Goal: Communication & Community: Answer question/provide support

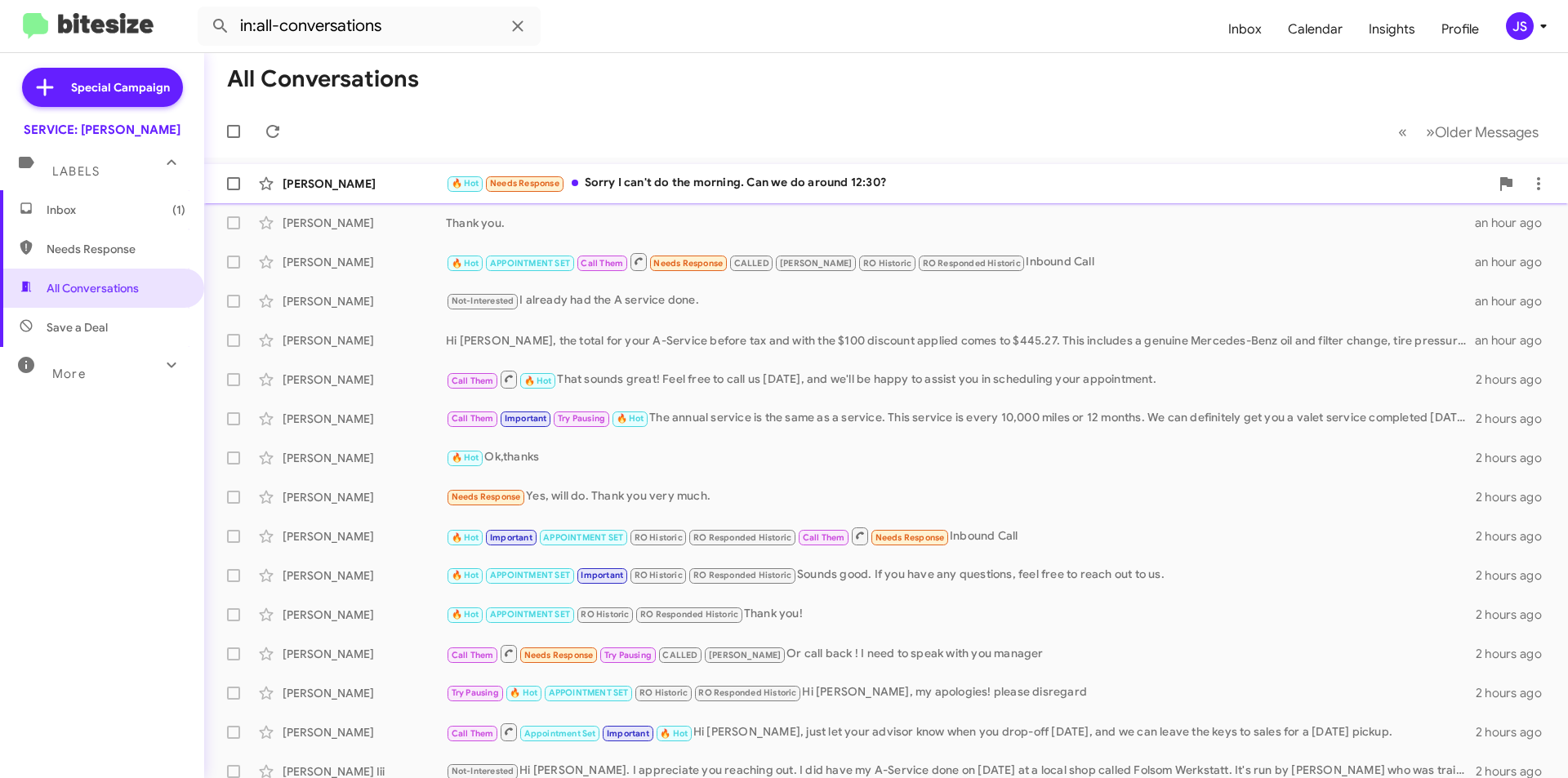
click at [427, 190] on div "[PERSON_NAME]" at bounding box center [364, 184] width 163 height 16
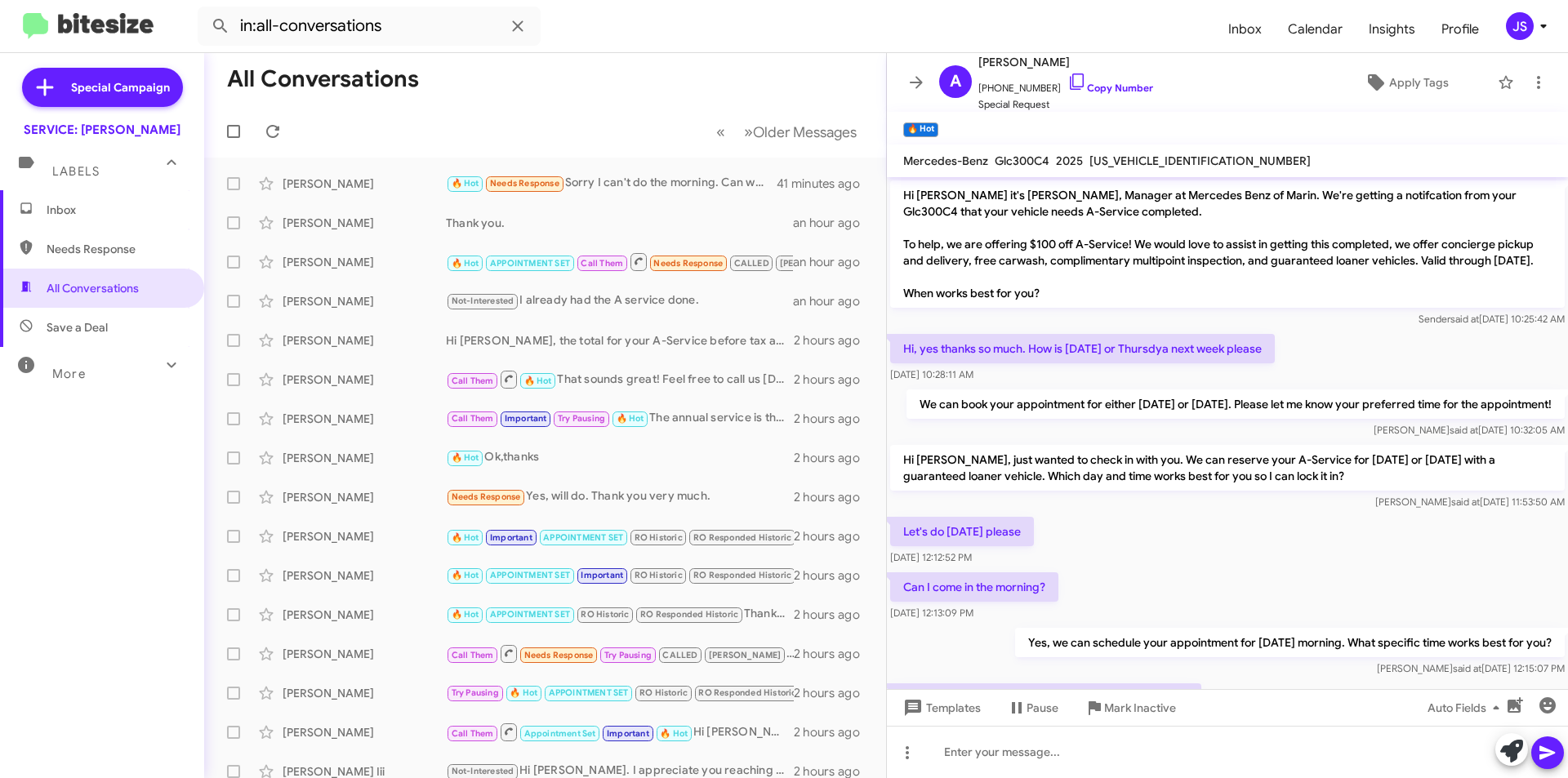
scroll to position [123, 0]
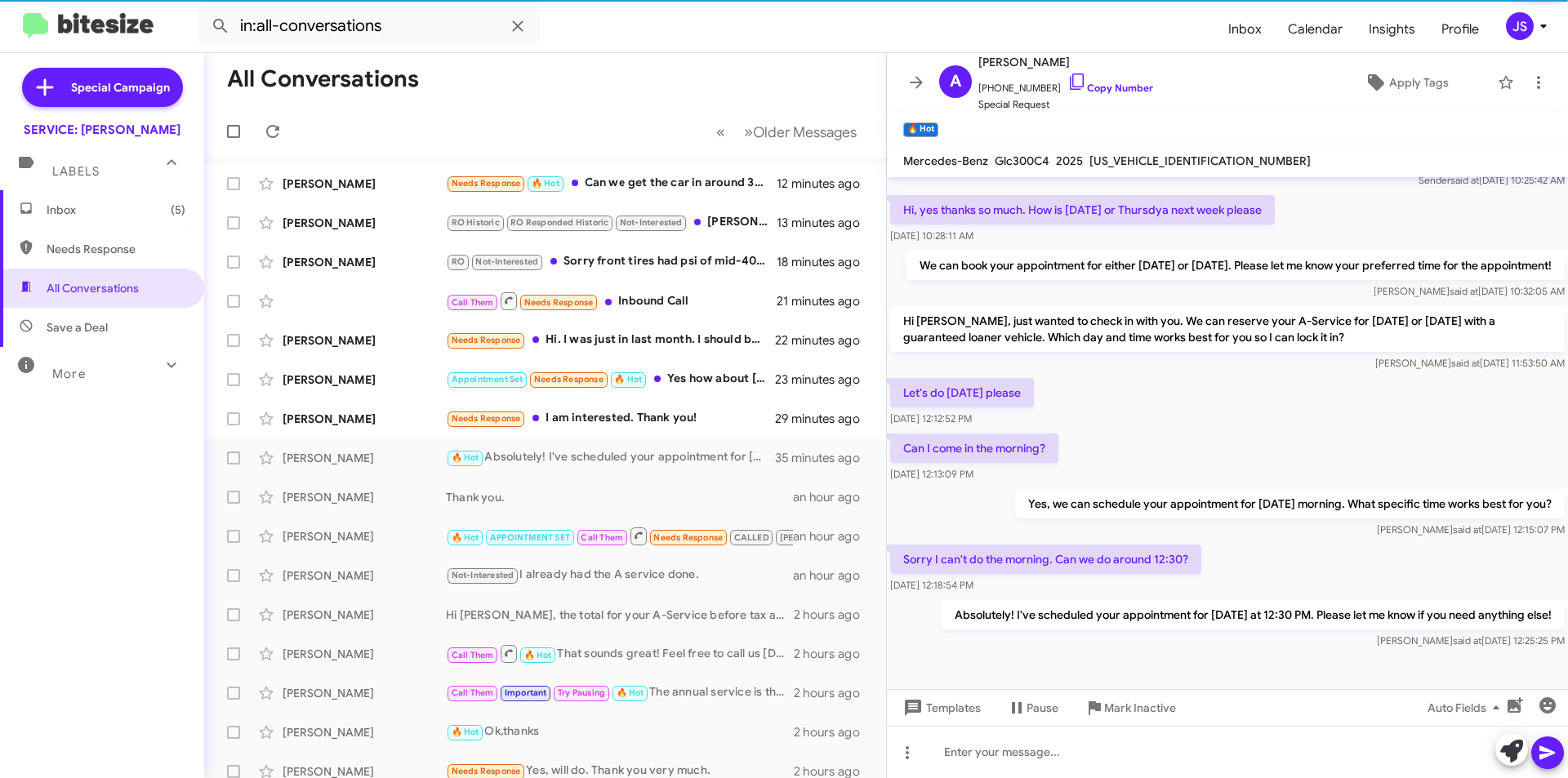
scroll to position [155, 0]
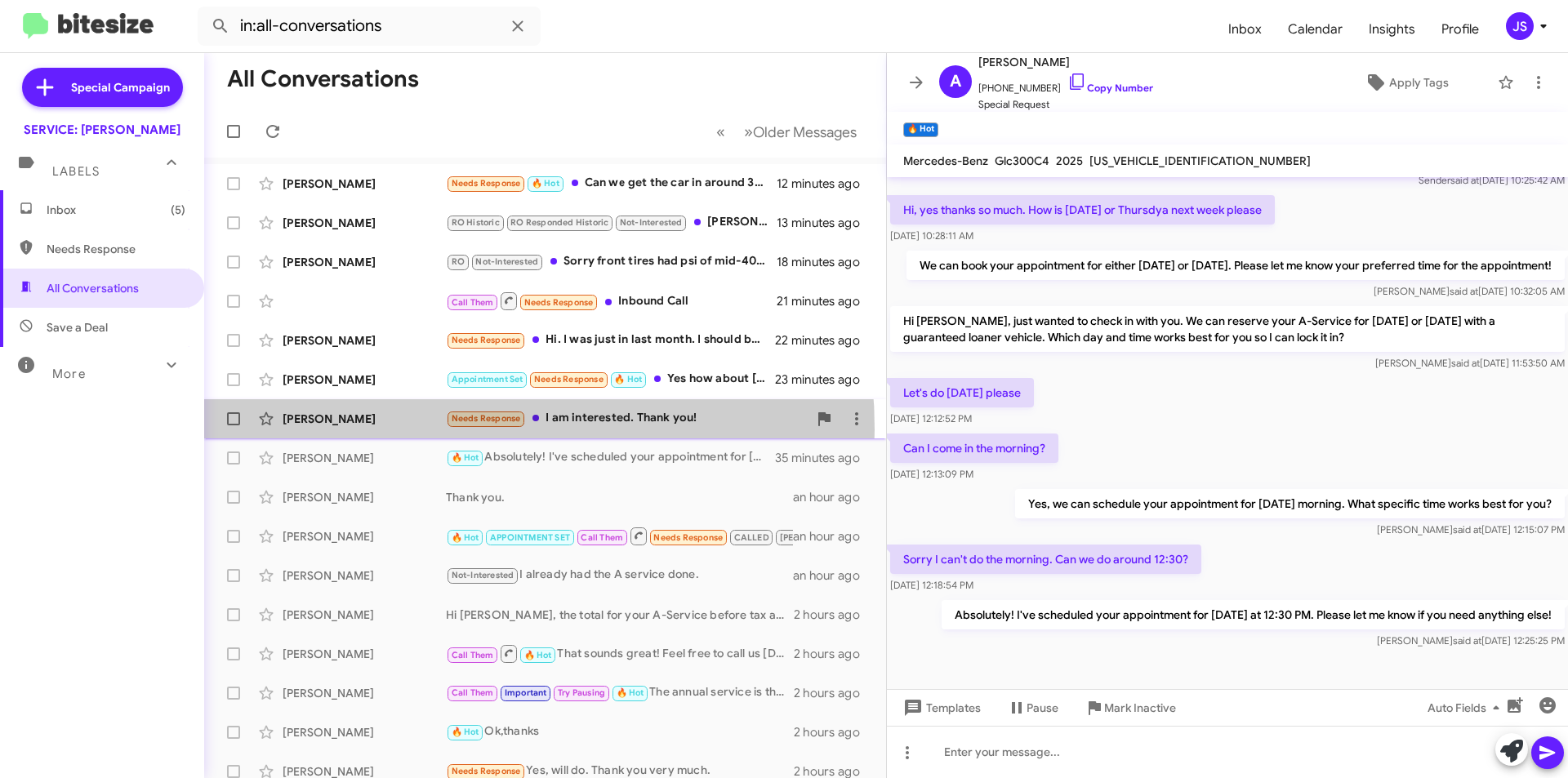
click at [402, 429] on div "Jennifer Montero Needs Response I am interested. Thank you! 29 minutes ago" at bounding box center [545, 419] width 656 height 32
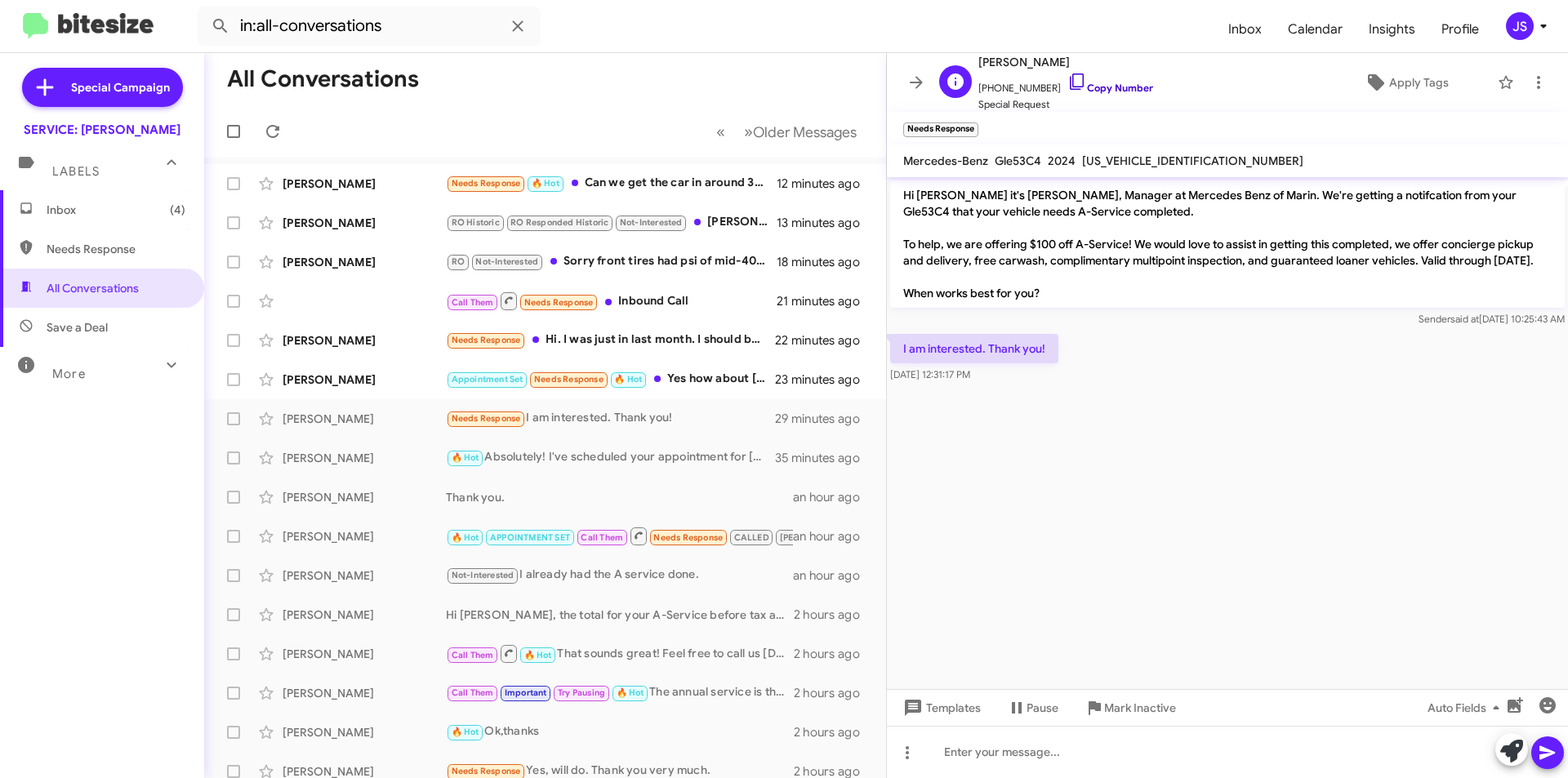
click at [1047, 79] on span "+14084831116 Copy Number" at bounding box center [1065, 83] width 175 height 24
click at [1068, 79] on icon at bounding box center [1078, 82] width 20 height 20
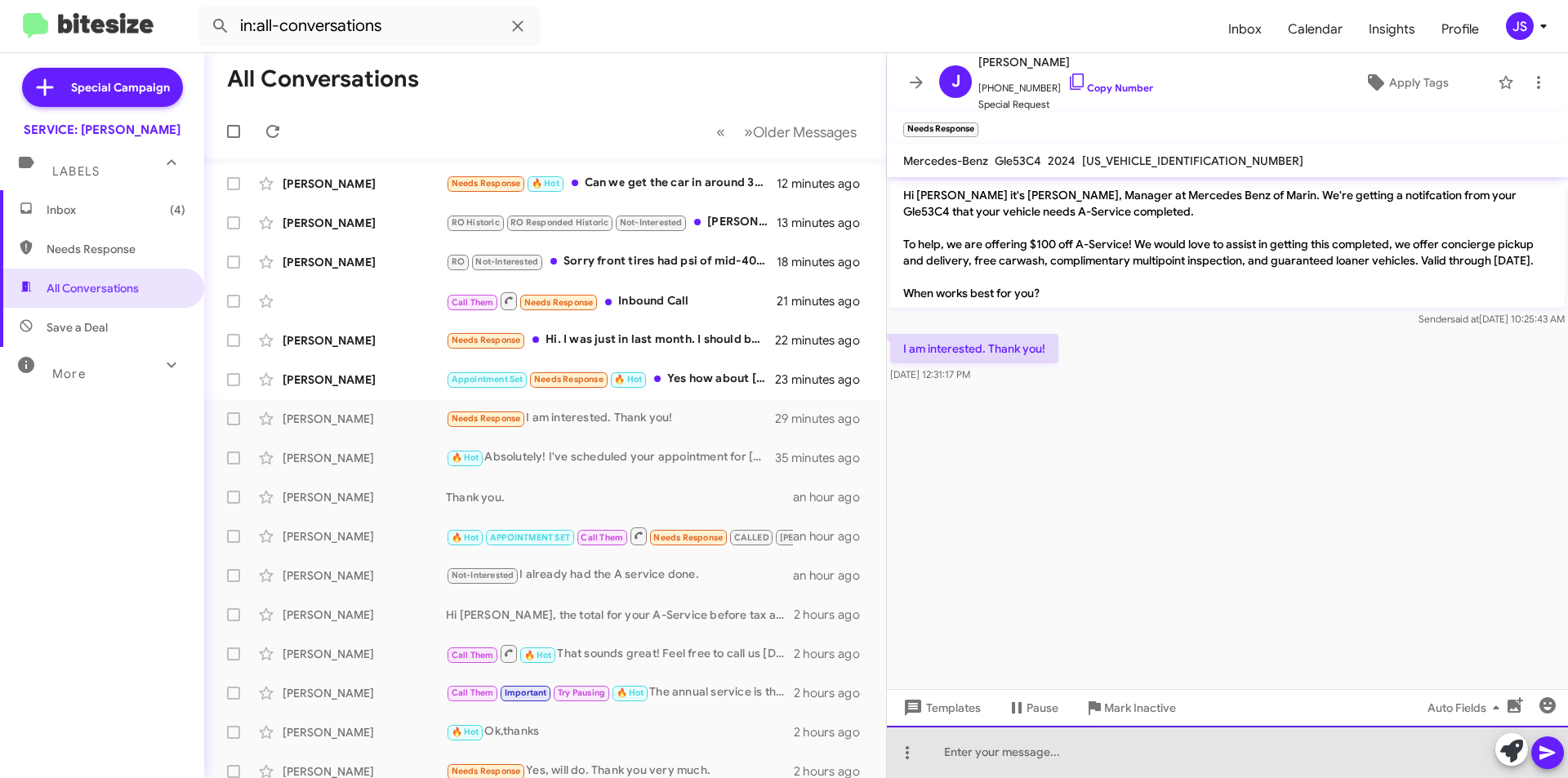
click at [1292, 751] on div at bounding box center [1227, 752] width 681 height 52
drag, startPoint x: 1317, startPoint y: 755, endPoint x: 1381, endPoint y: 755, distance: 64.0
click at [1381, 755] on div "Hi Jennifer, what day and time works for you? we can reserve a loaner as well." at bounding box center [1227, 752] width 681 height 52
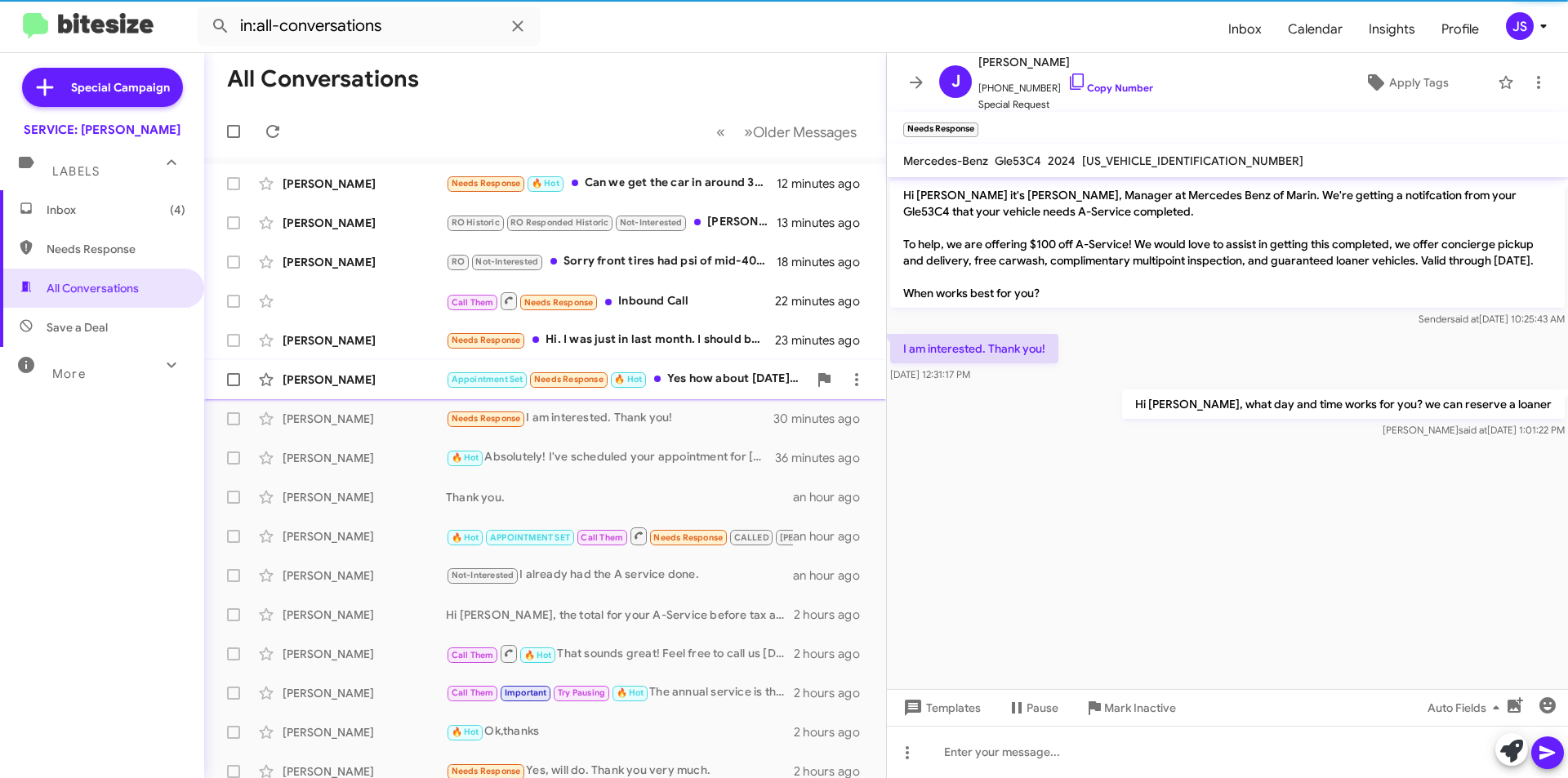
click at [427, 378] on div "[PERSON_NAME]" at bounding box center [364, 380] width 163 height 16
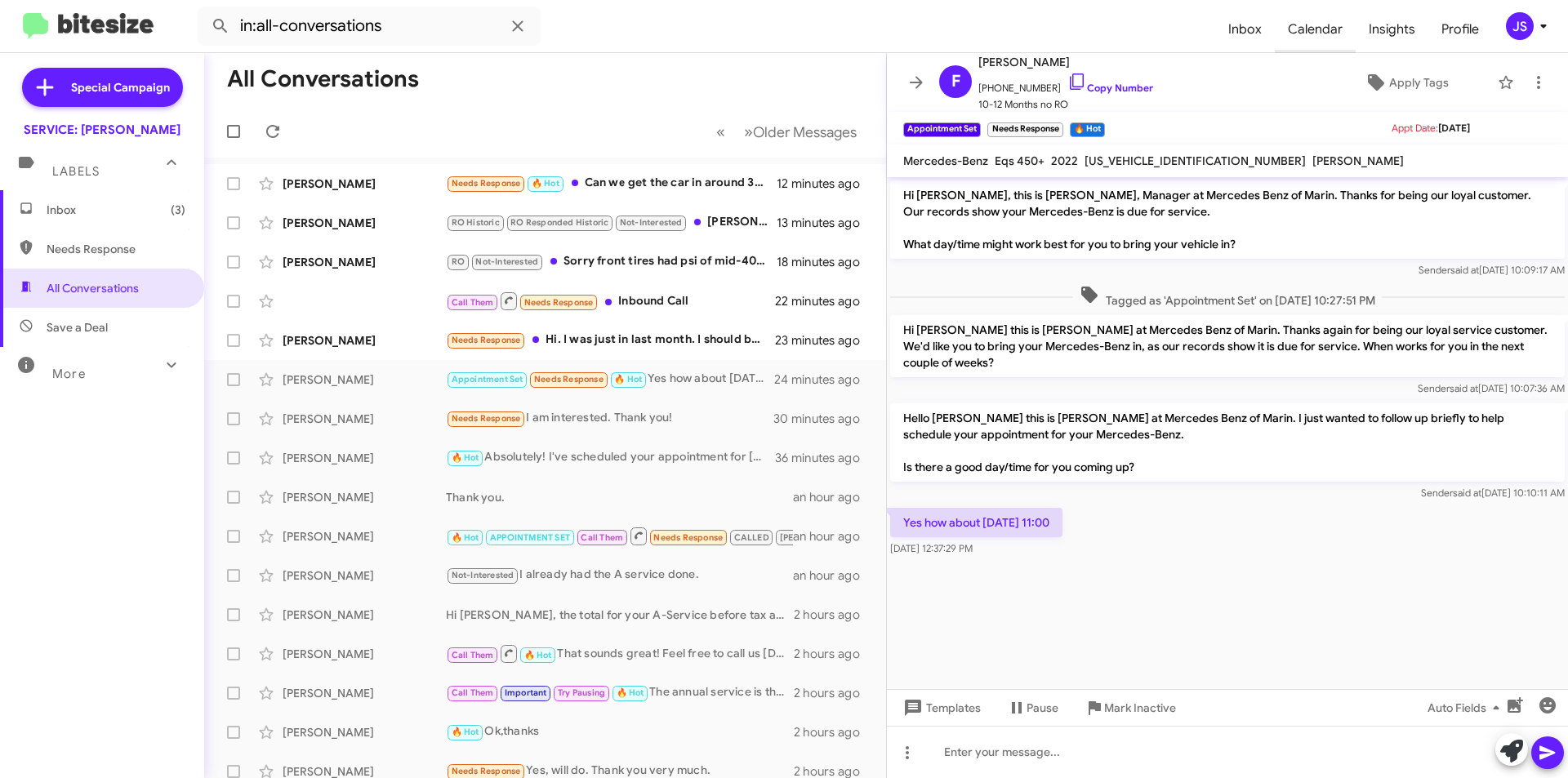
drag, startPoint x: 1066, startPoint y: 87, endPoint x: 1311, endPoint y: 47, distance: 248.2
click at [1068, 87] on icon at bounding box center [1078, 82] width 20 height 20
click at [1425, 86] on span "Apply Tags" at bounding box center [1419, 82] width 60 height 30
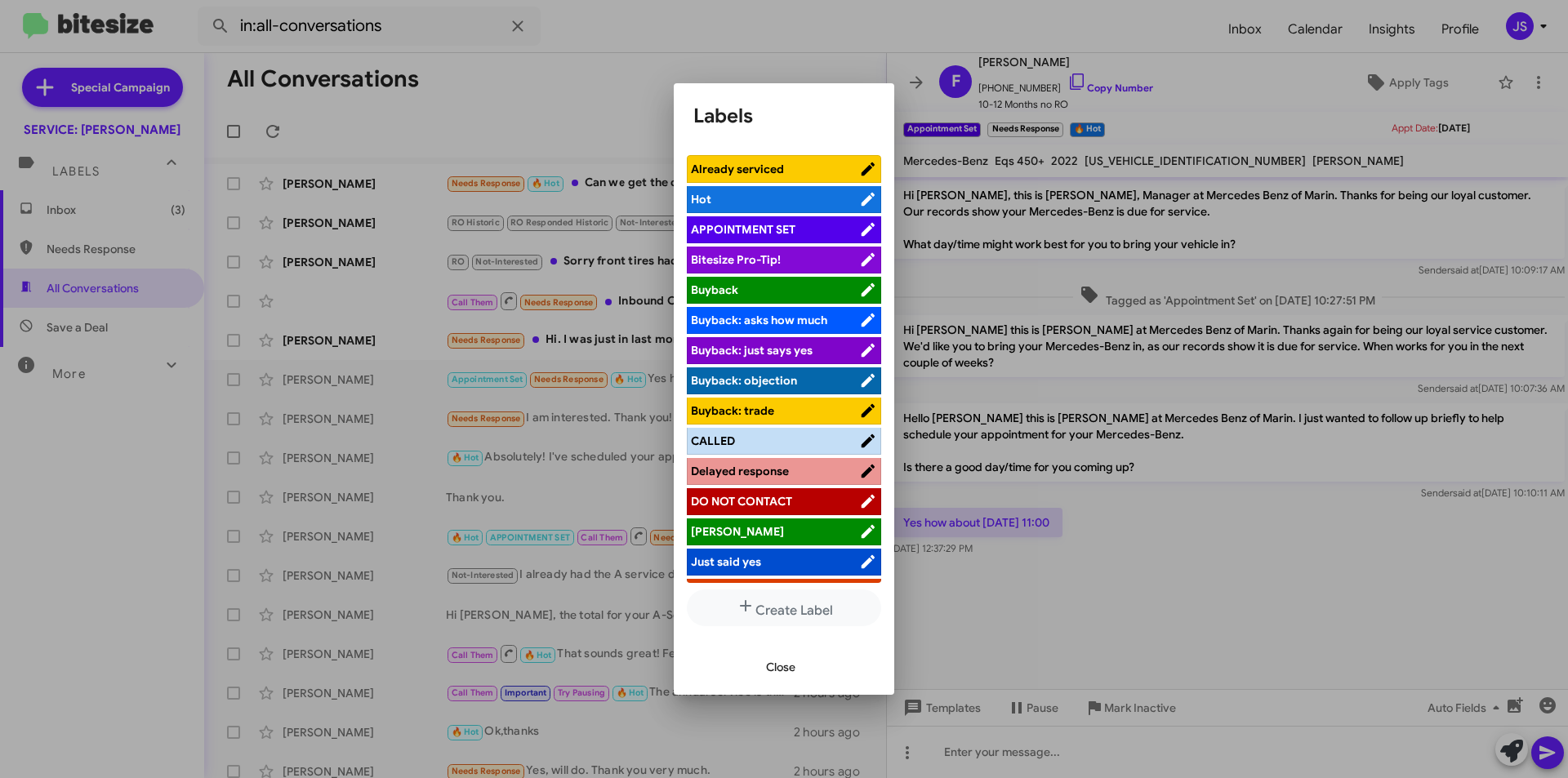
click at [804, 231] on span "APPOINTMENT SET" at bounding box center [775, 229] width 169 height 16
click at [778, 668] on span "Close" at bounding box center [781, 667] width 30 height 30
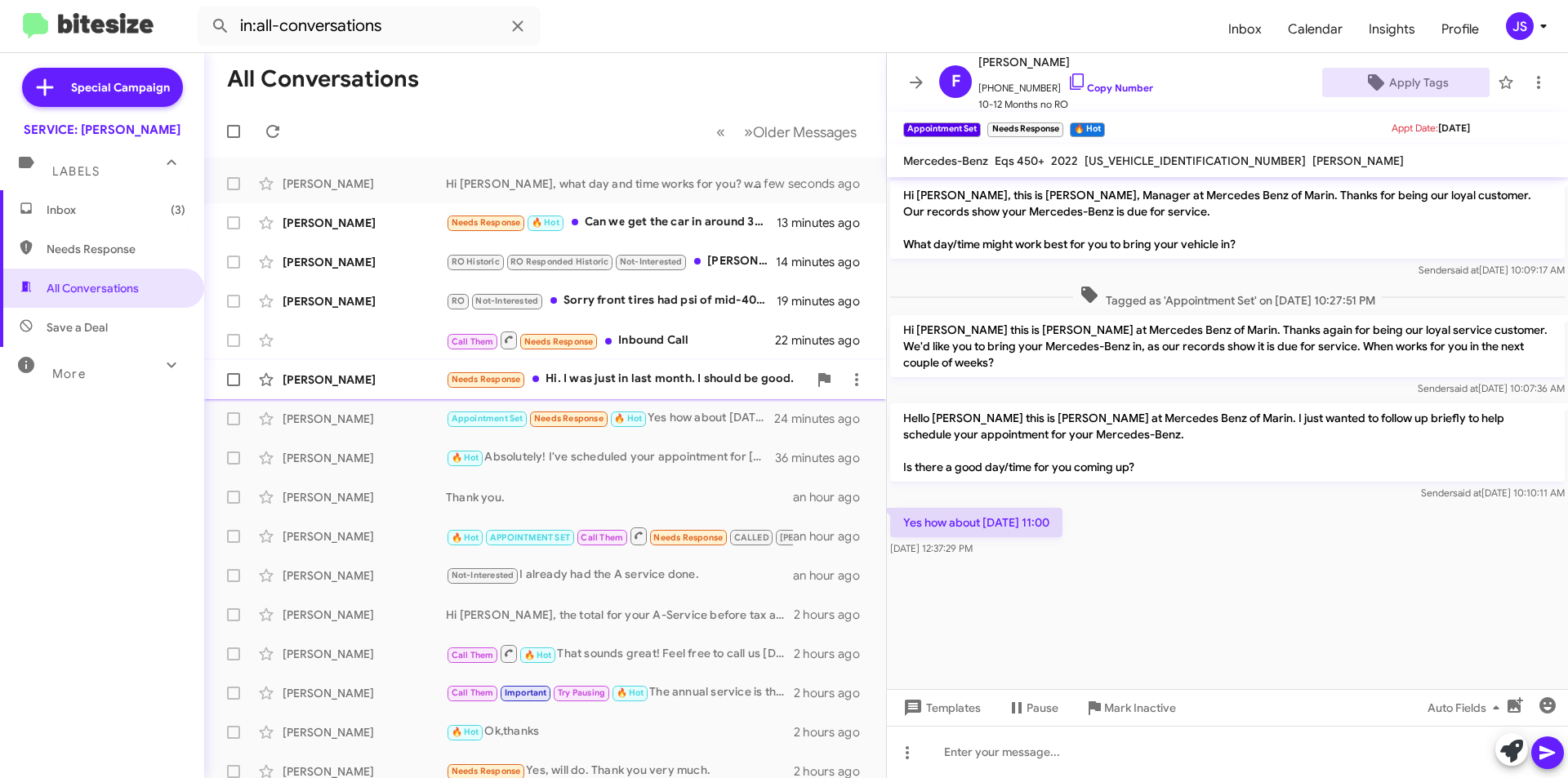
click at [339, 388] on div "Chris Dorman Needs Response Hi. I was just in last month. I should be good. 23 …" at bounding box center [545, 379] width 656 height 32
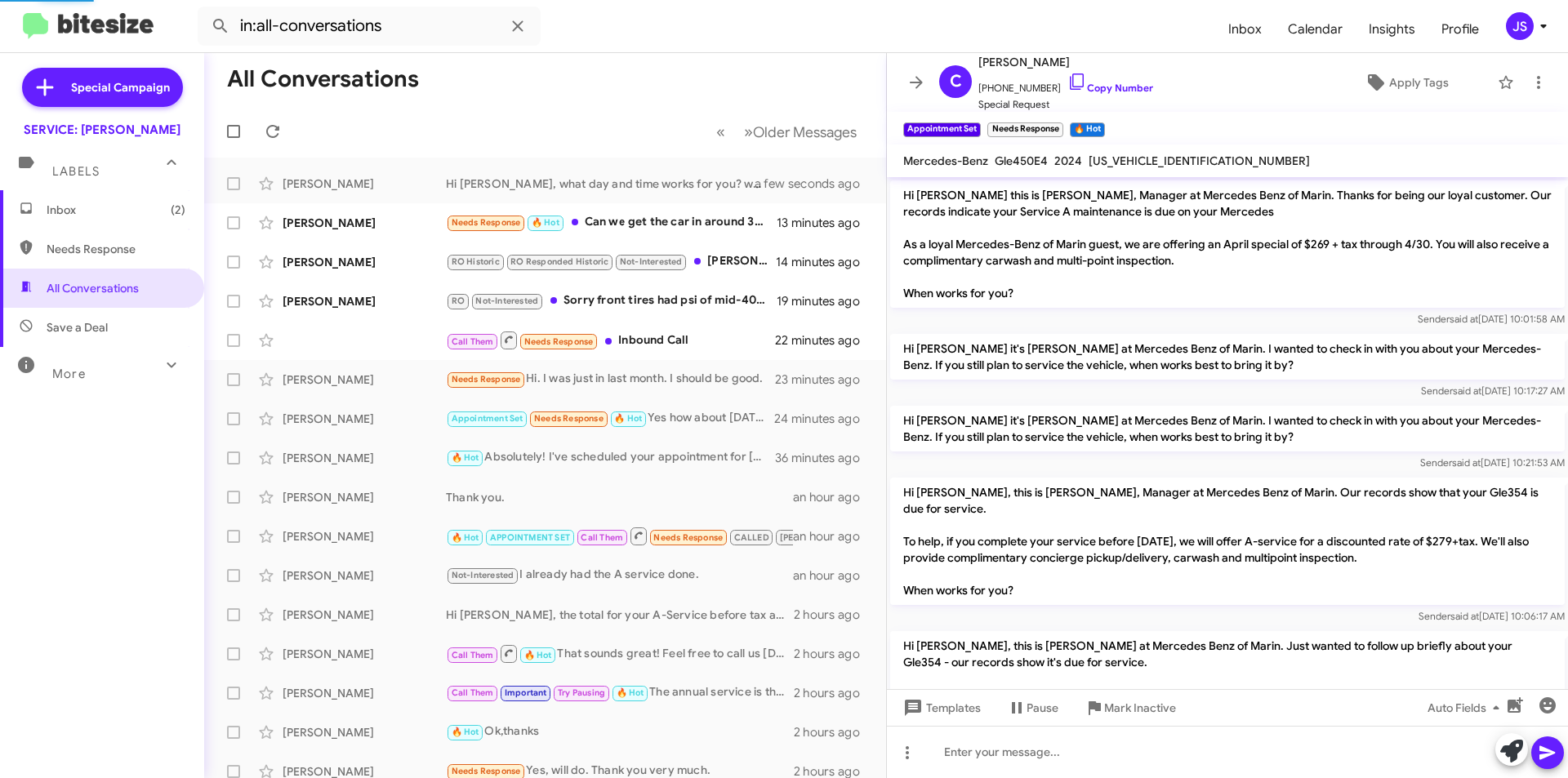
scroll to position [330, 0]
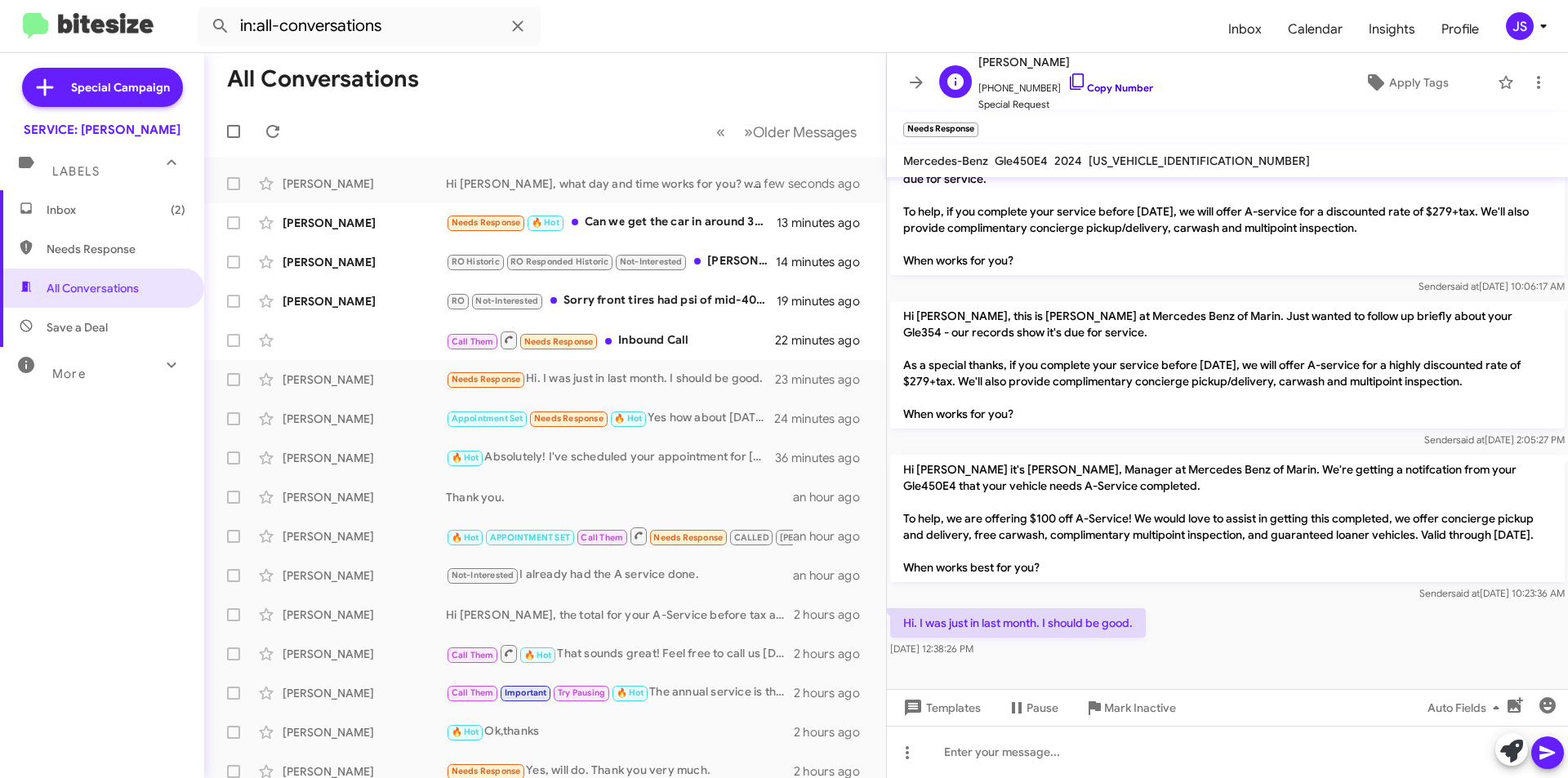
click at [1068, 86] on icon at bounding box center [1078, 82] width 20 height 20
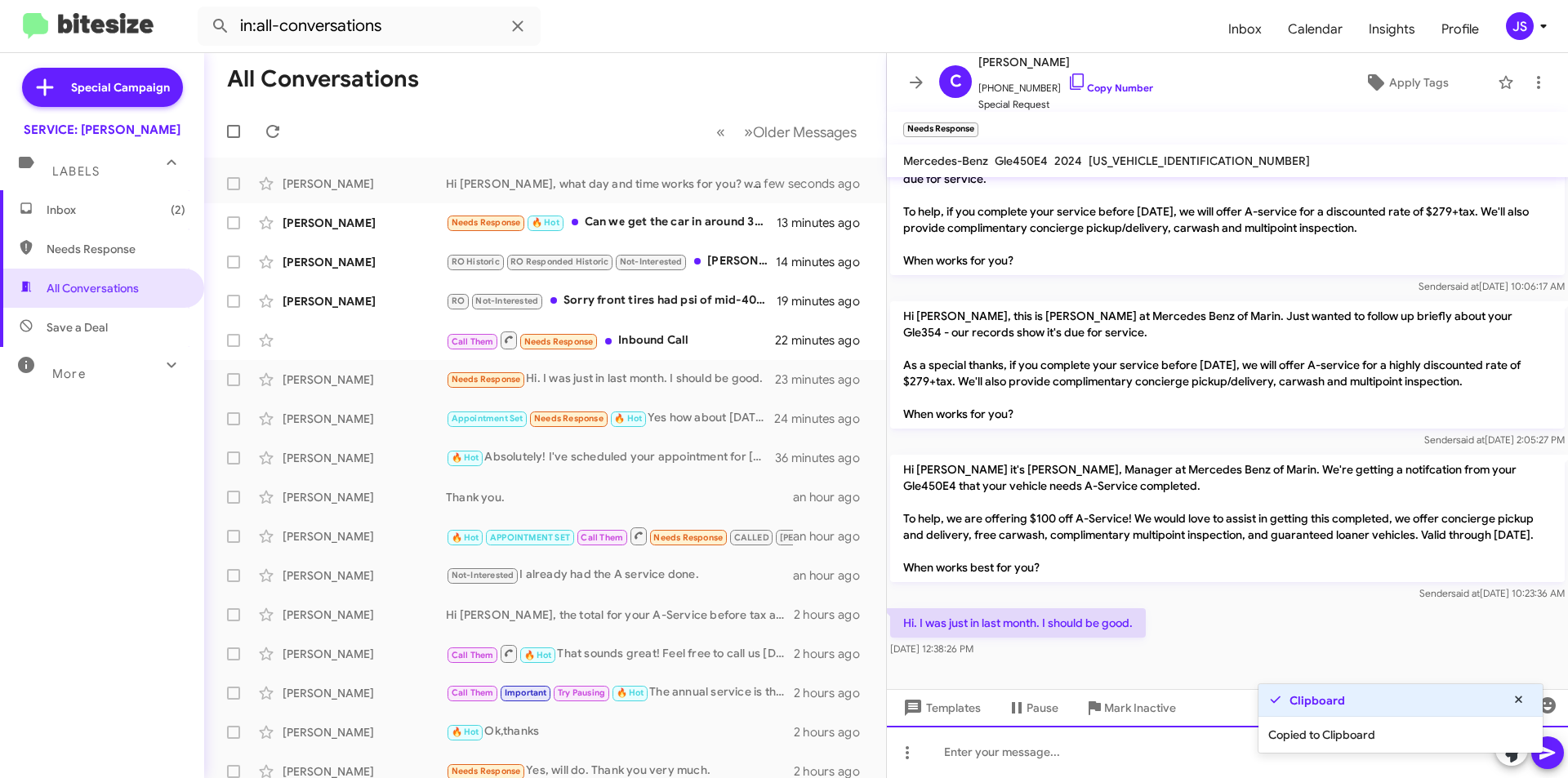
click at [1137, 751] on div at bounding box center [1227, 752] width 681 height 52
click at [1086, 739] on div "Hi Chrius" at bounding box center [1227, 752] width 681 height 52
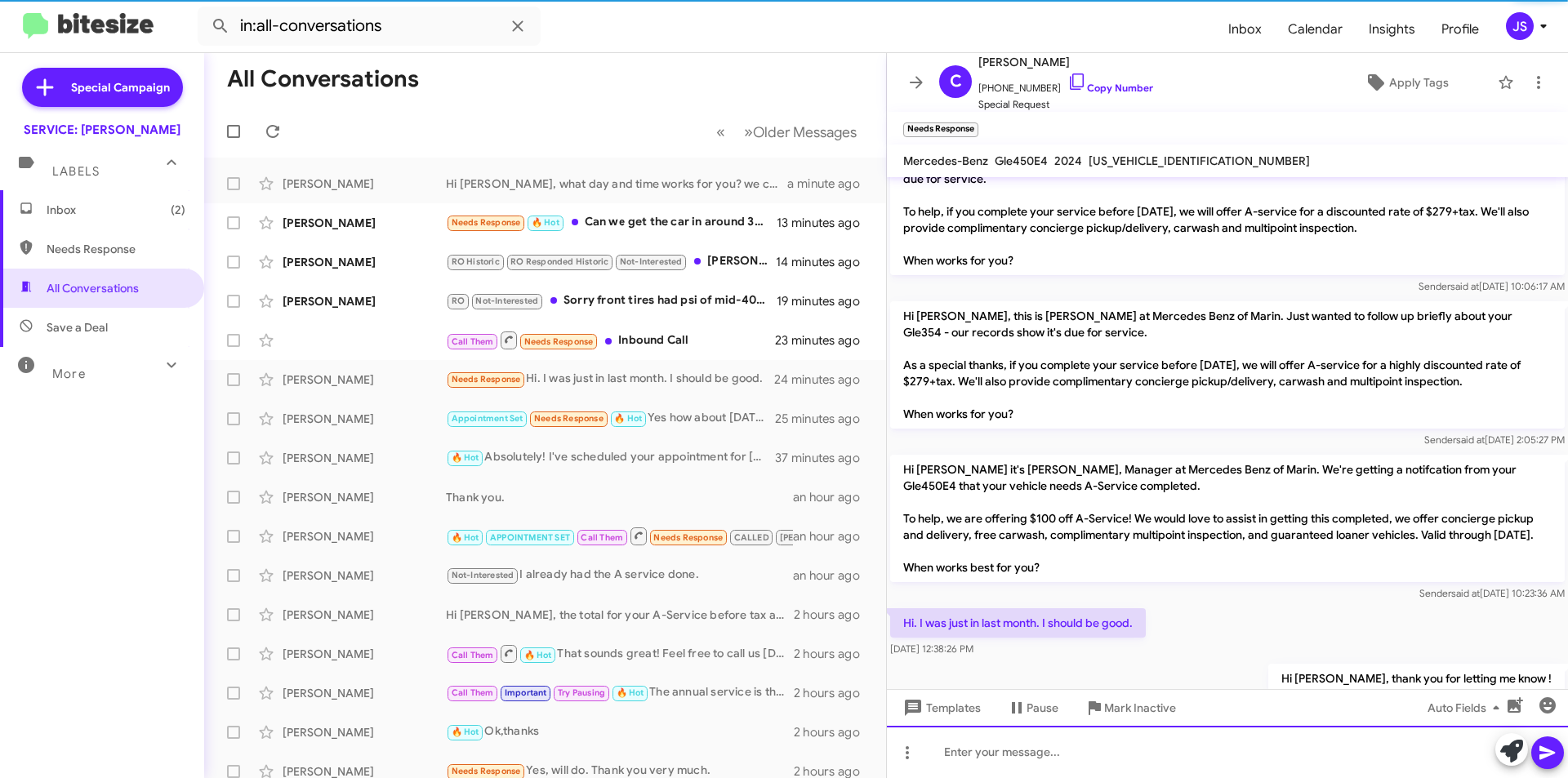
scroll to position [0, 0]
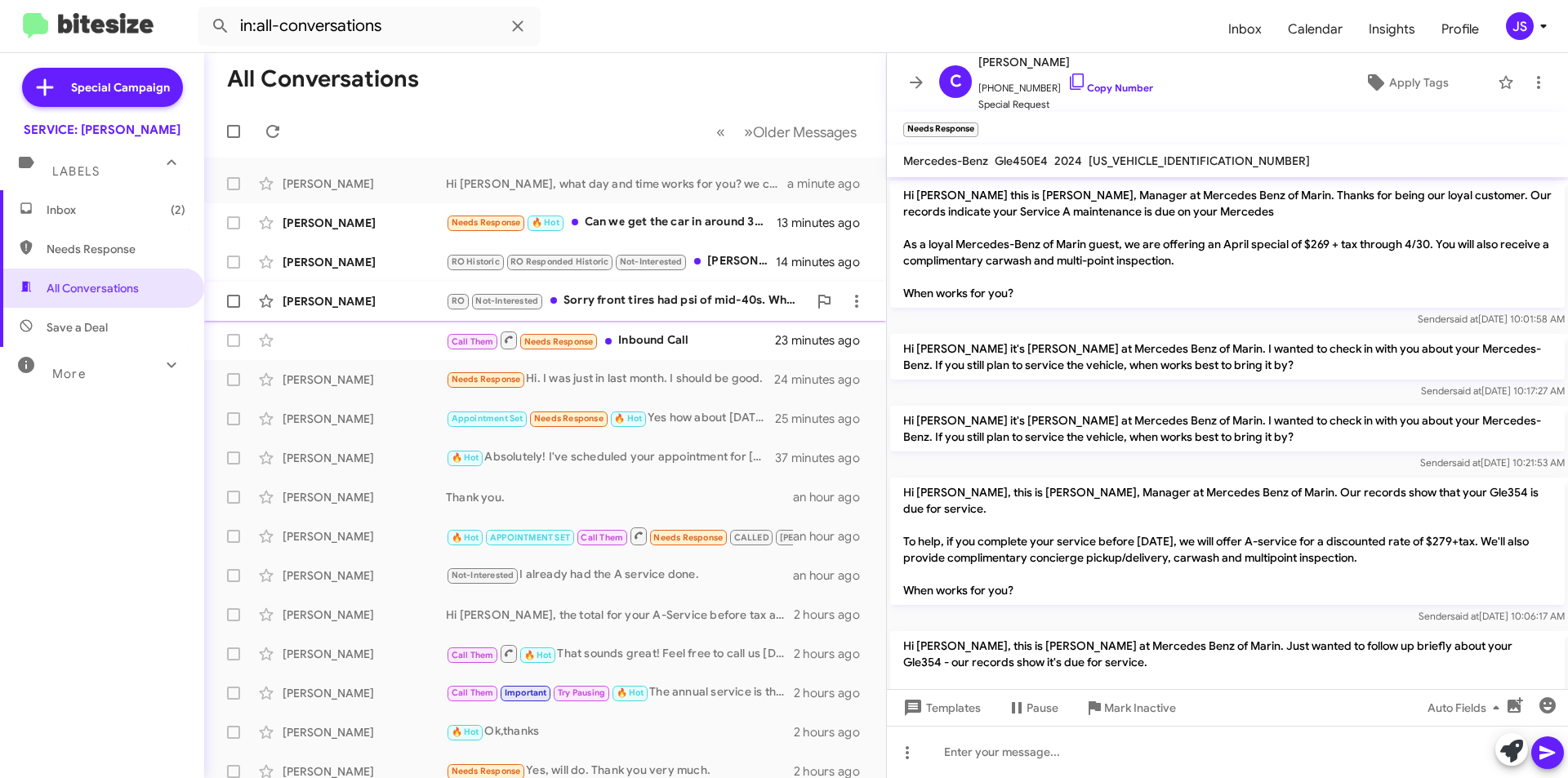
click at [376, 293] on div "[PERSON_NAME]" at bounding box center [364, 301] width 163 height 16
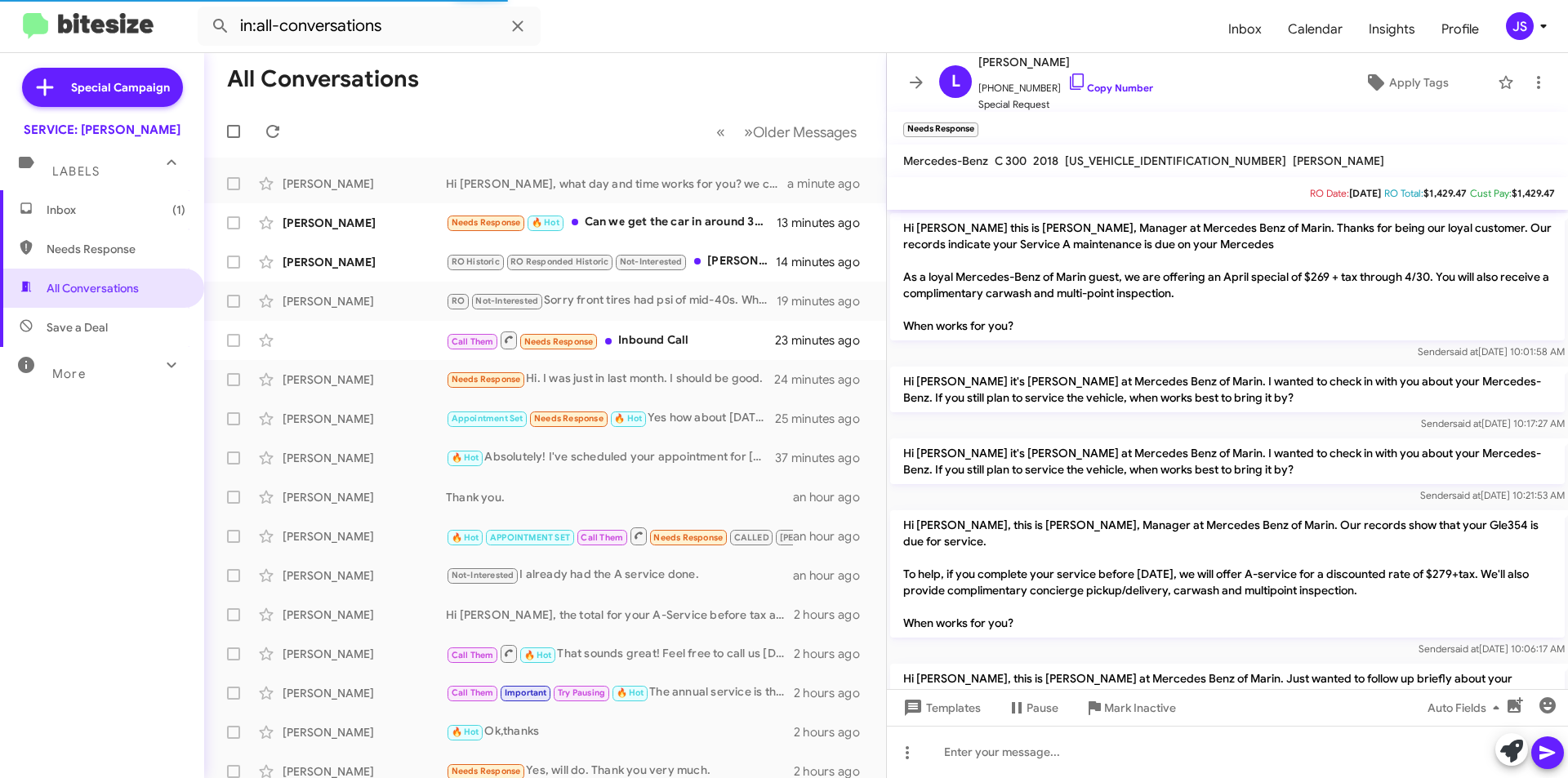
scroll to position [7, 0]
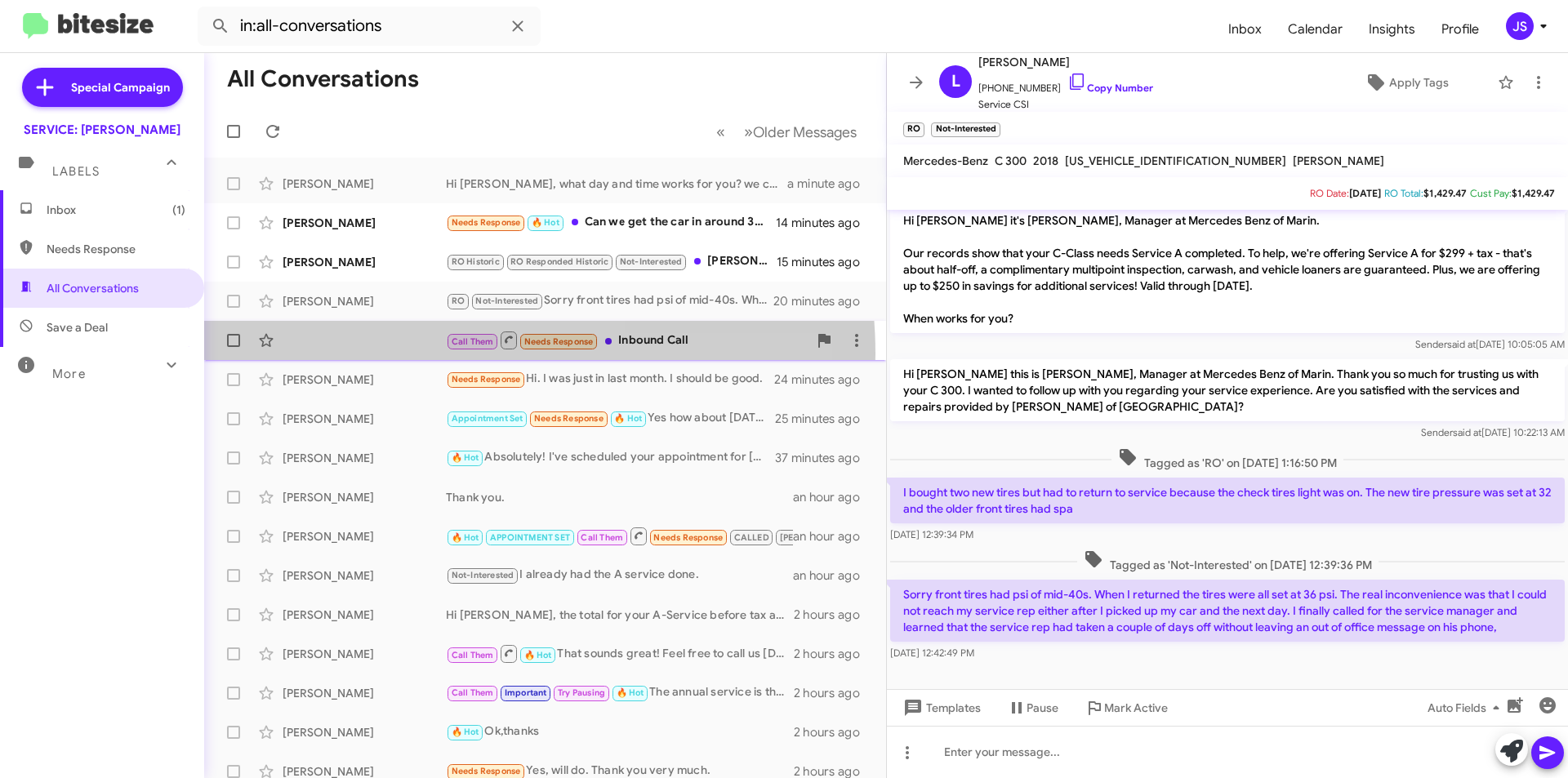
click at [438, 354] on div "Call Them Needs Response Inbound Call 23 minutes ago" at bounding box center [545, 341] width 656 height 32
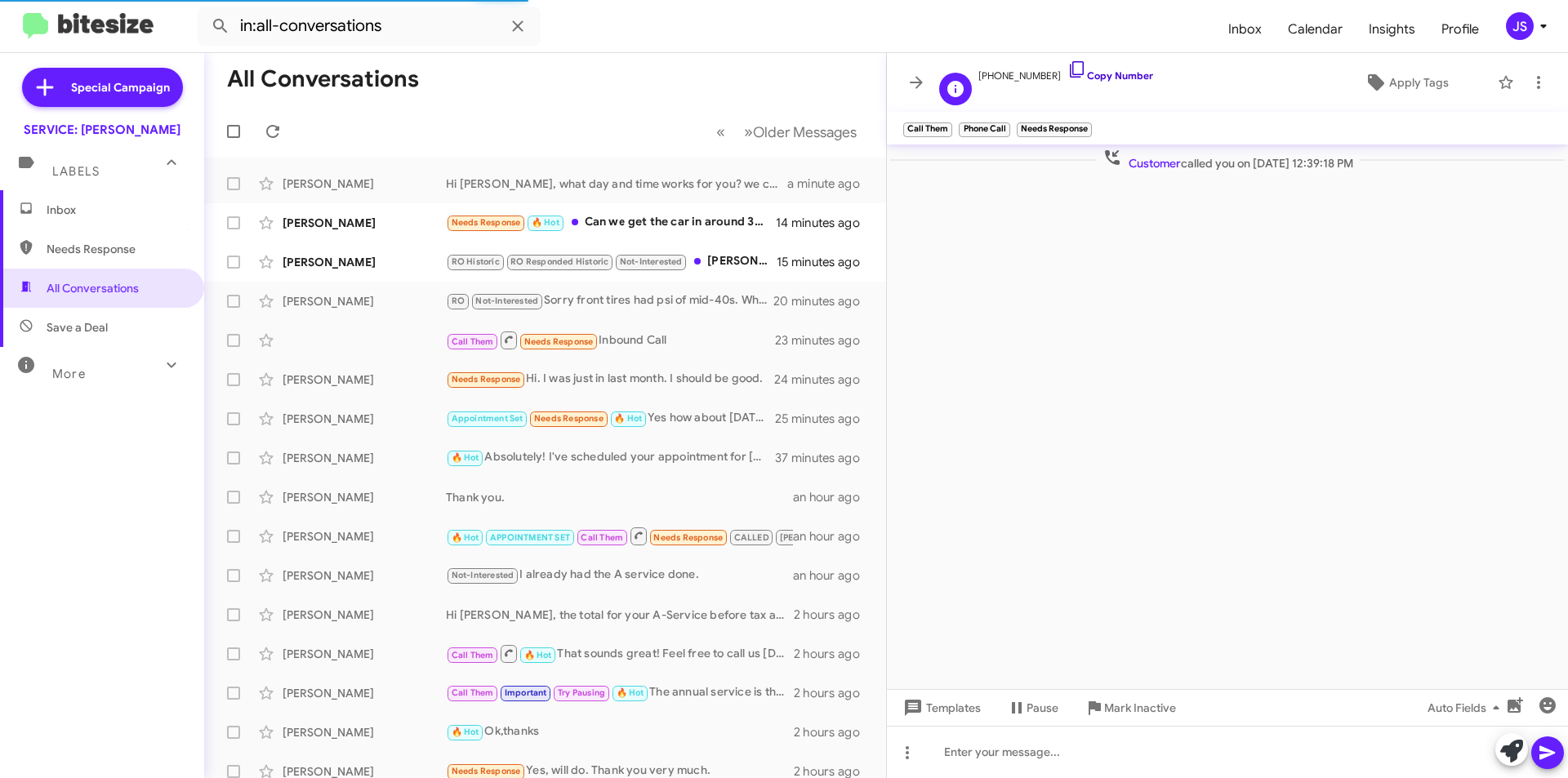
click at [1068, 71] on icon at bounding box center [1078, 70] width 20 height 20
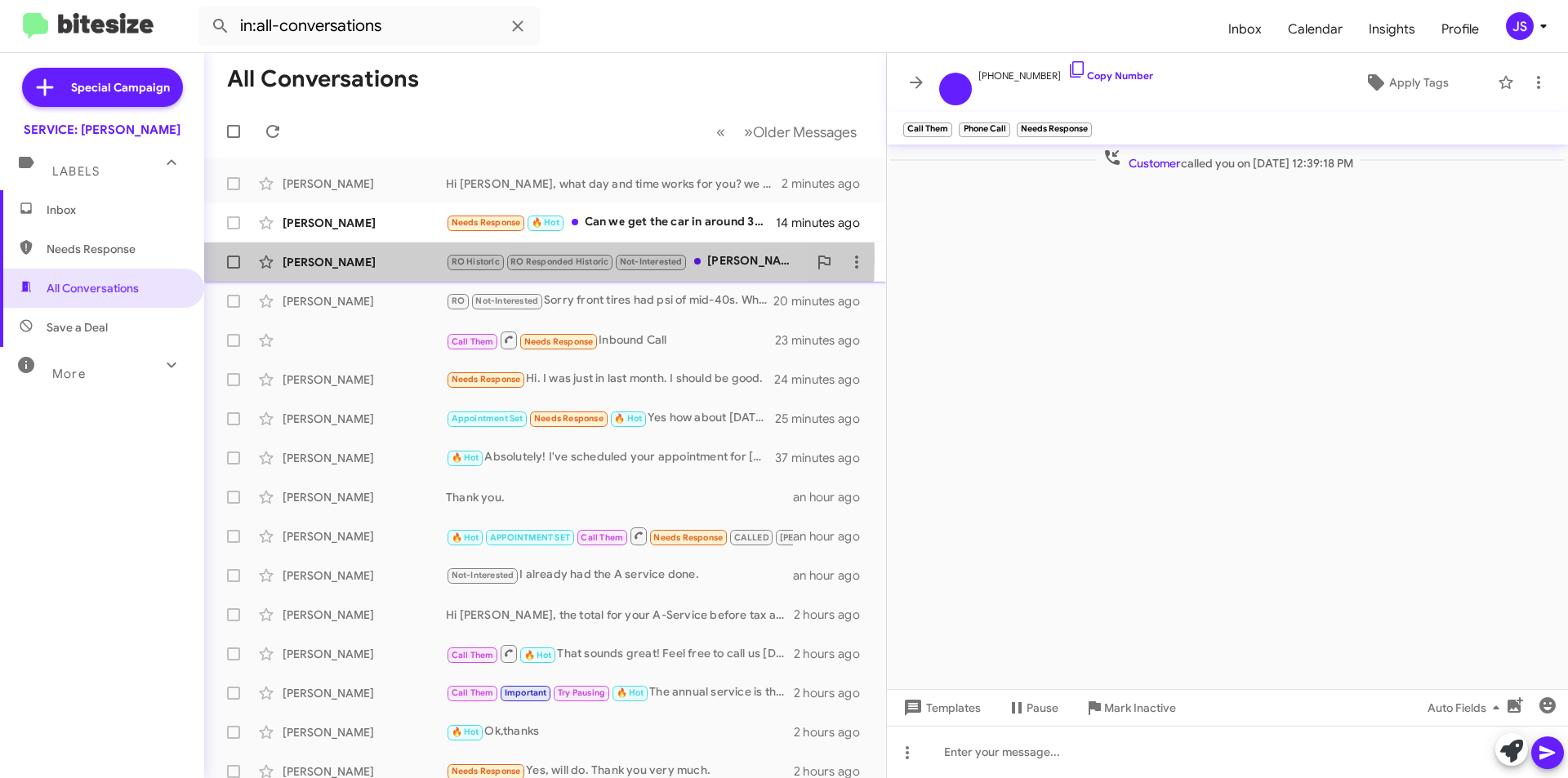
click at [323, 257] on div "Siamak Ayoubpour" at bounding box center [364, 262] width 163 height 16
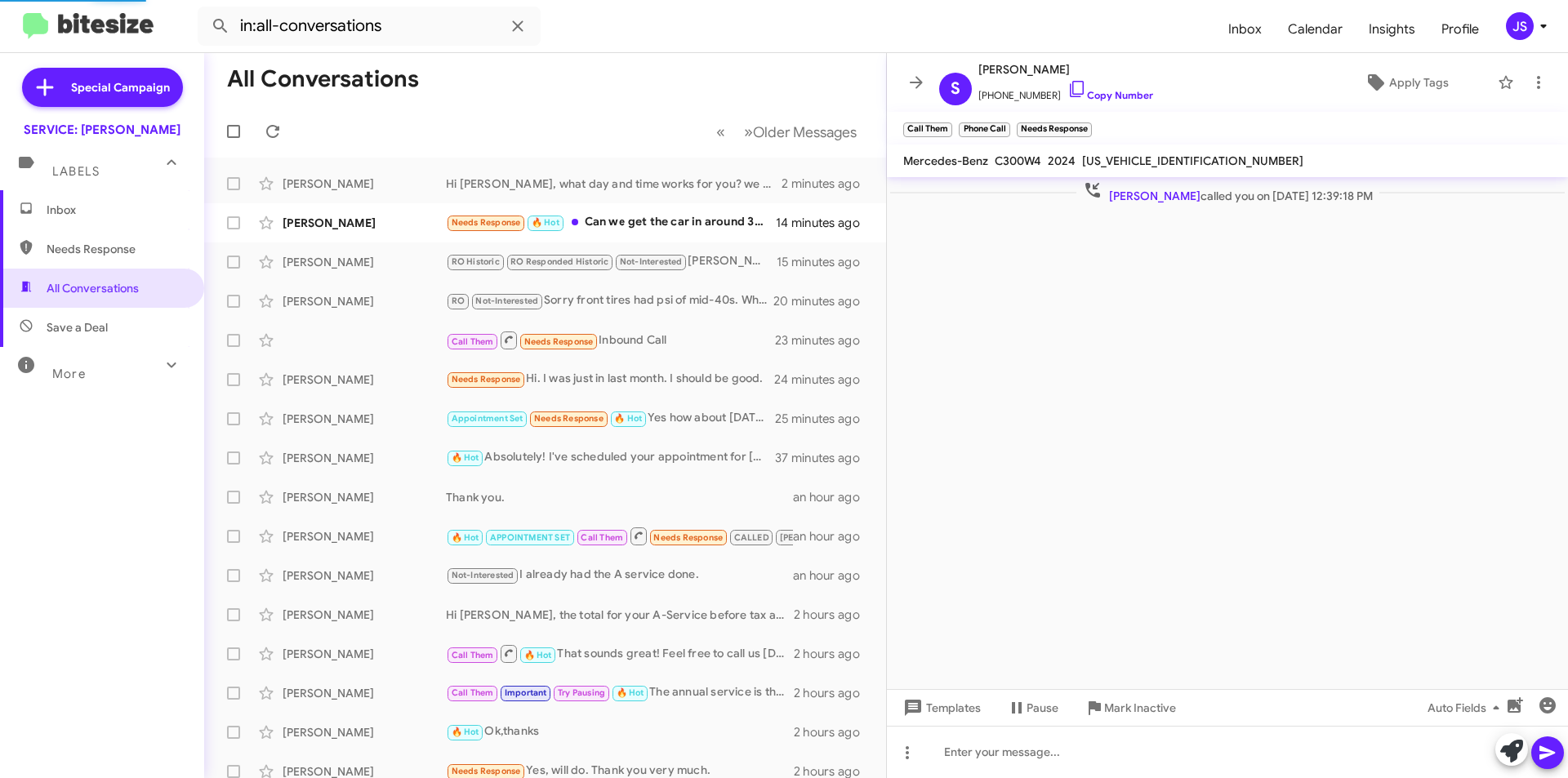
scroll to position [9, 0]
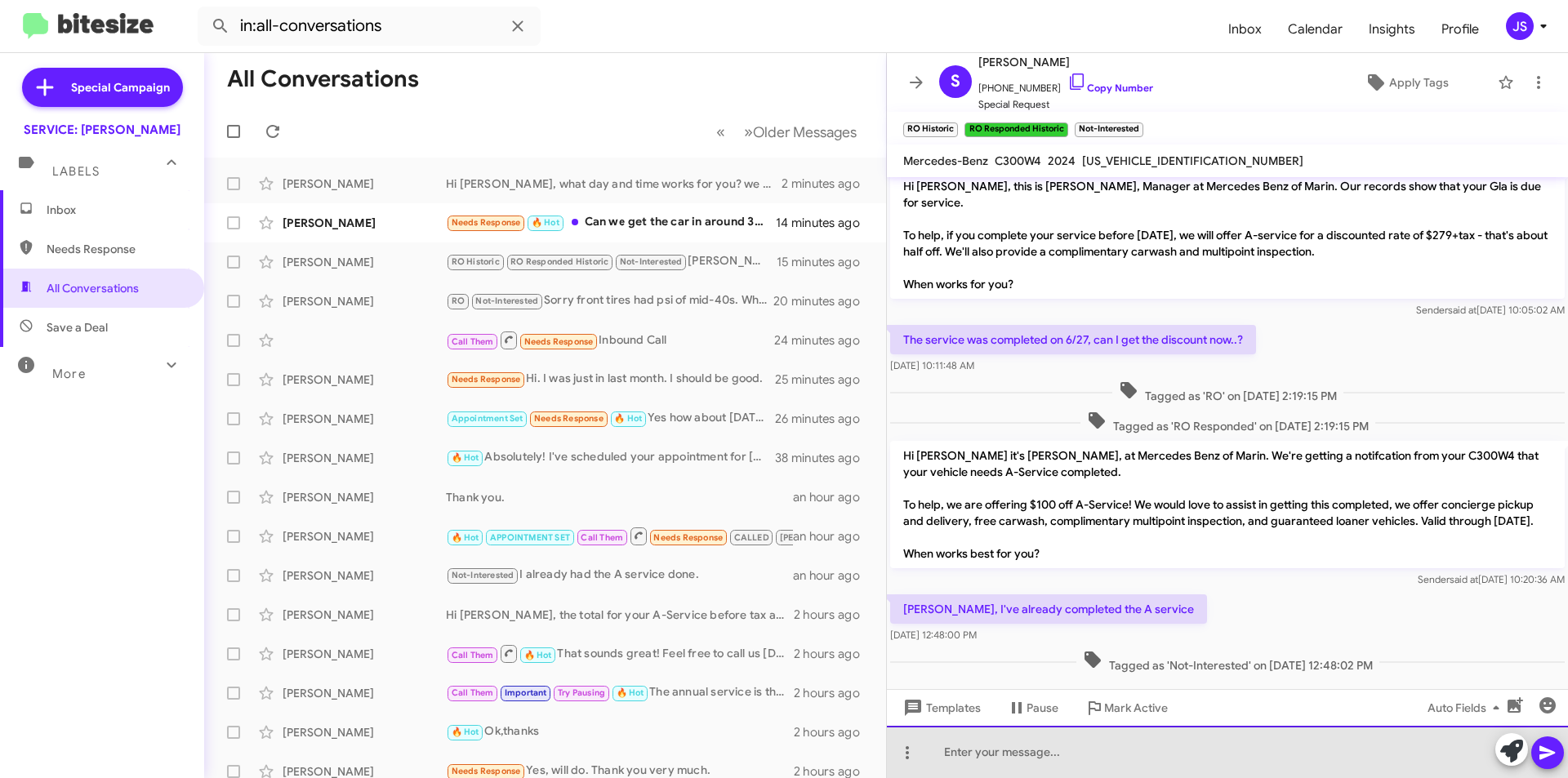
click at [1116, 762] on div at bounding box center [1227, 752] width 681 height 52
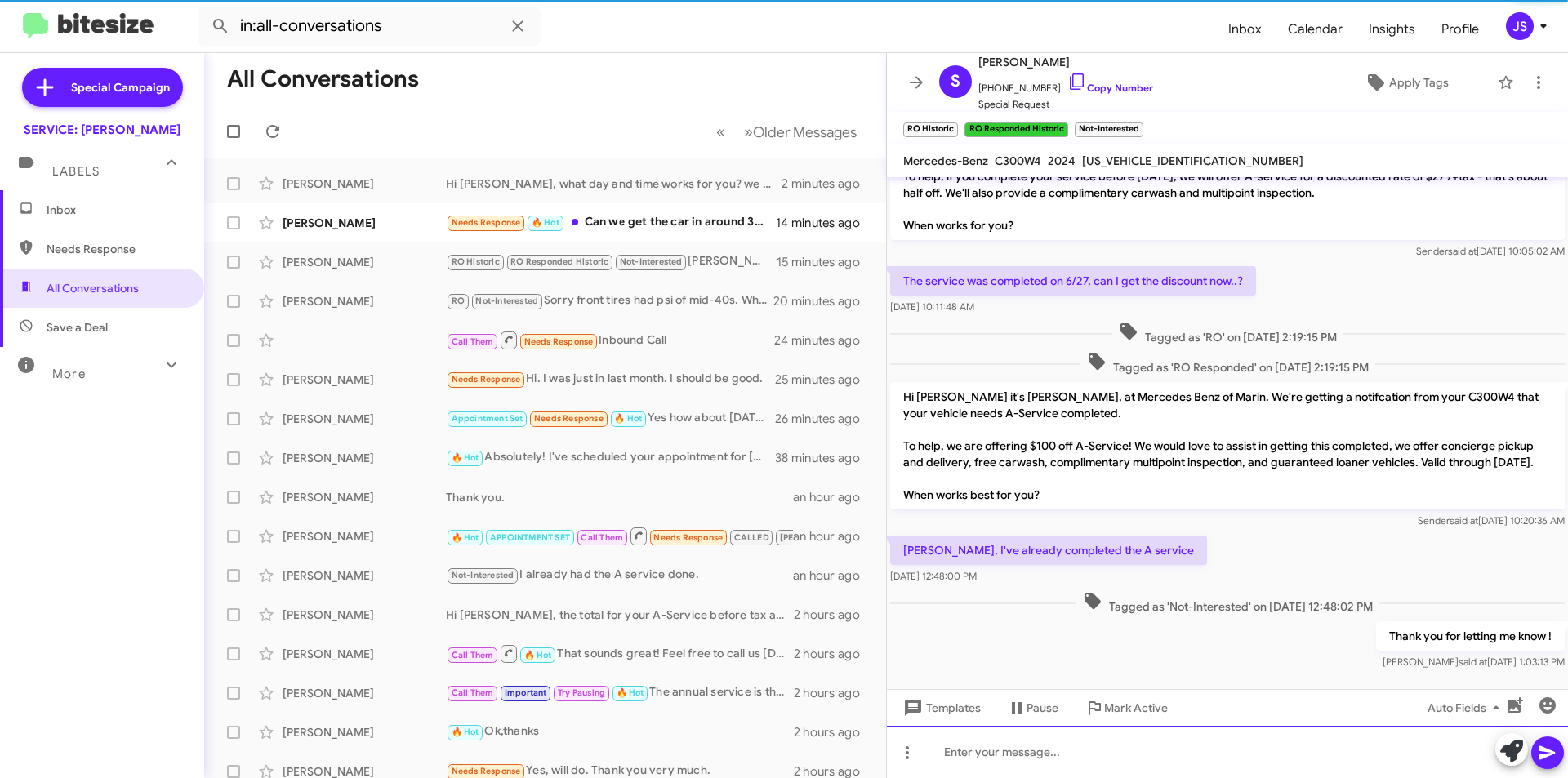
scroll to position [69, 0]
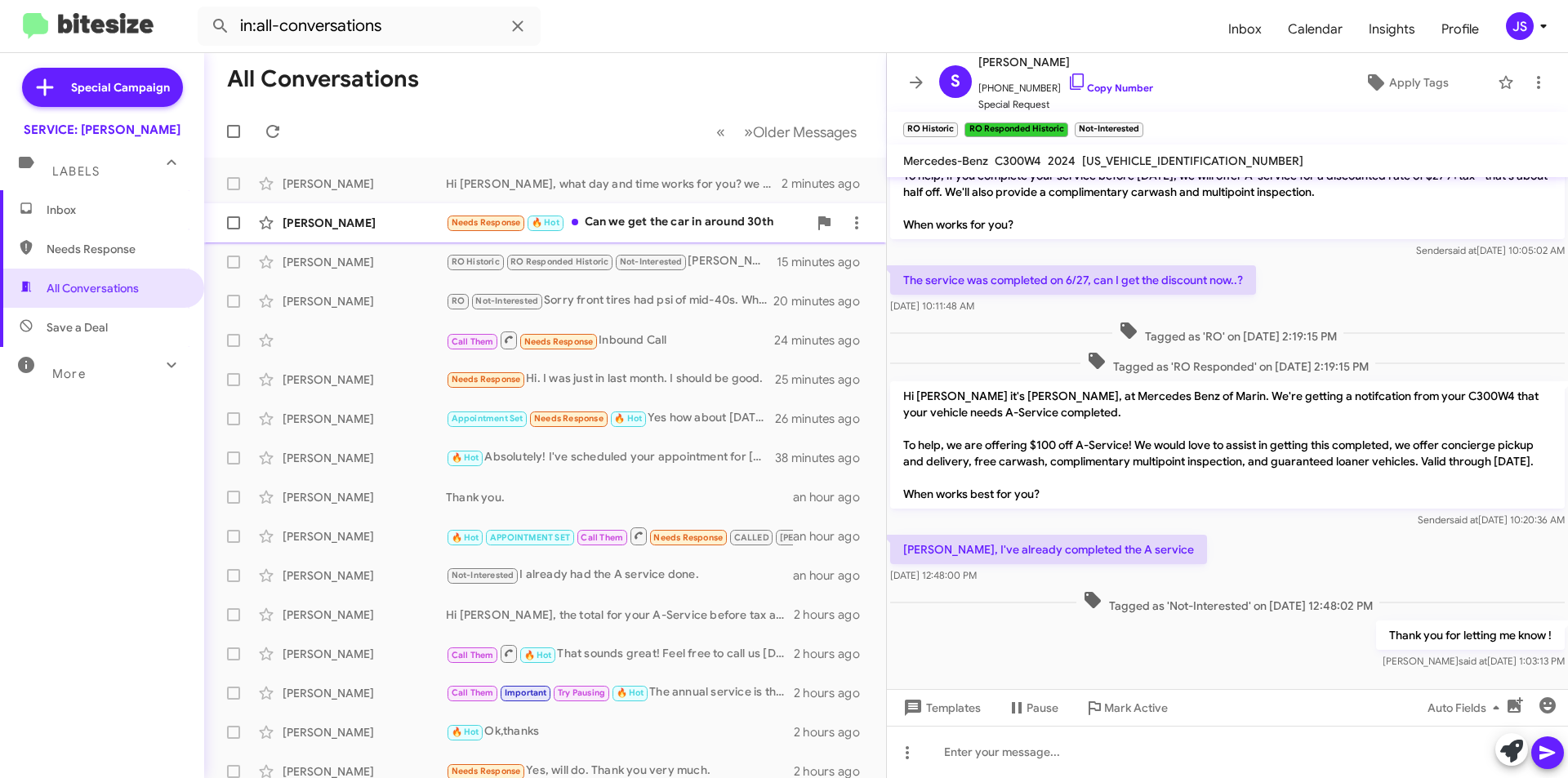
click at [351, 220] on div "[PERSON_NAME]" at bounding box center [364, 223] width 163 height 16
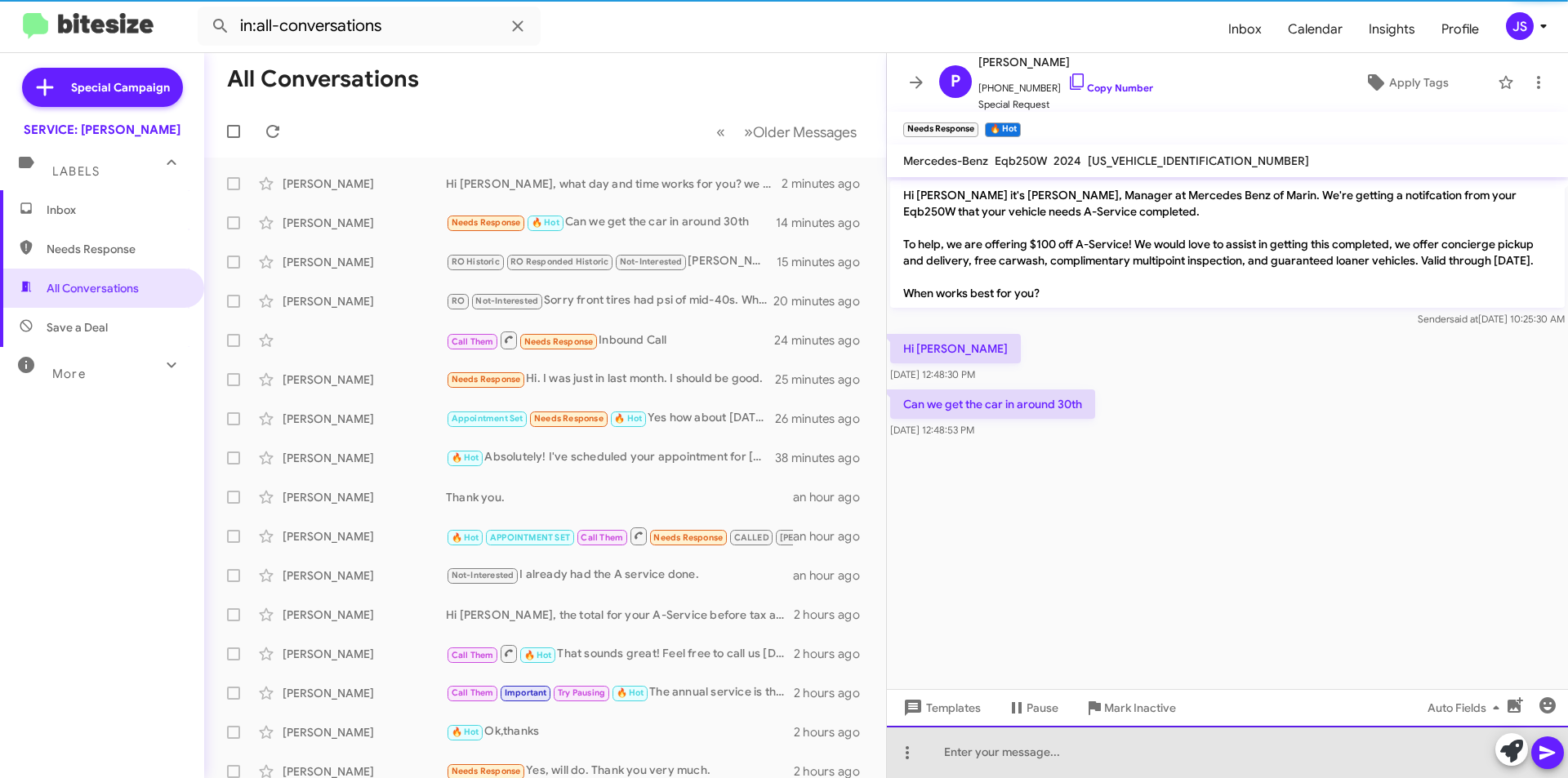
click at [1106, 756] on div at bounding box center [1227, 752] width 681 height 52
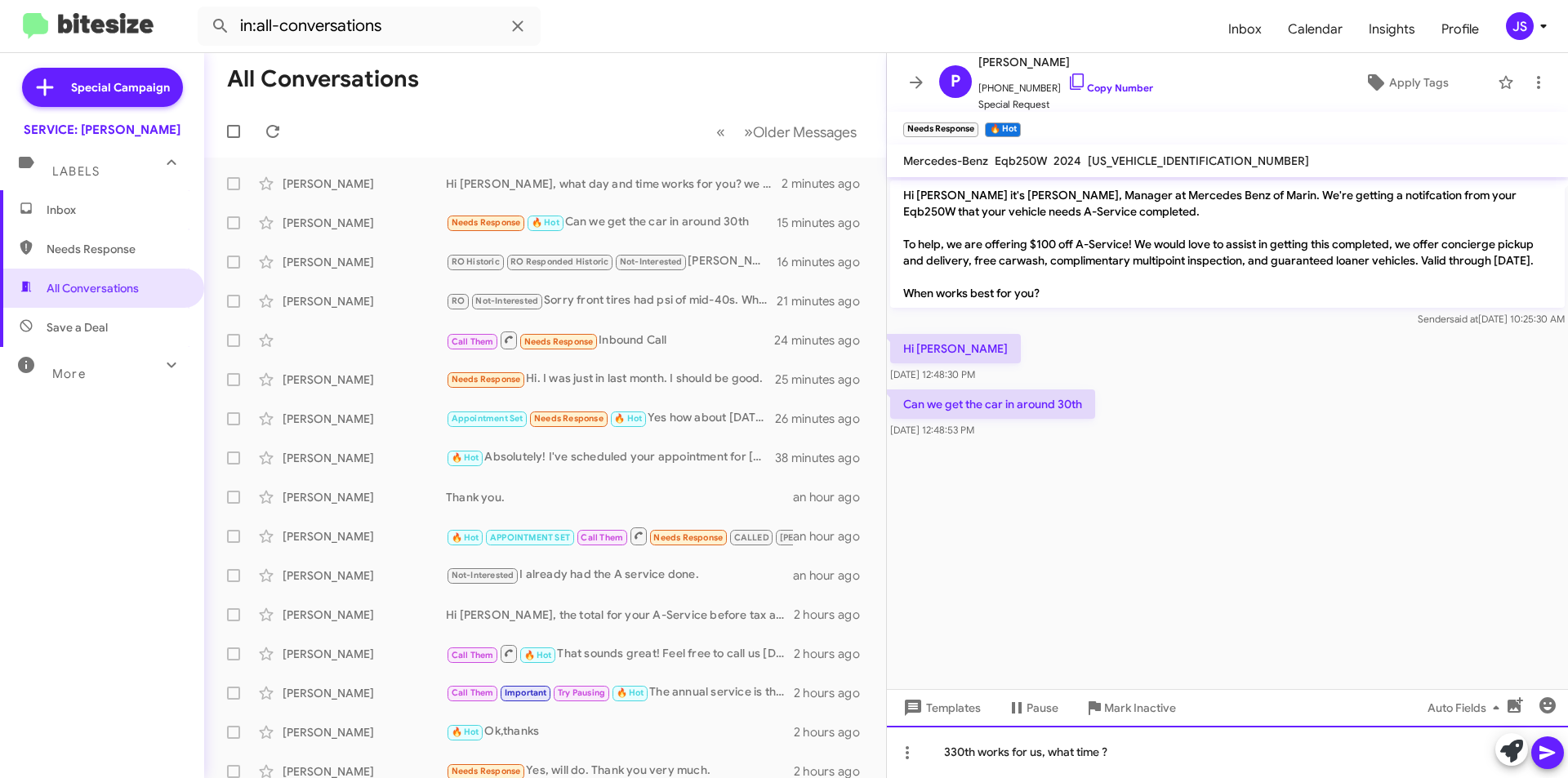
click at [951, 753] on div "330th works for us, what time ?" at bounding box center [1227, 752] width 681 height 52
click at [1183, 748] on div "30th works for us, what time ?" at bounding box center [1227, 752] width 681 height 52
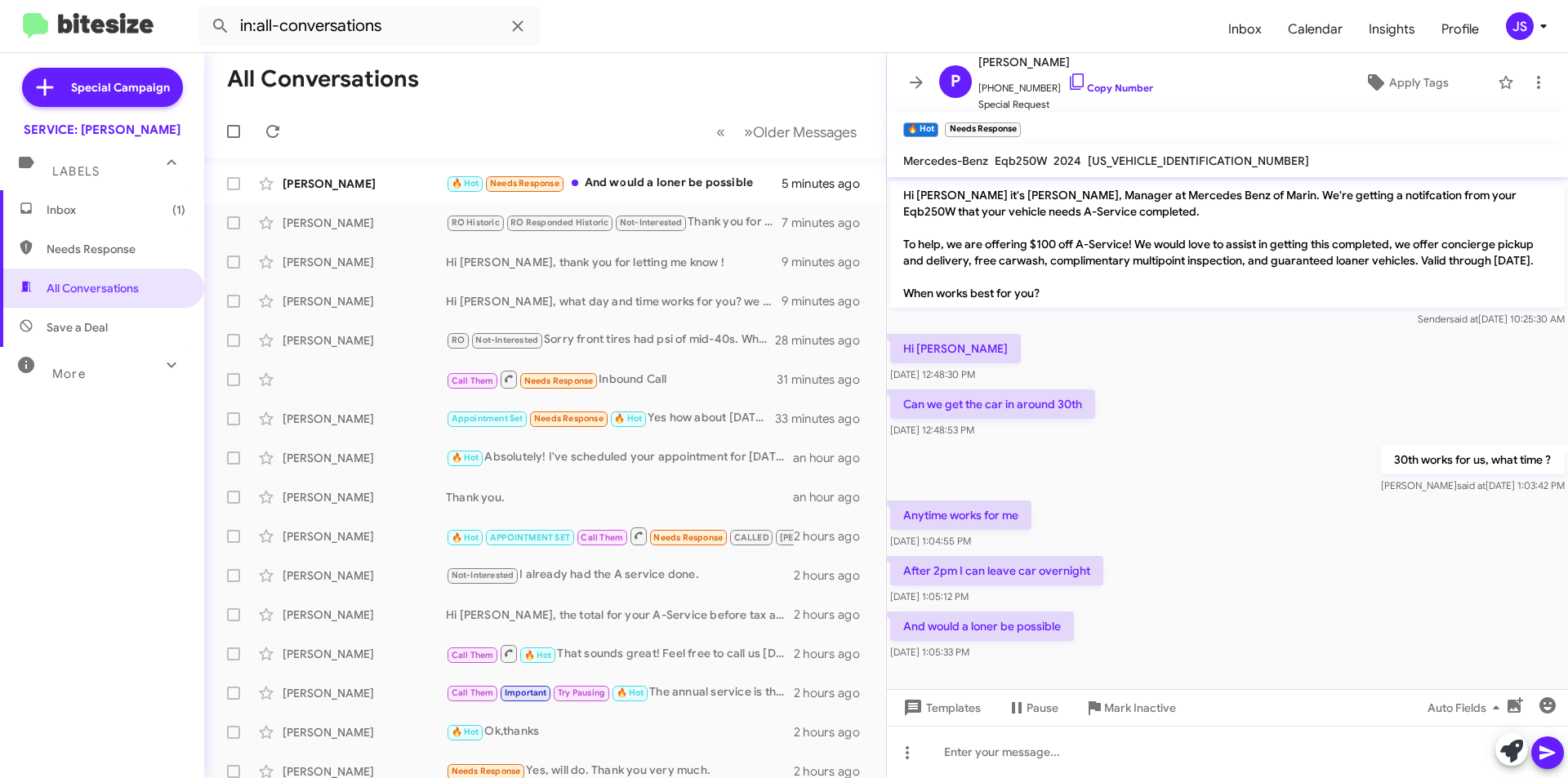
scroll to position [4, 0]
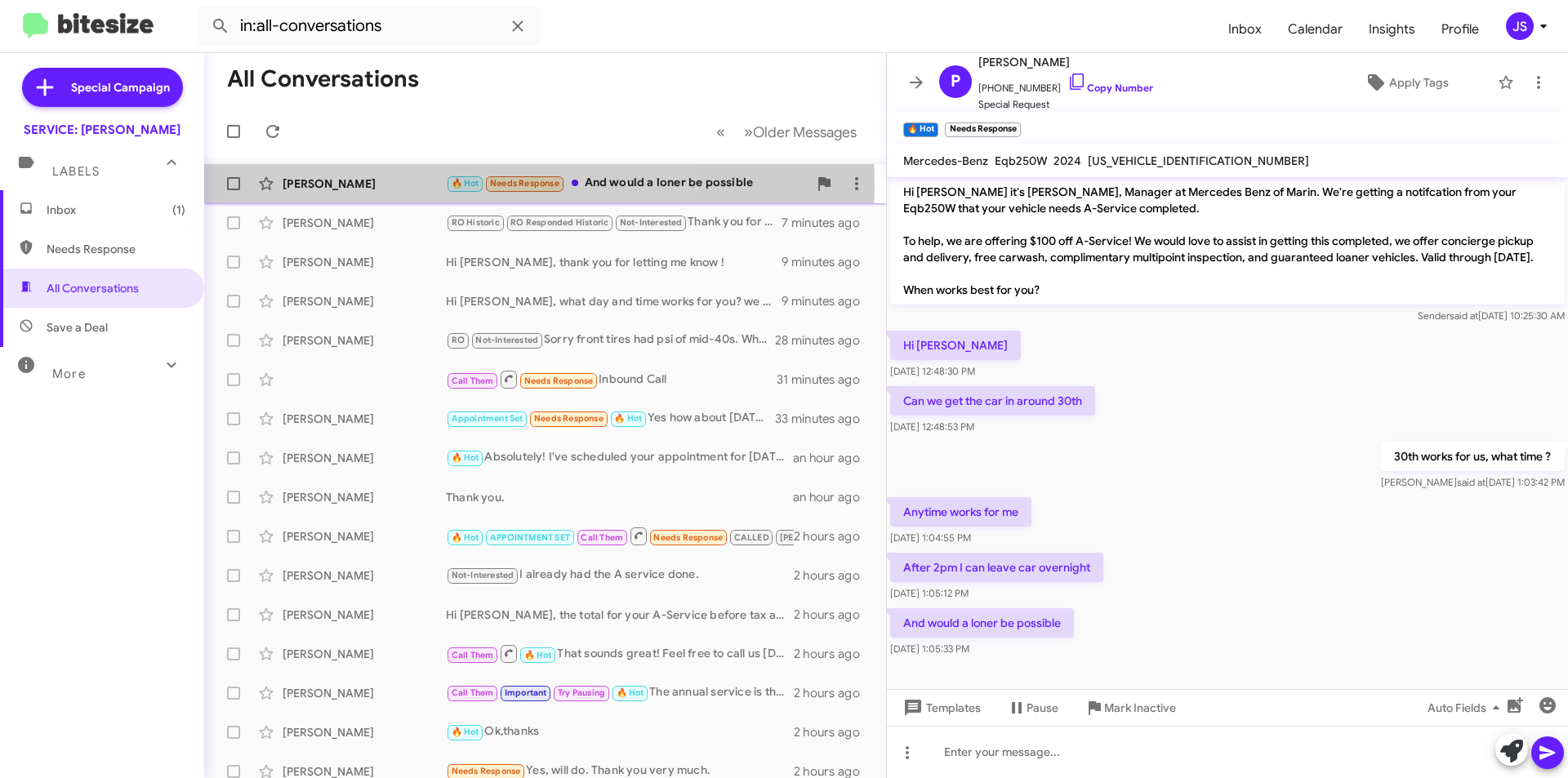
click at [371, 188] on div "[PERSON_NAME]" at bounding box center [364, 184] width 163 height 16
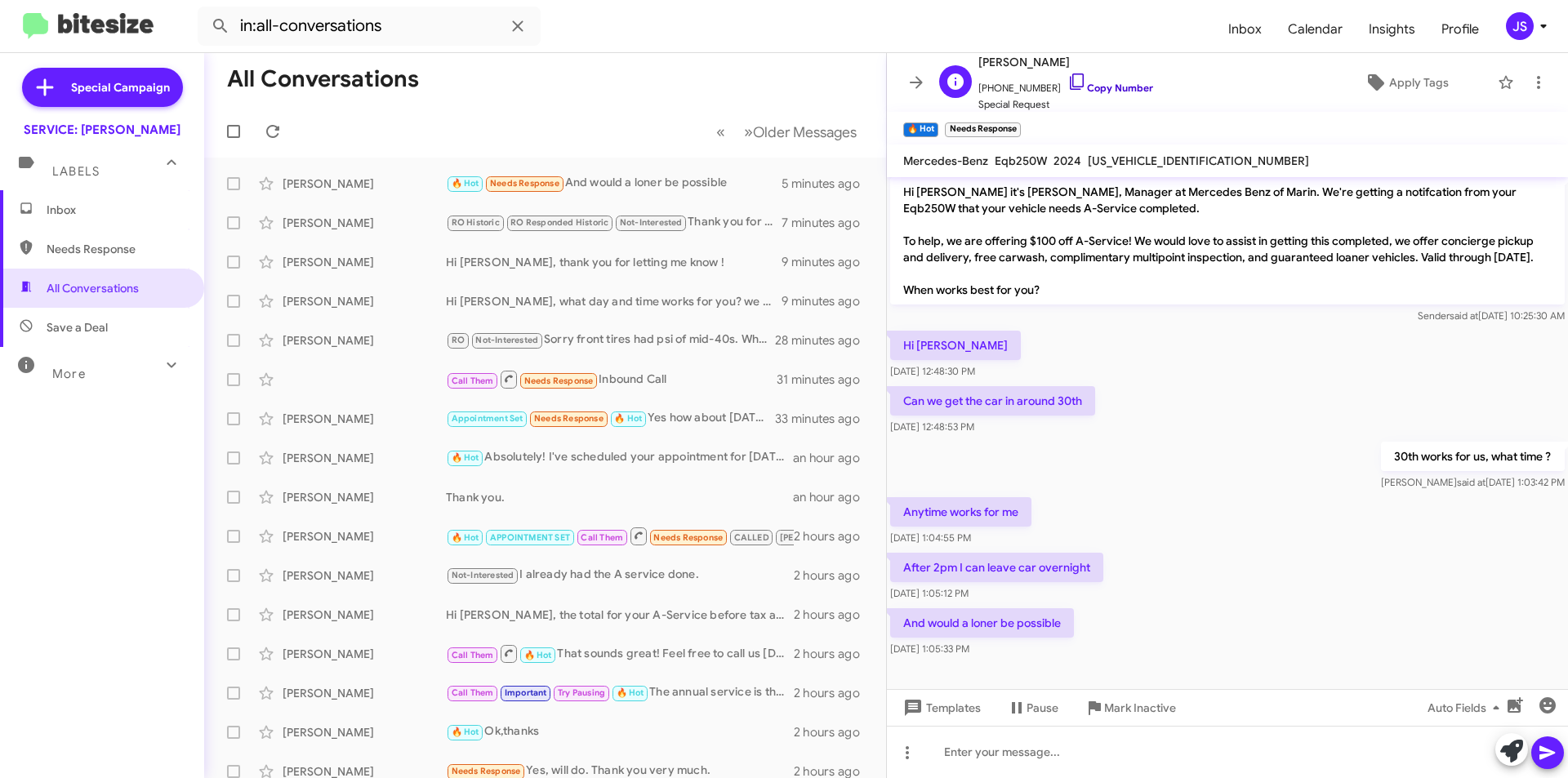
click at [1077, 87] on link "Copy Number" at bounding box center [1111, 88] width 86 height 13
drag, startPoint x: 1087, startPoint y: 157, endPoint x: 1360, endPoint y: 154, distance: 273.0
click at [1360, 154] on mat-toolbar "Mercedes-Benz Eqb250W 2024 W1N9M0CB9RN091996" at bounding box center [1227, 160] width 681 height 32
copy span "W1N9M0CB9RN091996"
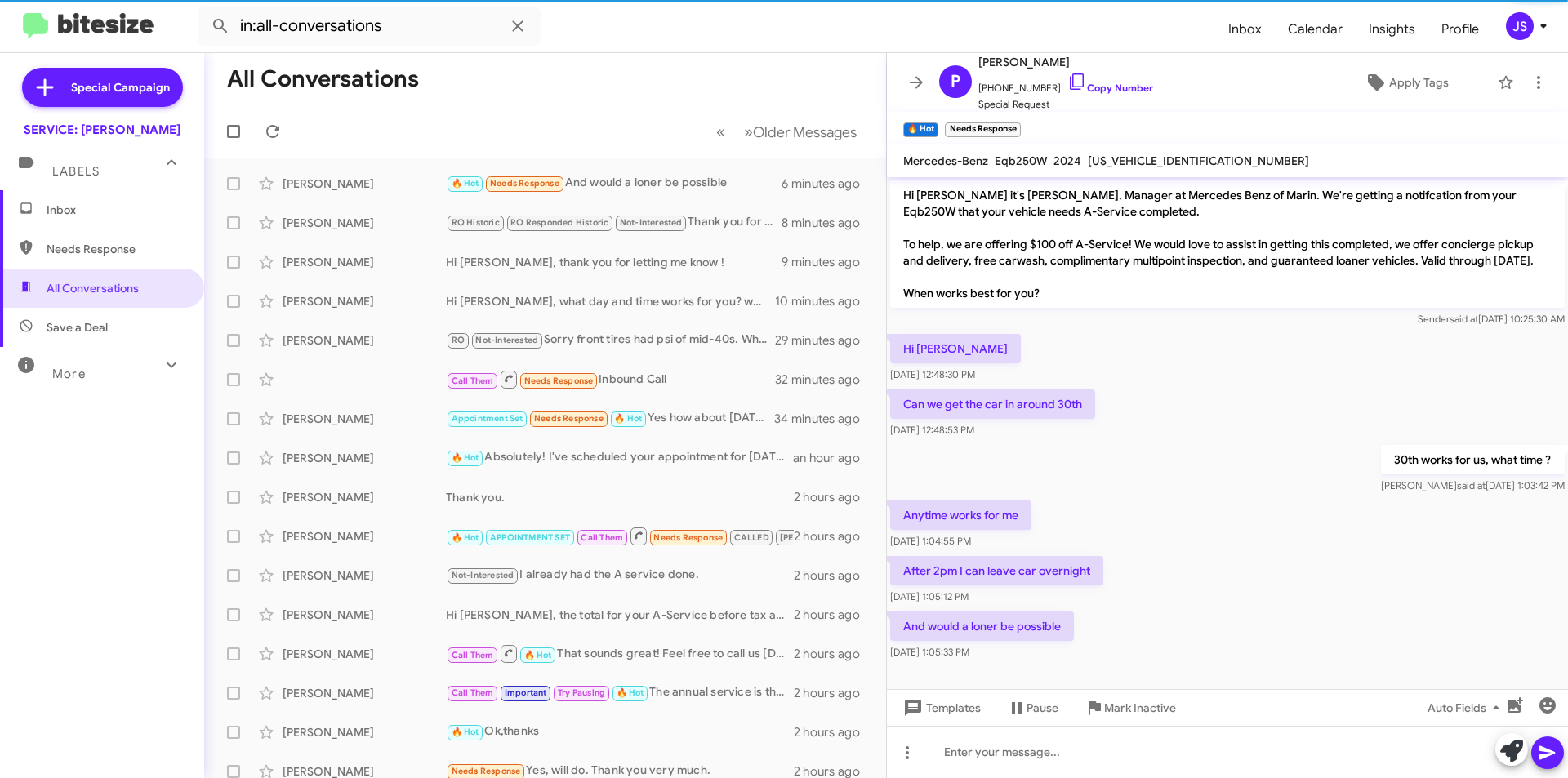
scroll to position [4, 0]
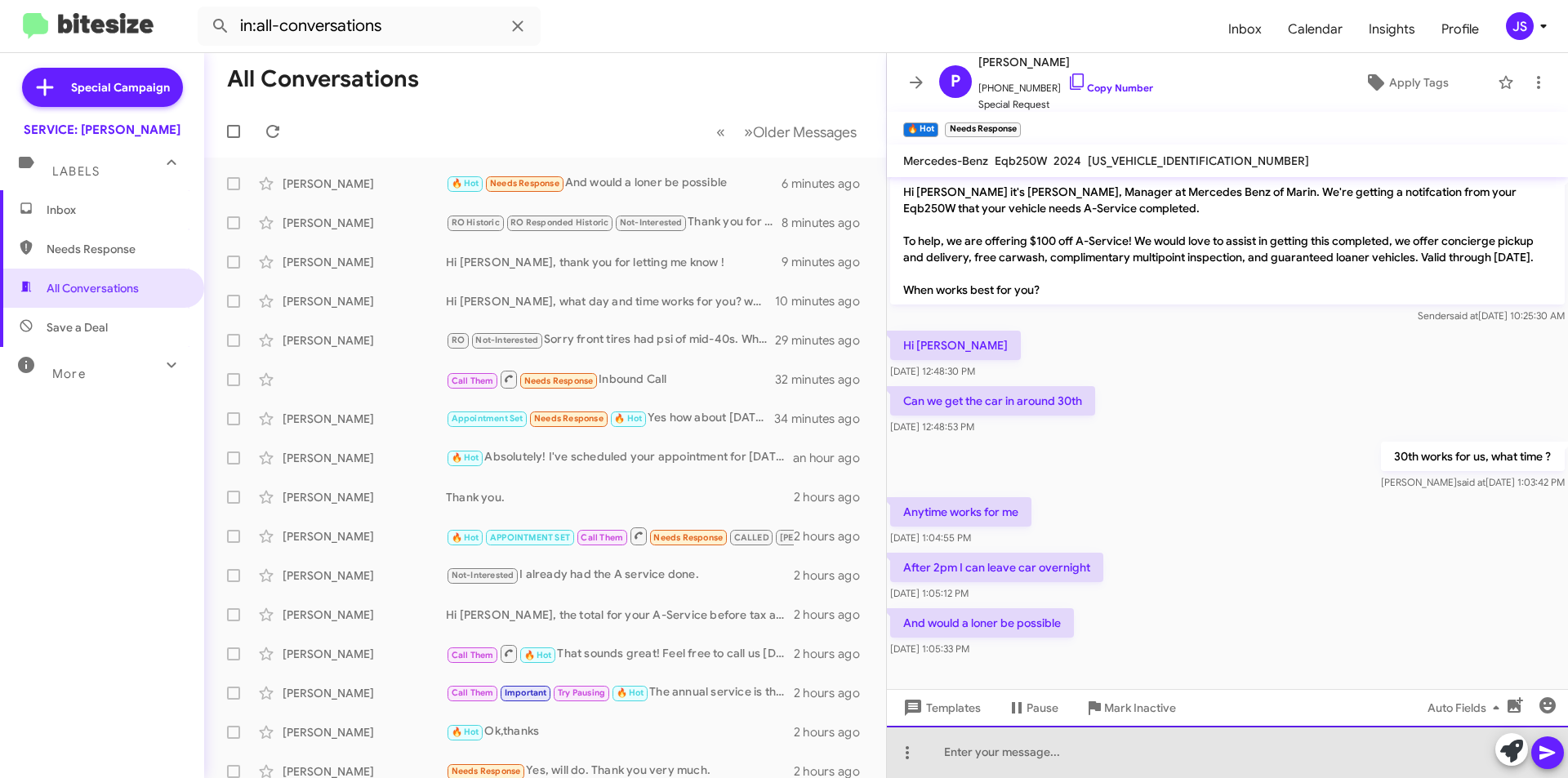
click at [1358, 766] on div at bounding box center [1227, 752] width 681 height 52
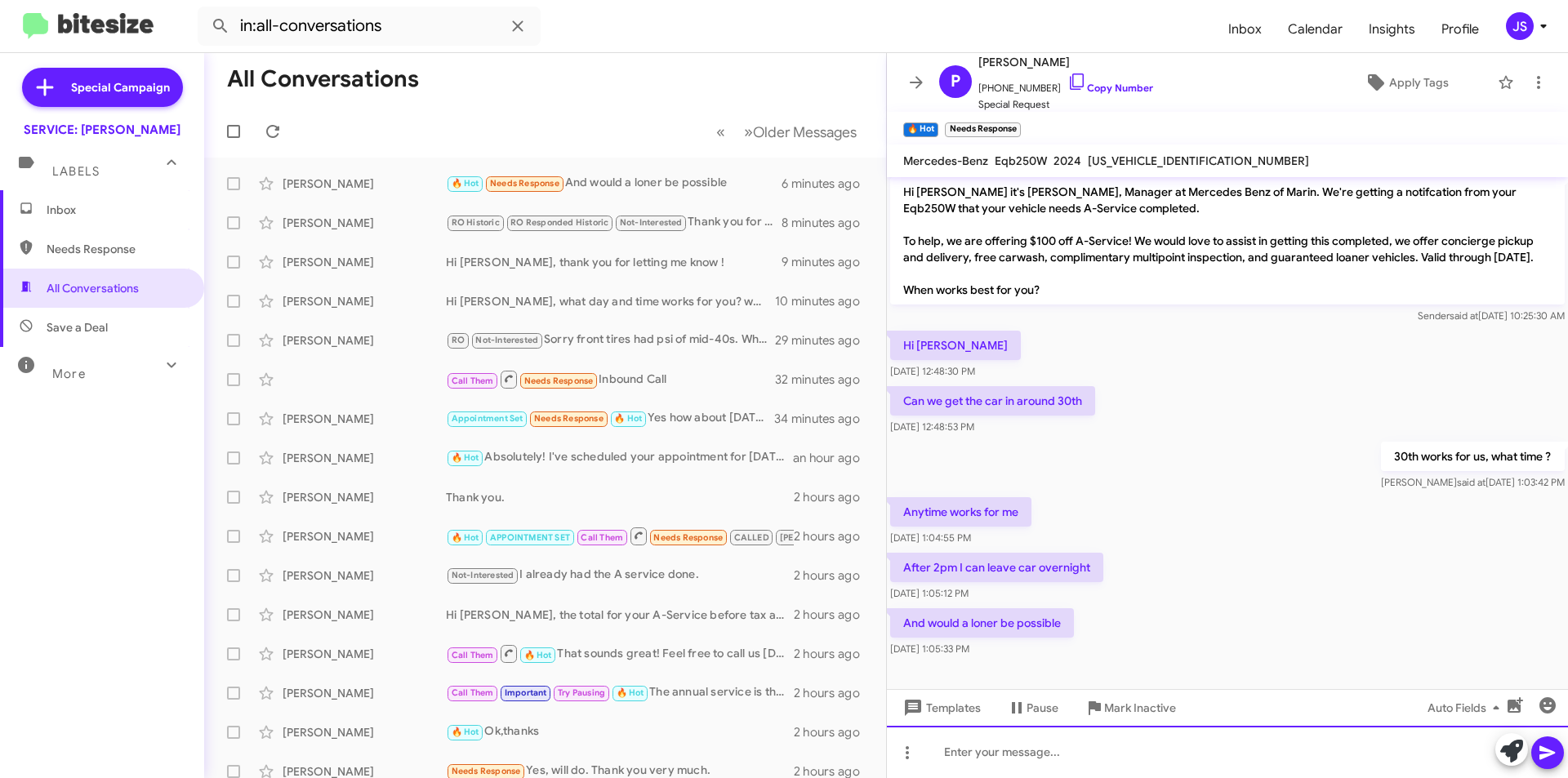
click at [1102, 747] on div at bounding box center [1227, 752] width 681 height 52
click at [1208, 737] on div "Perfect I will note your appointment for" at bounding box center [1227, 752] width 681 height 52
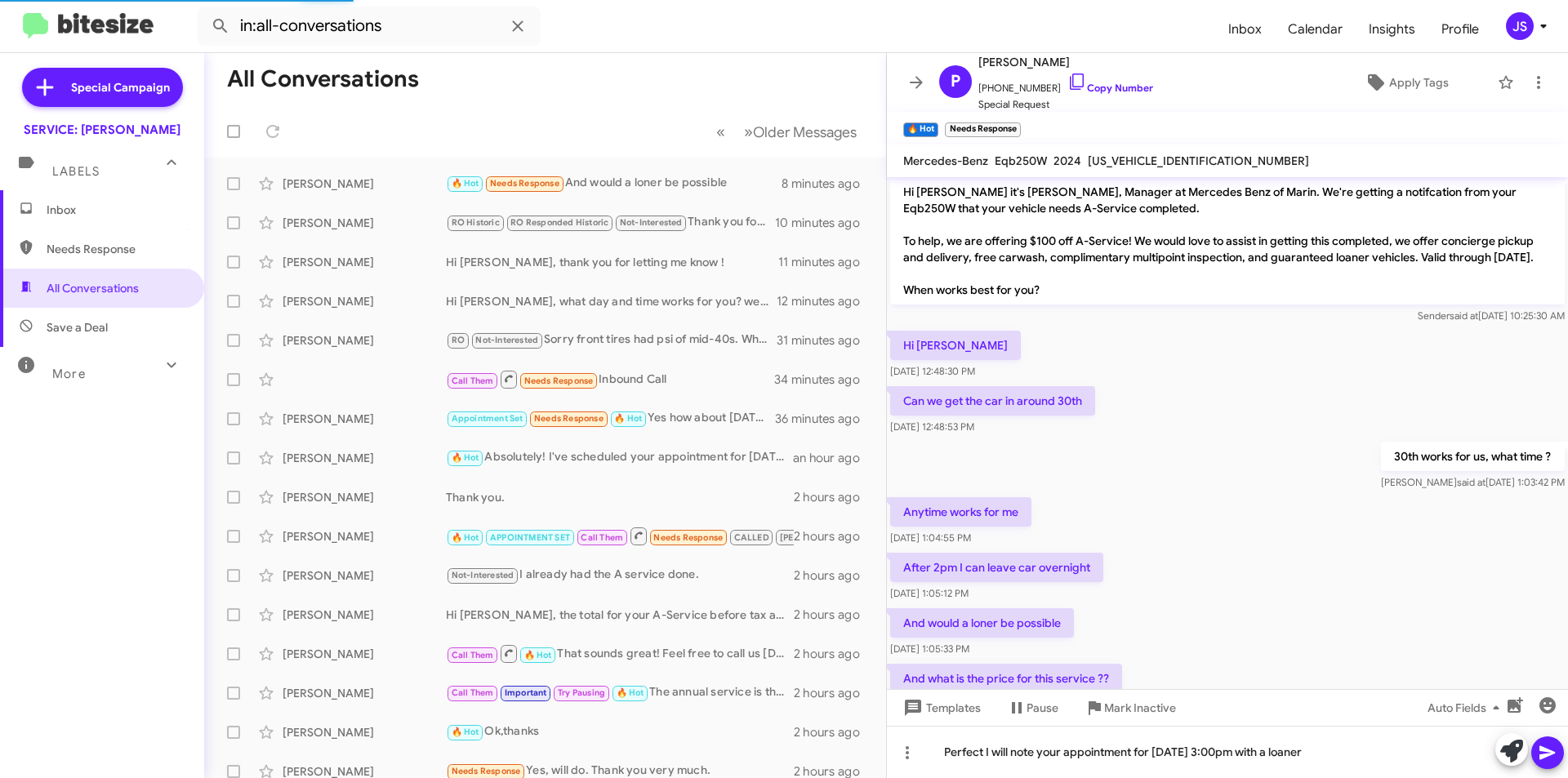
scroll to position [63, 0]
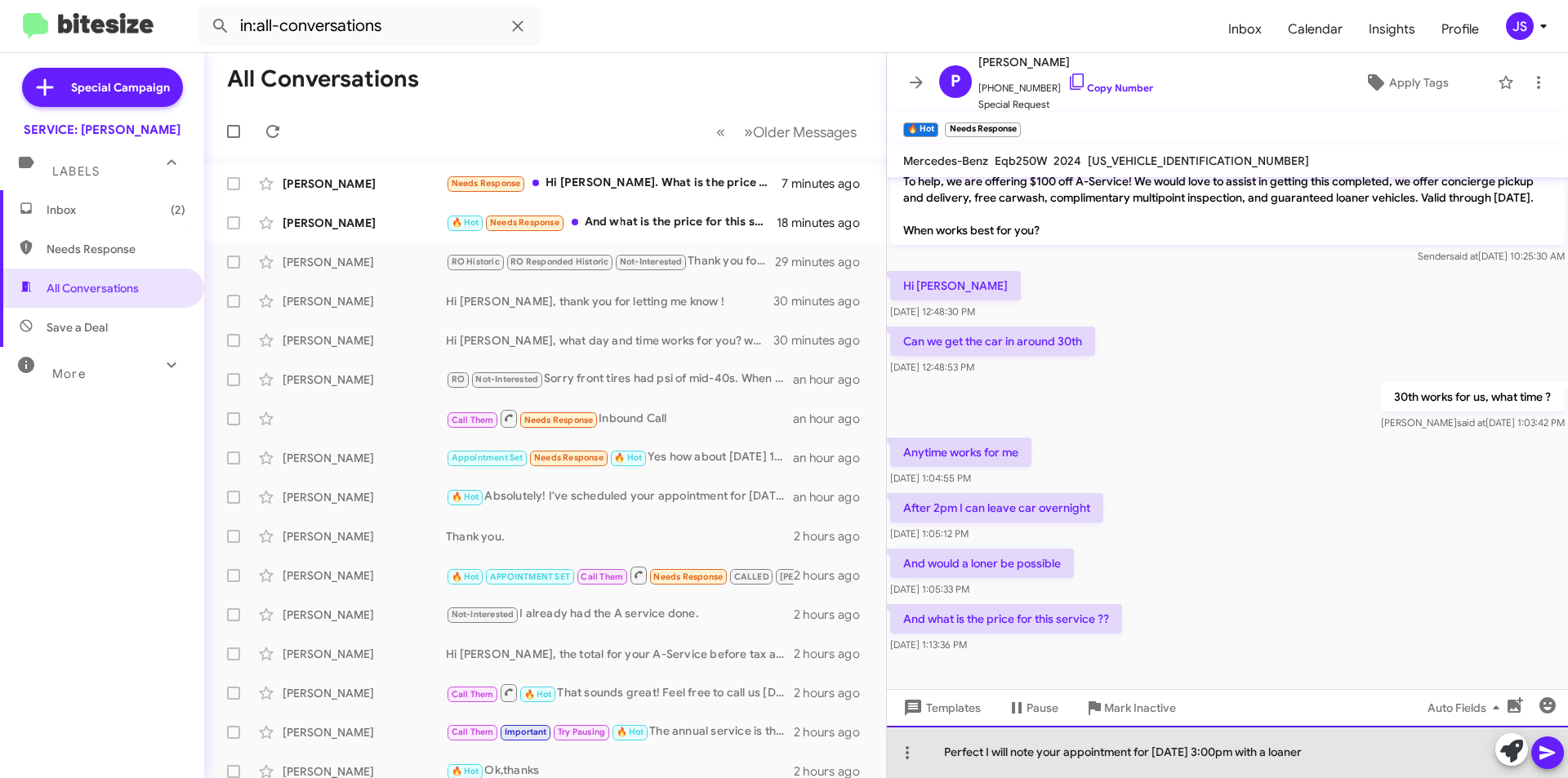
click at [1353, 755] on div "Perfect I will note your appointment for August 30th at 3:00pm with a loaner" at bounding box center [1227, 752] width 681 height 52
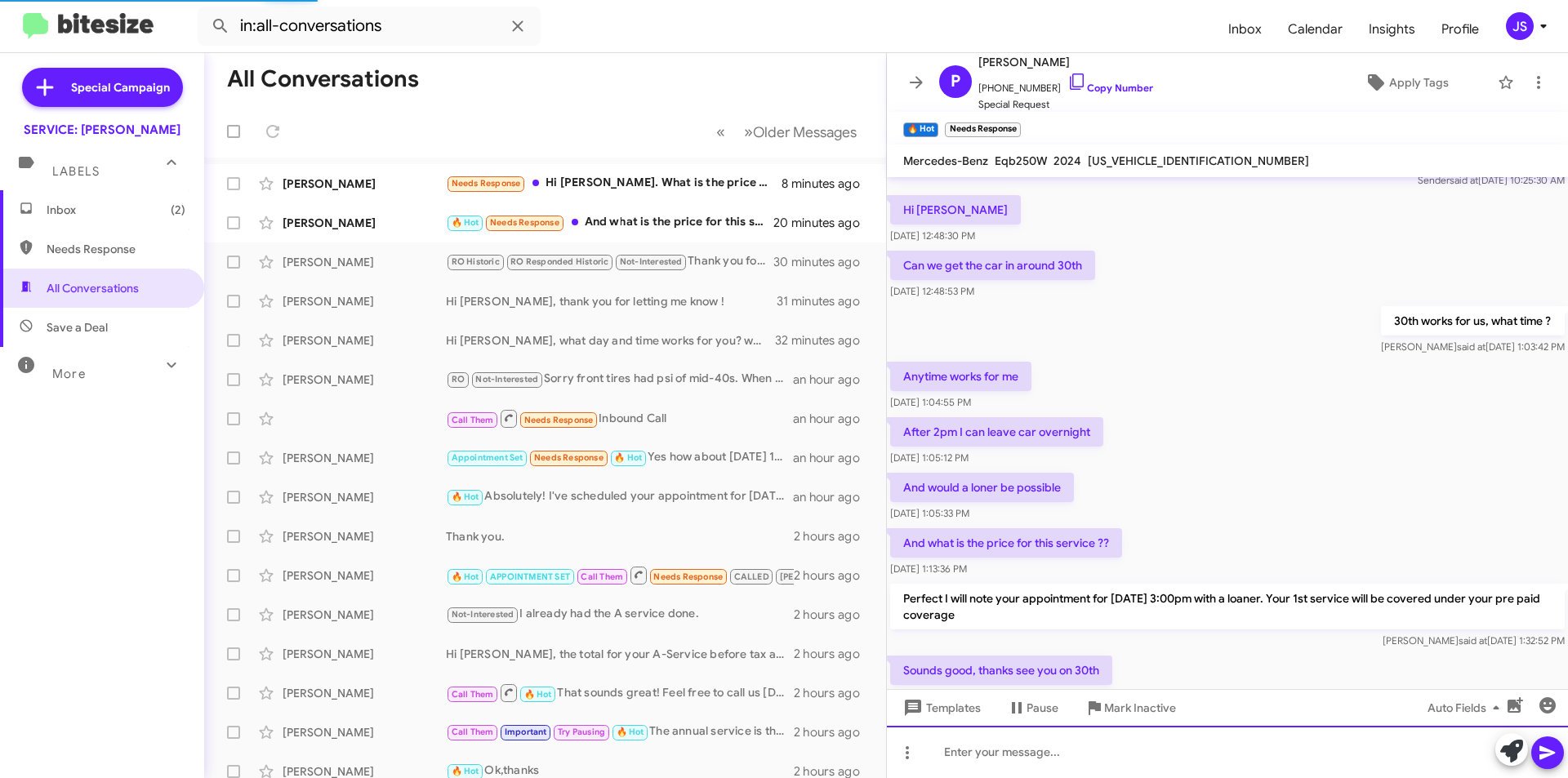
scroll to position [198, 0]
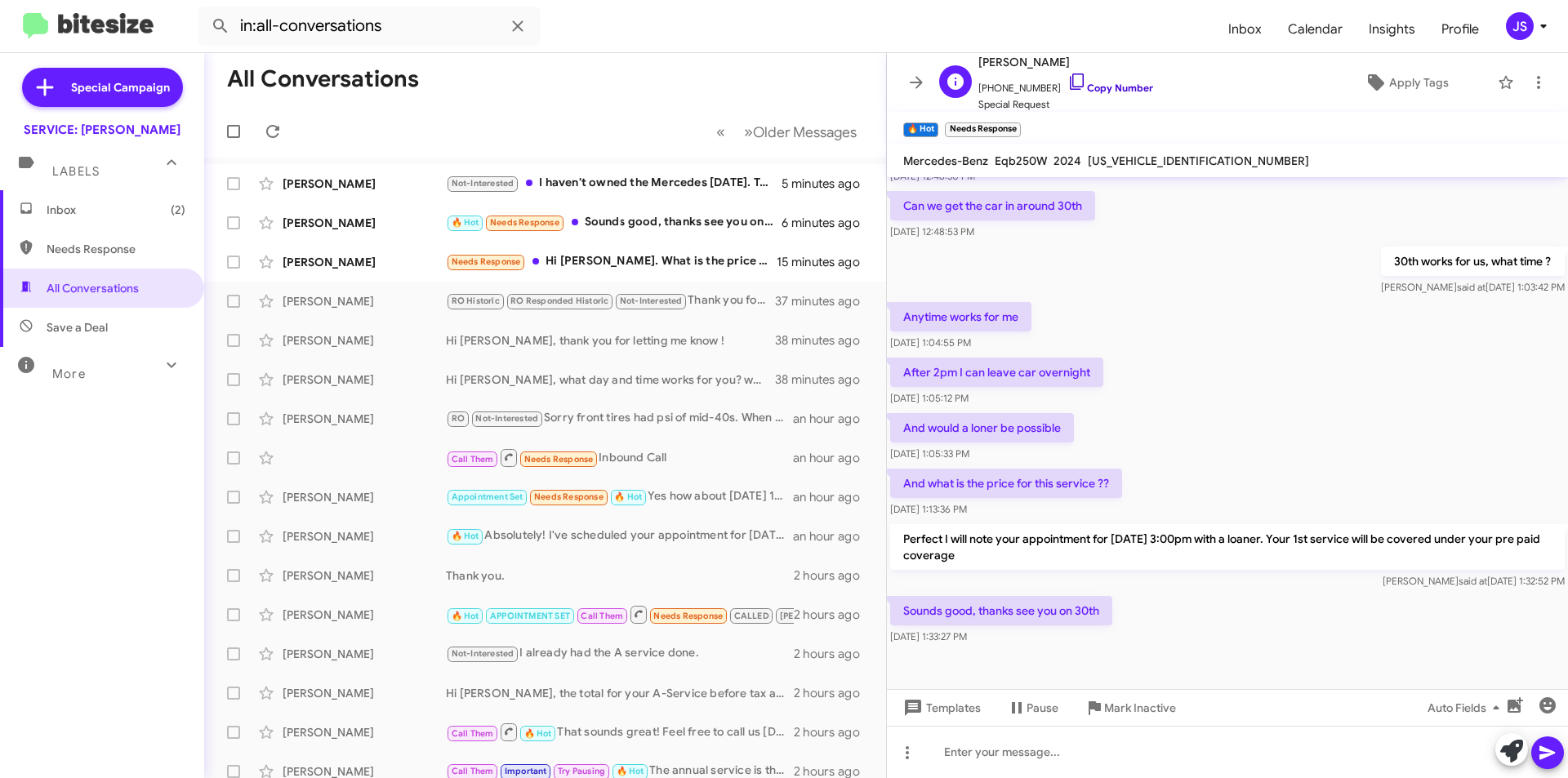
click at [1075, 84] on link "Copy Number" at bounding box center [1111, 88] width 86 height 13
drag, startPoint x: 1046, startPoint y: 84, endPoint x: 1413, endPoint y: 80, distance: 367.0
click at [1046, 84] on span "+16282925130 Copy Number" at bounding box center [1065, 83] width 175 height 24
drag, startPoint x: 1082, startPoint y: 158, endPoint x: 1208, endPoint y: 168, distance: 126.4
click at [1208, 168] on div "W1N9M0CB9RN091996" at bounding box center [1199, 161] width 228 height 20
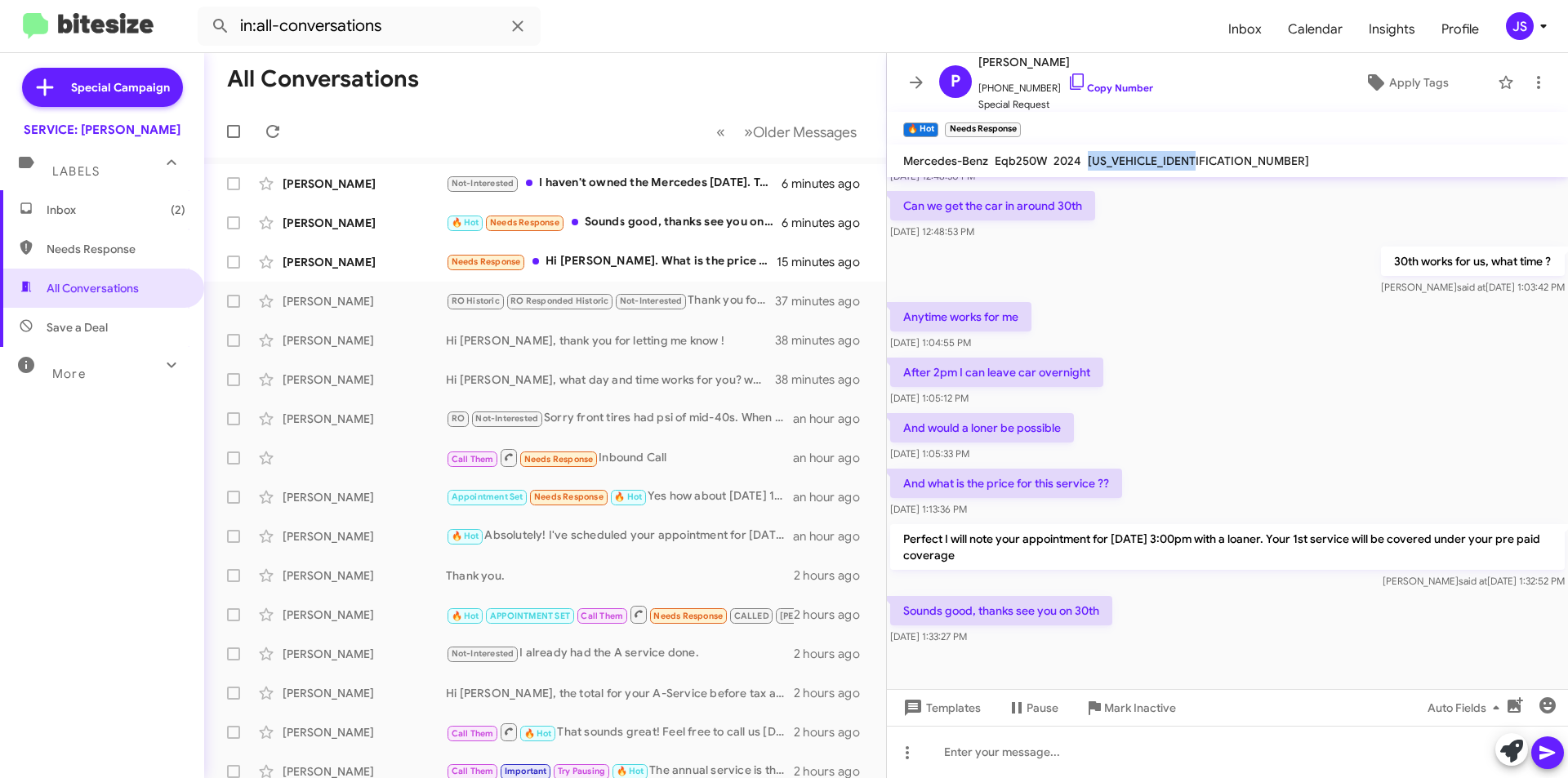
copy span "W1N9M0CB9RN091996"
click at [1018, 146] on mat-toolbar "Mercedes-Benz Eqb250W 2024 W1N9M0CB9RN091996" at bounding box center [1227, 160] width 681 height 32
click at [1068, 78] on icon at bounding box center [1078, 82] width 20 height 20
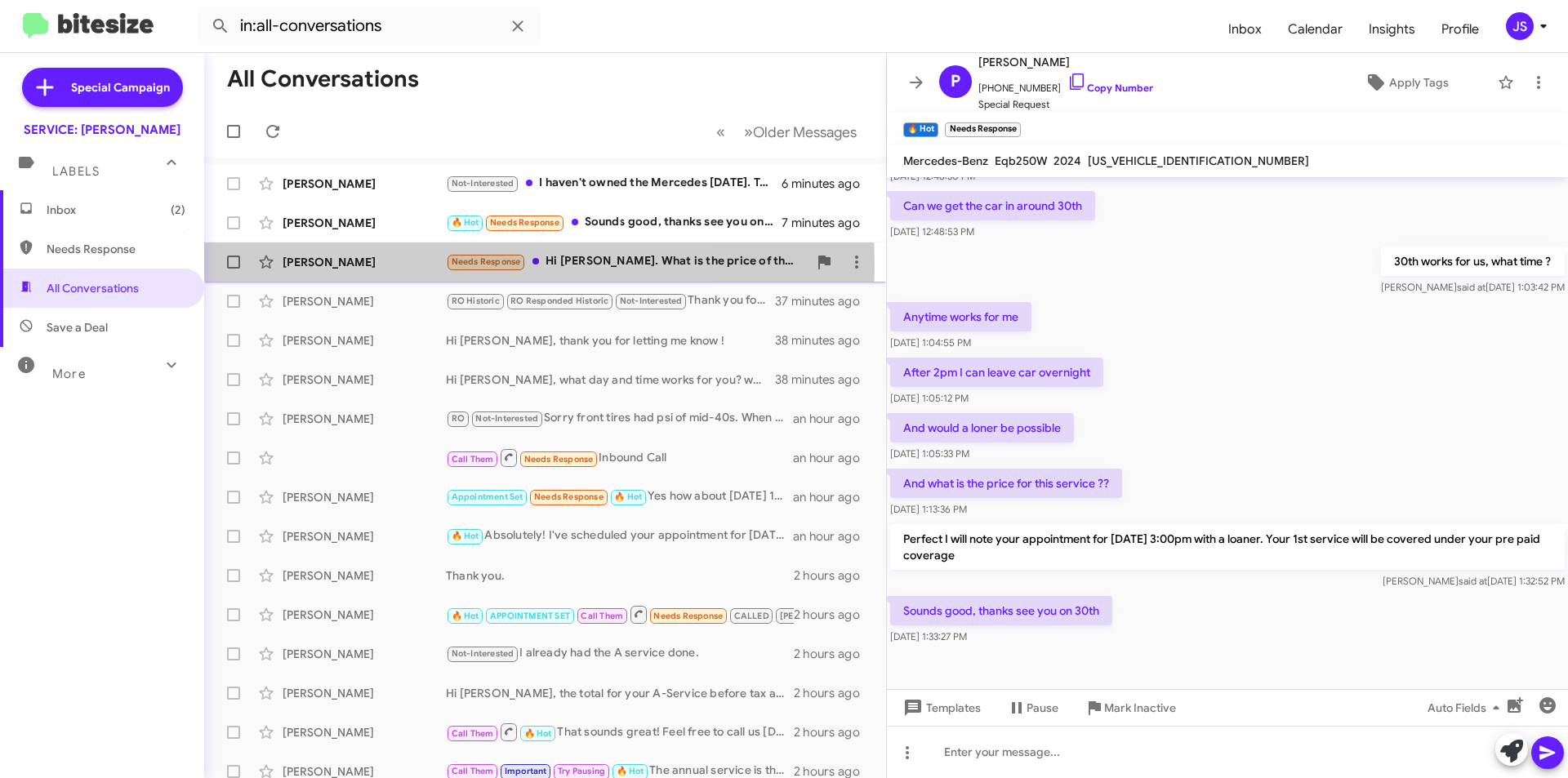
click at [378, 265] on div "[PERSON_NAME]" at bounding box center [364, 262] width 163 height 16
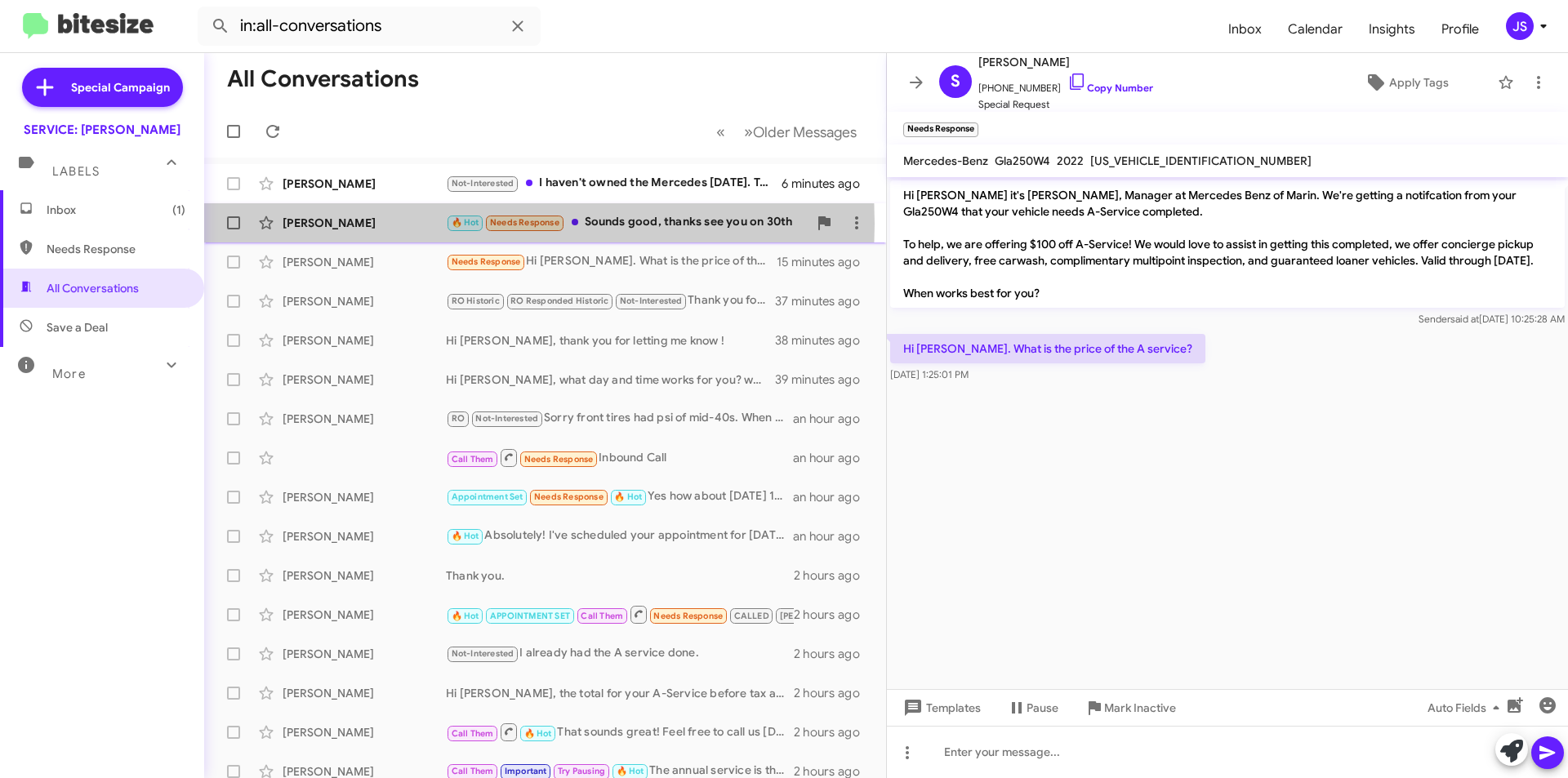
click at [382, 224] on div "[PERSON_NAME]" at bounding box center [364, 223] width 163 height 16
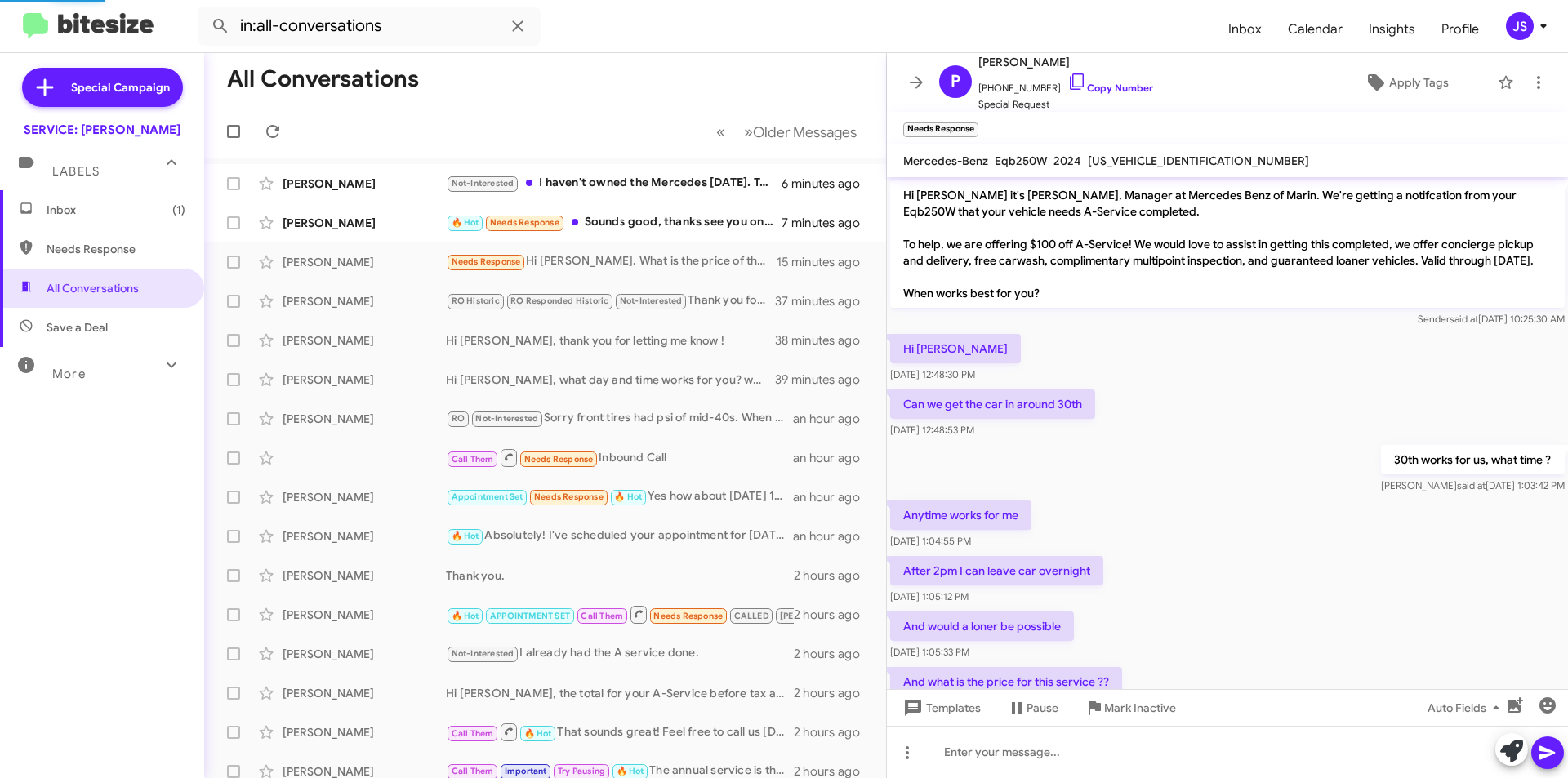
scroll to position [198, 0]
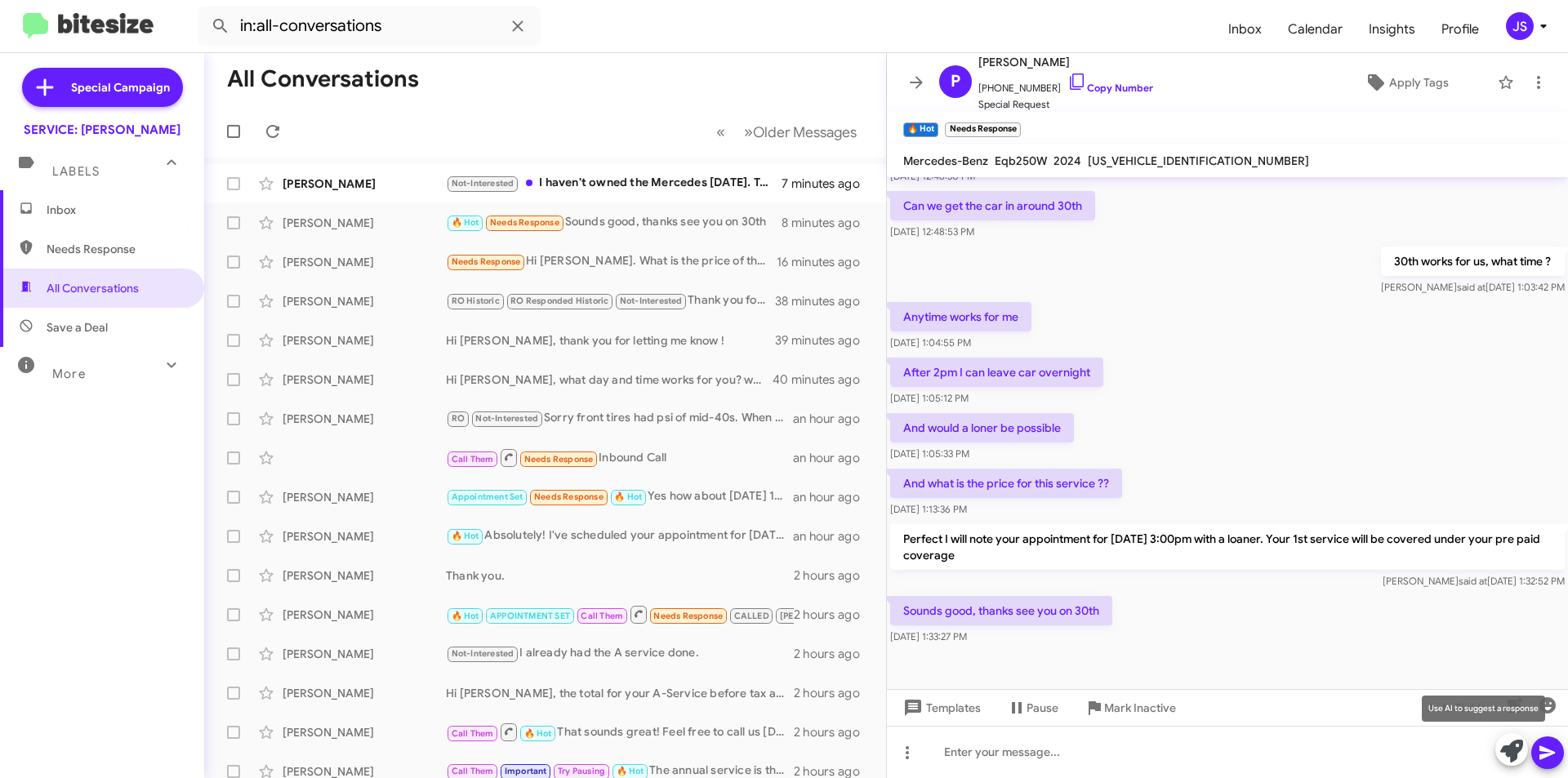
click at [1512, 748] on icon at bounding box center [1512, 751] width 23 height 23
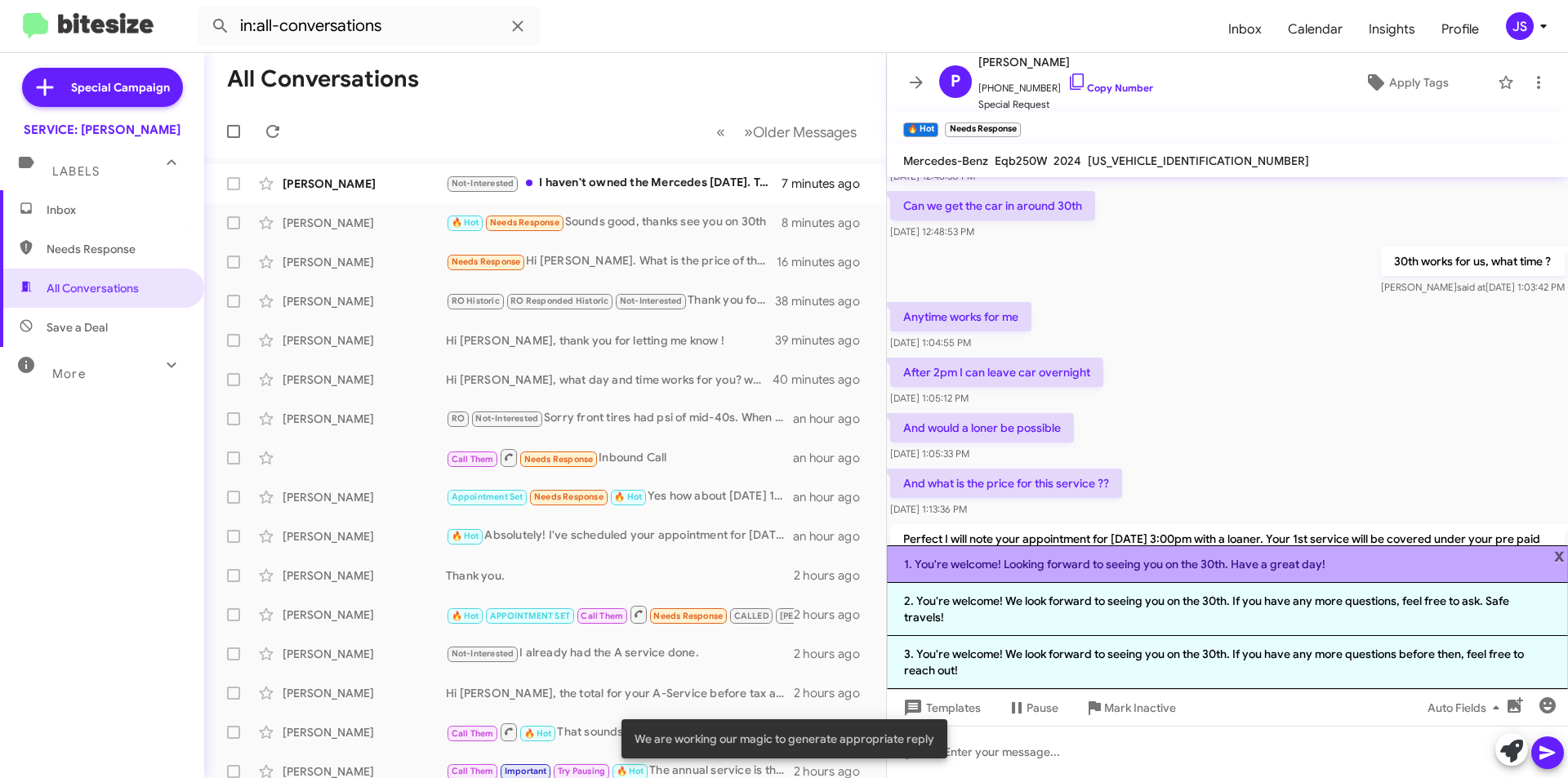
click at [1144, 571] on li "1. You're welcome! Looking forward to seeing you on the 30th. Have a great day!" at bounding box center [1227, 565] width 681 height 38
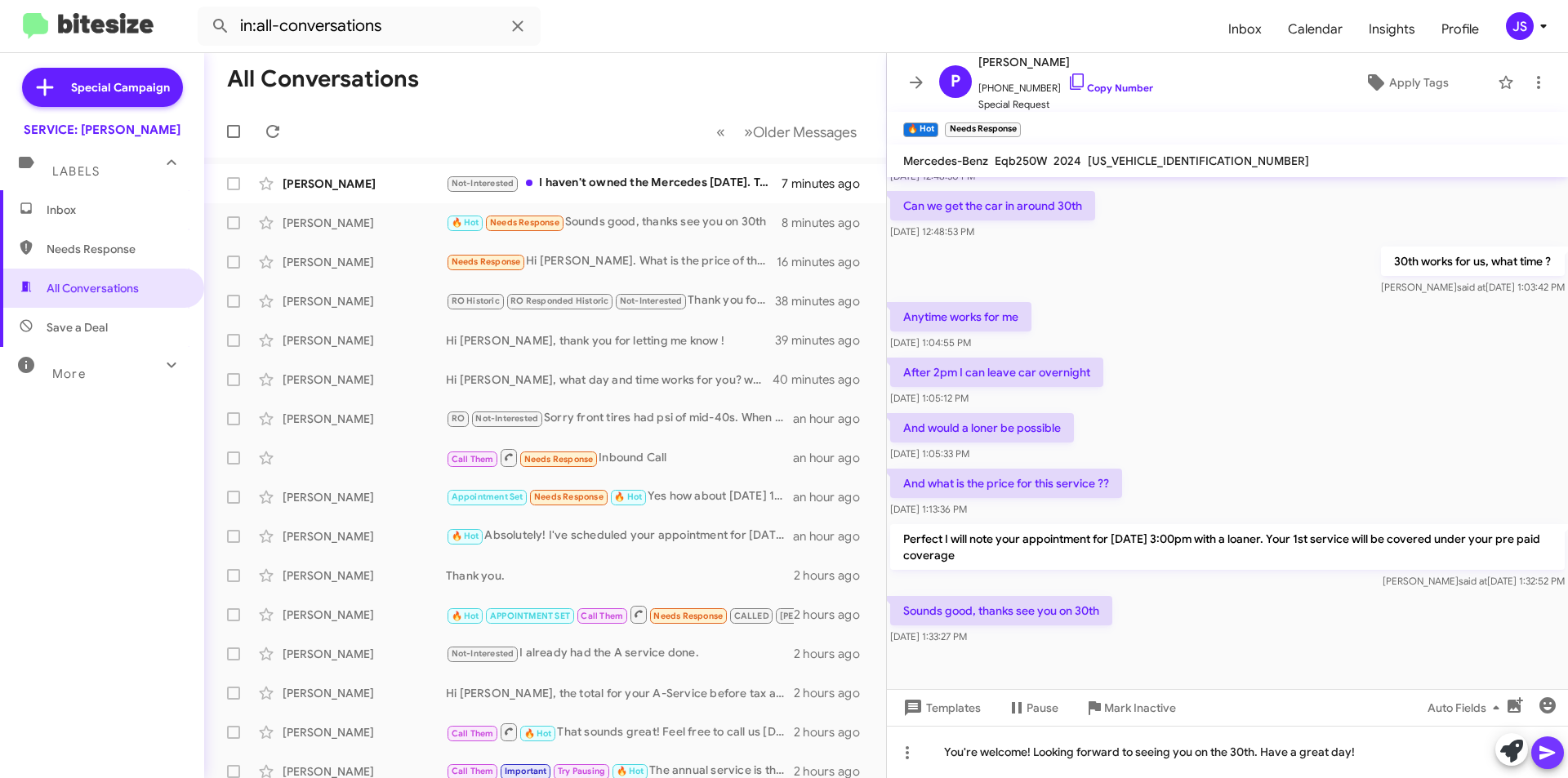
click at [1549, 747] on icon at bounding box center [1547, 753] width 20 height 20
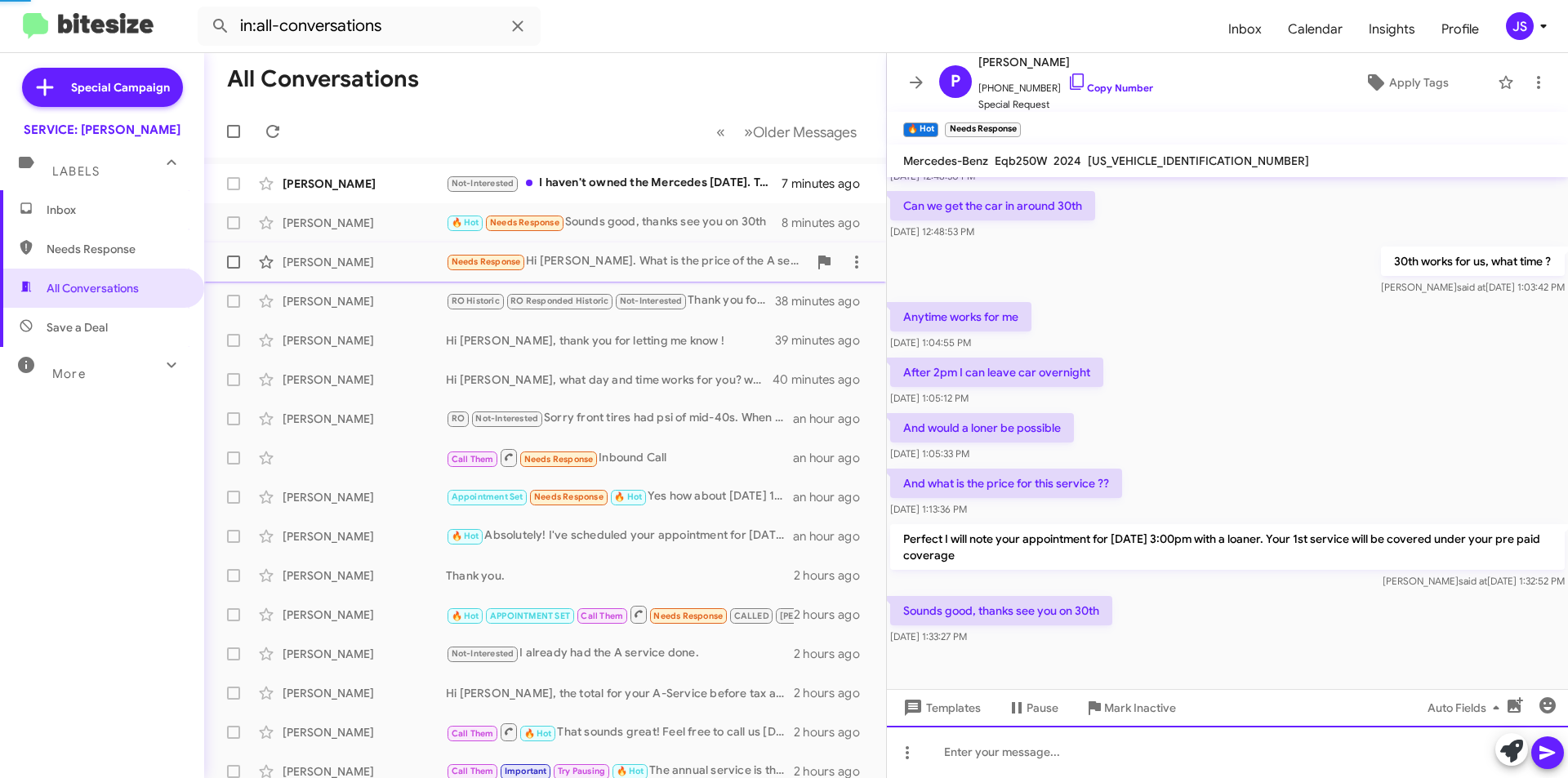
scroll to position [0, 0]
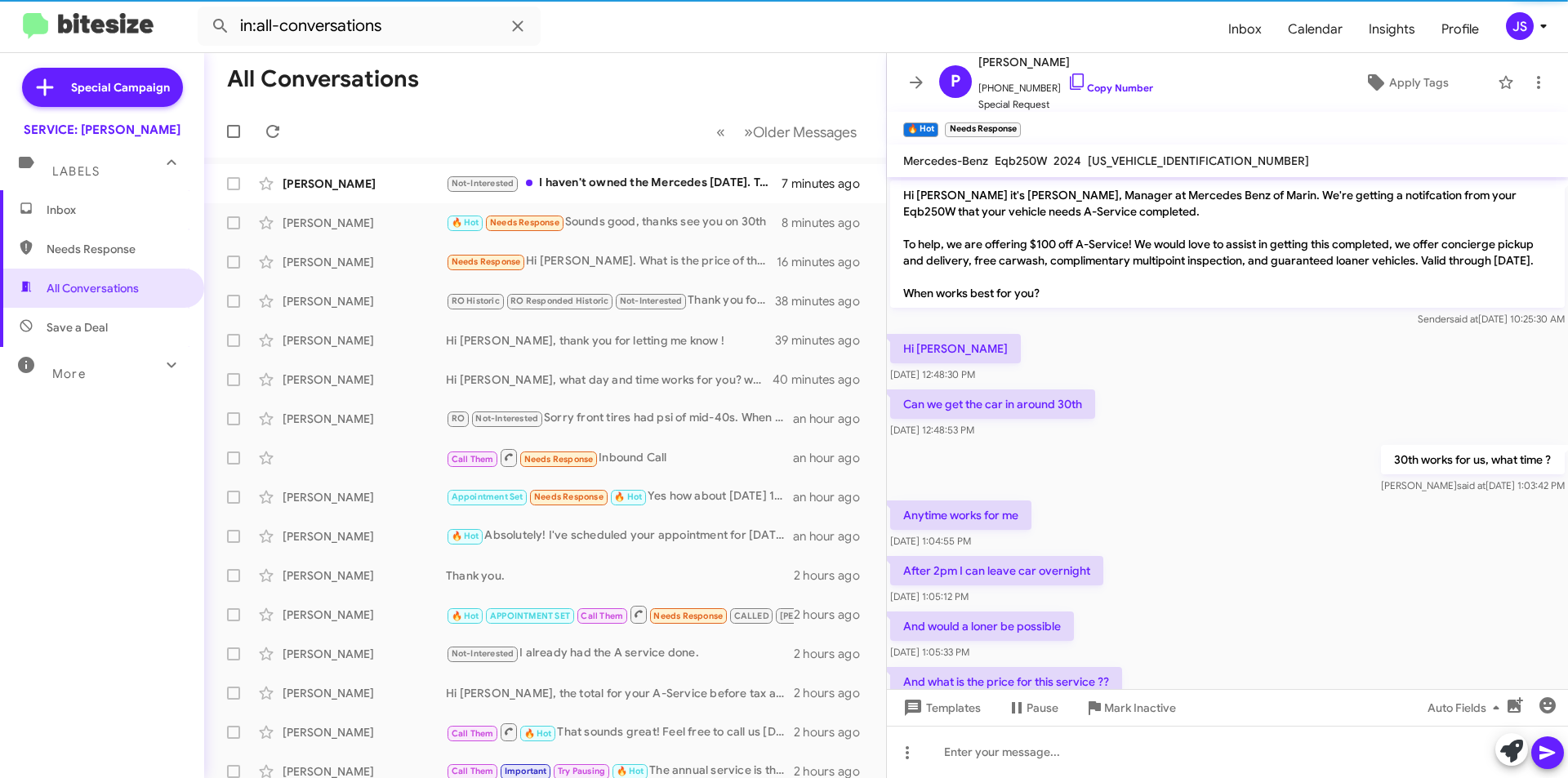
click at [398, 161] on mat-action-list "Joan Mccracken Not-Interested I haven't owned the Mercedes in 2 years. Ty and y…" at bounding box center [545, 553] width 682 height 791
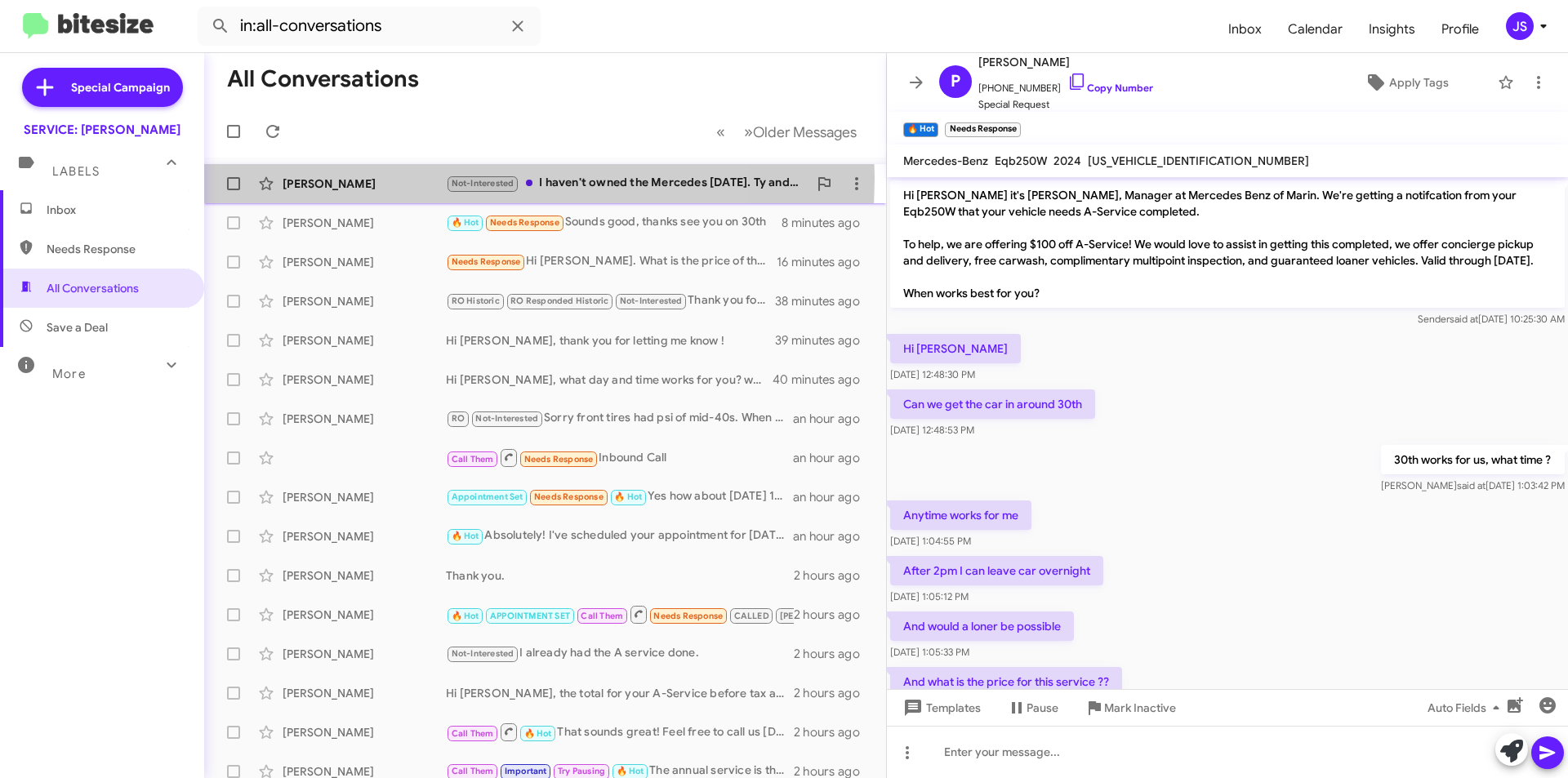
click at [396, 177] on div "Joan Mccracken" at bounding box center [364, 184] width 163 height 16
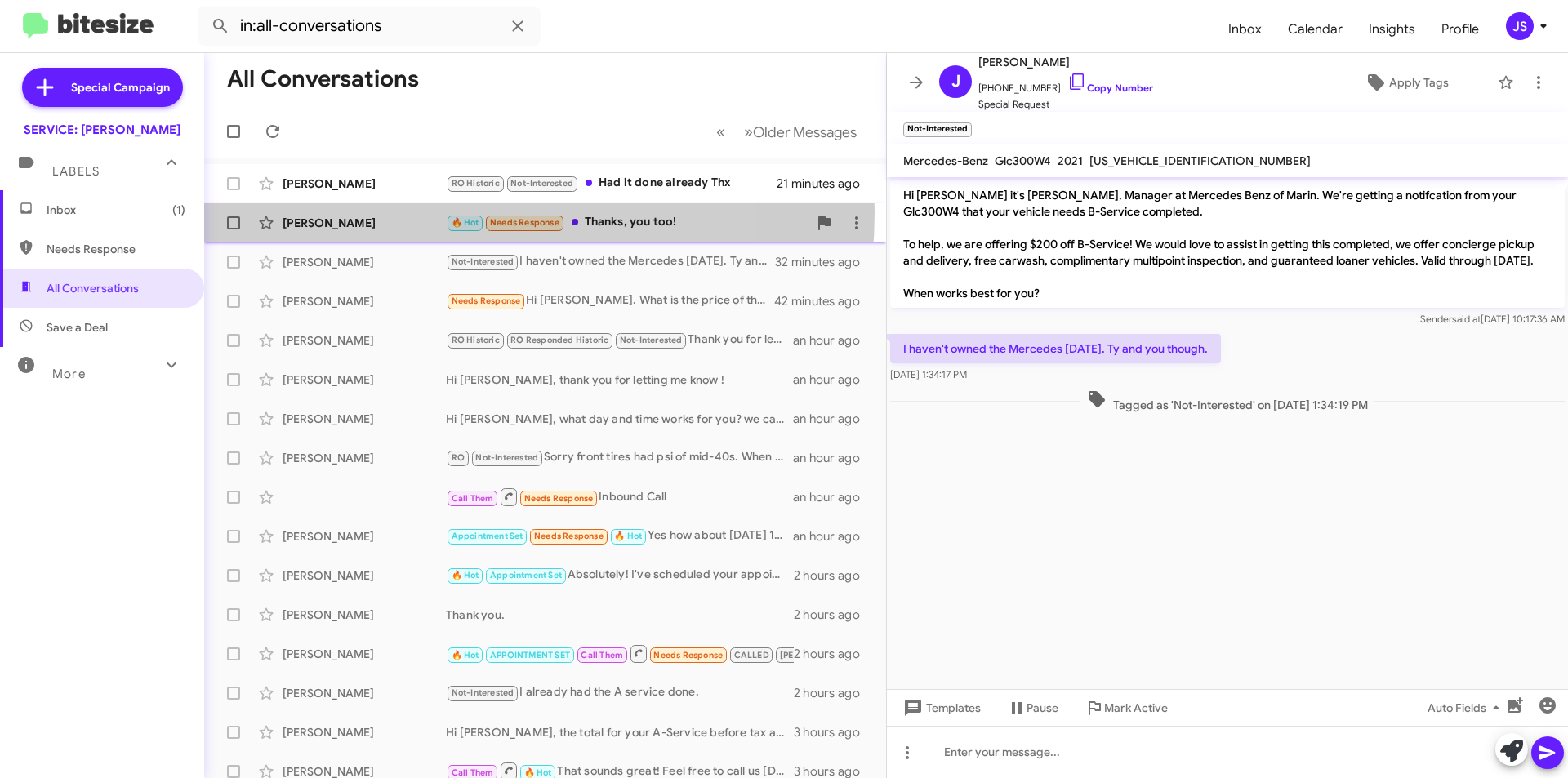
click at [397, 212] on div "Priteshkumar Patel 🔥 Hot Needs Response Thanks, you too! 22 minutes ago" at bounding box center [545, 222] width 656 height 32
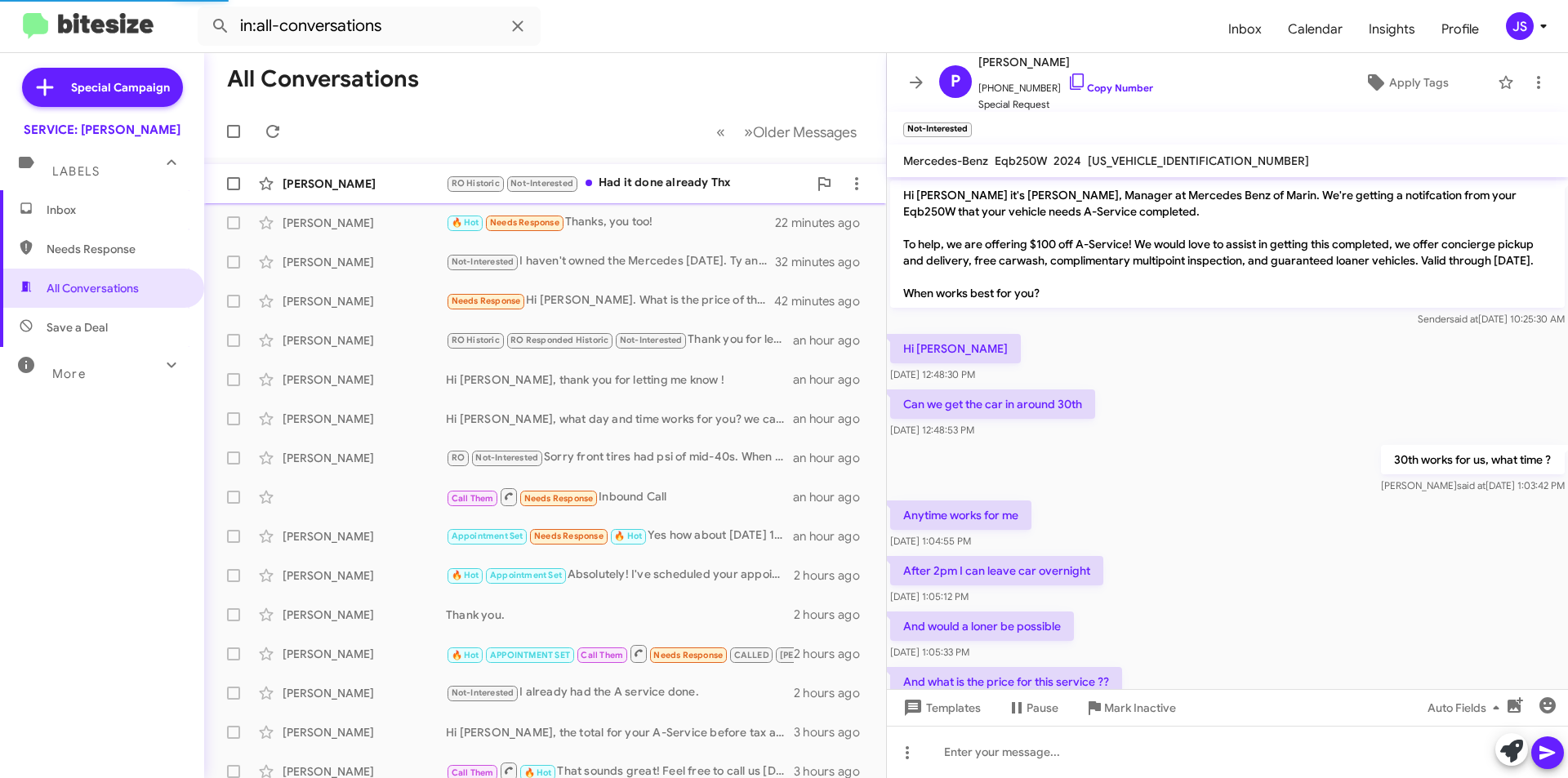
scroll to position [317, 0]
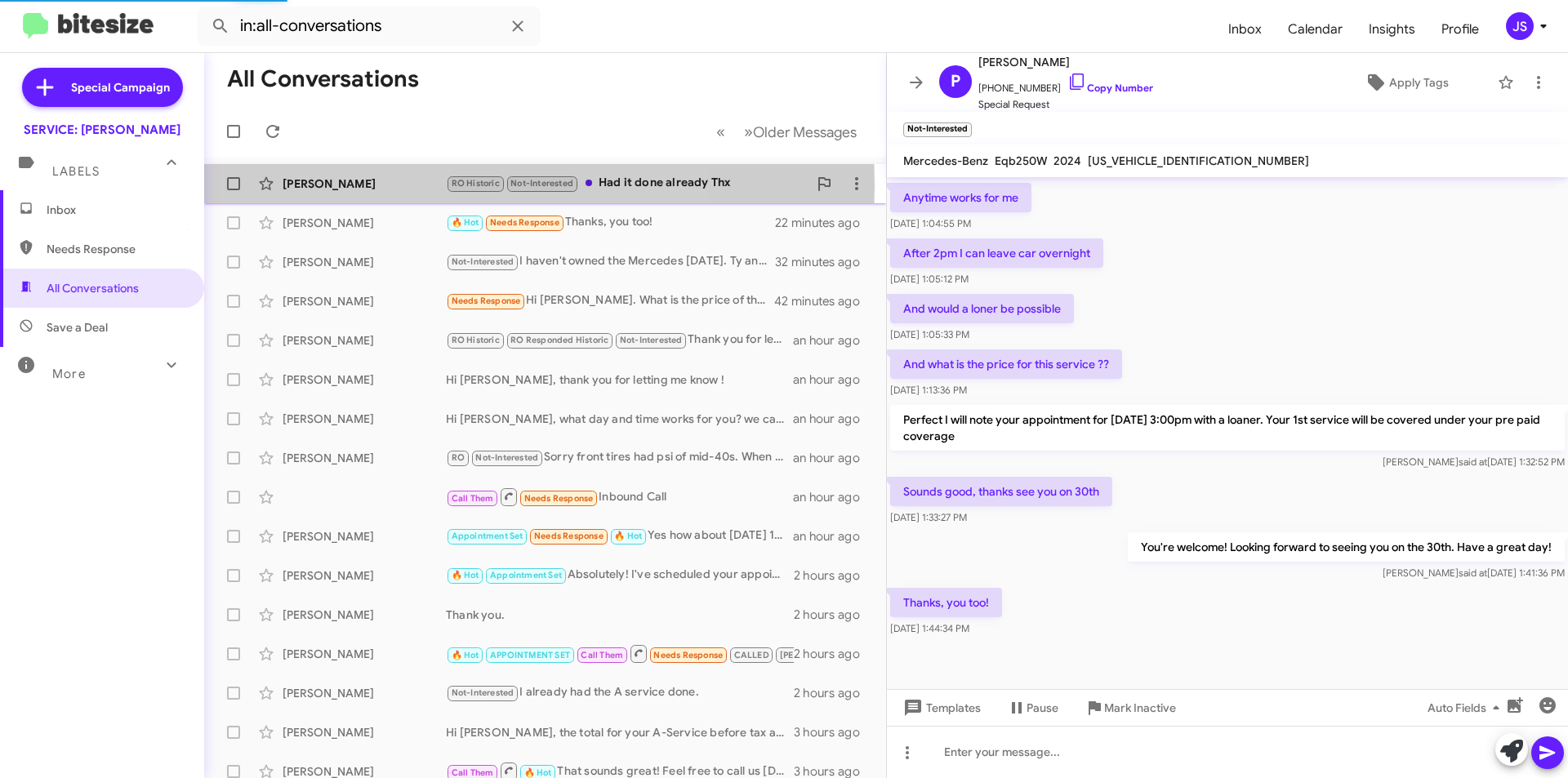
click at [377, 185] on div "Michael Gold" at bounding box center [364, 184] width 163 height 16
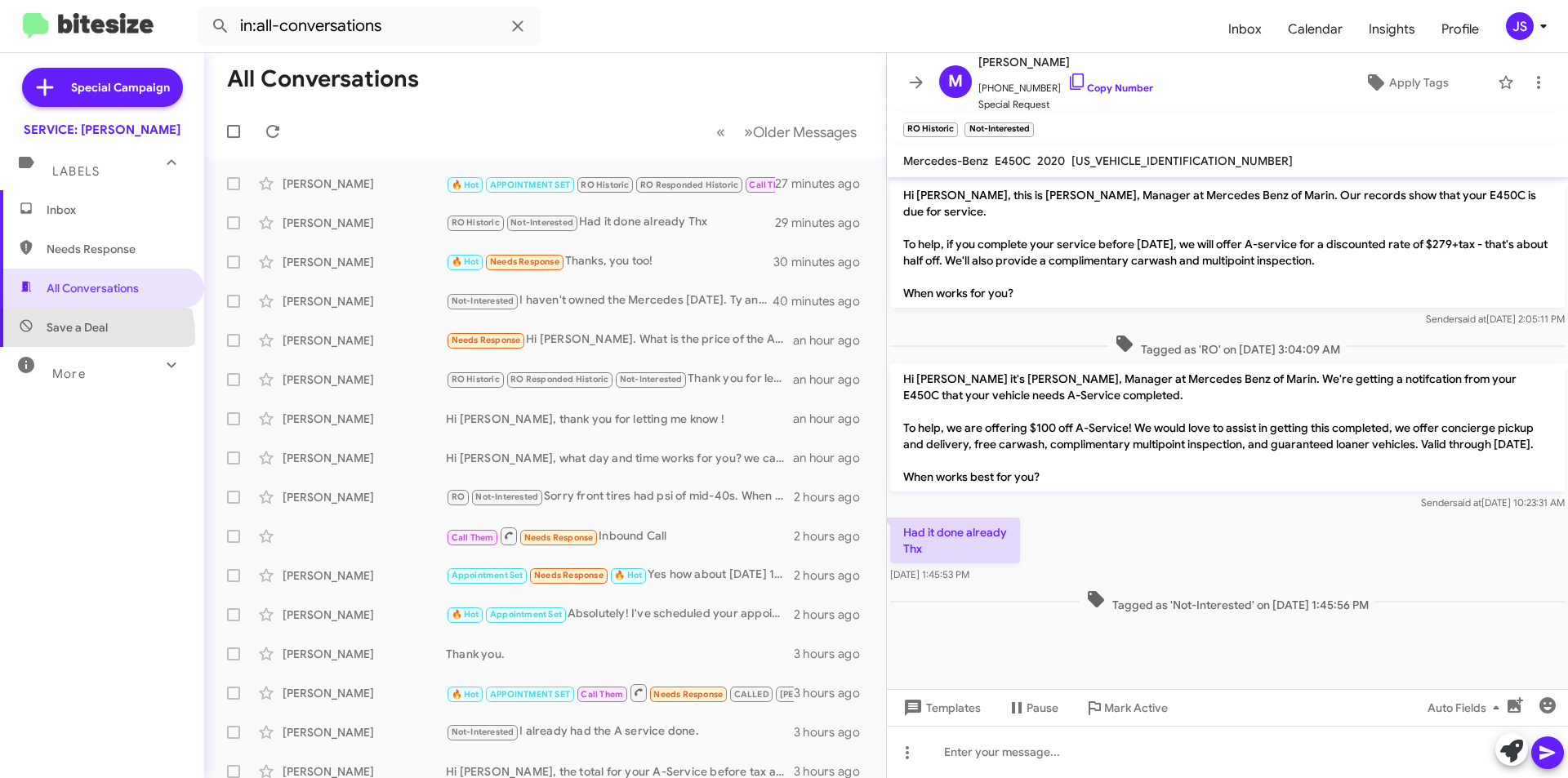
click at [79, 335] on span "Save a Deal" at bounding box center [102, 327] width 204 height 39
type input "in:not-interested"
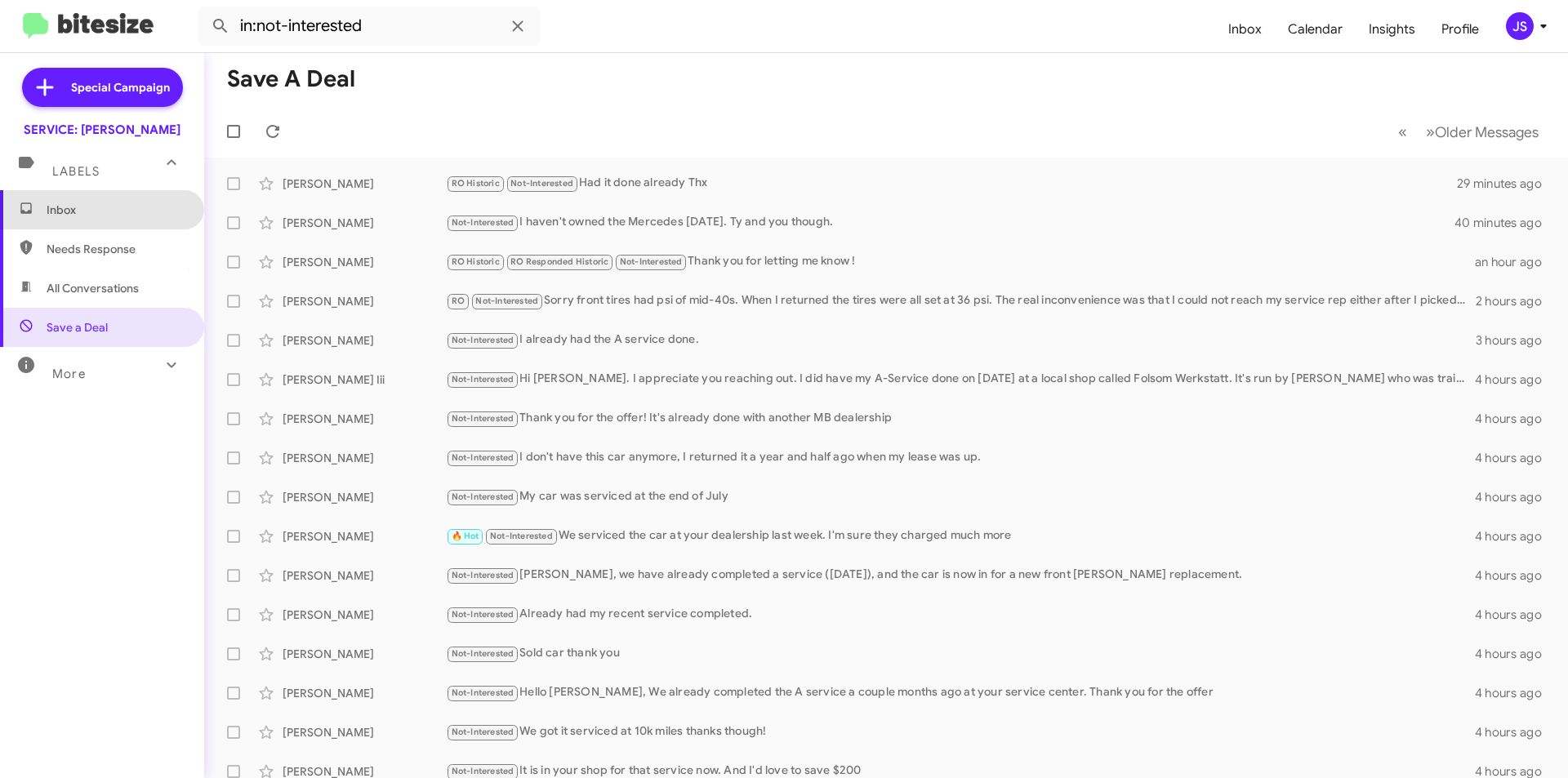
click at [135, 217] on span "Inbox" at bounding box center [116, 210] width 139 height 16
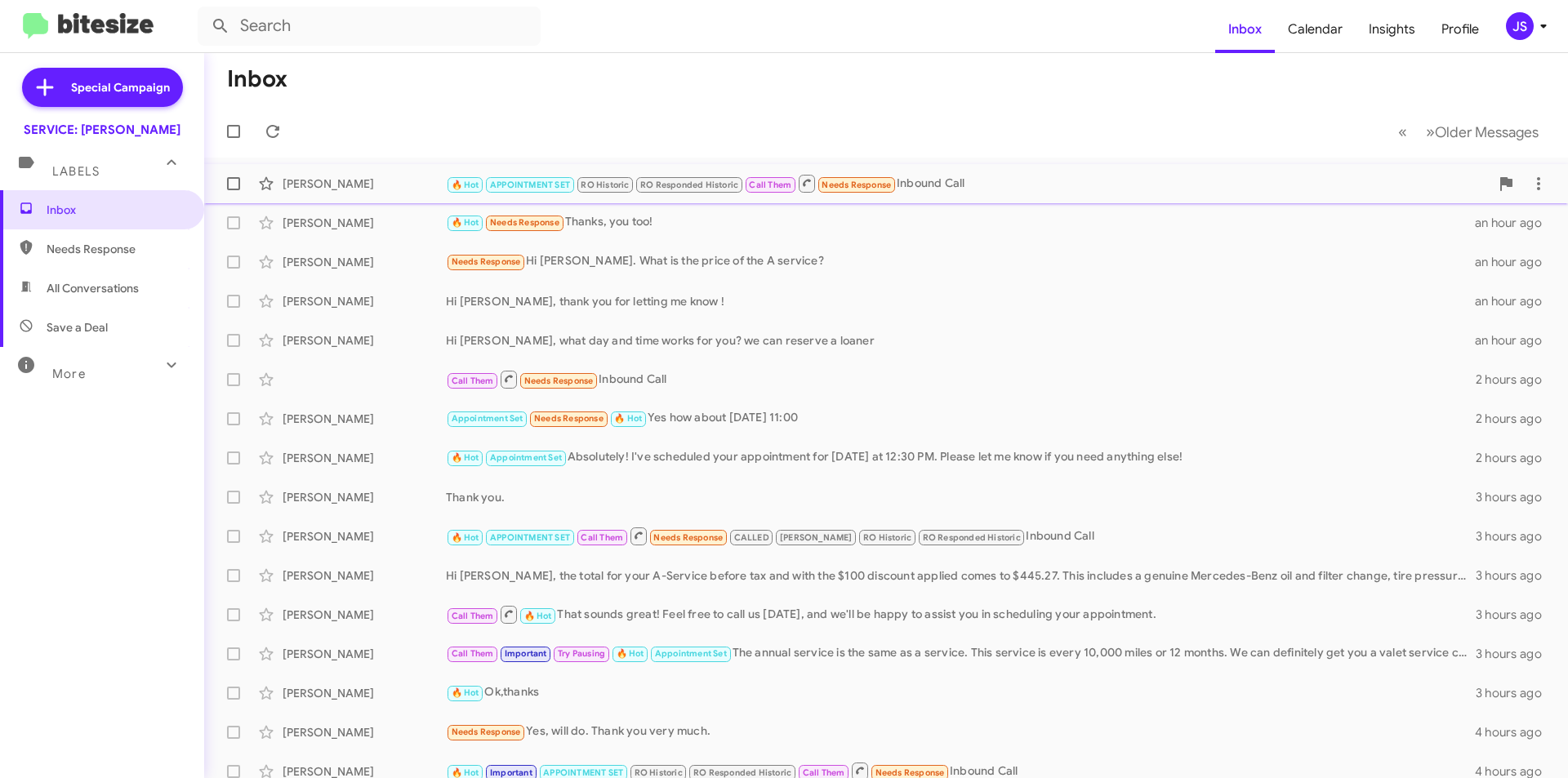
click at [361, 183] on div "[PERSON_NAME]" at bounding box center [364, 184] width 163 height 16
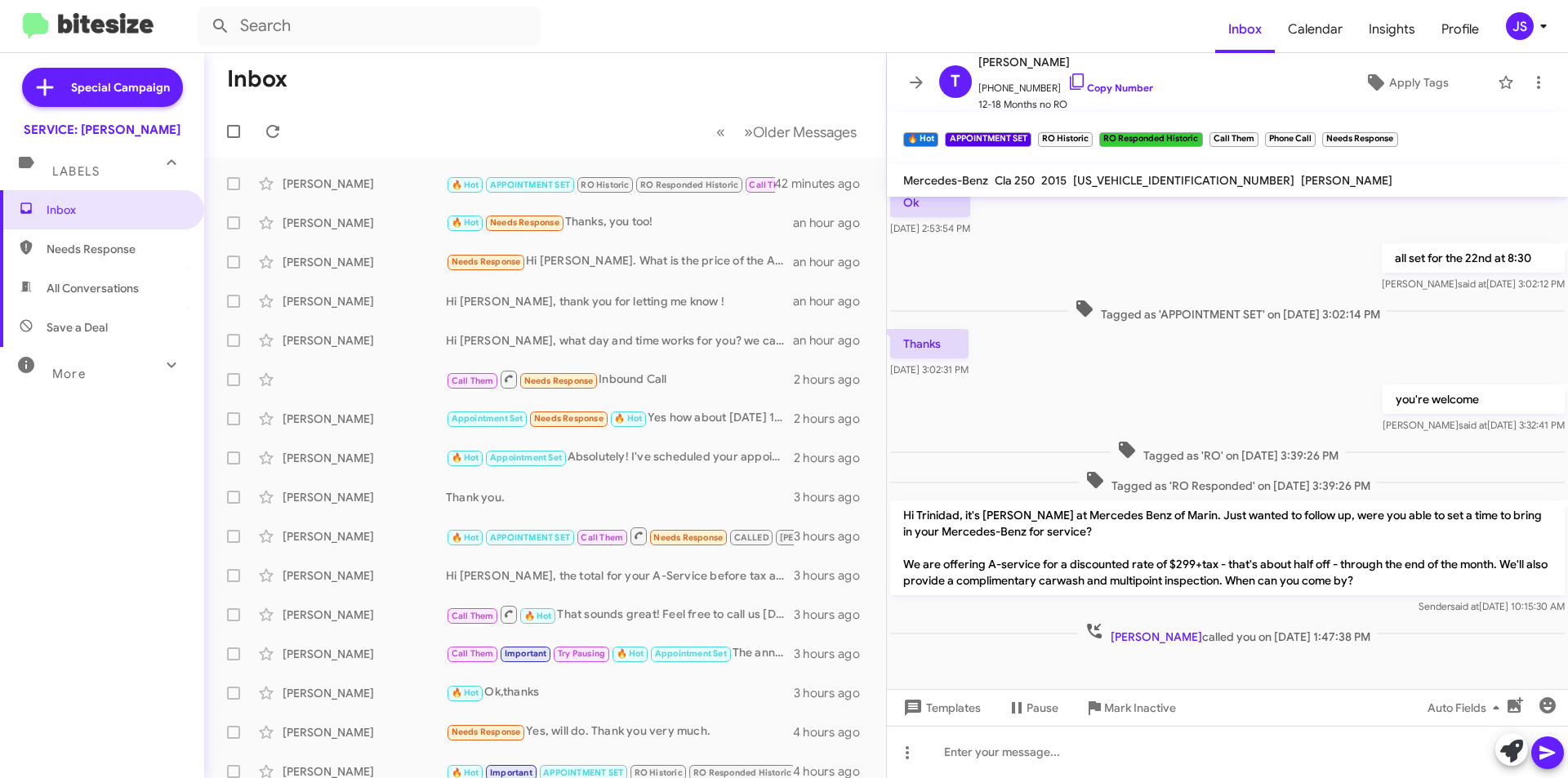
scroll to position [404, 0]
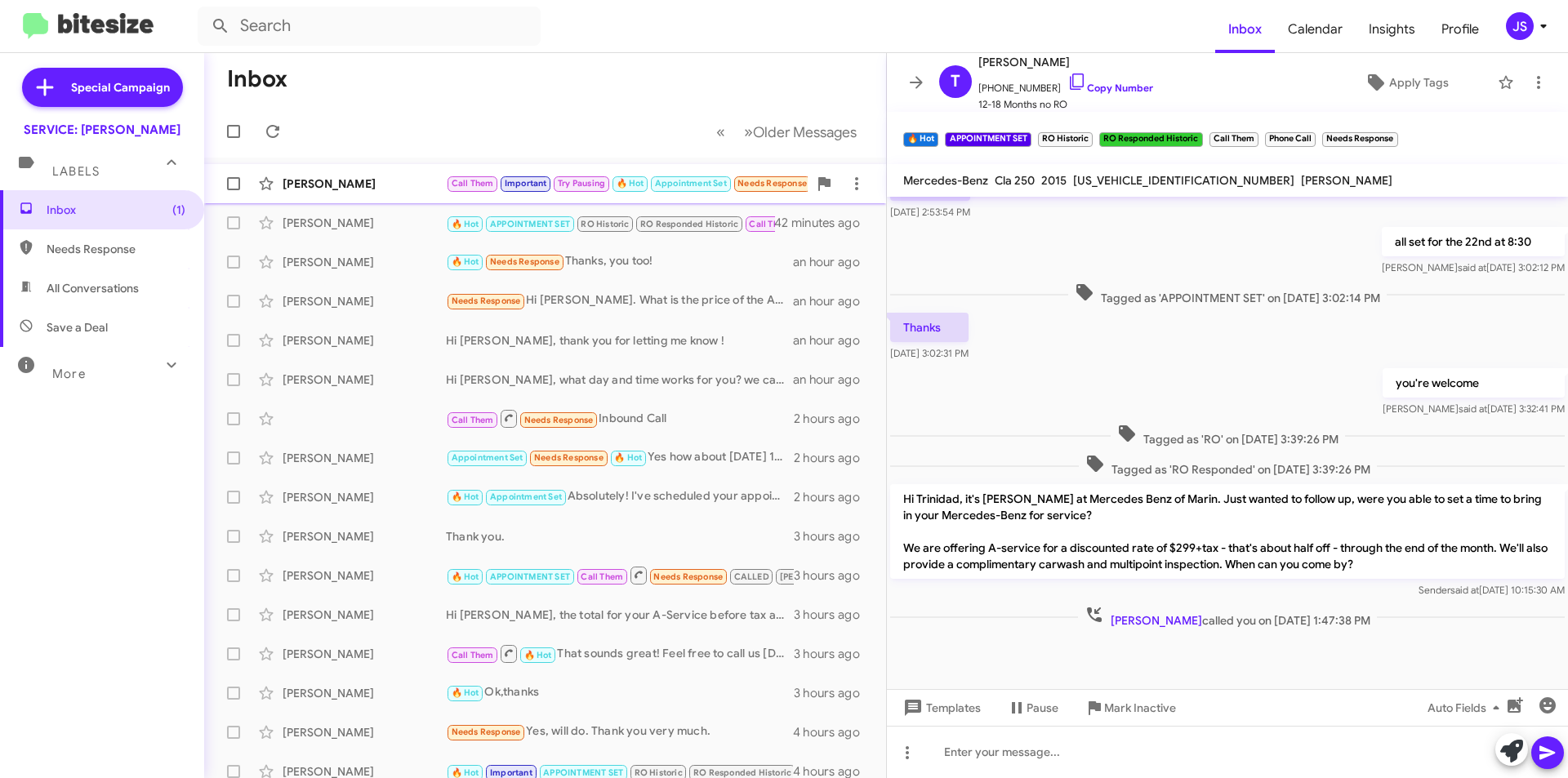
click at [414, 189] on div "[PERSON_NAME]" at bounding box center [364, 184] width 163 height 16
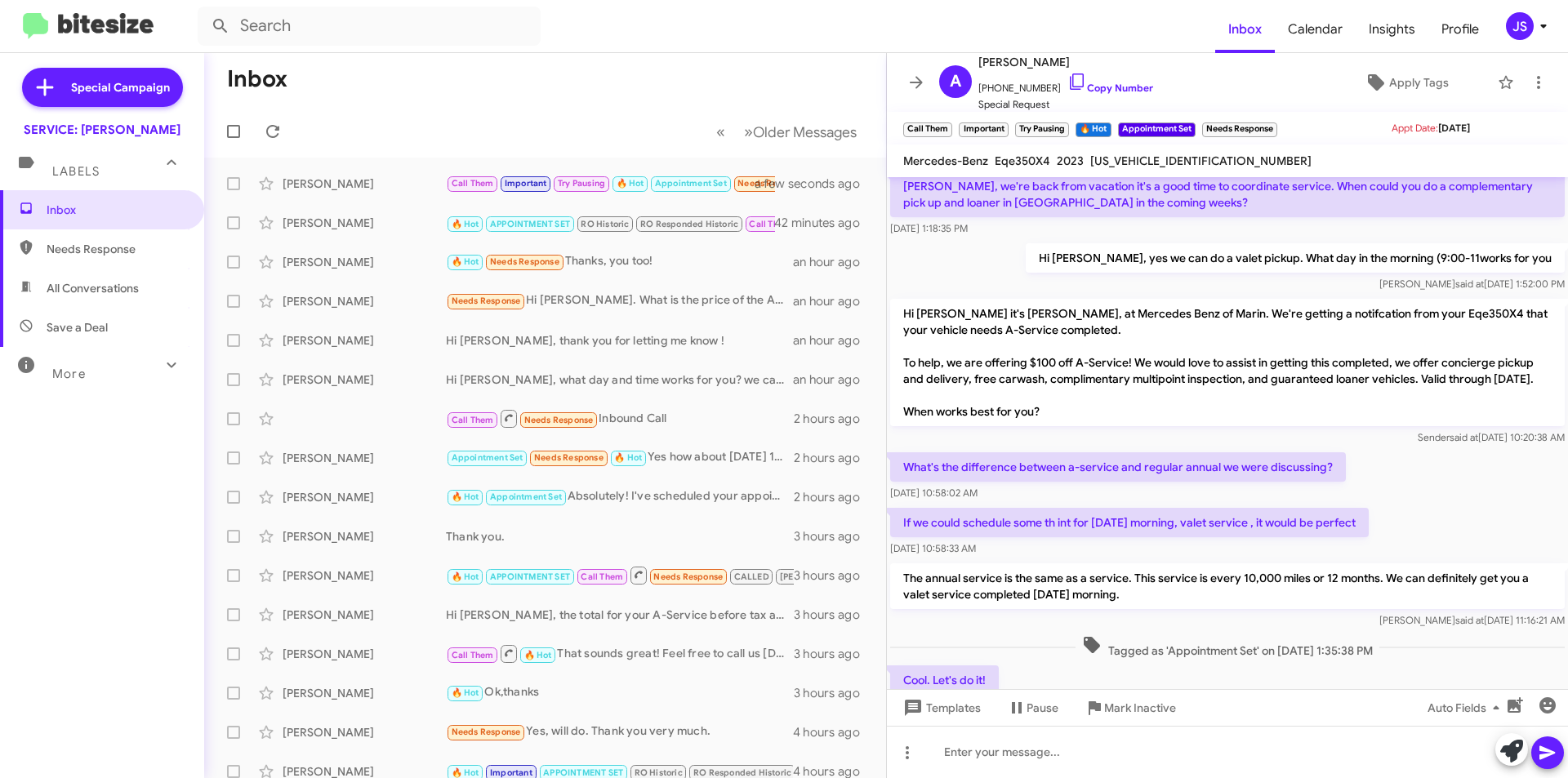
scroll to position [1781, 0]
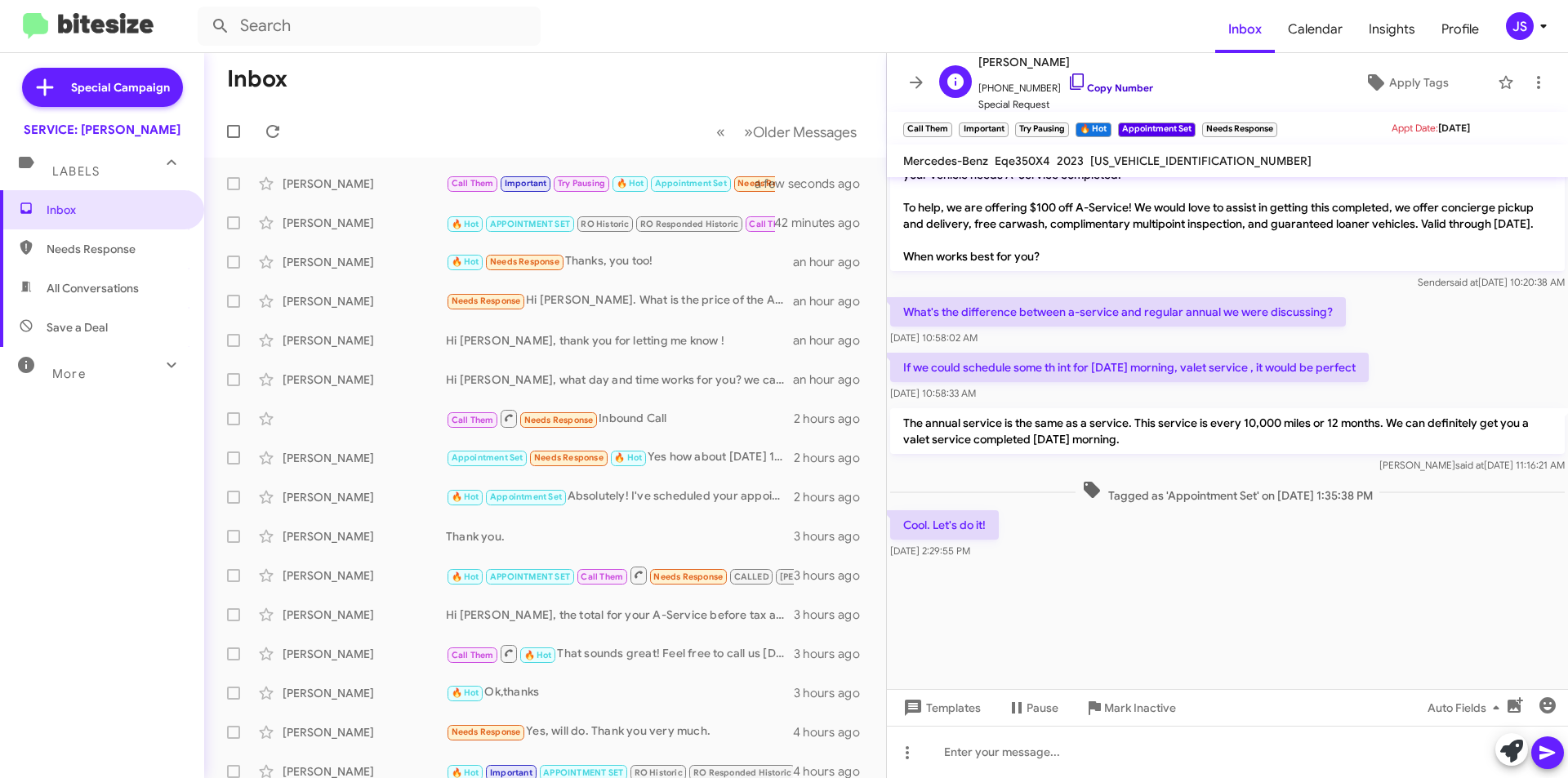
click at [1068, 82] on icon at bounding box center [1078, 82] width 20 height 20
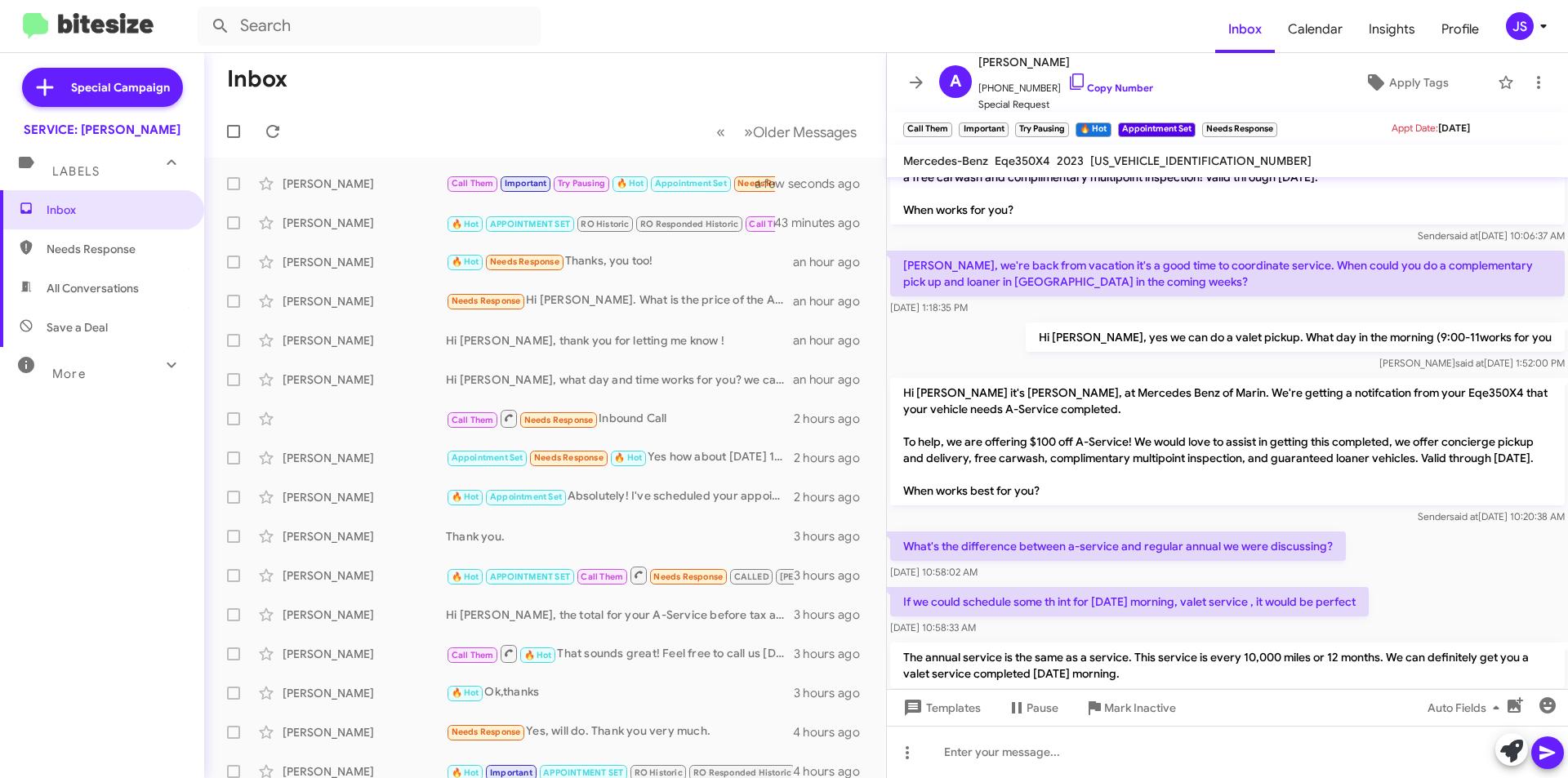
scroll to position [1536, 0]
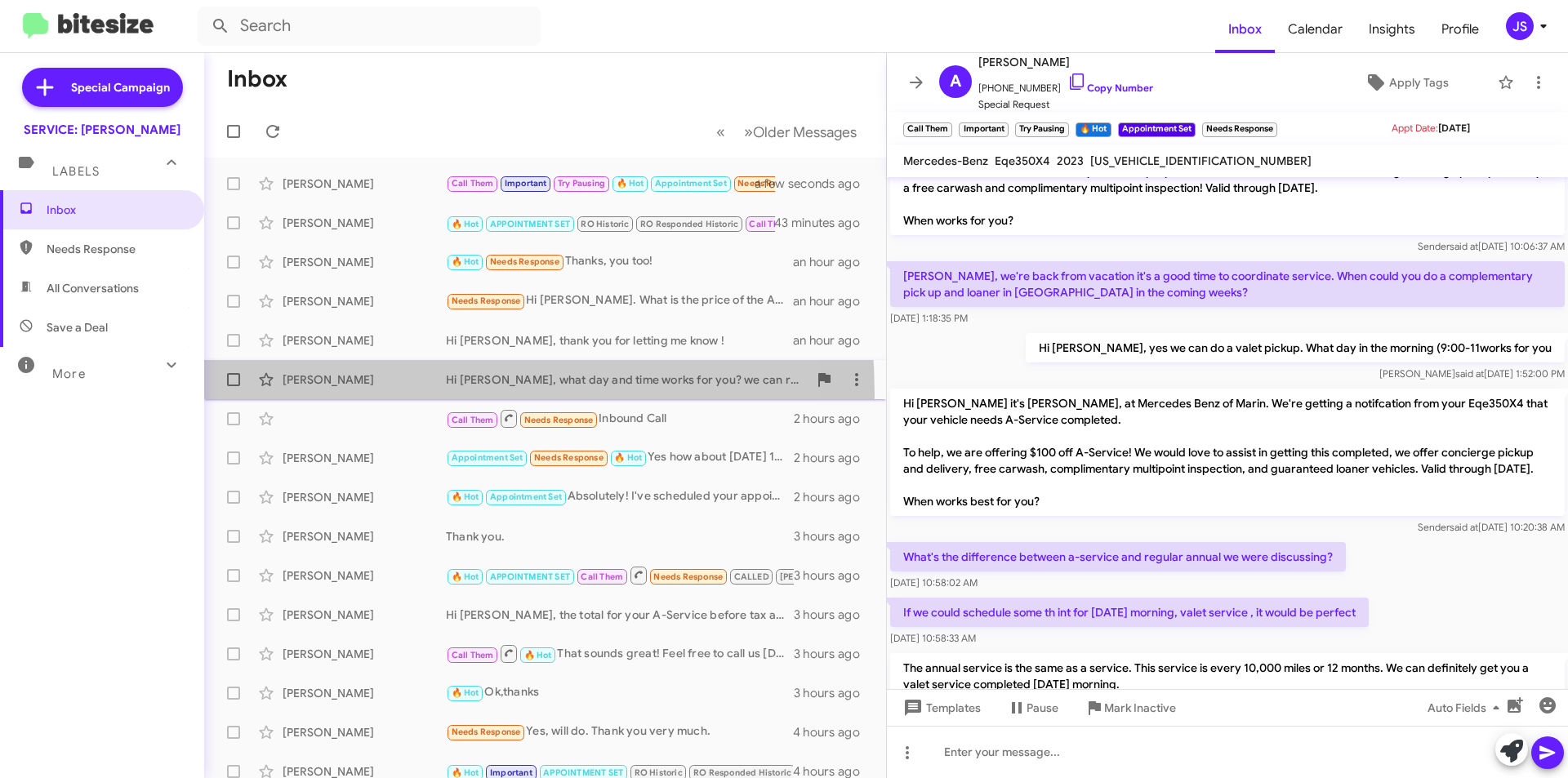
click at [327, 394] on div "[PERSON_NAME] Hi [PERSON_NAME], what day and time works for you? we can reserve…" at bounding box center [545, 379] width 656 height 32
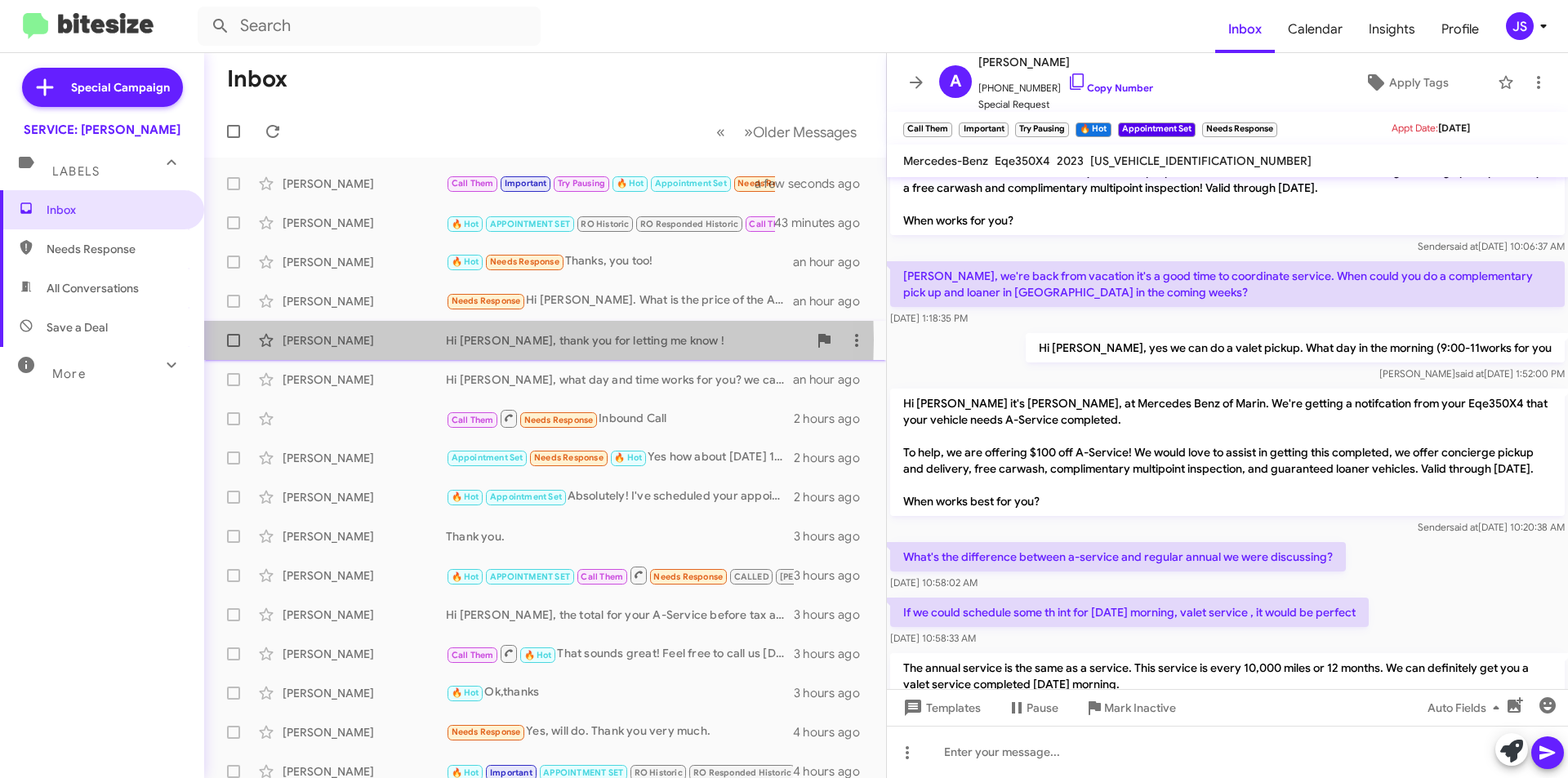
click at [344, 340] on div "[PERSON_NAME]" at bounding box center [364, 341] width 163 height 16
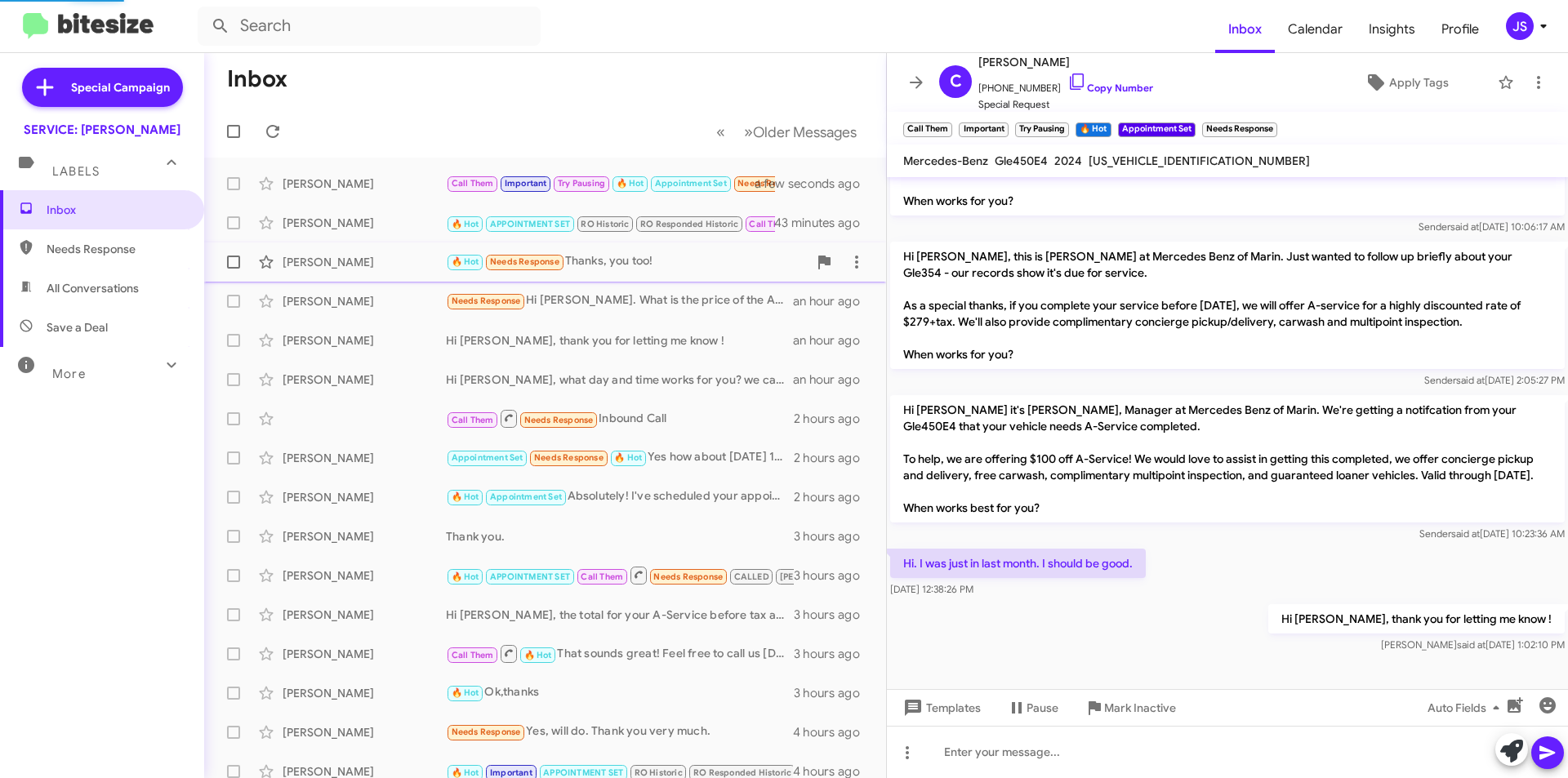
scroll to position [357, 0]
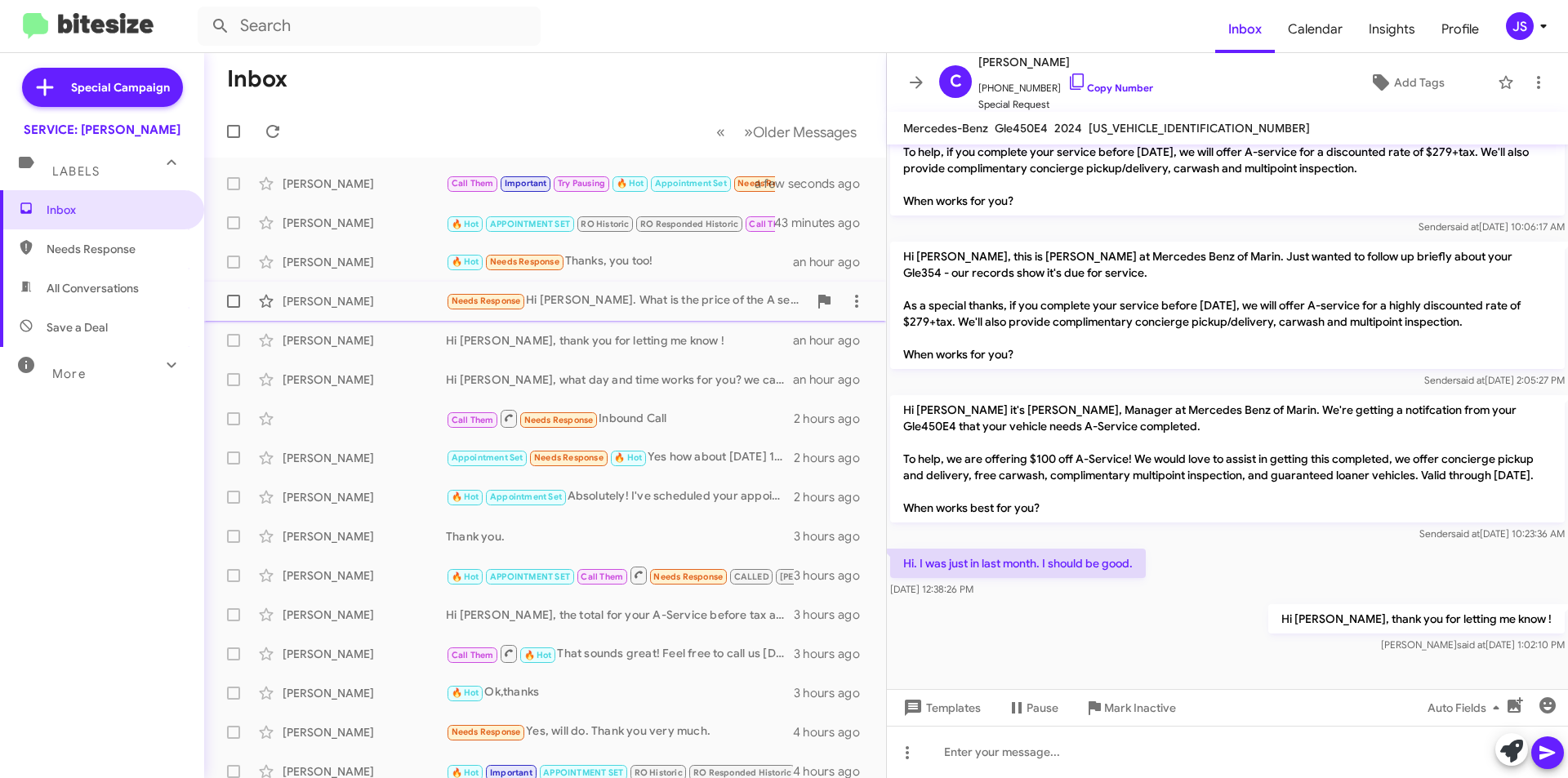
click at [356, 298] on div "[PERSON_NAME]" at bounding box center [364, 301] width 163 height 16
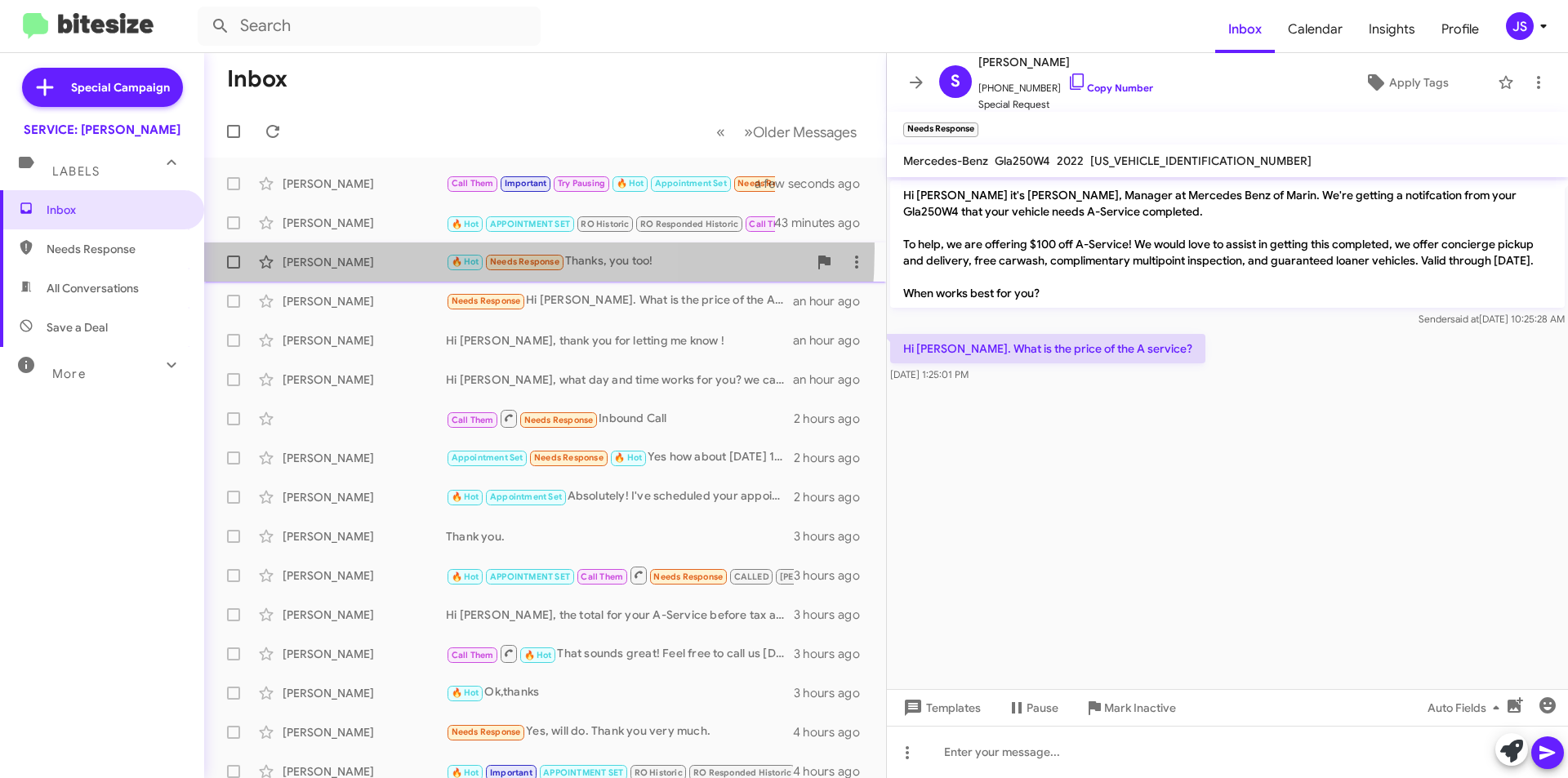
click at [361, 248] on div "Priteshkumar Patel 🔥 Hot Needs Response Thanks, you too! an hour ago" at bounding box center [545, 262] width 656 height 32
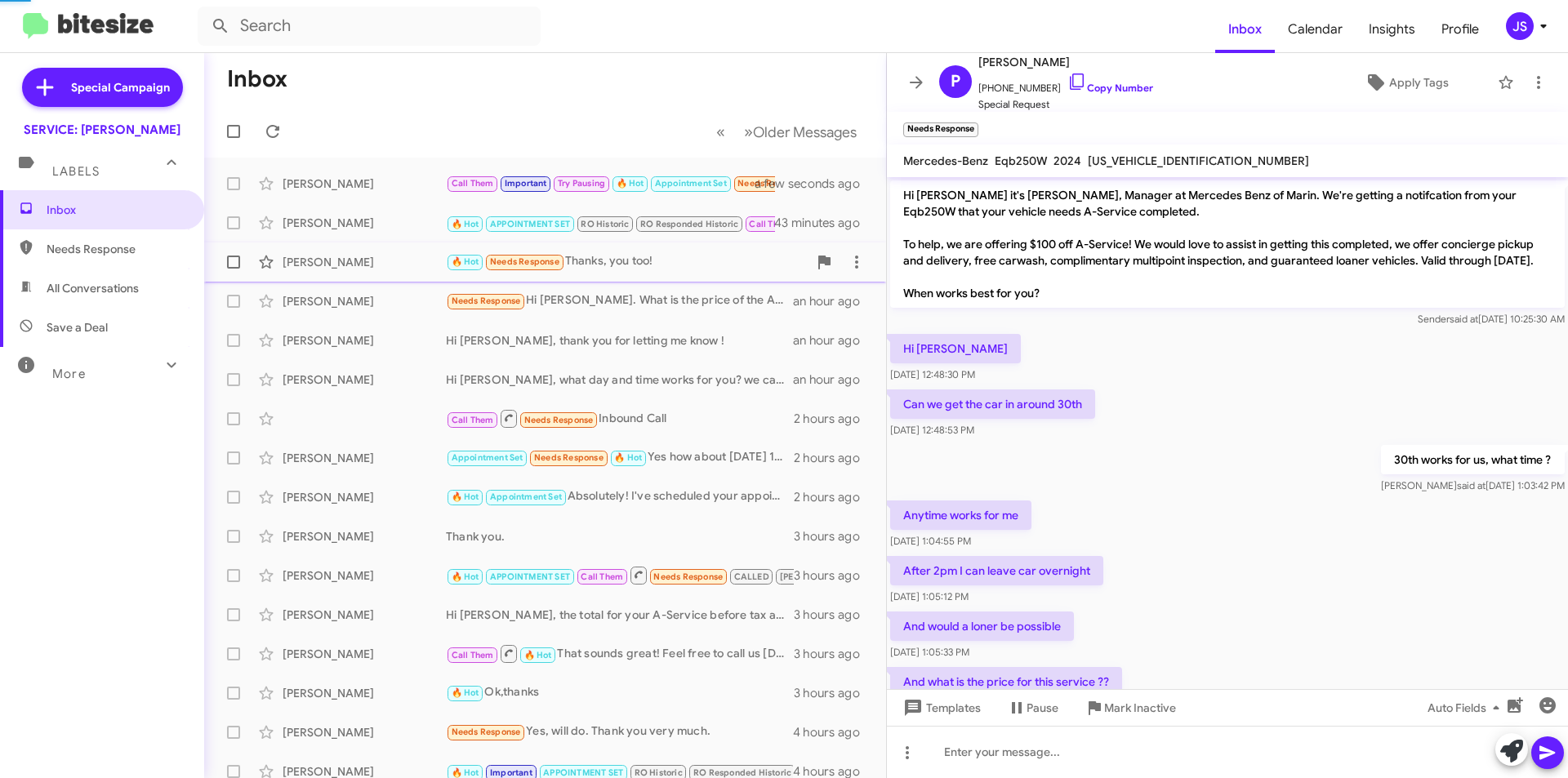
scroll to position [317, 0]
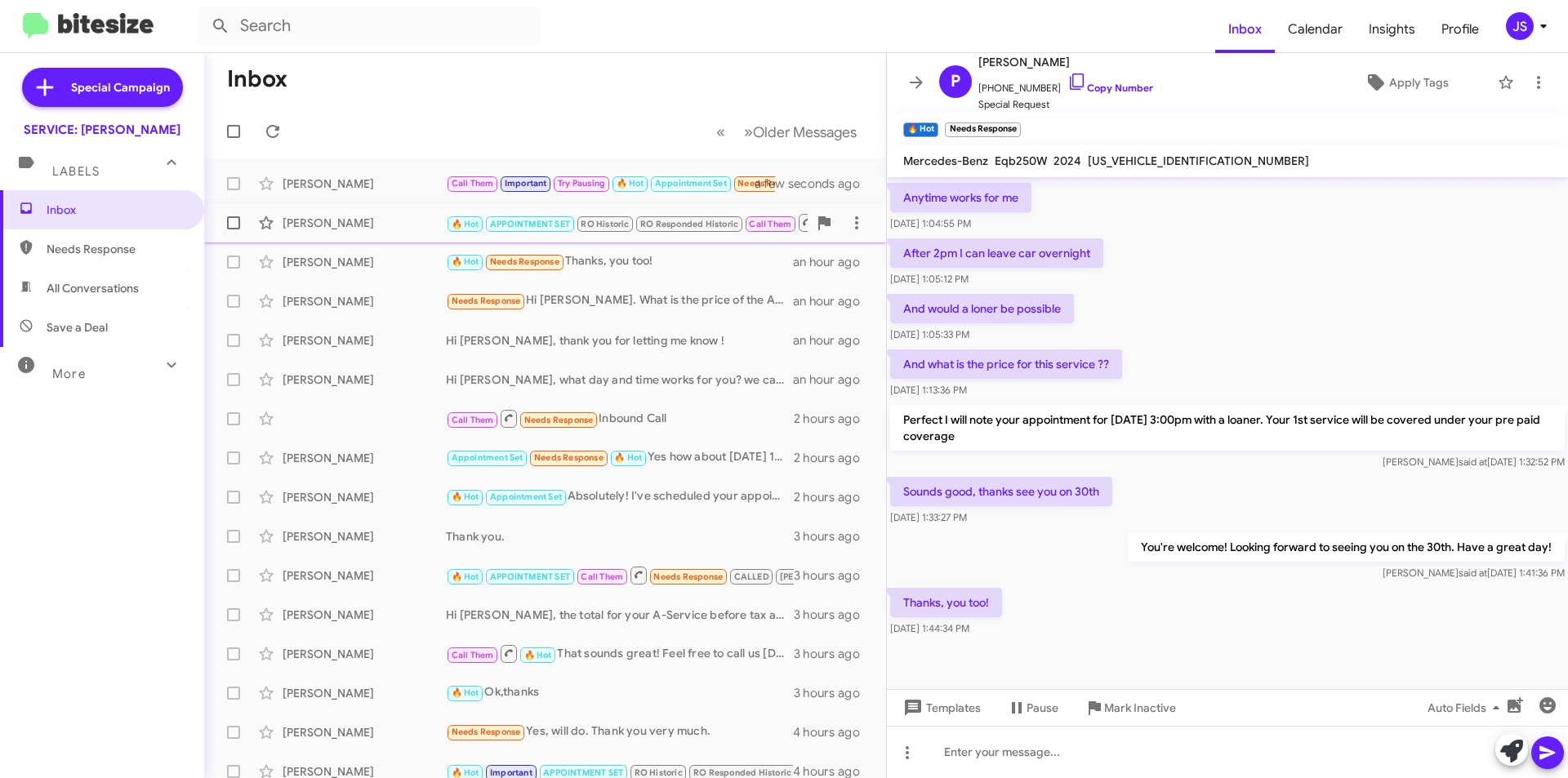
click at [364, 229] on div "[PERSON_NAME]" at bounding box center [364, 223] width 163 height 16
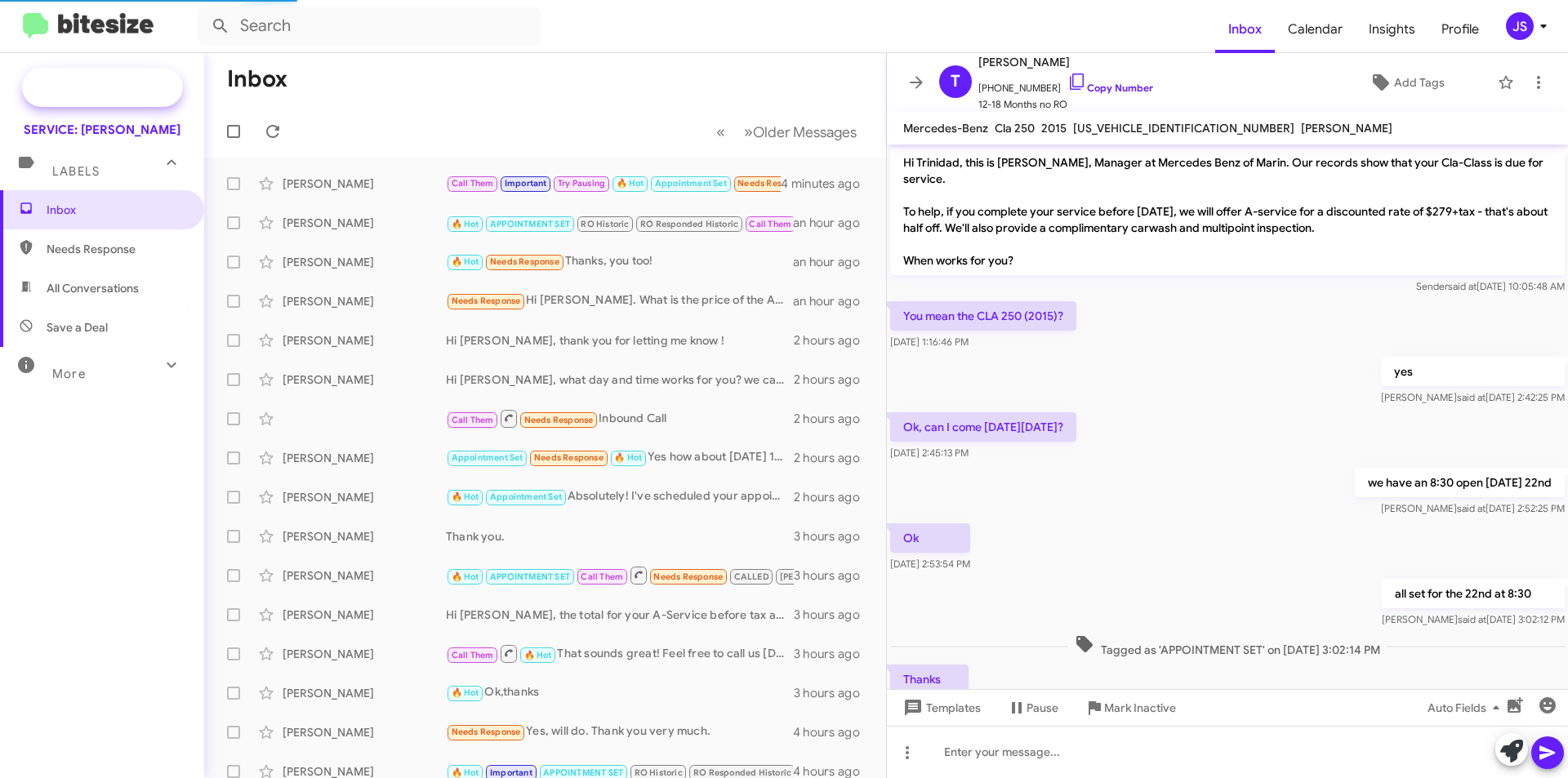
scroll to position [352, 0]
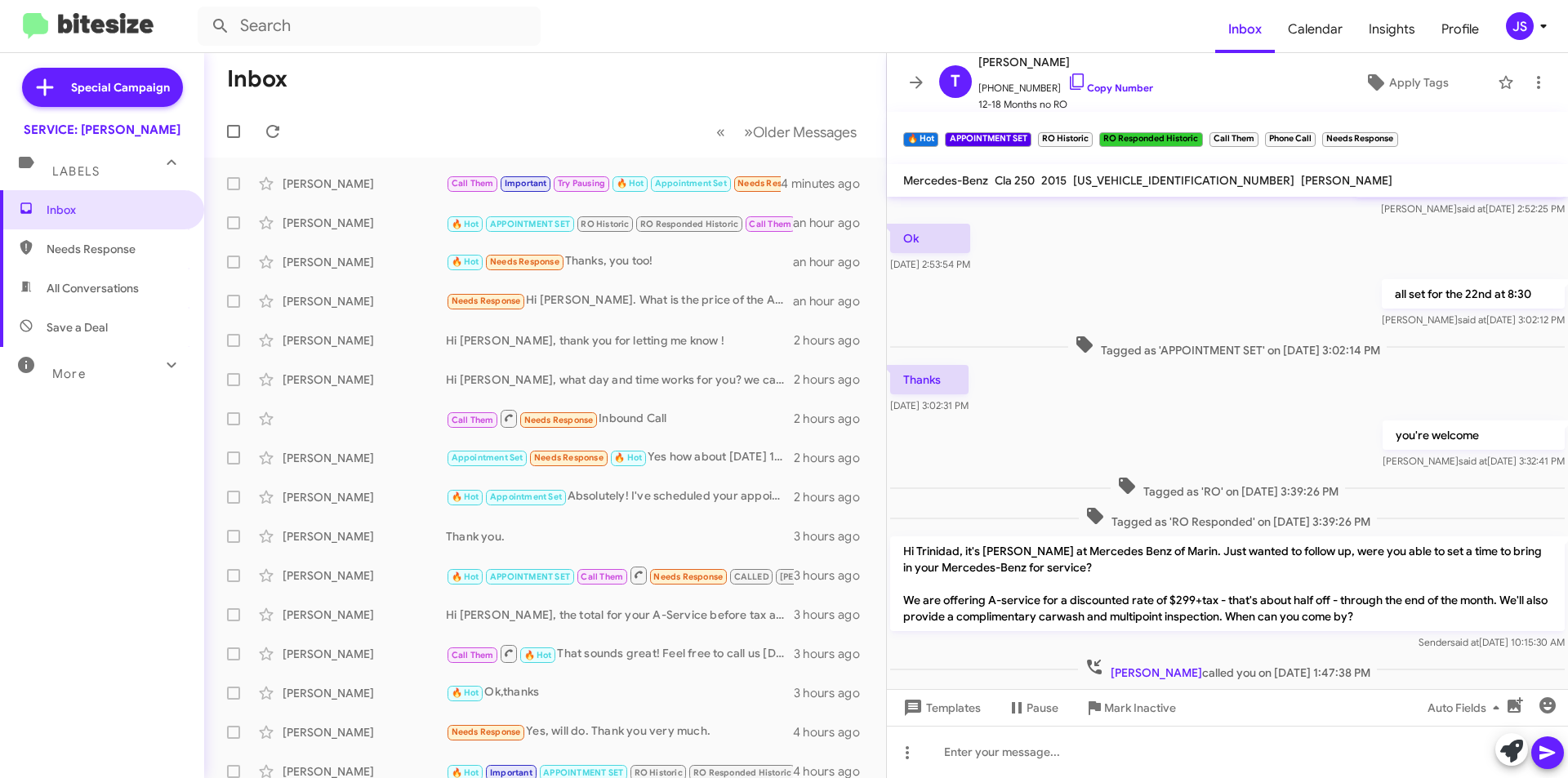
click at [67, 279] on span "All Conversations" at bounding box center [102, 289] width 204 height 39
type input "in:all-conversations"
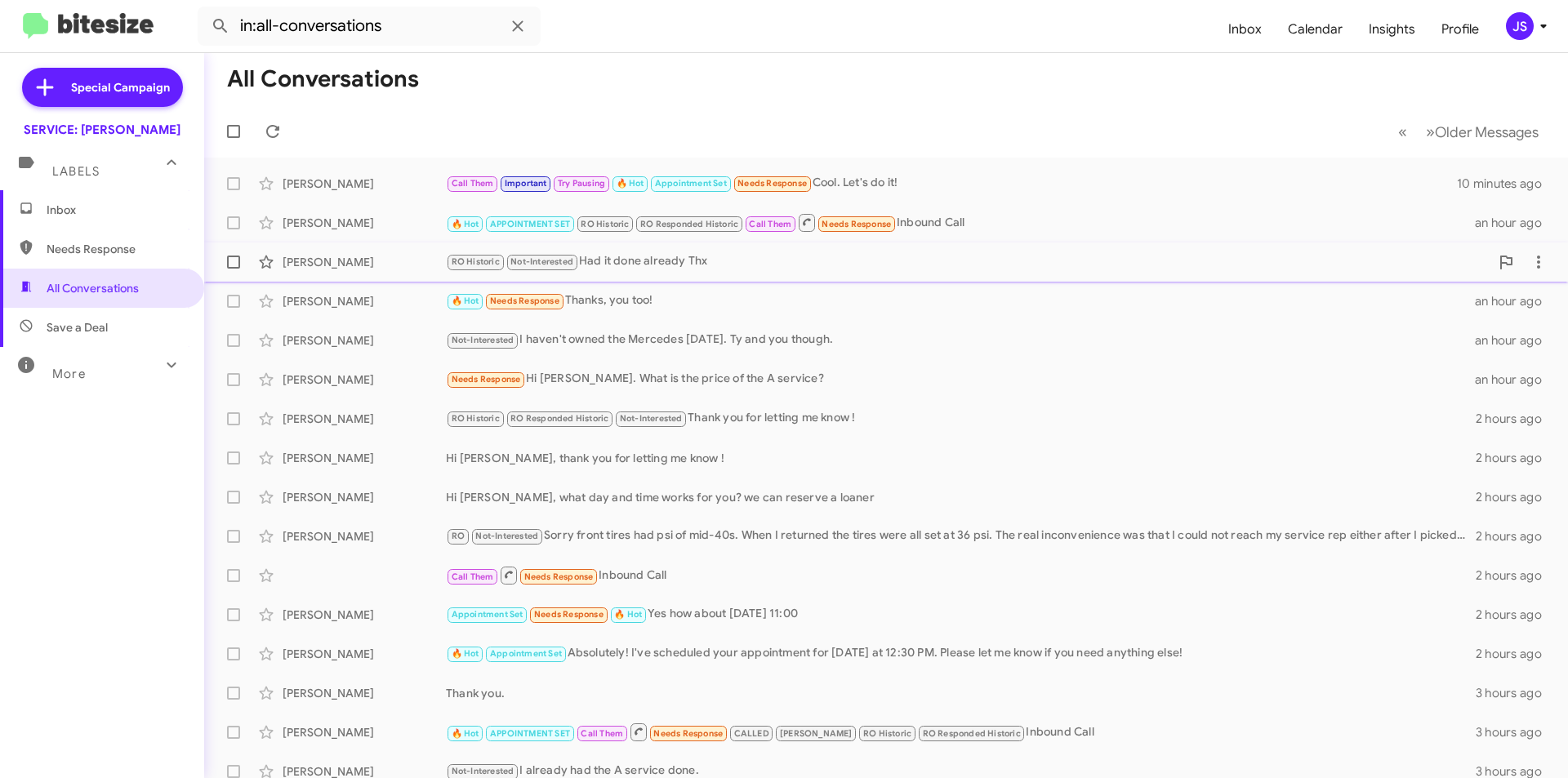
click at [1464, 260] on div "RO Historic Not-Interested Had it done already Thx" at bounding box center [967, 262] width 1044 height 19
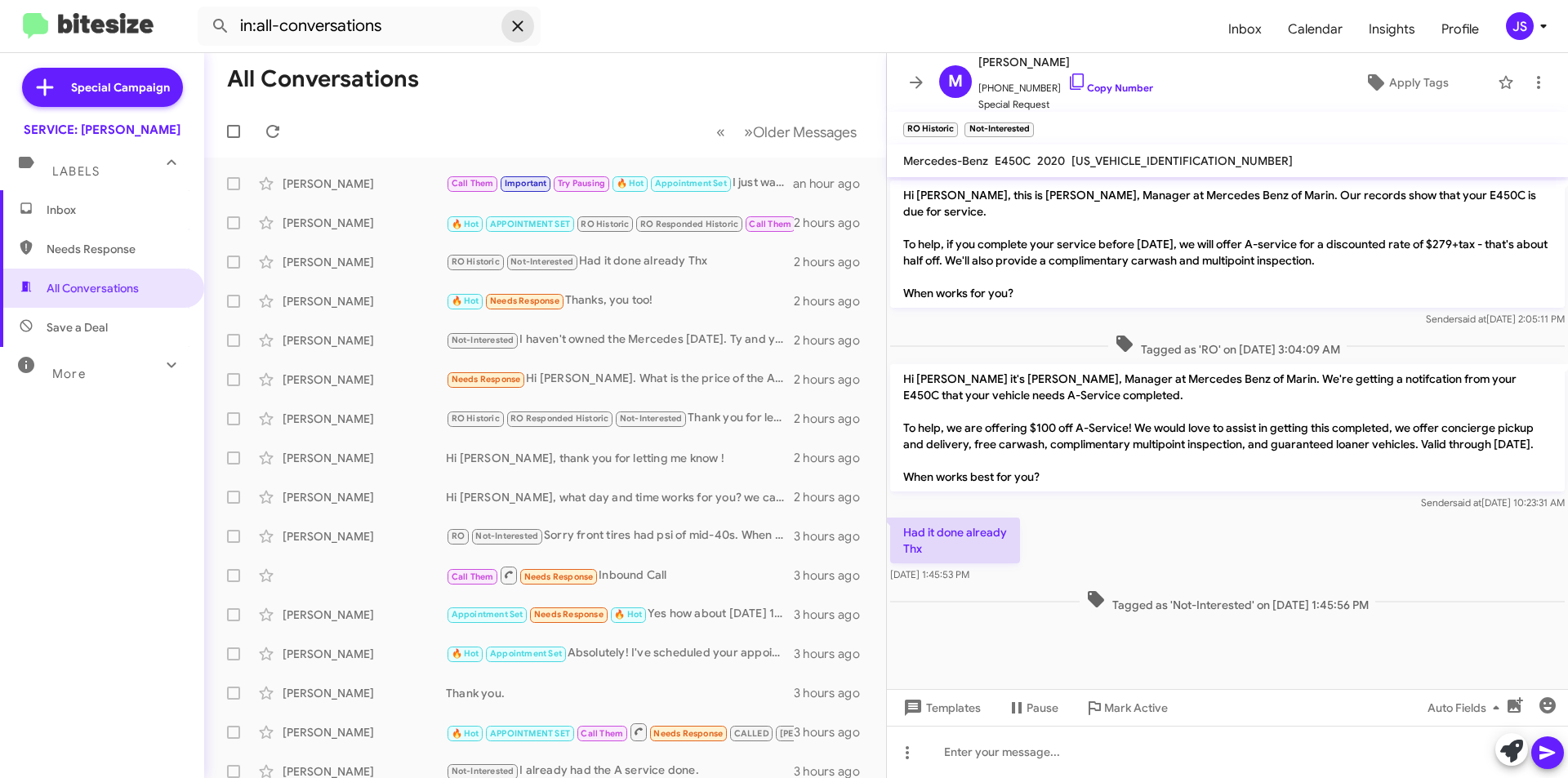
click at [509, 28] on icon at bounding box center [518, 26] width 20 height 20
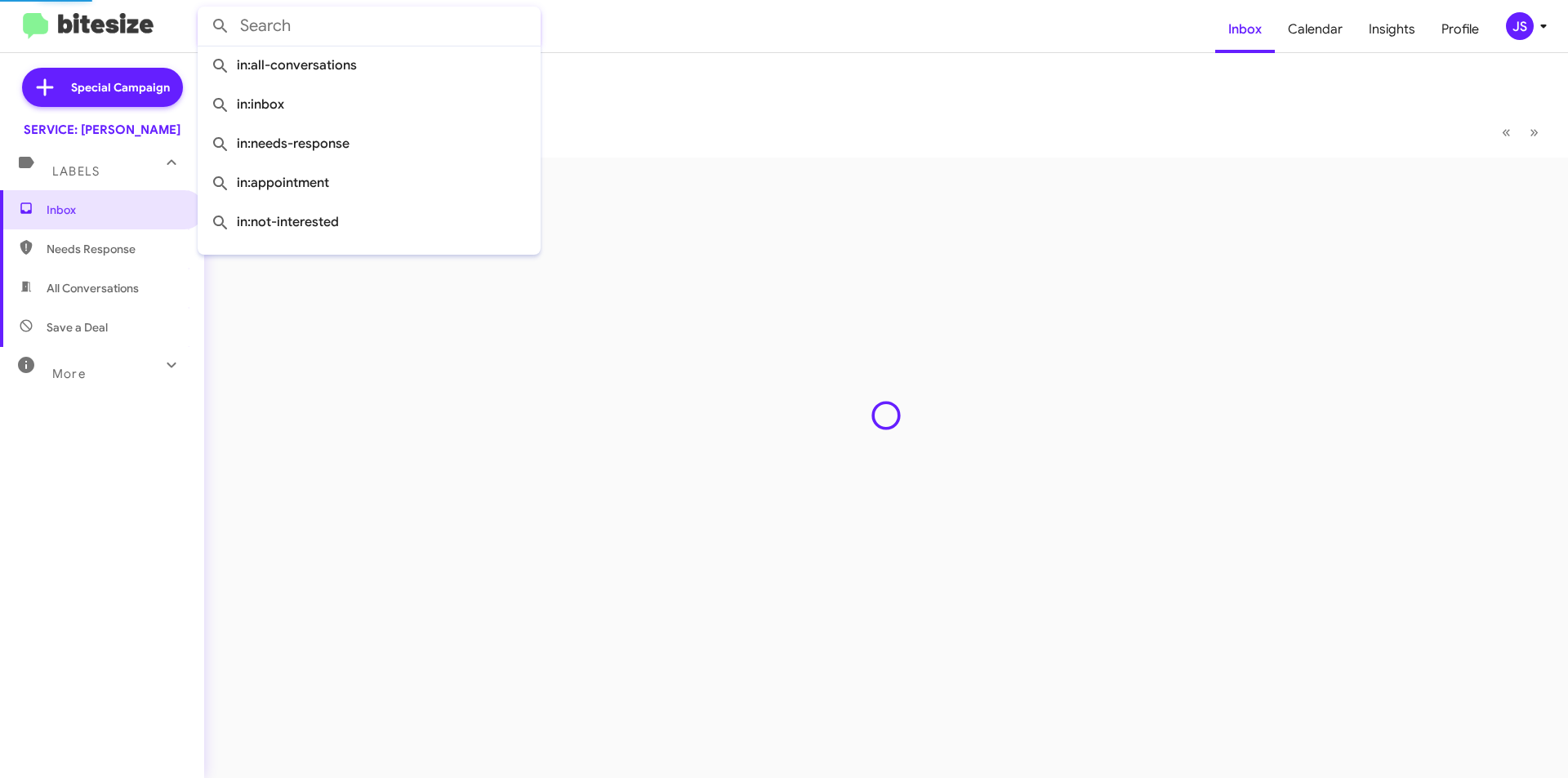
click at [758, 74] on mat-toolbar-row "Inbox" at bounding box center [886, 79] width 1364 height 52
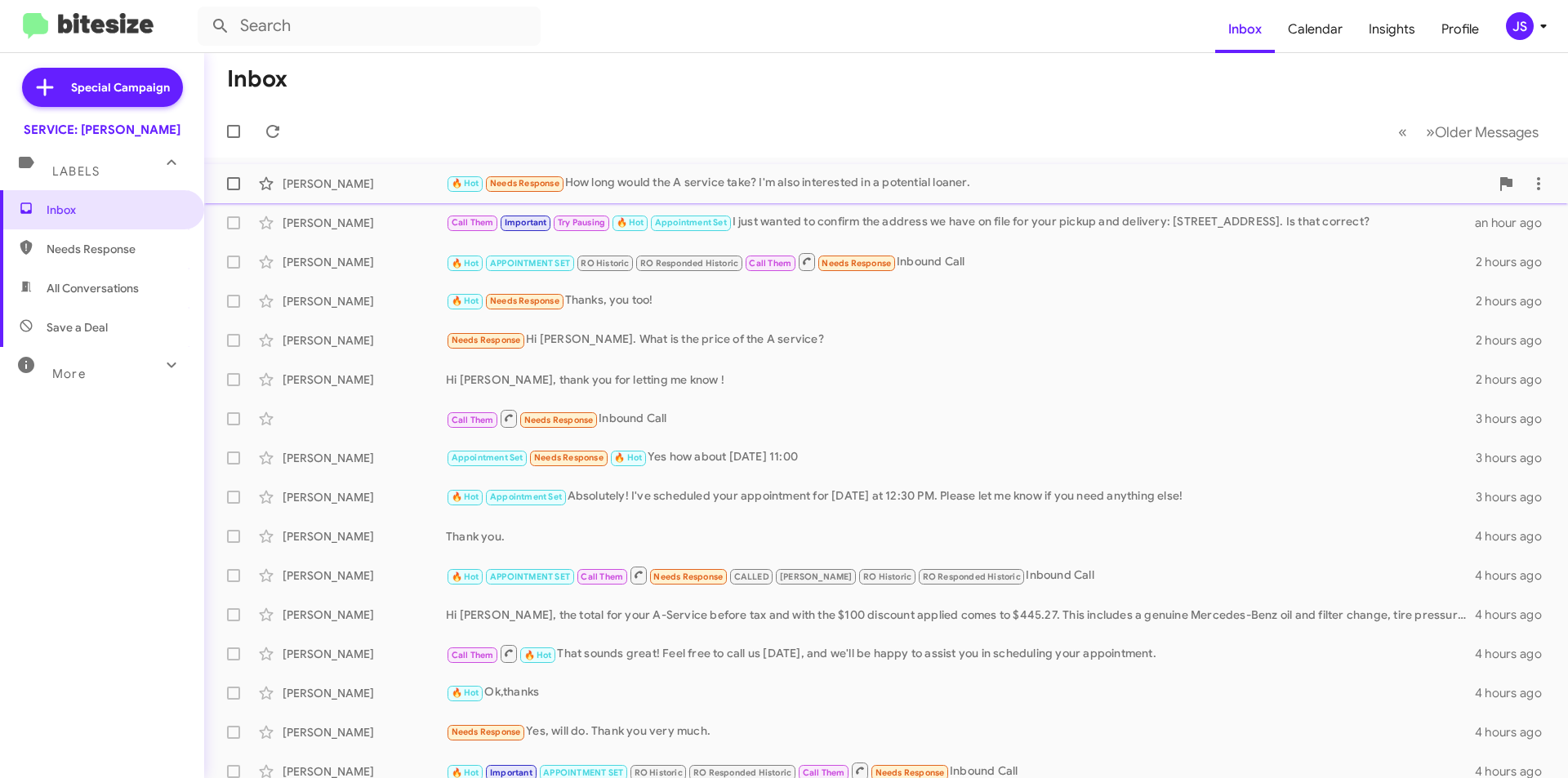
click at [419, 179] on div "[PERSON_NAME]" at bounding box center [364, 184] width 163 height 16
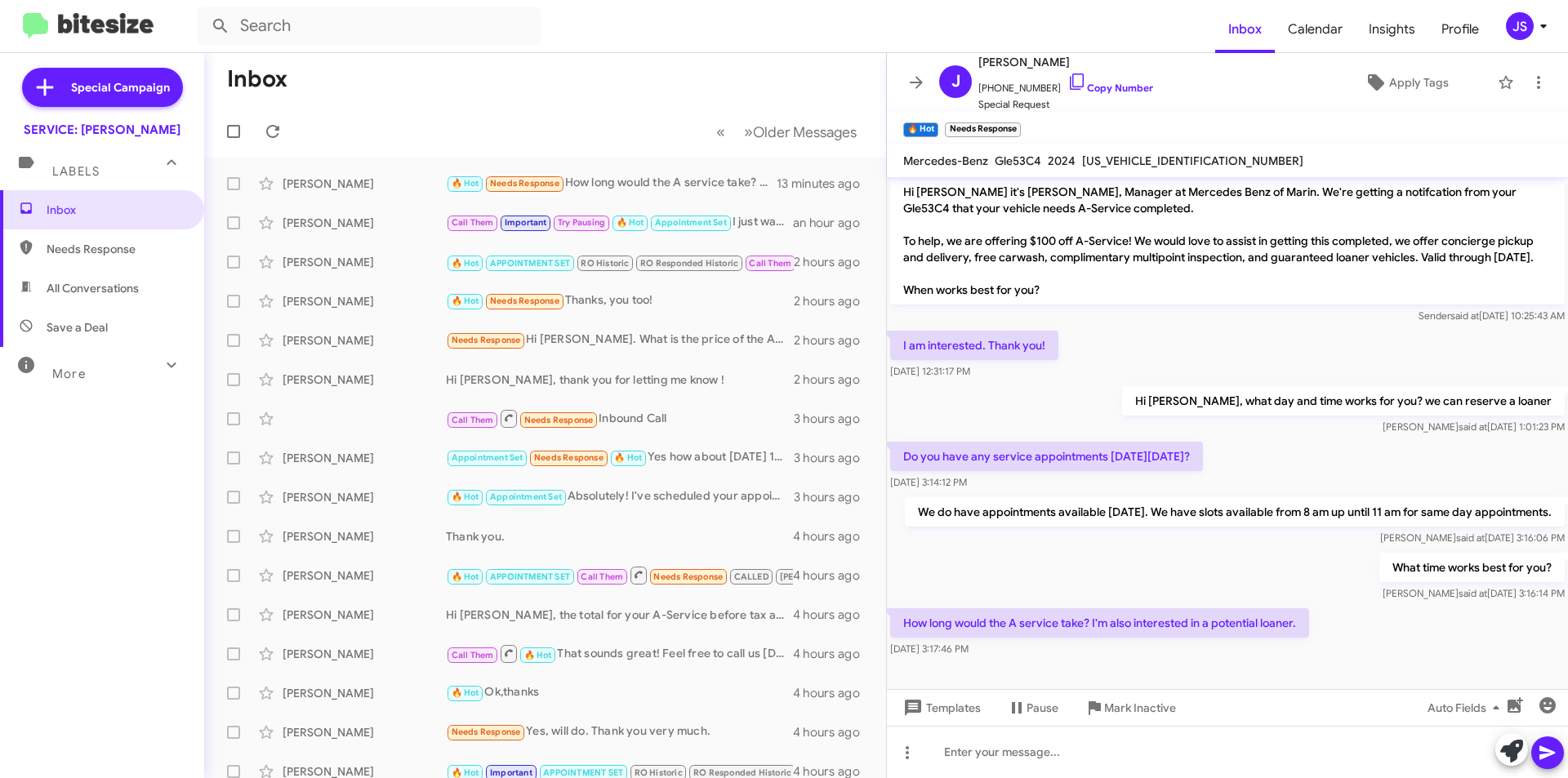
scroll to position [20, 0]
click at [1182, 753] on div at bounding box center [1227, 752] width 681 height 52
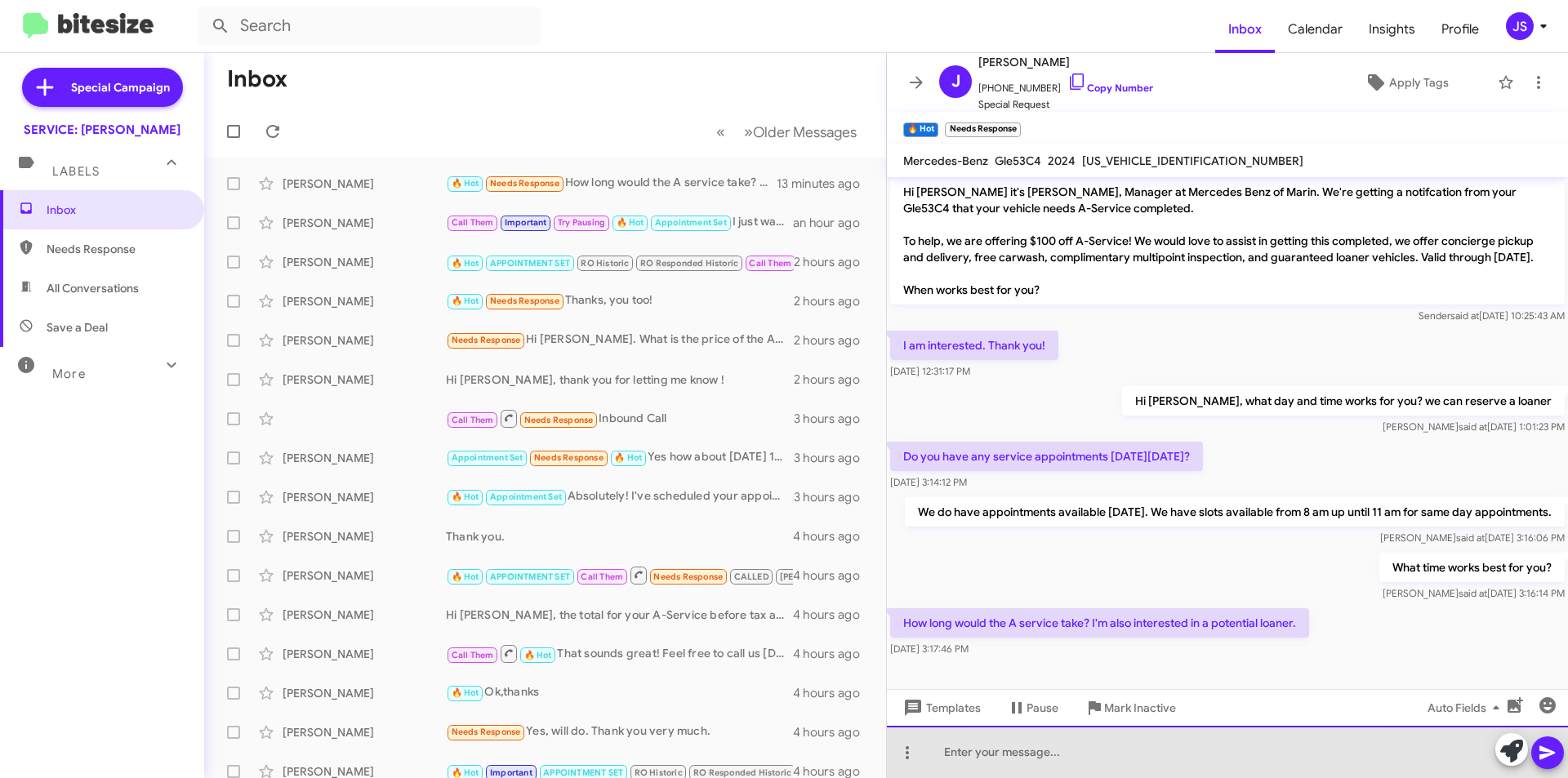
click at [1164, 761] on div at bounding box center [1227, 752] width 681 height 52
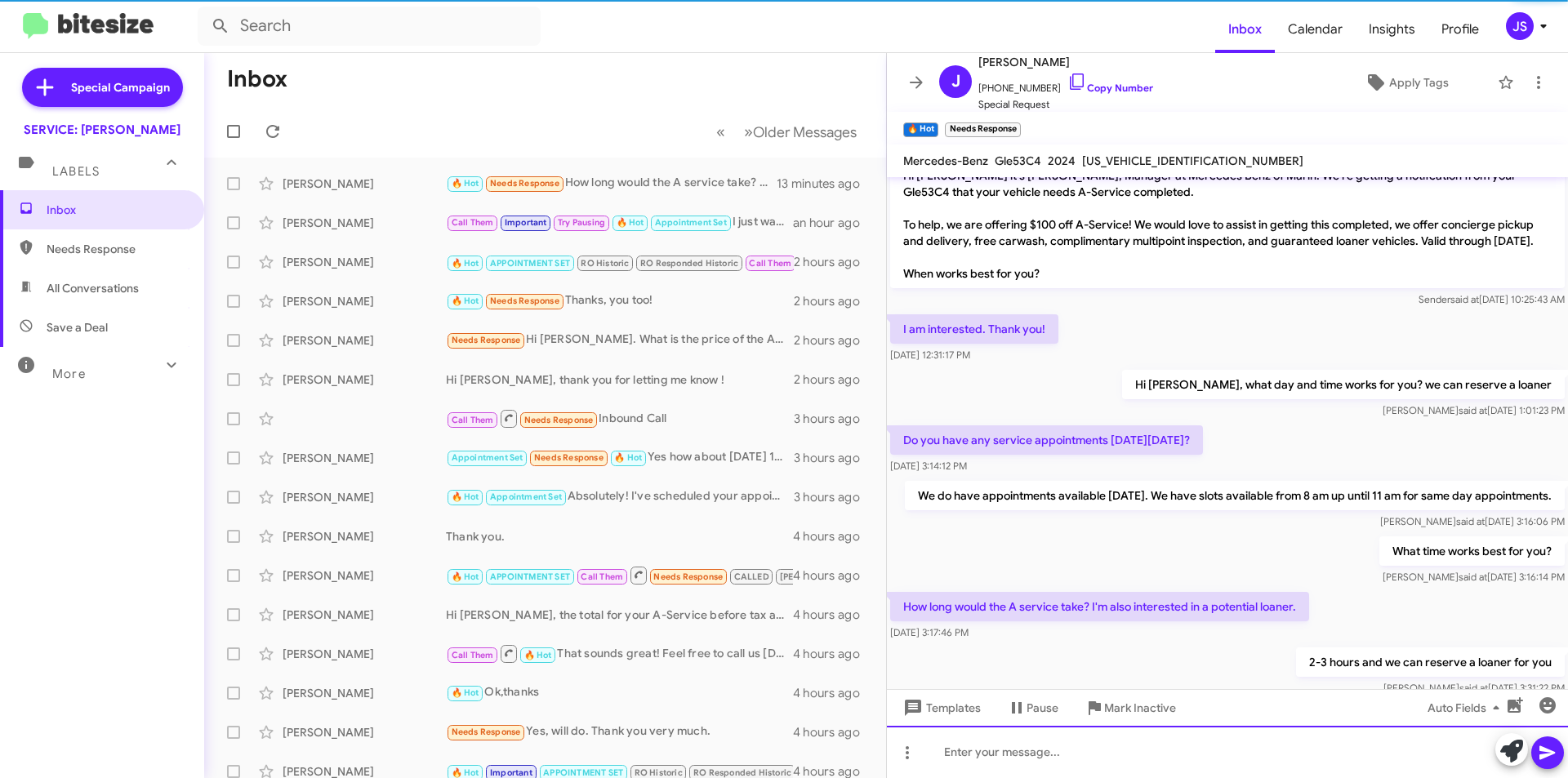
scroll to position [79, 0]
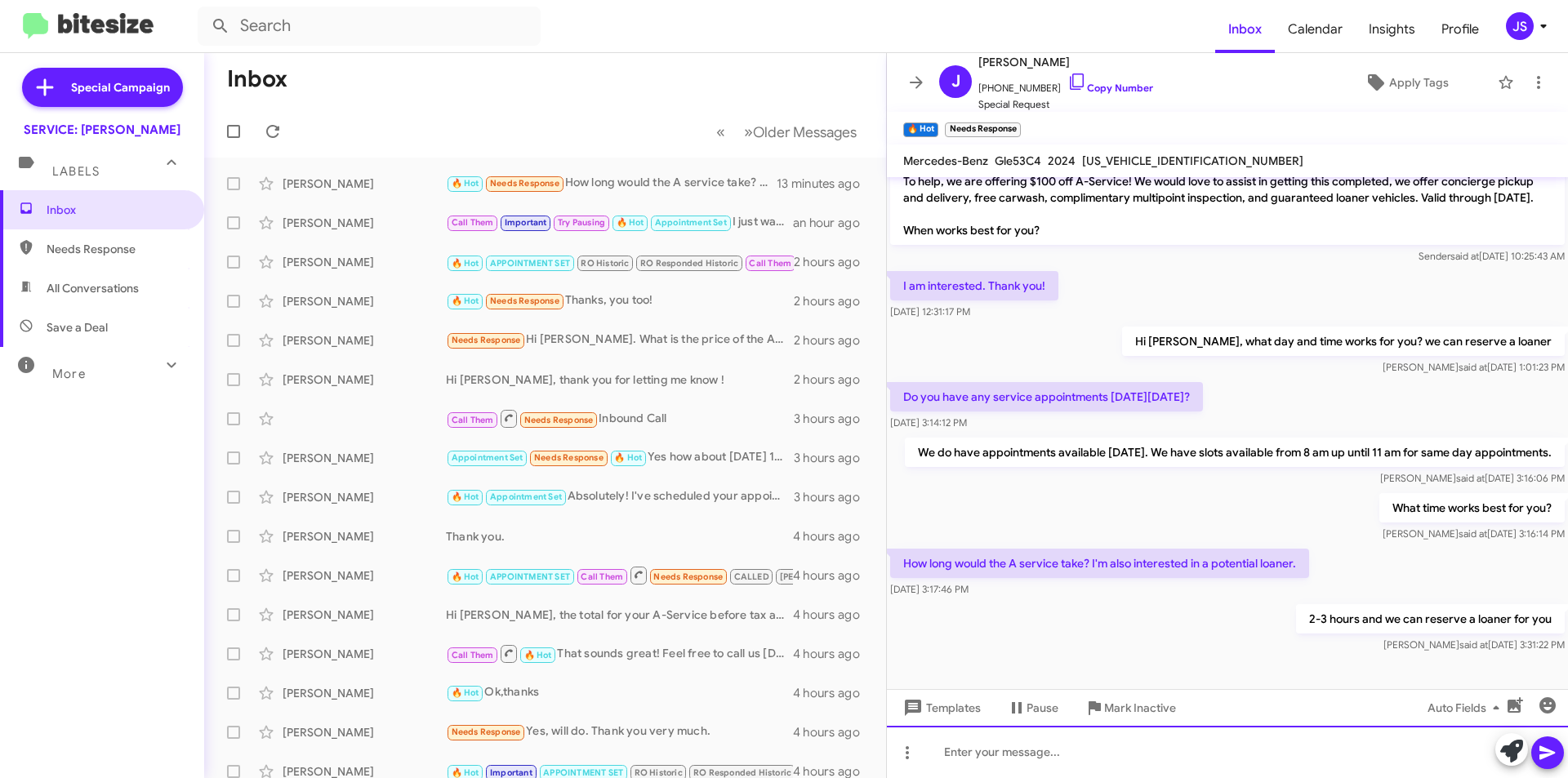
click at [1165, 756] on div at bounding box center [1227, 752] width 681 height 52
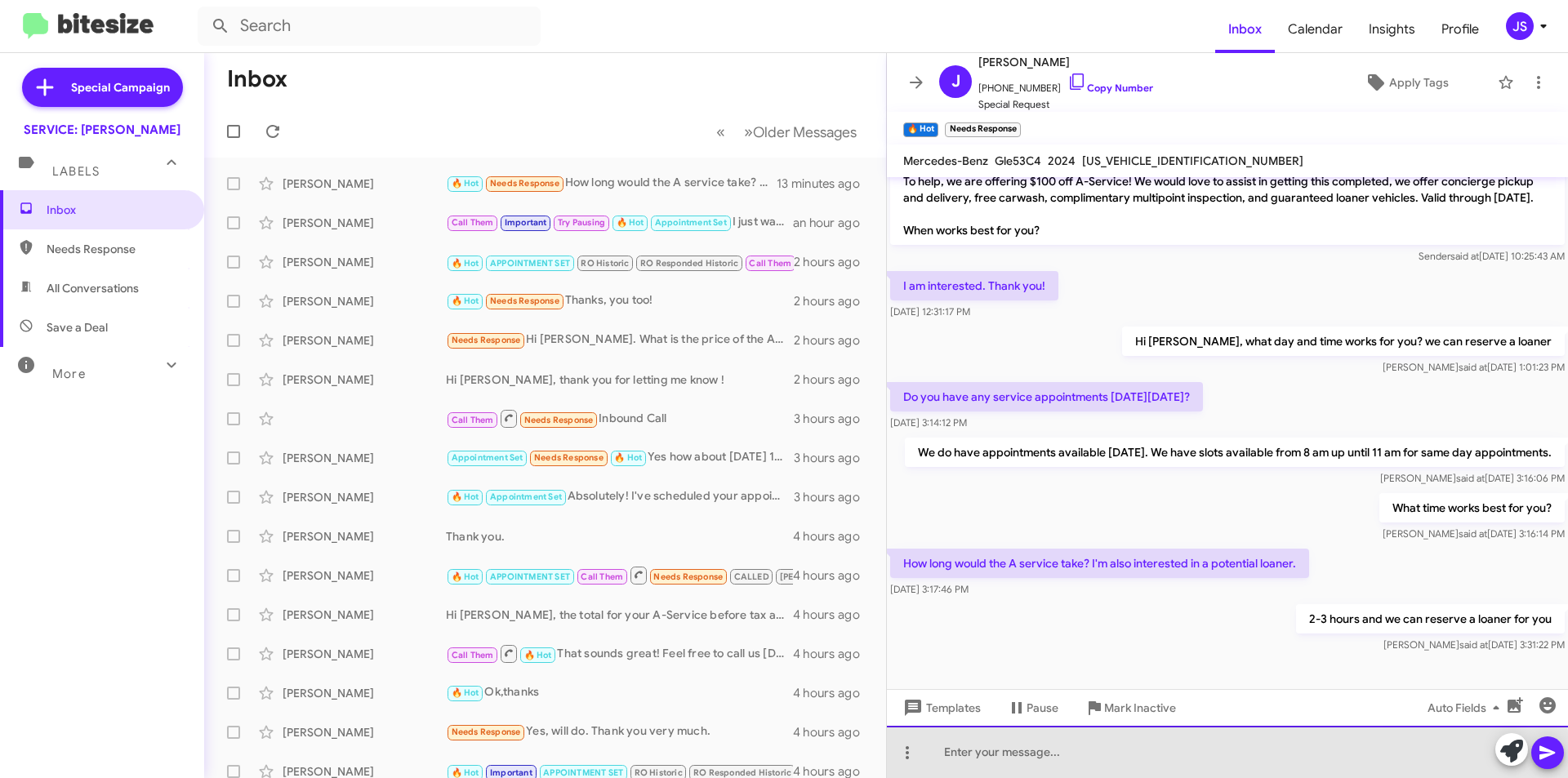
click at [1165, 756] on div at bounding box center [1227, 752] width 681 height 52
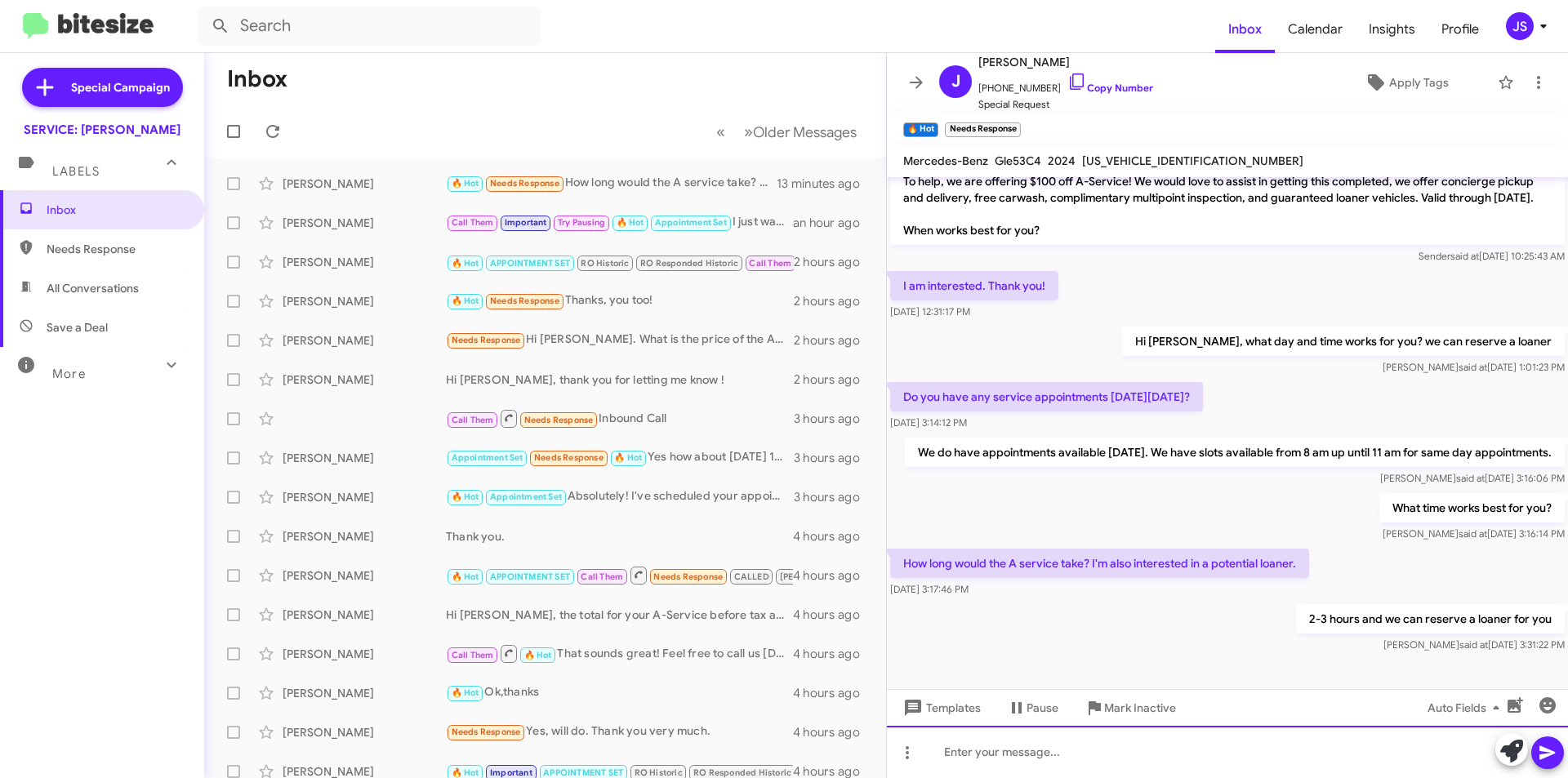
click at [1379, 754] on div at bounding box center [1227, 752] width 681 height 52
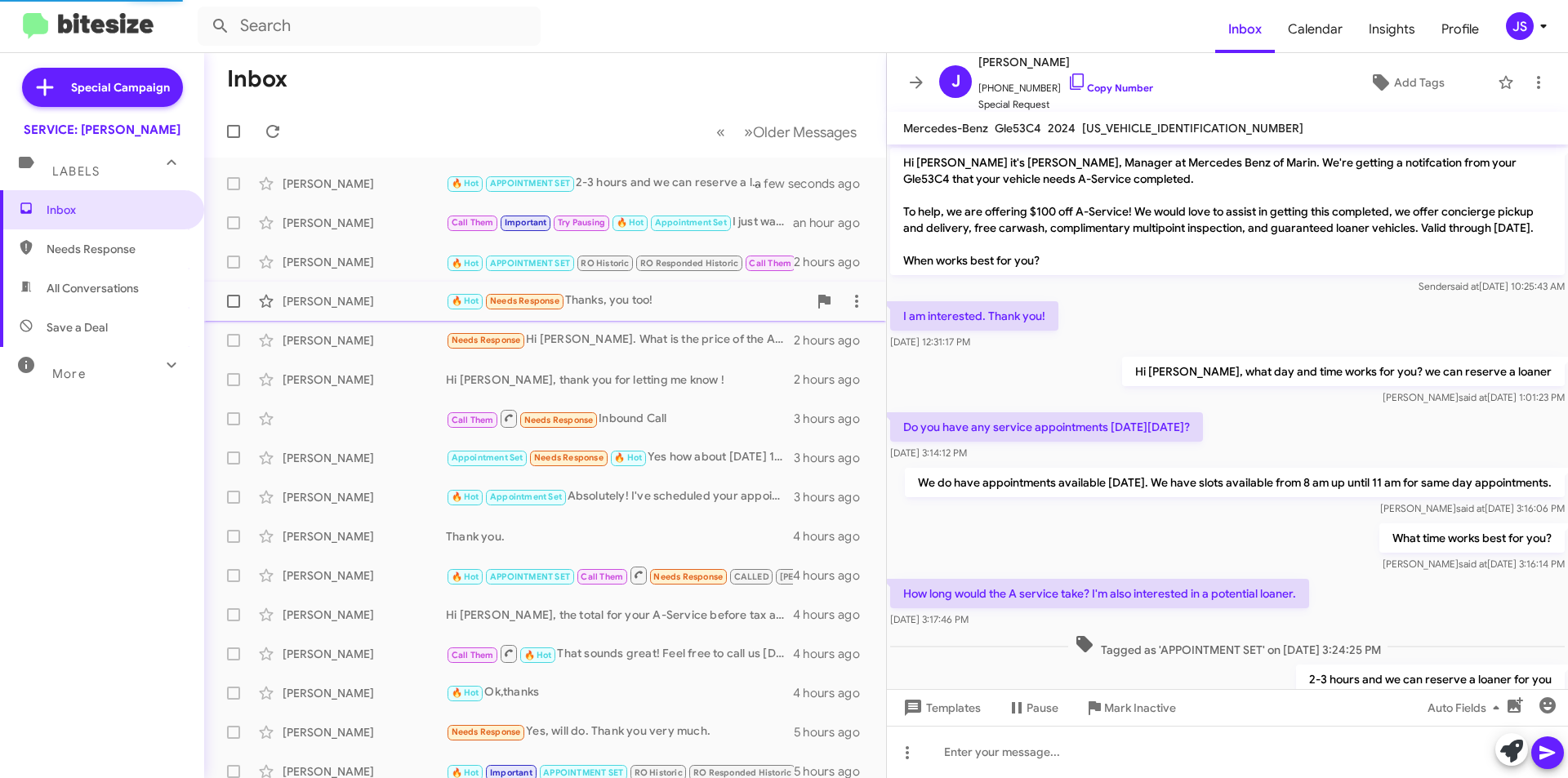
scroll to position [81, 0]
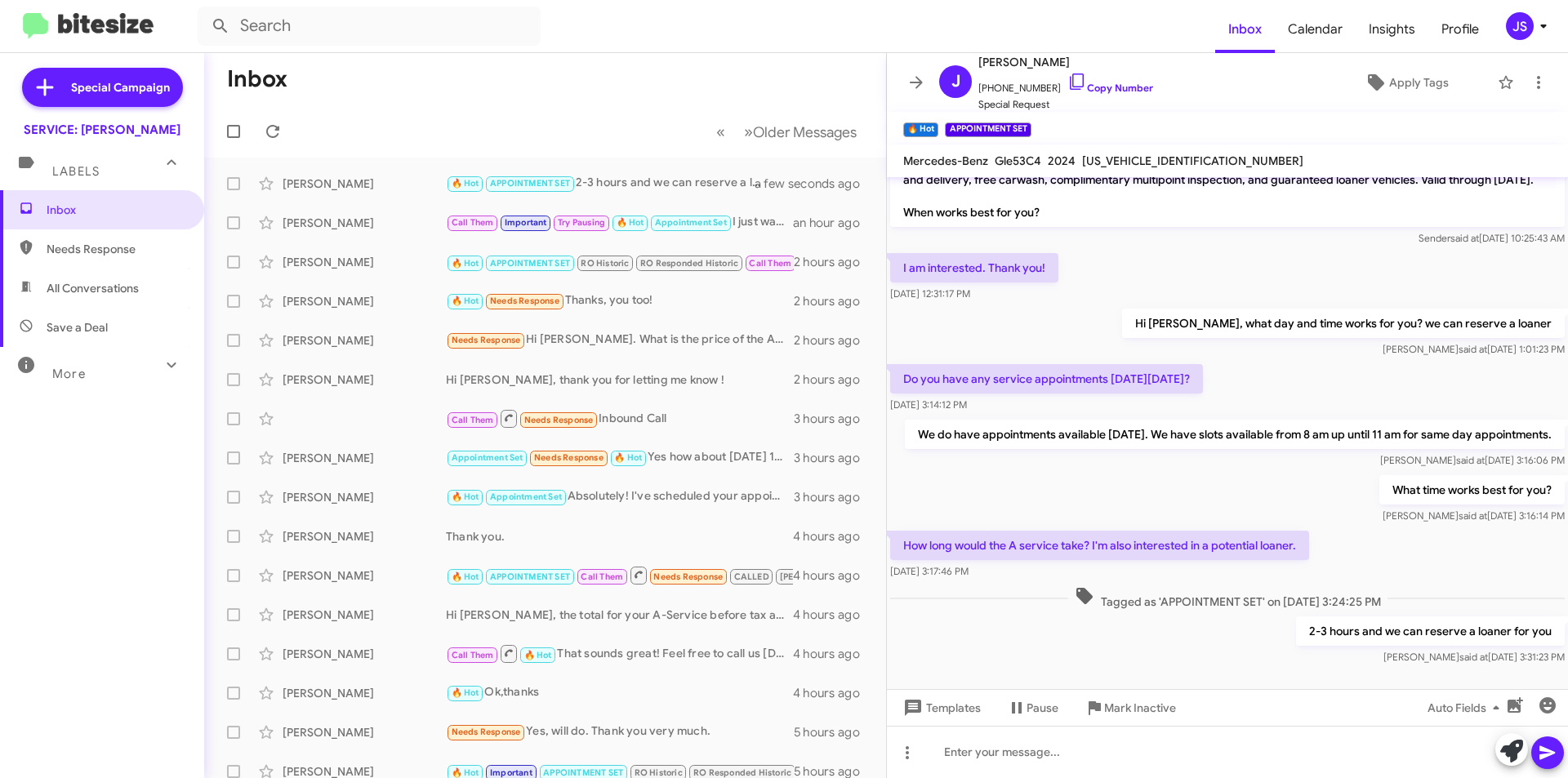
click at [375, 161] on mat-action-list "[PERSON_NAME] 🔥 Hot APPOINTMENT SET 2-3 hours and we can reserve a loaner for y…" at bounding box center [545, 553] width 682 height 791
click at [375, 180] on div "[PERSON_NAME]" at bounding box center [364, 184] width 163 height 16
click at [377, 217] on div "[PERSON_NAME]" at bounding box center [364, 223] width 163 height 16
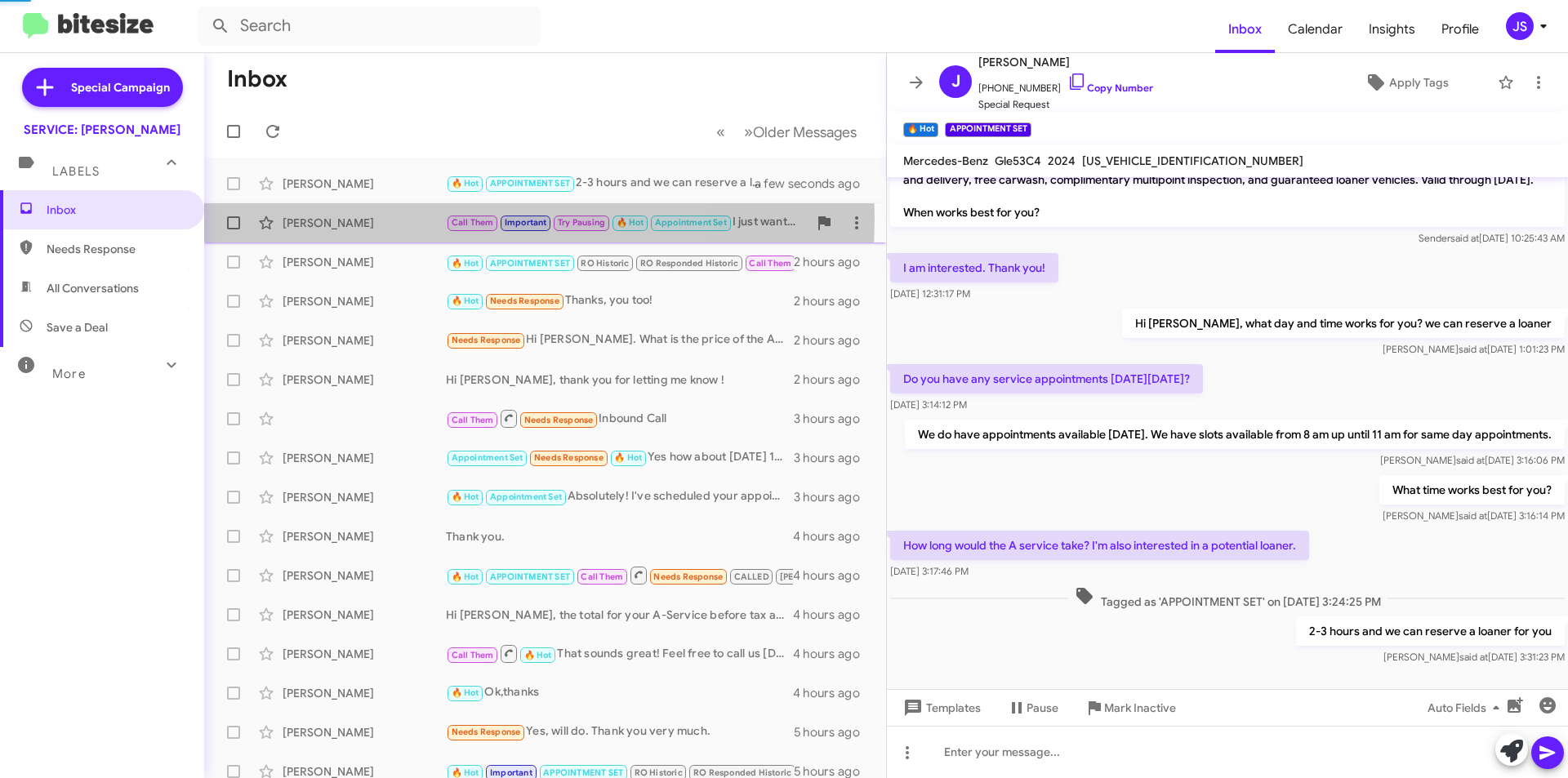
scroll to position [1014, 0]
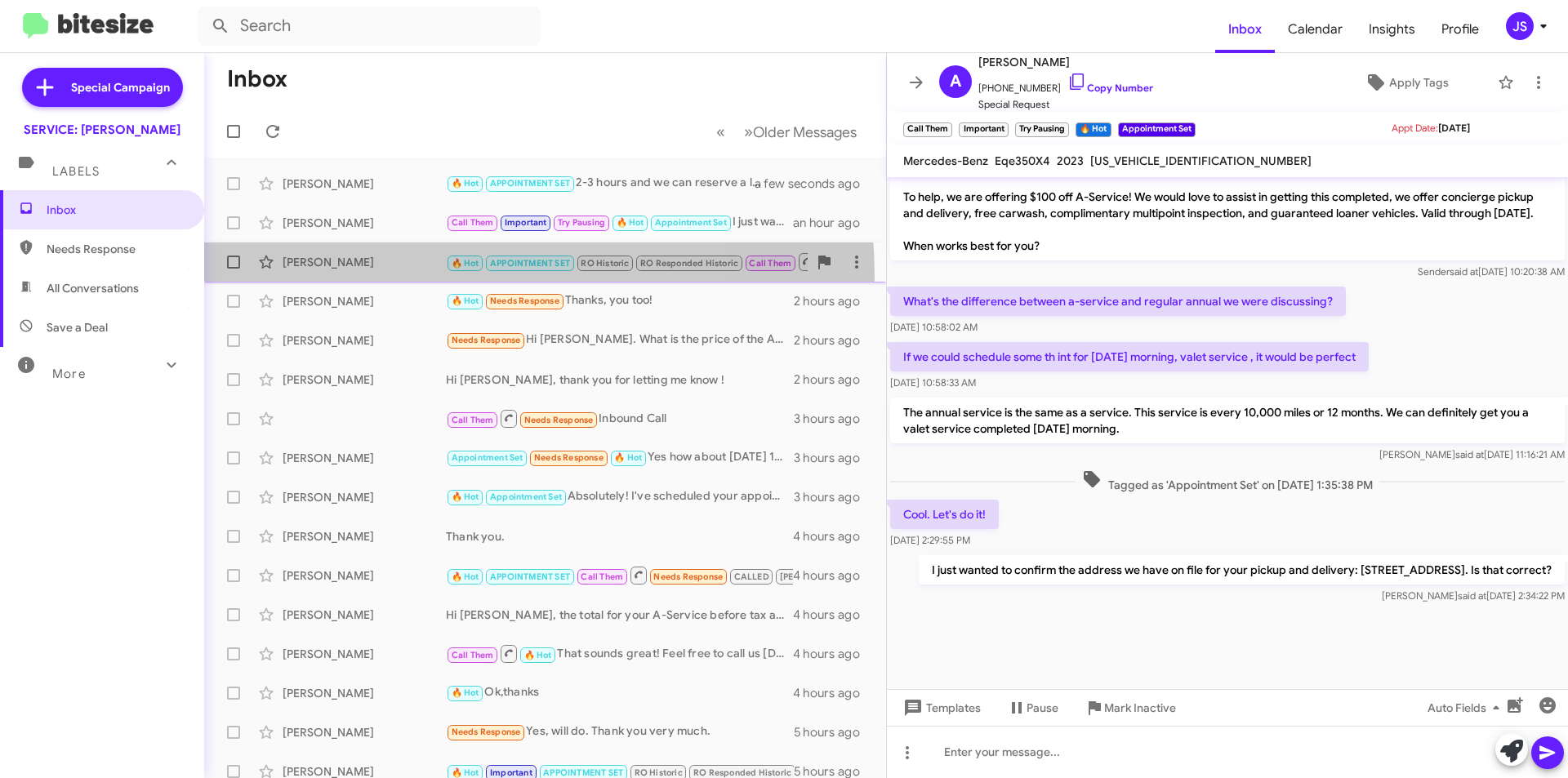
click at [386, 276] on div "[PERSON_NAME] 🔥 Hot APPOINTMENT SET RO Historic RO Responded Historic Call Them…" at bounding box center [545, 262] width 656 height 32
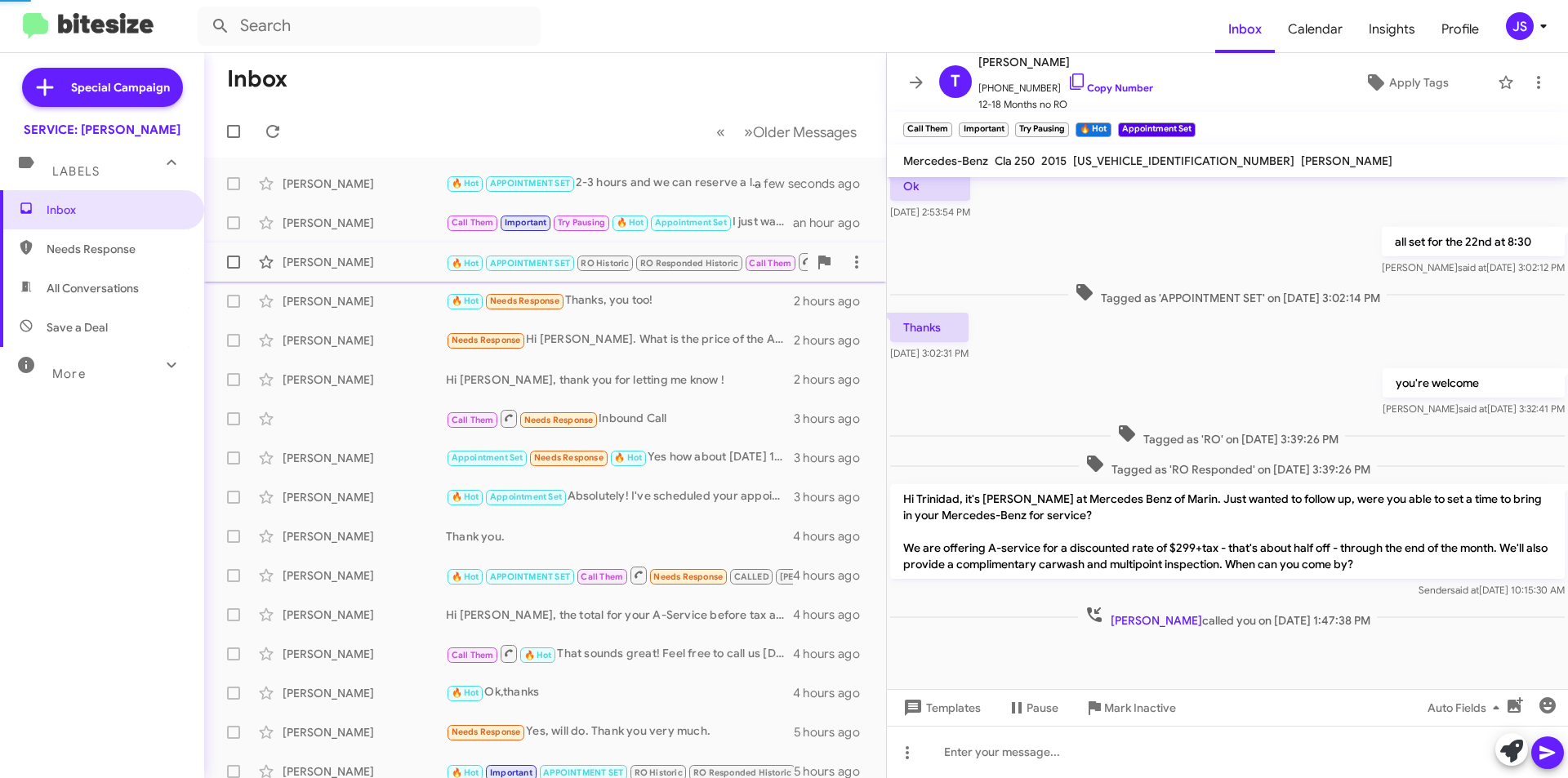
scroll to position [404, 0]
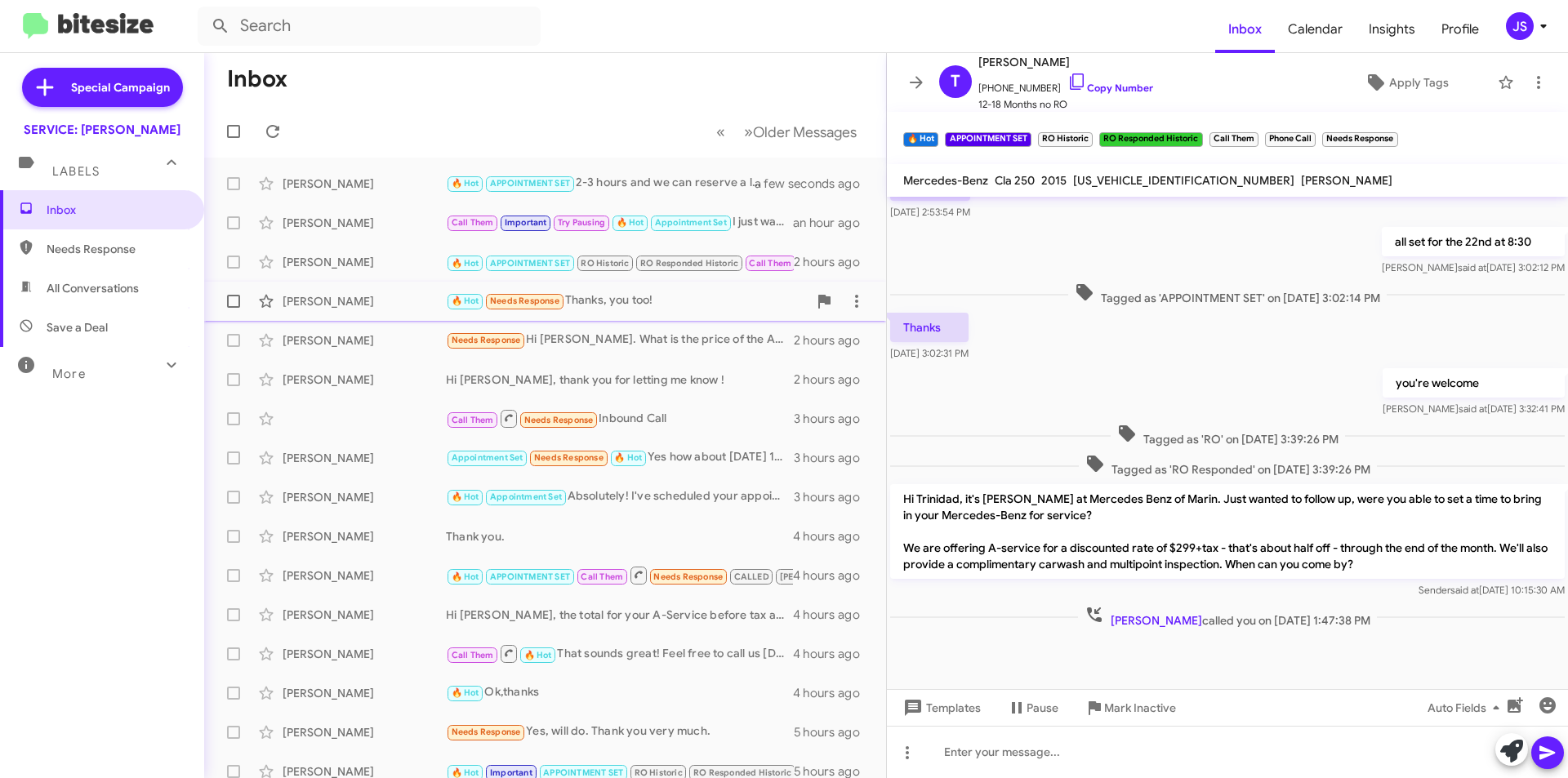
click at [400, 310] on div "Priteshkumar Patel 🔥 Hot Needs Response Thanks, you too! 2 hours ago" at bounding box center [545, 301] width 656 height 32
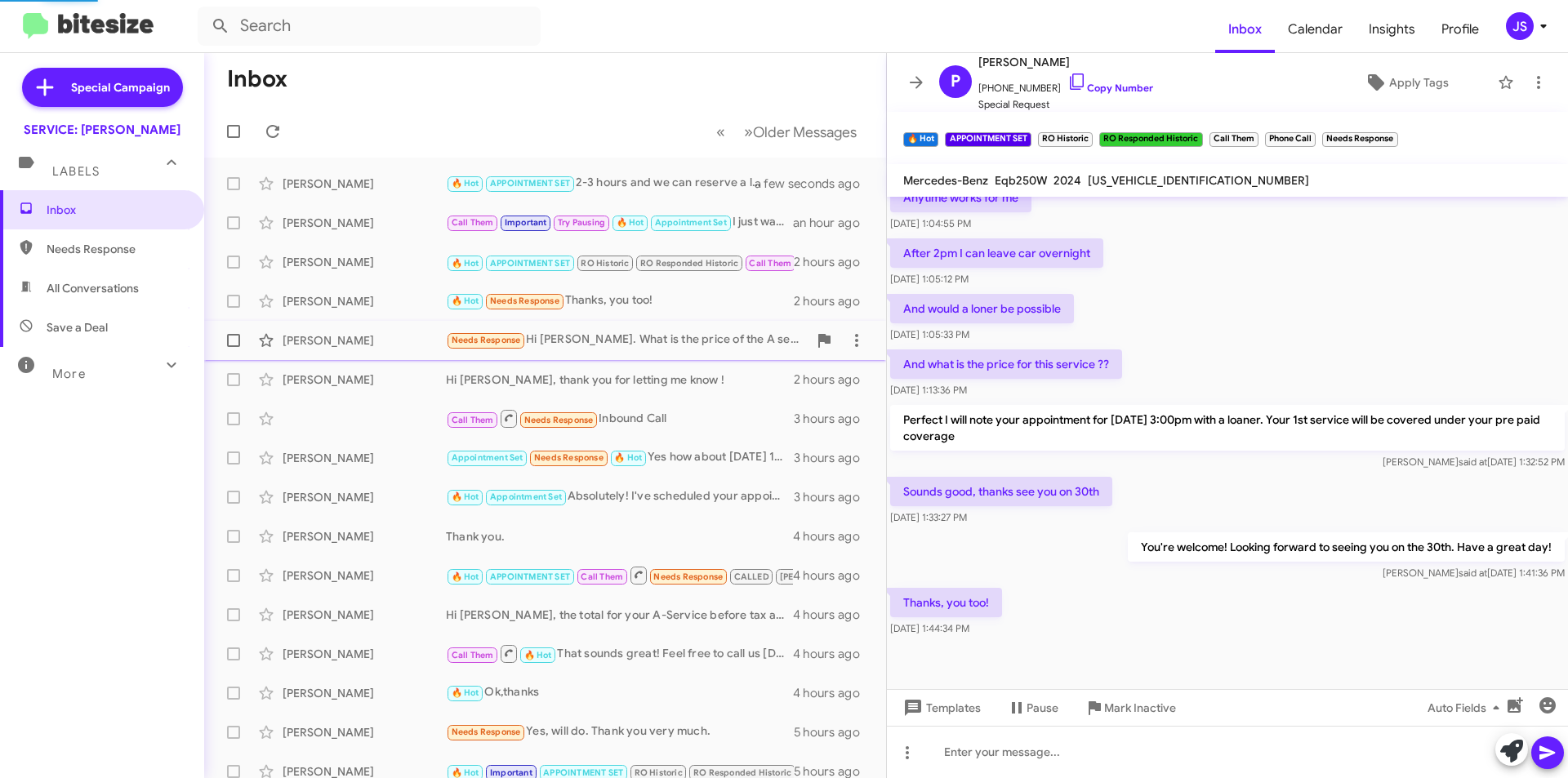
scroll to position [317, 0]
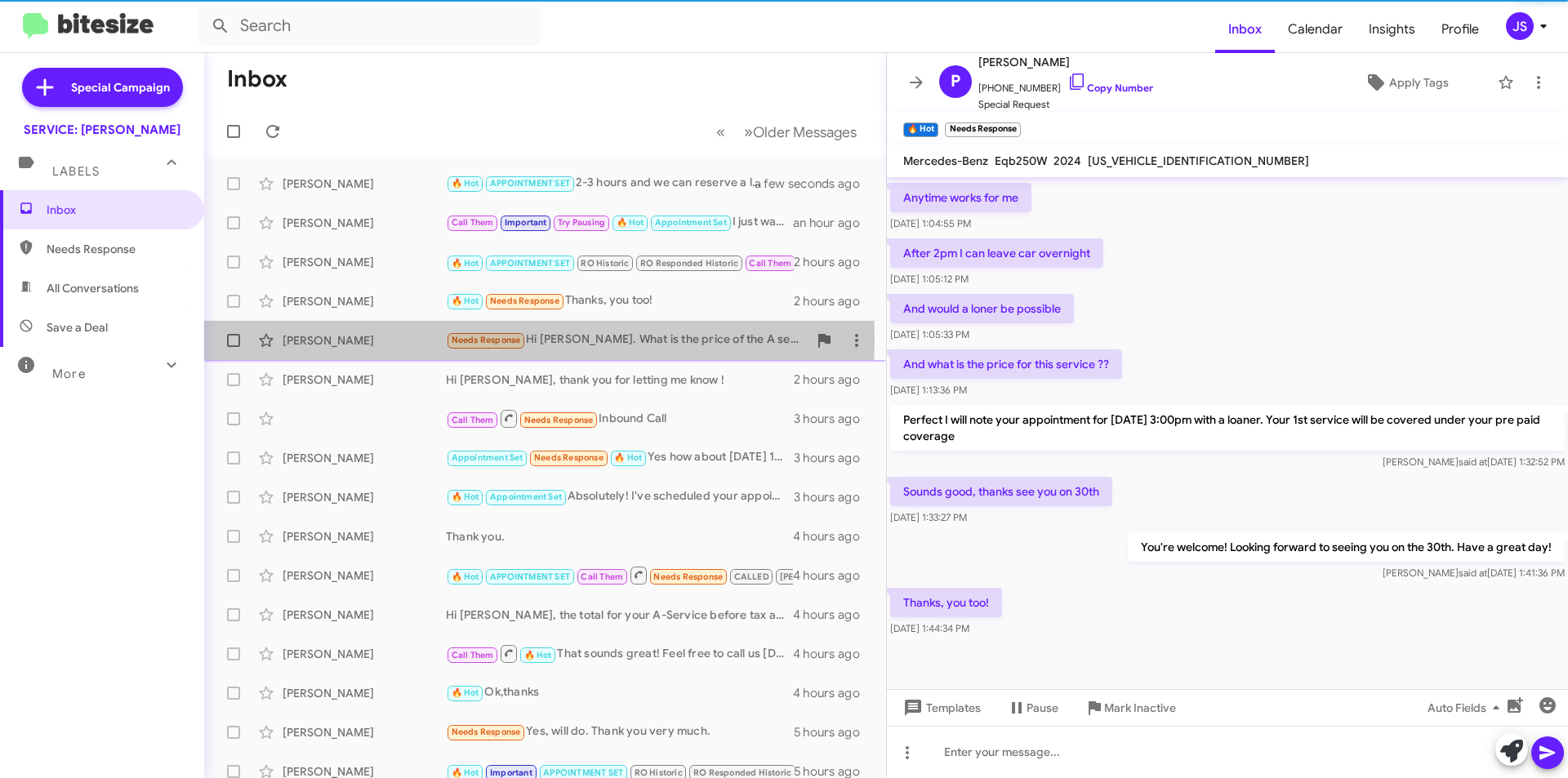
click at [399, 339] on div "[PERSON_NAME]" at bounding box center [364, 341] width 163 height 16
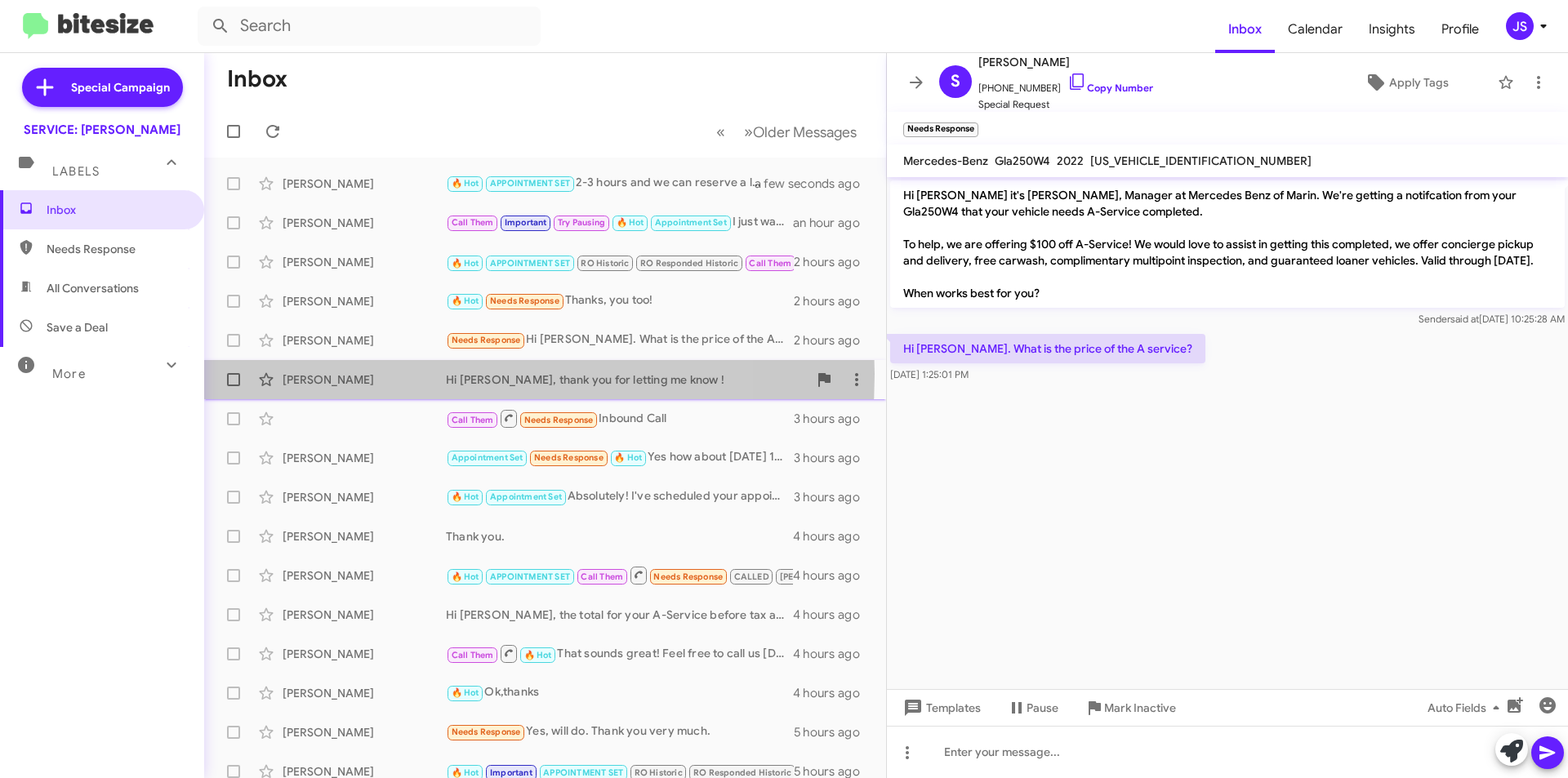
click at [399, 374] on div "[PERSON_NAME]" at bounding box center [364, 380] width 163 height 16
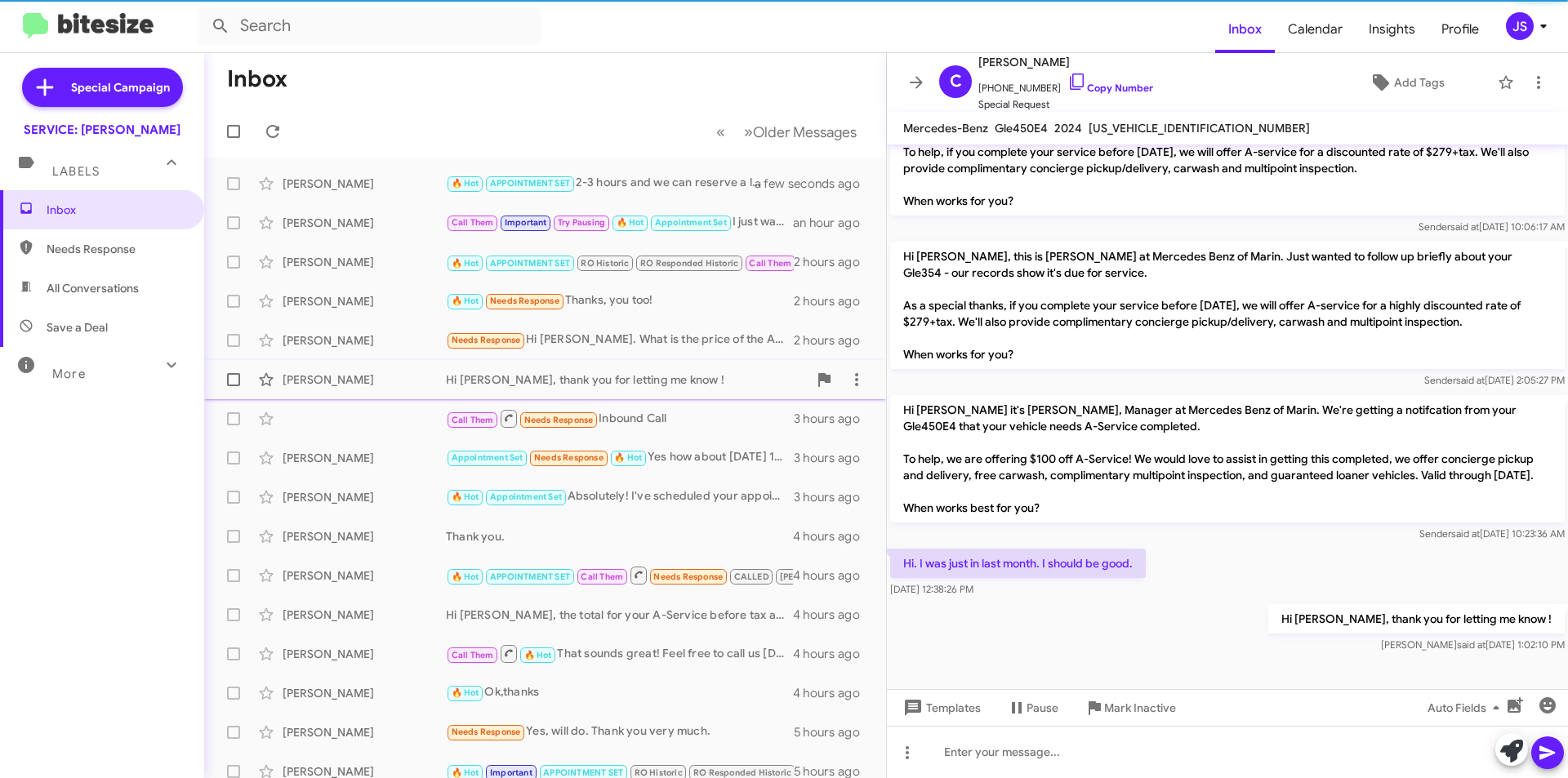
scroll to position [357, 0]
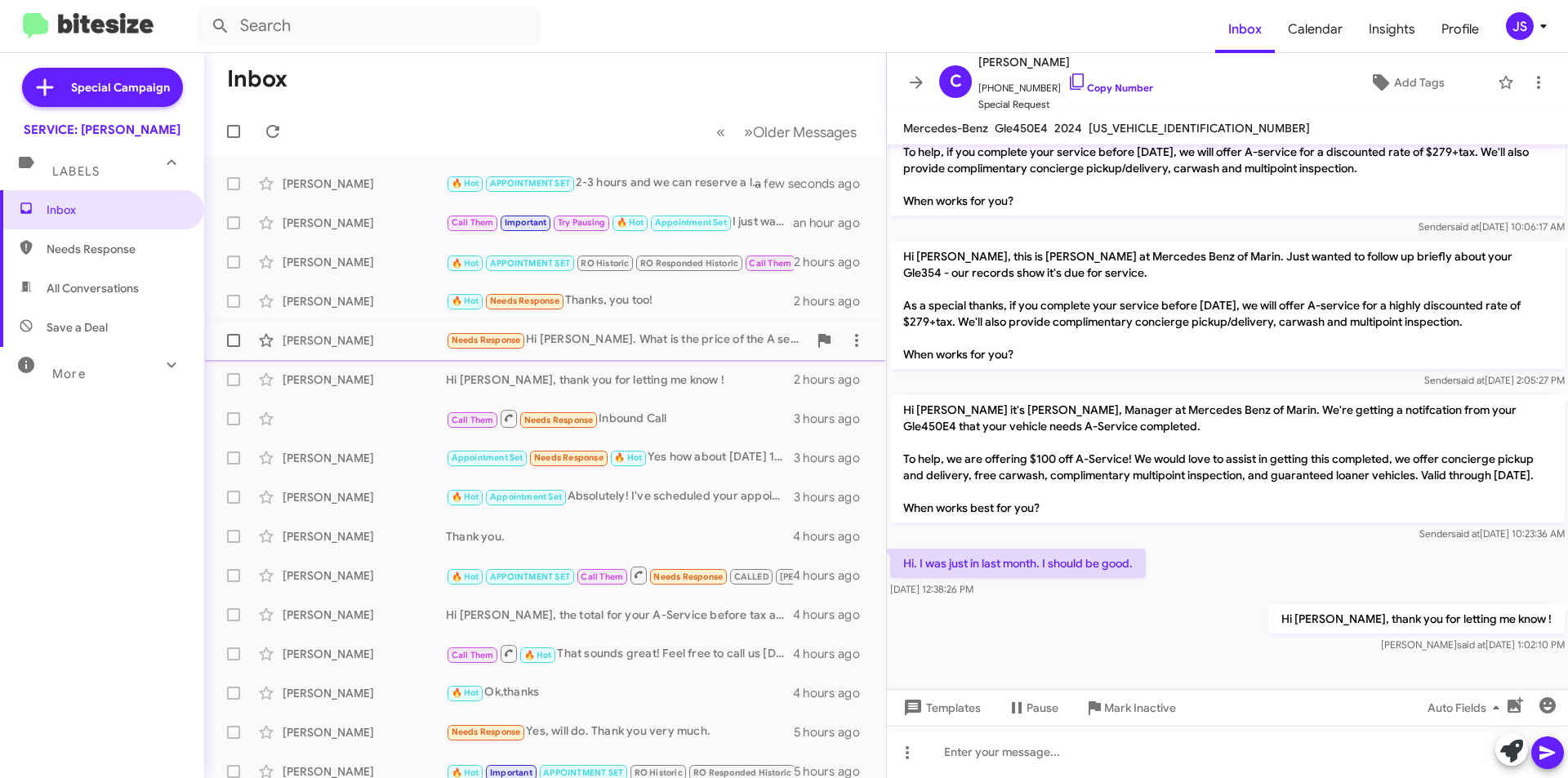
click at [394, 341] on div "[PERSON_NAME]" at bounding box center [364, 341] width 163 height 16
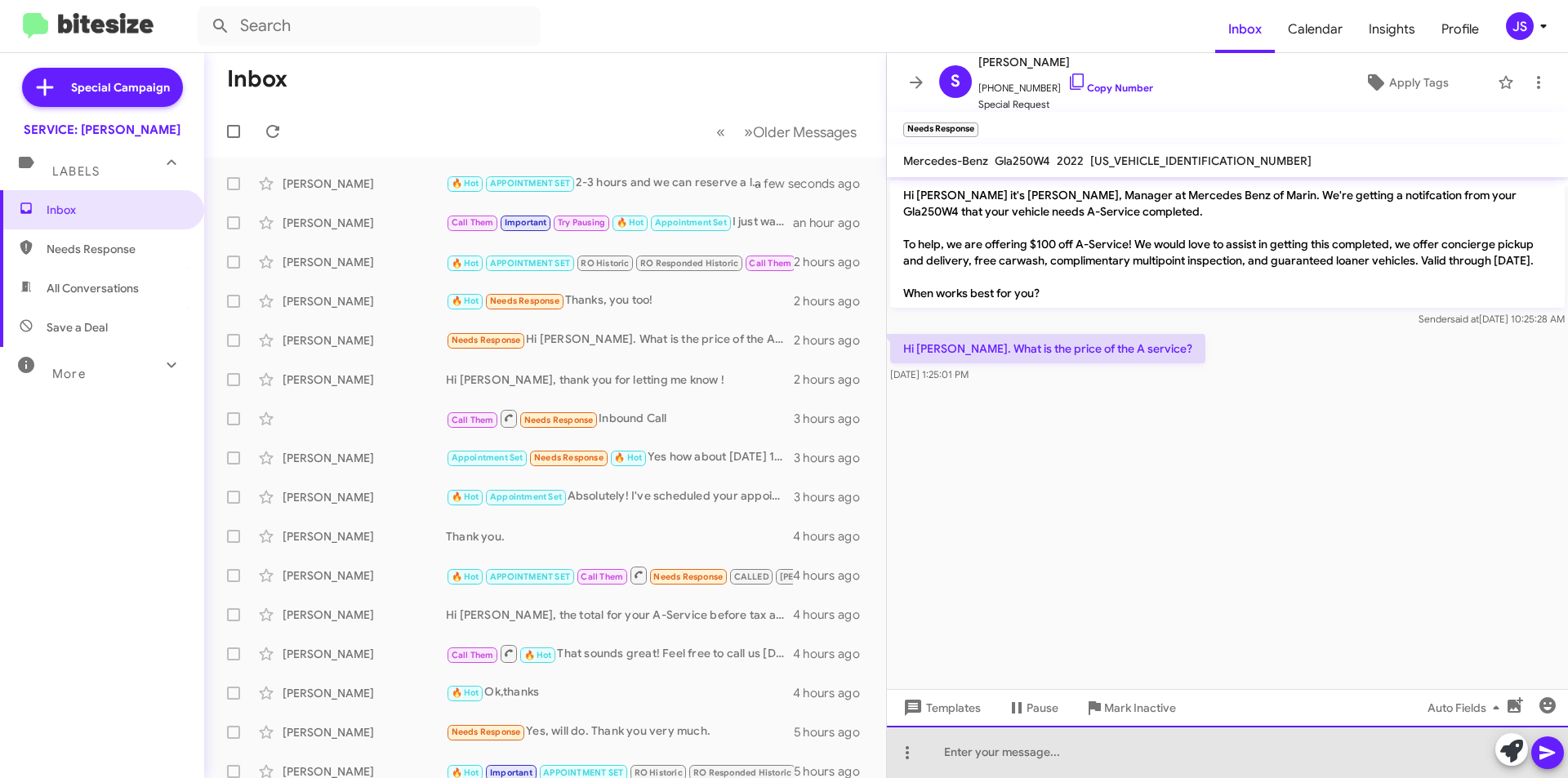
click at [1280, 756] on div at bounding box center [1227, 752] width 681 height 52
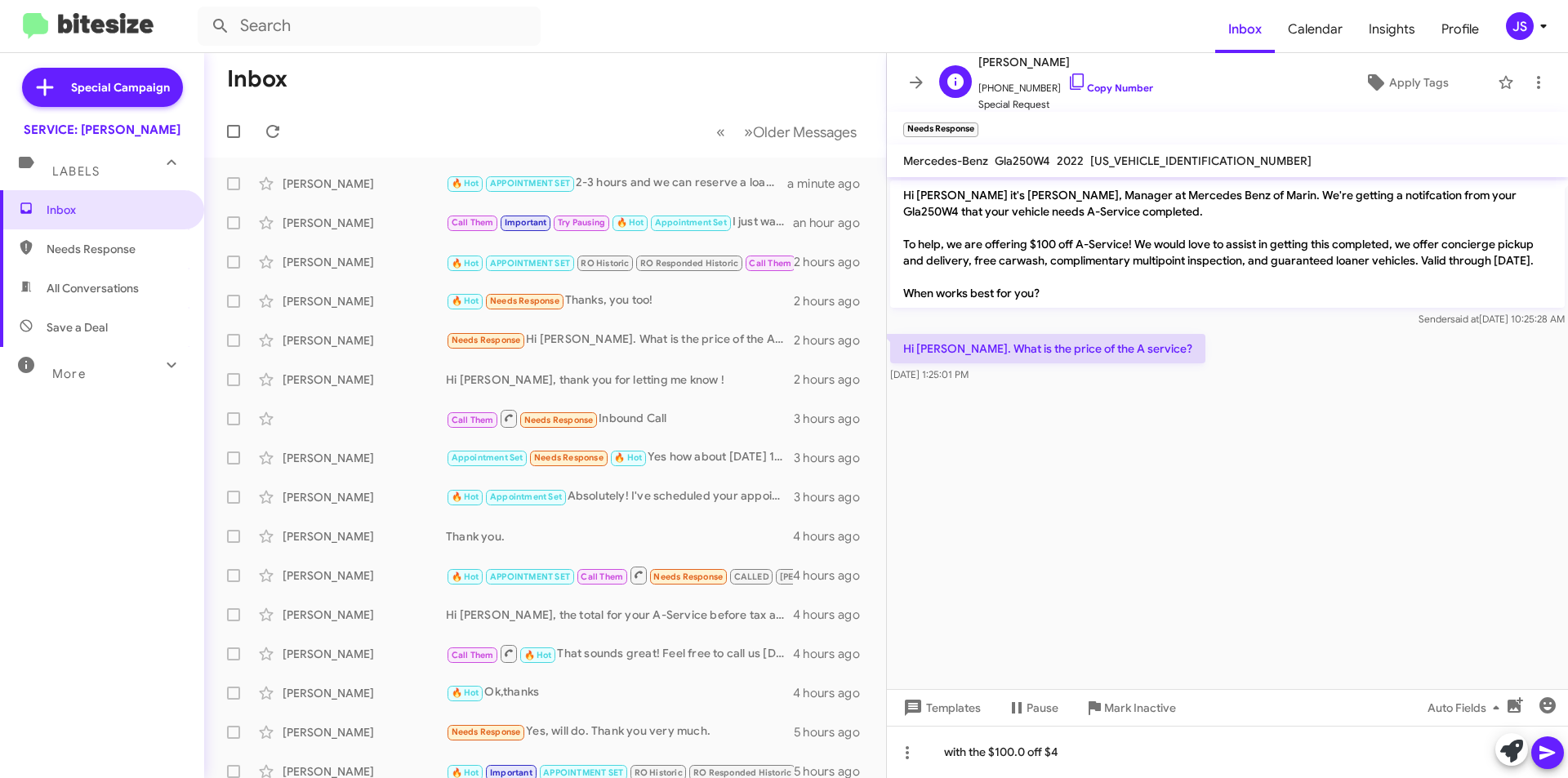
click at [1074, 78] on span "+14157136445 Copy Number" at bounding box center [1065, 83] width 175 height 24
click at [1084, 82] on link "Copy Number" at bounding box center [1111, 88] width 86 height 13
drag, startPoint x: 1094, startPoint y: 160, endPoint x: 1223, endPoint y: 156, distance: 129.1
click at [1223, 156] on mat-toolbar "Mercedes-Benz Gla250W4 2022 W1N4N4HB2NJ325050" at bounding box center [1227, 160] width 681 height 32
copy span "W1N4N4HB2NJ325050"
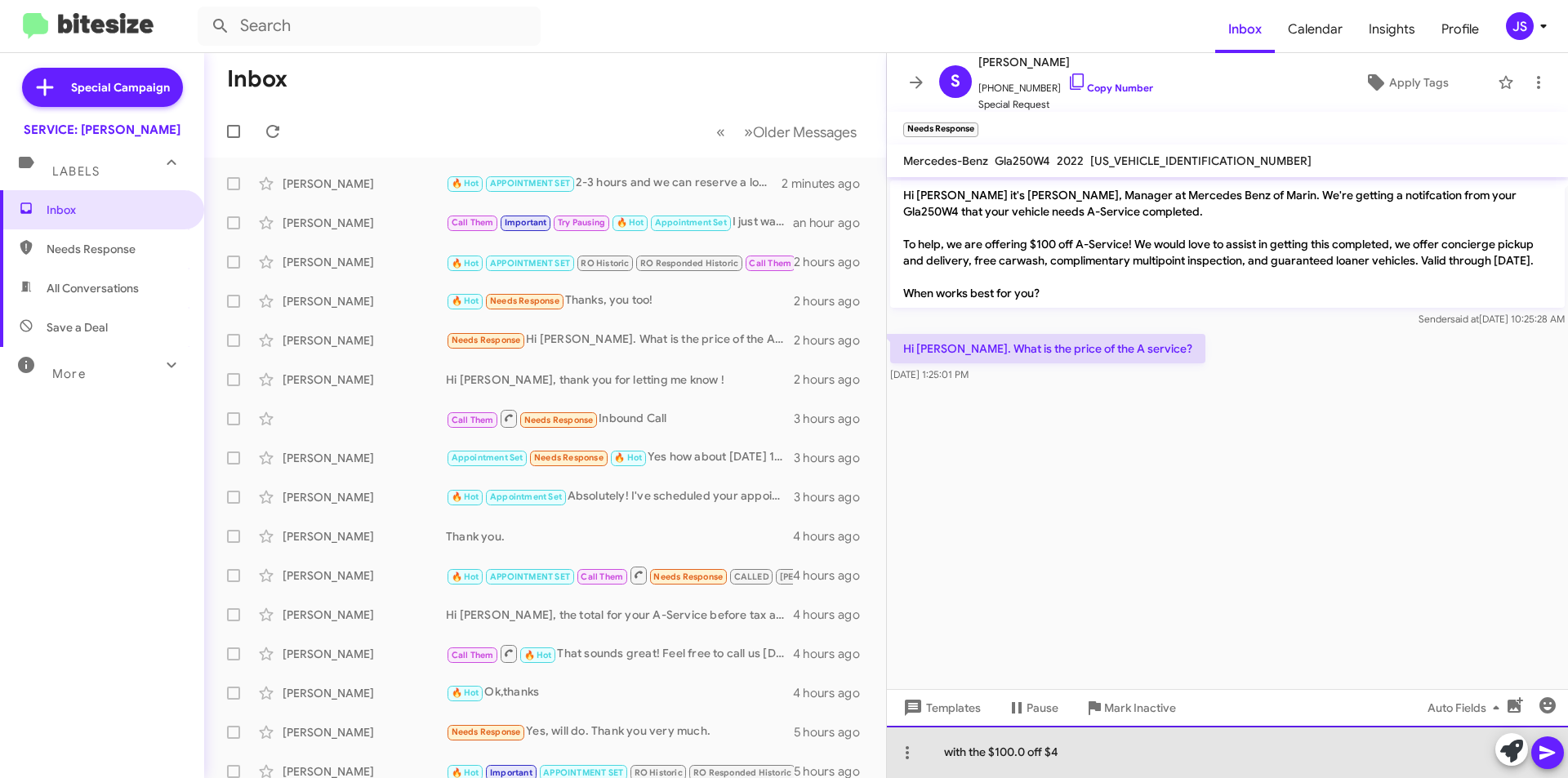
click at [1121, 755] on div "with the $100.0 off $4" at bounding box center [1227, 752] width 681 height 52
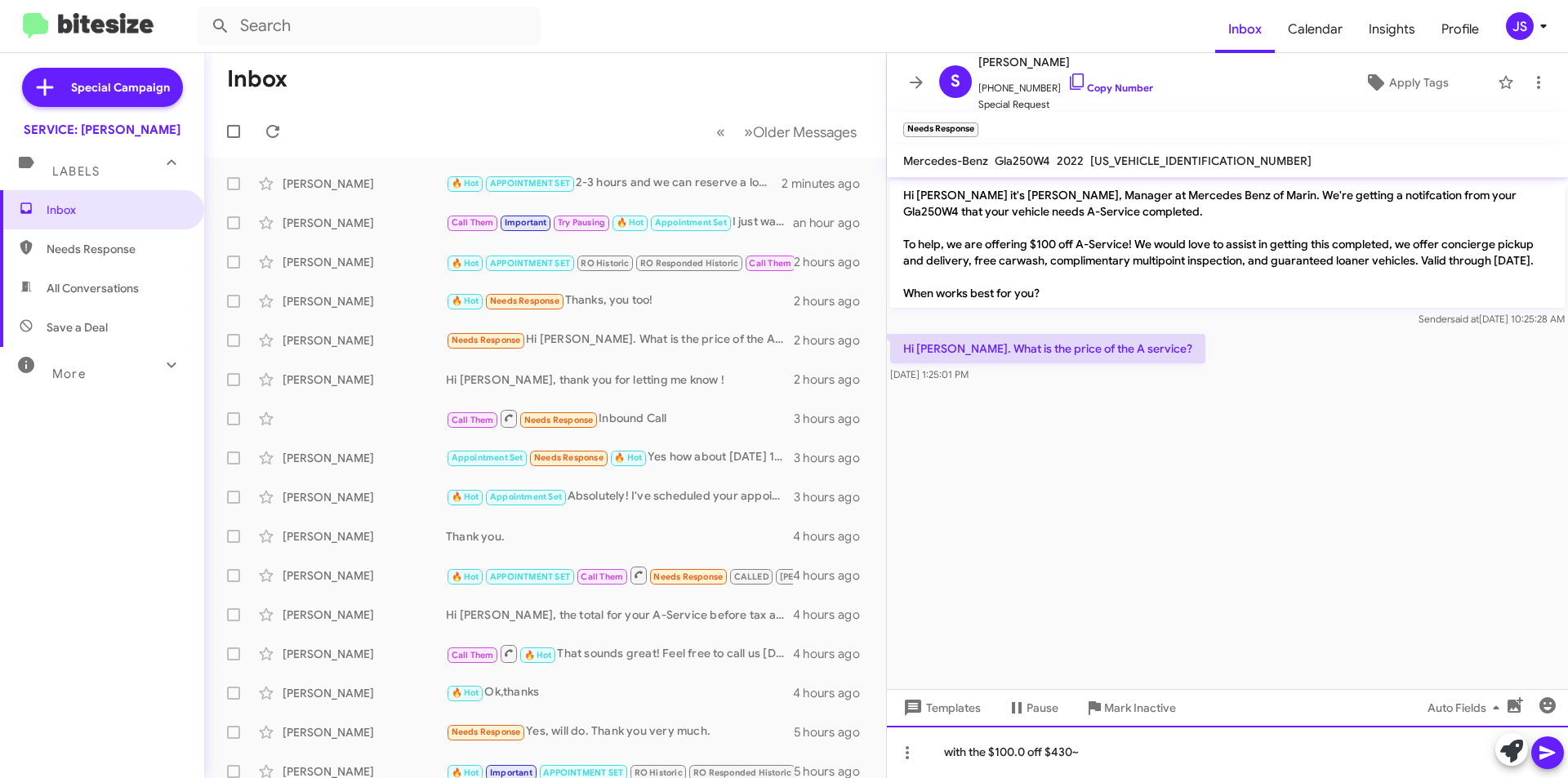
click at [943, 750] on div "with the $100.0 off $430~" at bounding box center [1227, 752] width 681 height 52
click at [1095, 750] on div "Hi Susan, with the $100.0 off $430~" at bounding box center [1227, 752] width 681 height 52
click at [1211, 745] on div "Hi Susan, with the $100.0 off promotion $430~" at bounding box center [1227, 752] width 681 height 52
click at [1152, 752] on div "Hi [PERSON_NAME], with the $100.0 off promotion $400.00~" at bounding box center [1227, 752] width 681 height 52
click at [1245, 756] on div "Hi [PERSON_NAME], with the $100.0 off promotion $400.00~" at bounding box center [1227, 752] width 681 height 52
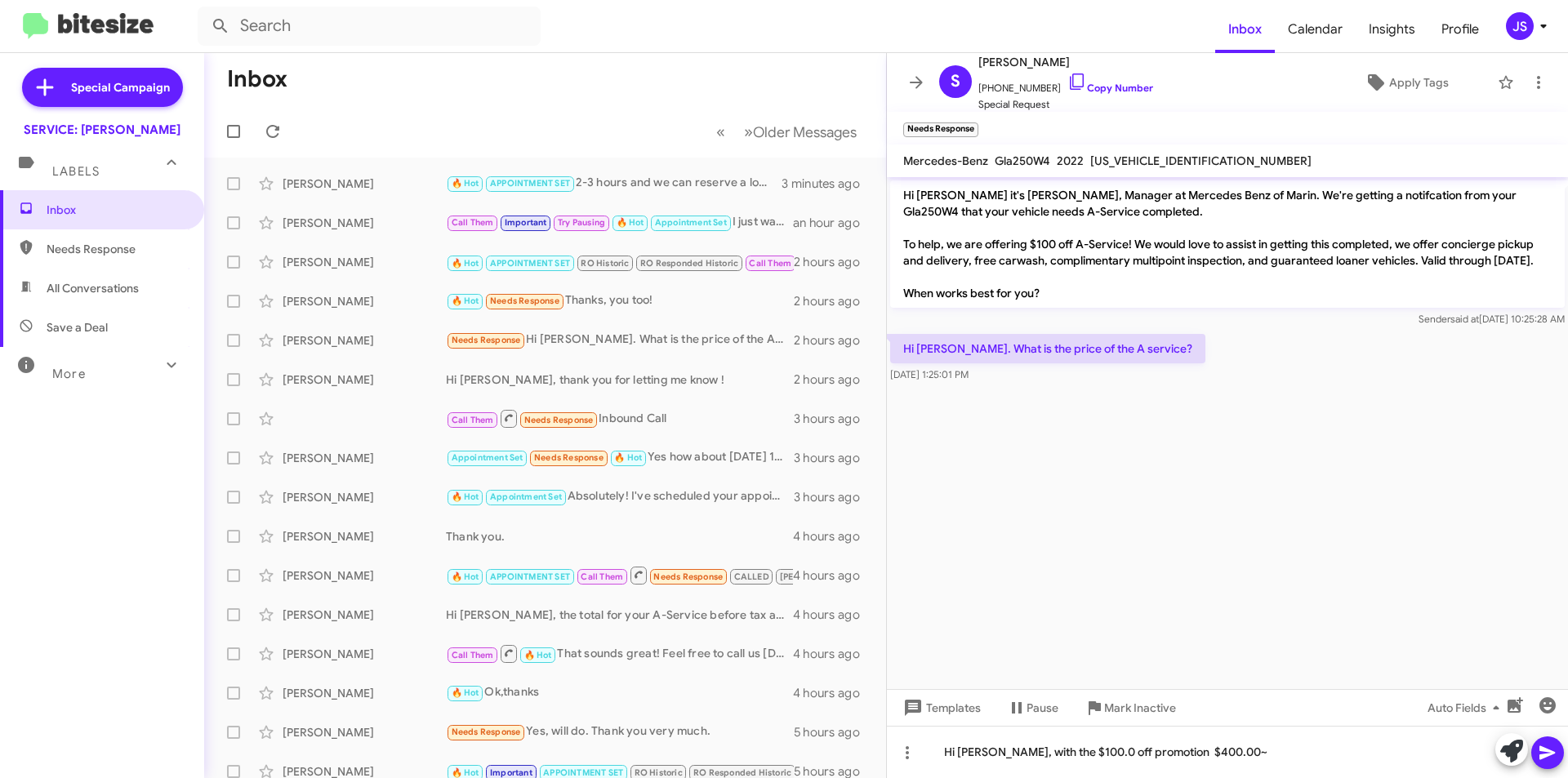
click at [1539, 750] on icon at bounding box center [1547, 753] width 20 height 20
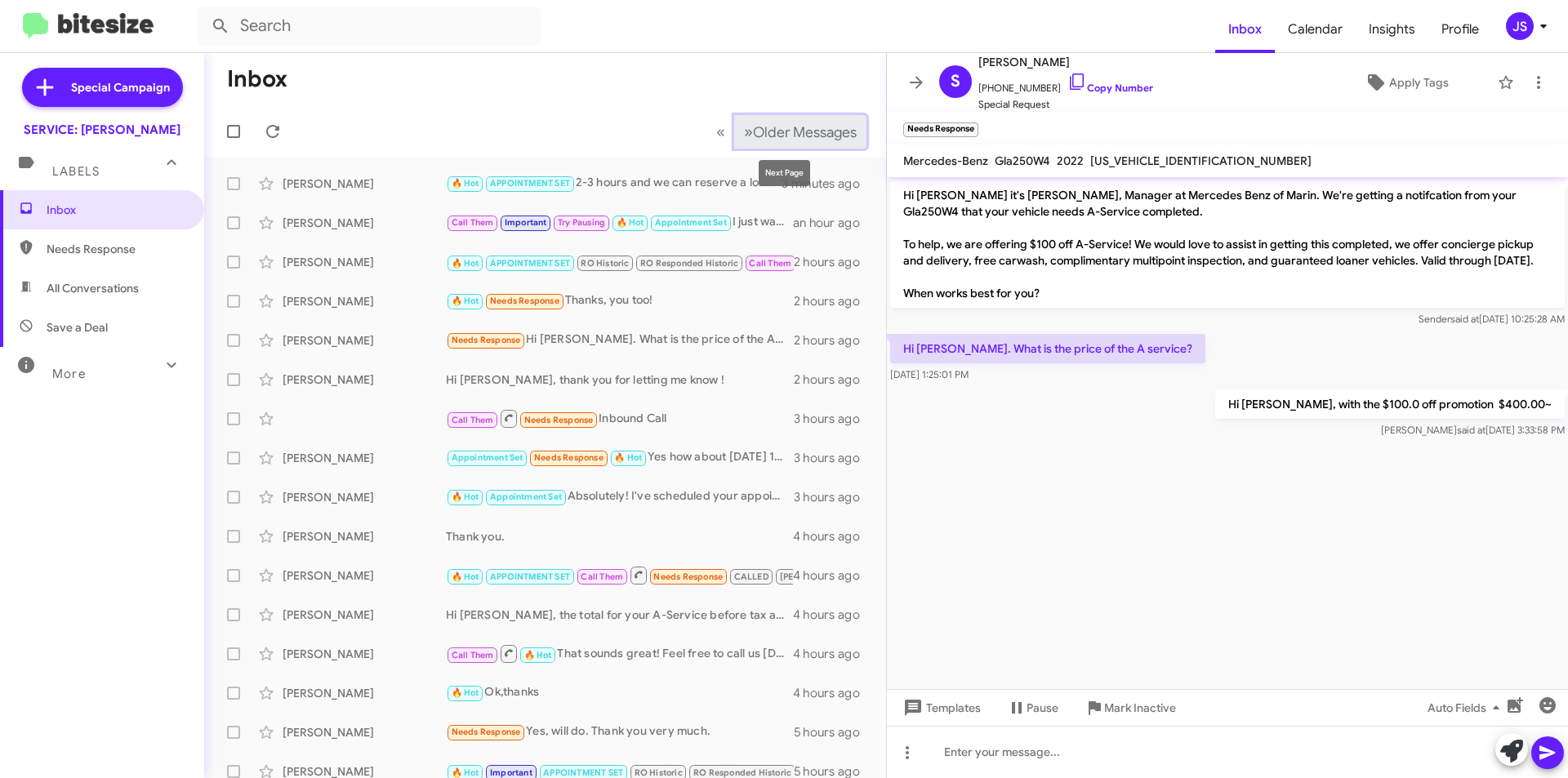
click at [776, 134] on span "Older Messages" at bounding box center [805, 133] width 104 height 18
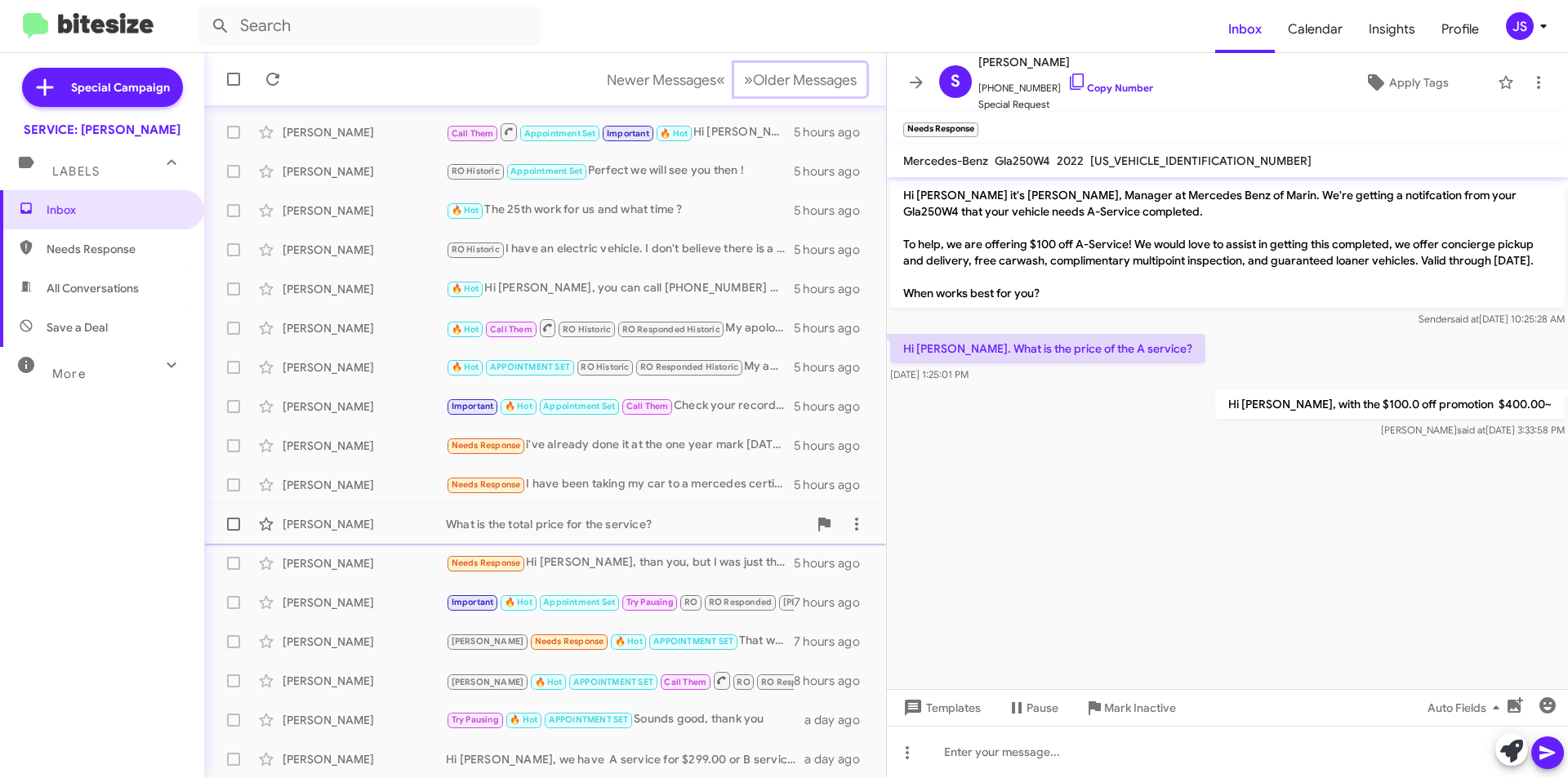
scroll to position [169, 0]
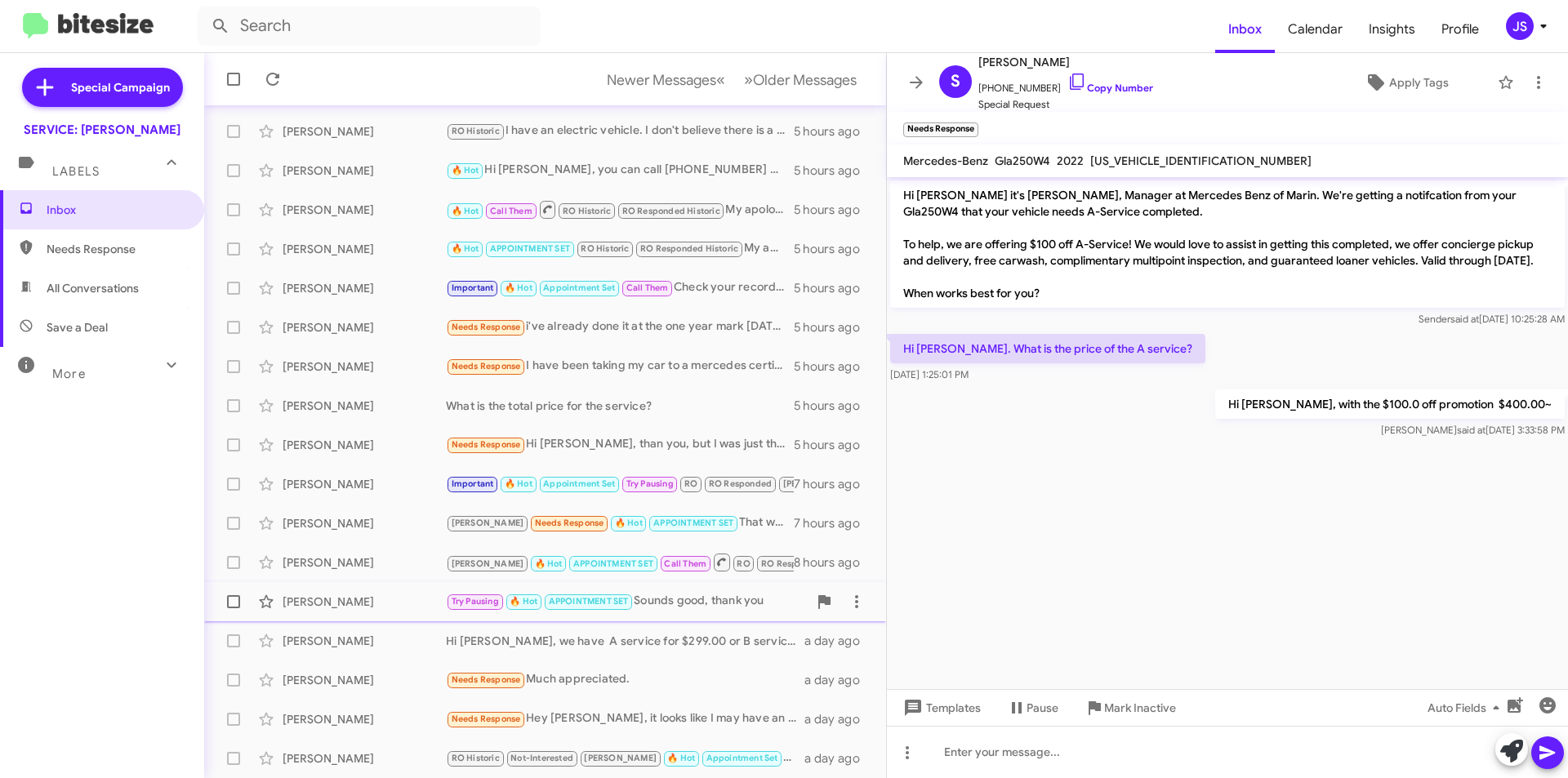
click at [360, 611] on div "Arash Zandieh Try Pausing 🔥 Hot APPOINTMENT SET Sounds good, thank you a day ago" at bounding box center [545, 601] width 656 height 32
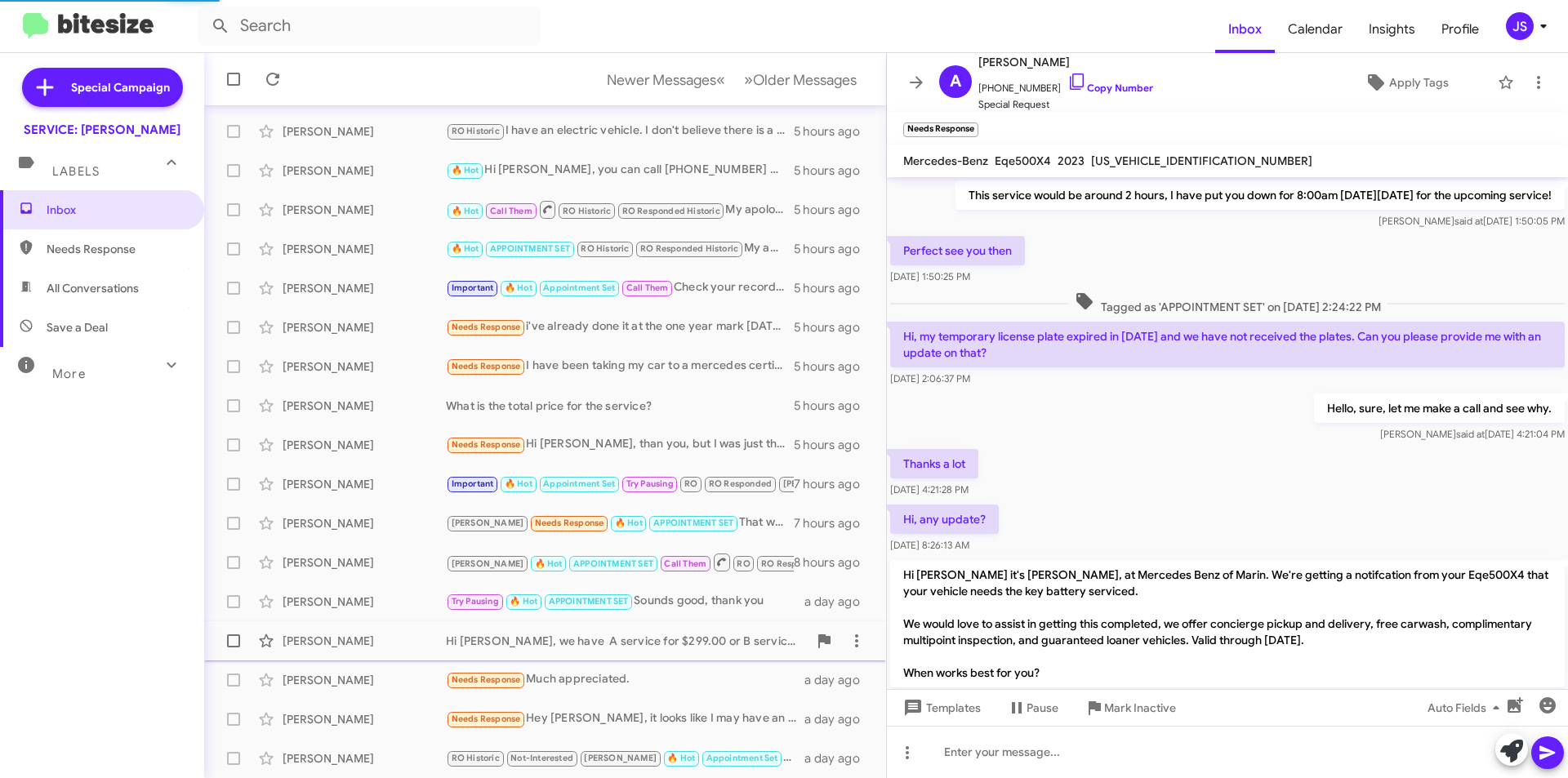
scroll to position [802, 0]
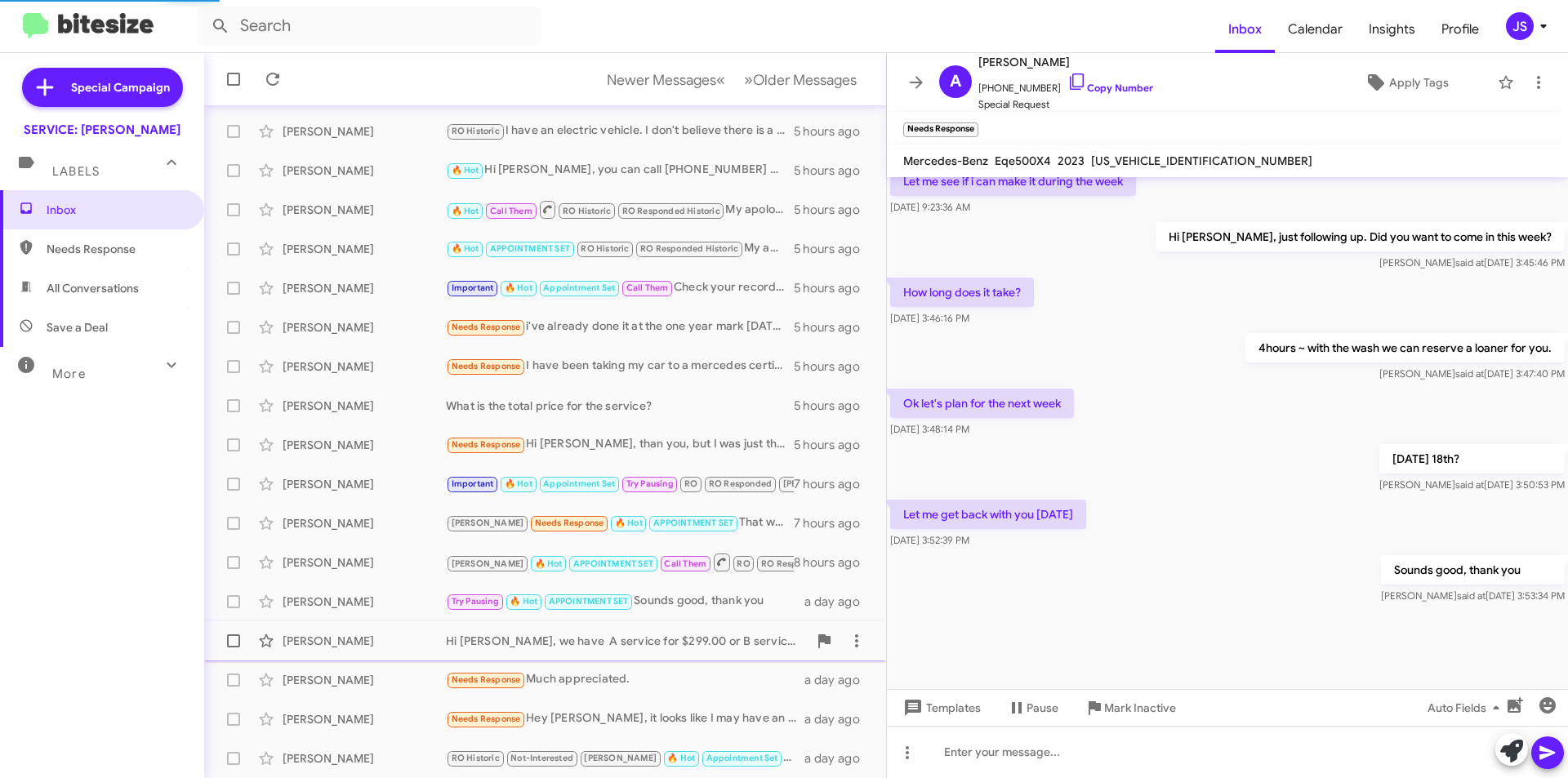
click at [362, 636] on div "Michael Antieri" at bounding box center [364, 641] width 163 height 16
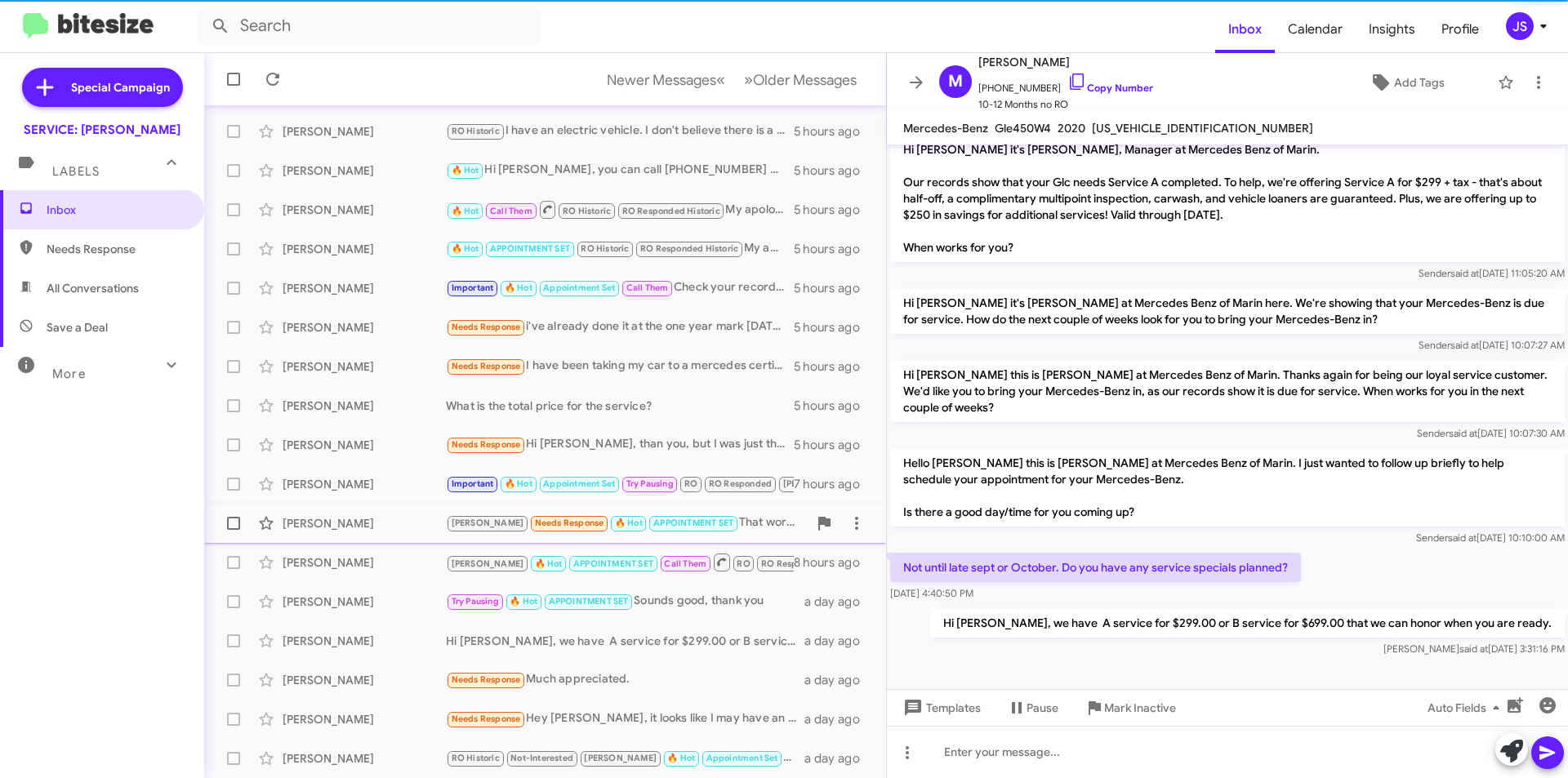
scroll to position [151, 0]
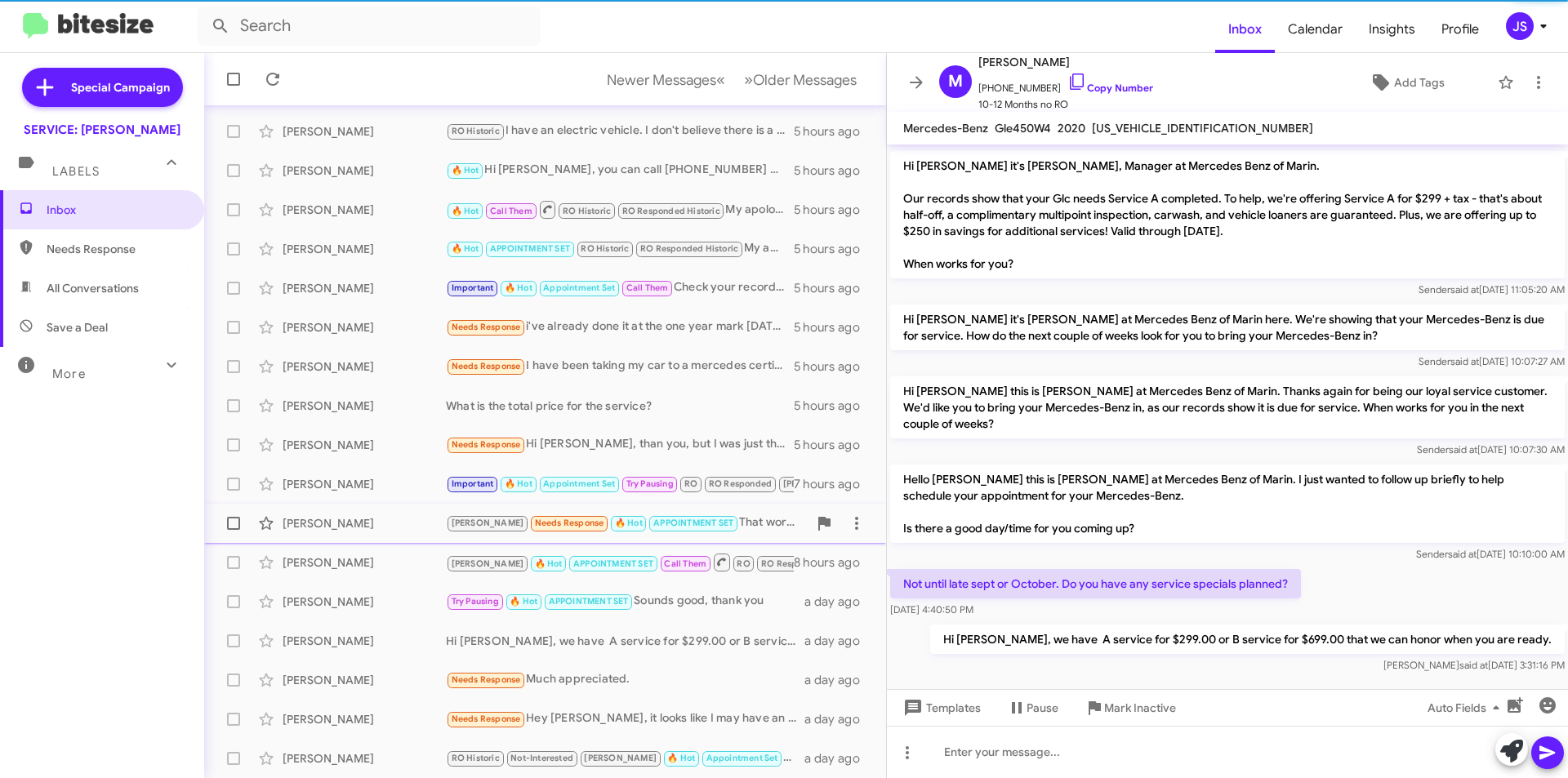
click at [400, 506] on span "Kylie Potuznik RAUL Needs Response 🔥 Hot APPOINTMENT SET That works! 7 hours ago" at bounding box center [545, 523] width 682 height 39
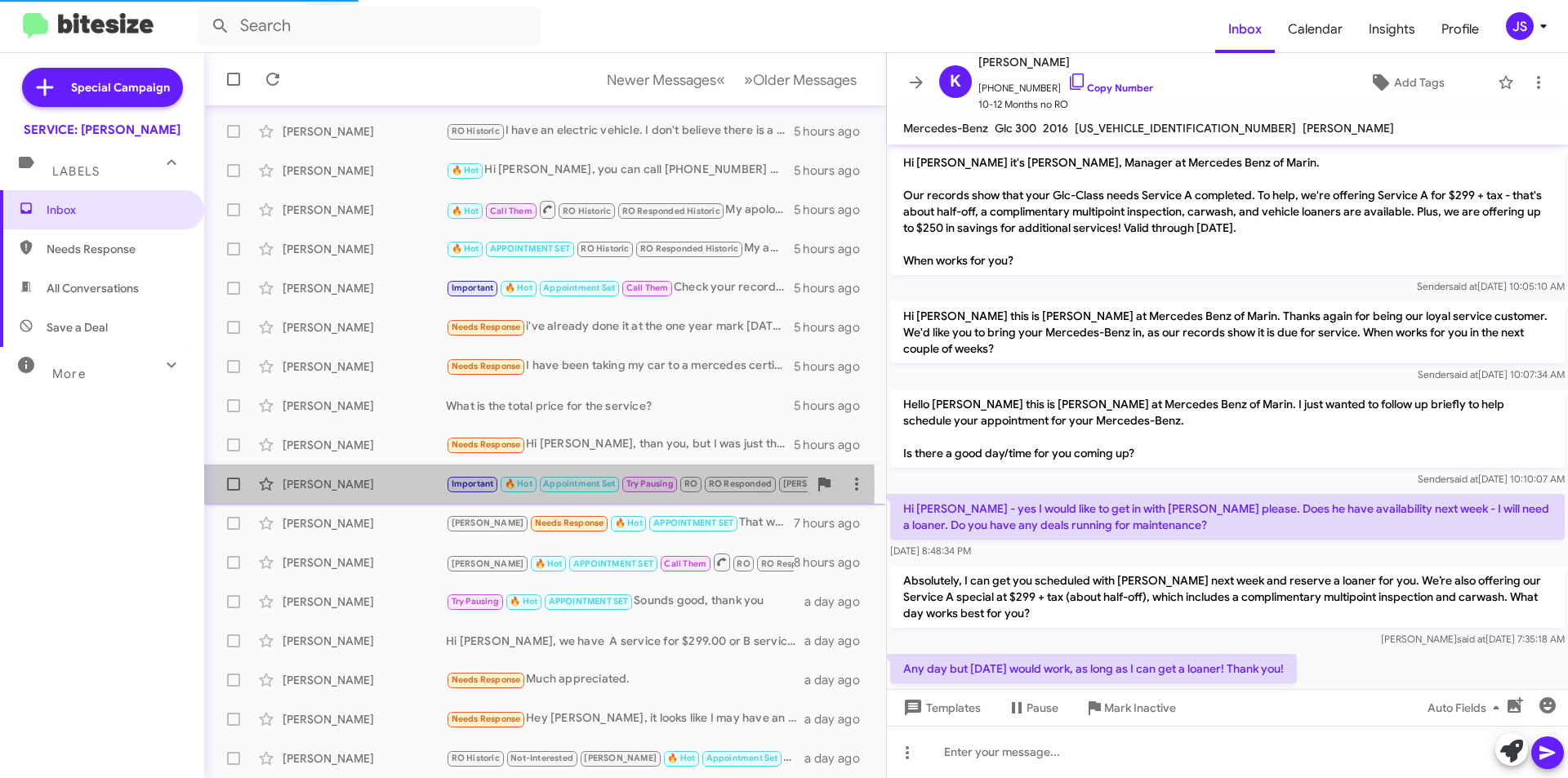
click at [400, 484] on div "Samantha Grzymala" at bounding box center [364, 484] width 163 height 16
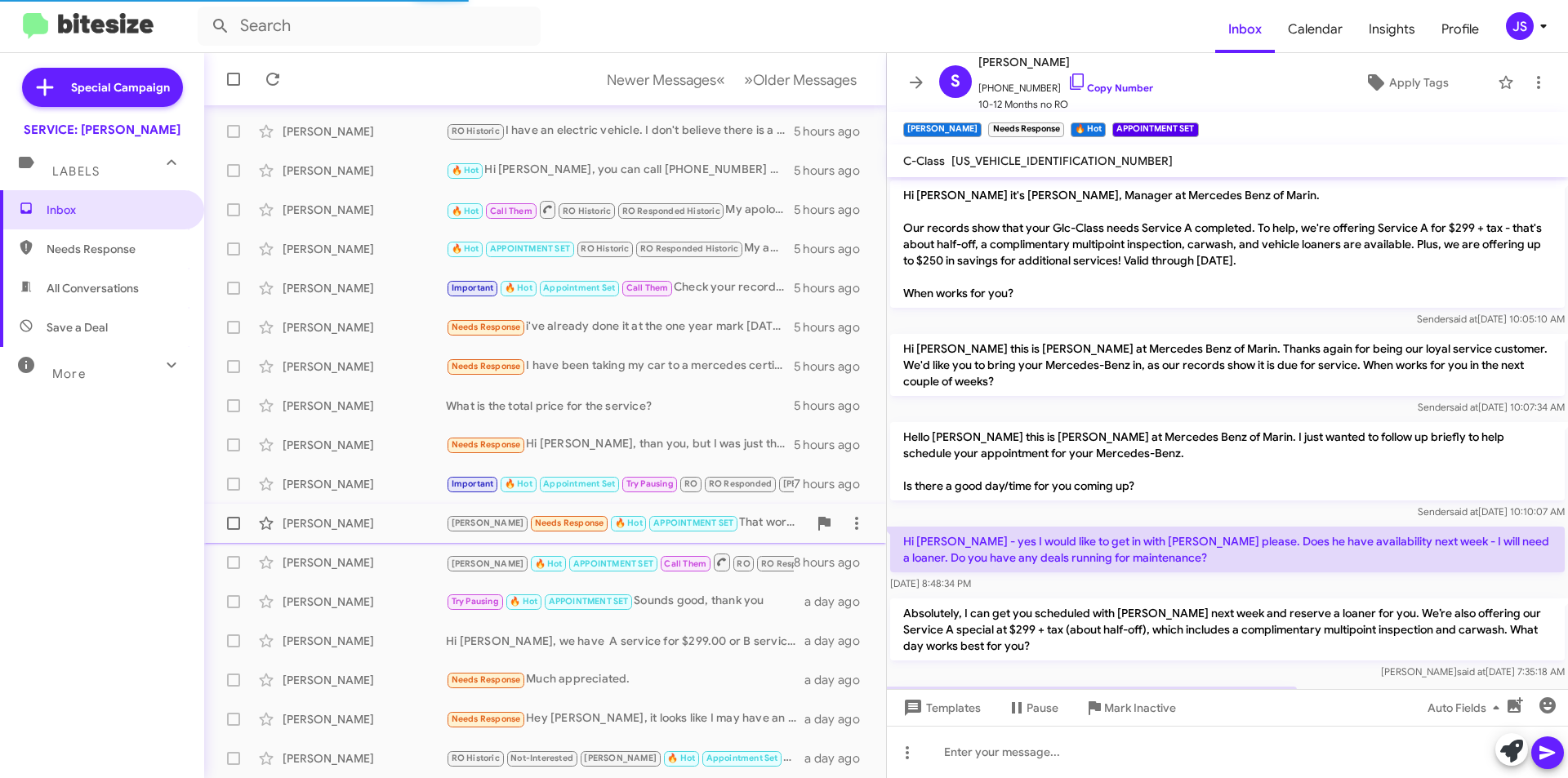
click at [403, 506] on span "Kylie Potuznik RAUL Needs Response 🔥 Hot APPOINTMENT SET That works! 7 hours ago" at bounding box center [545, 523] width 682 height 39
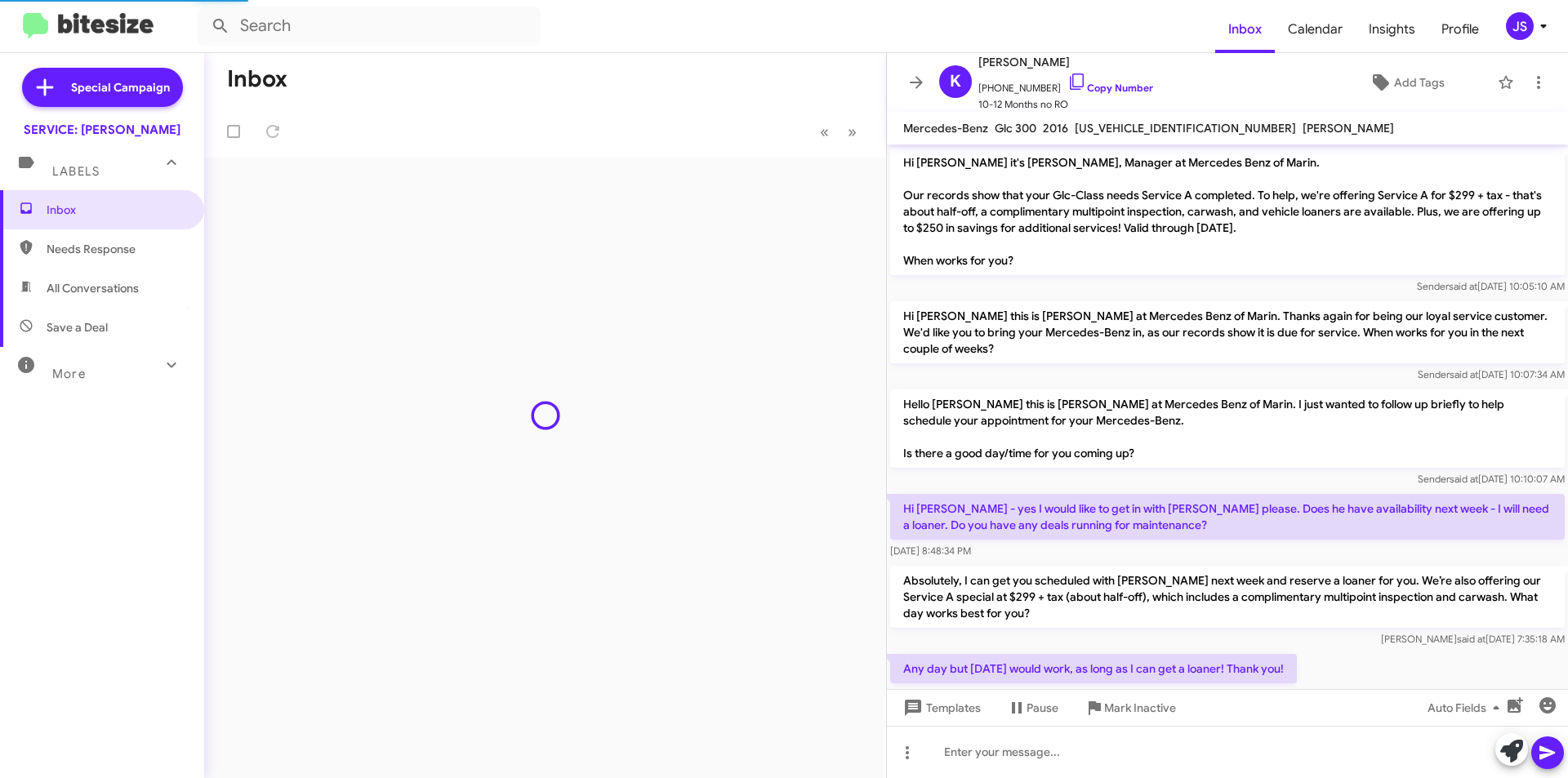
scroll to position [365, 0]
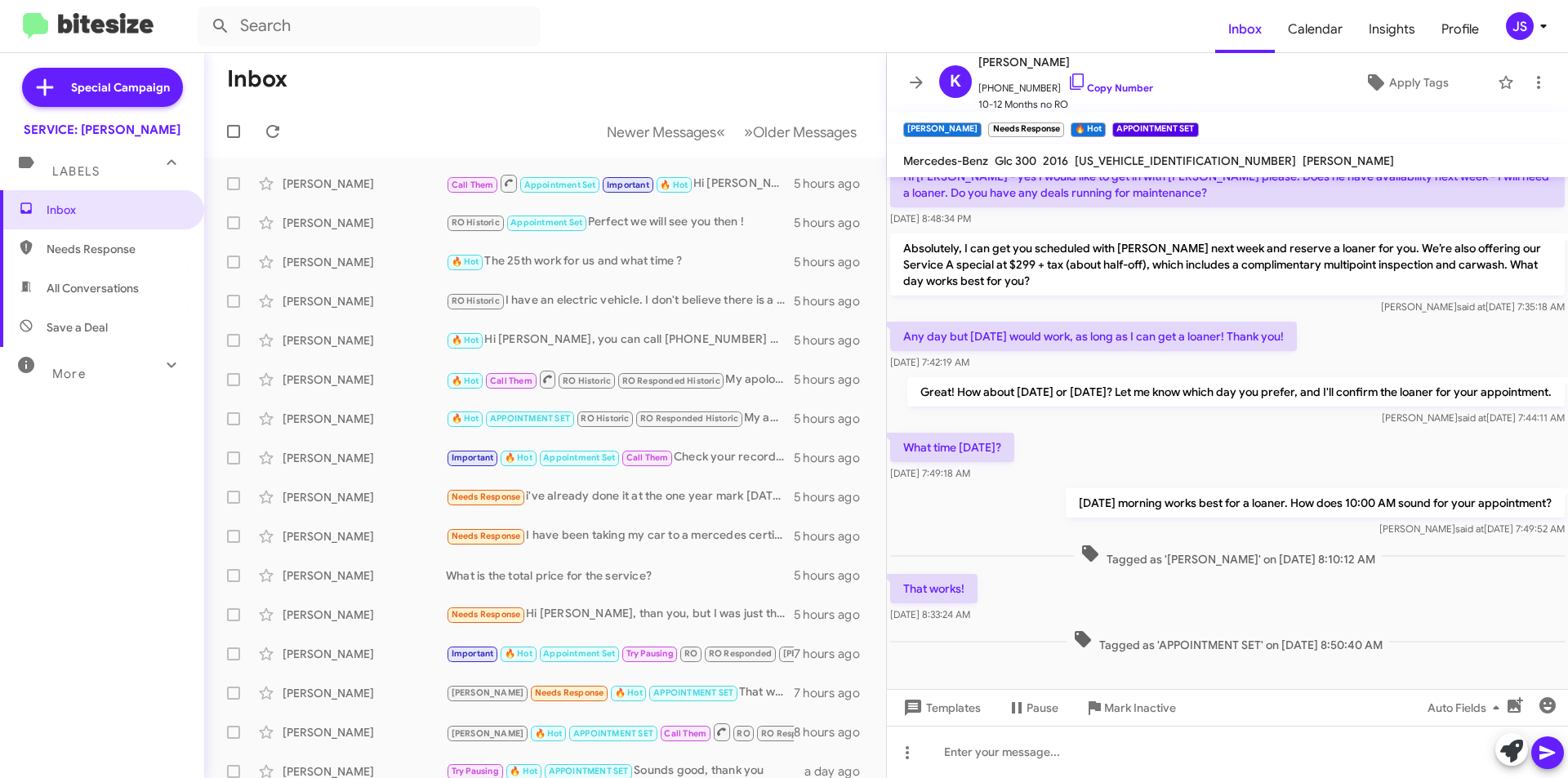
click at [76, 300] on span "All Conversations" at bounding box center [102, 289] width 204 height 39
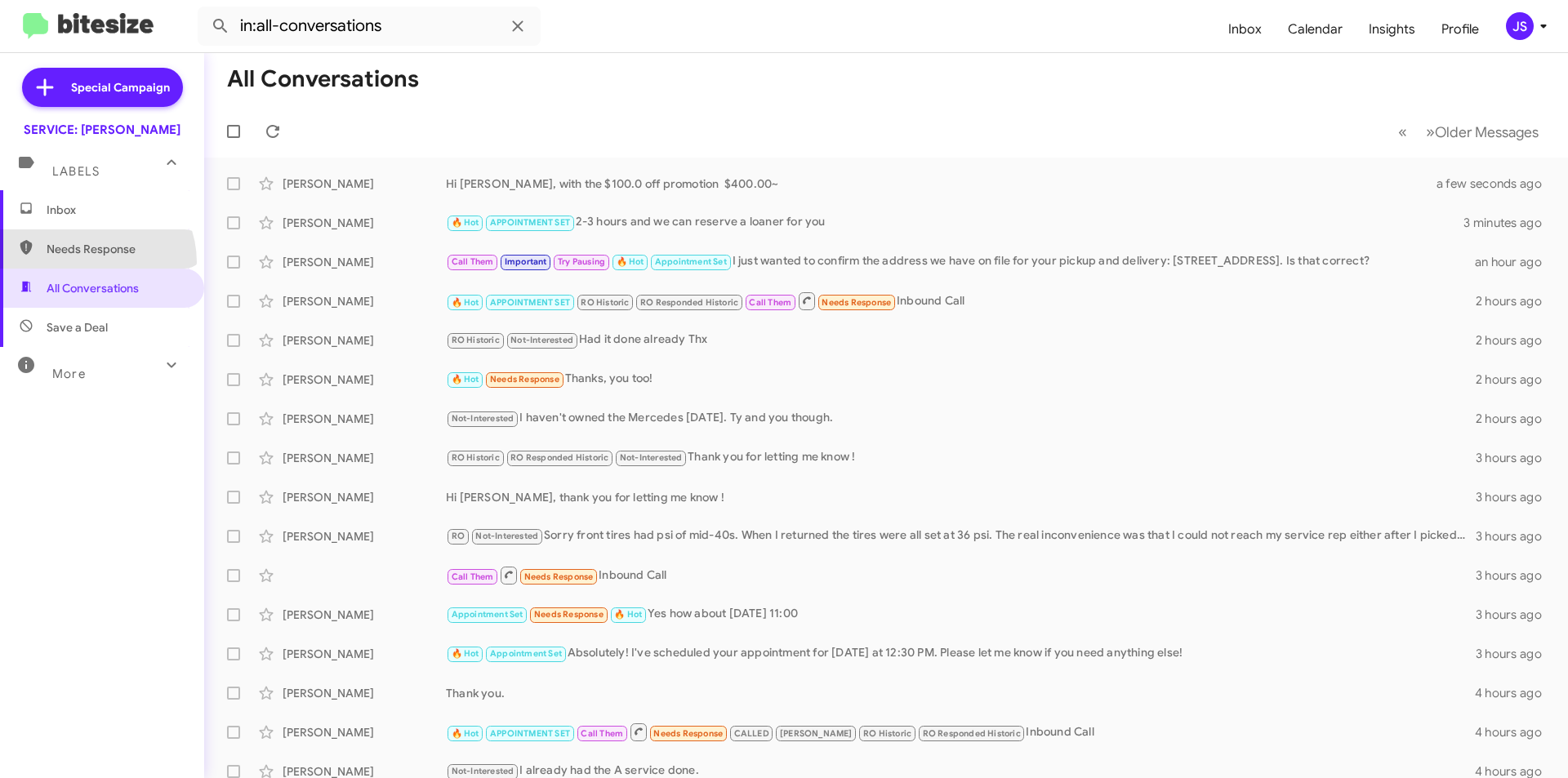
click span "Needs Response"
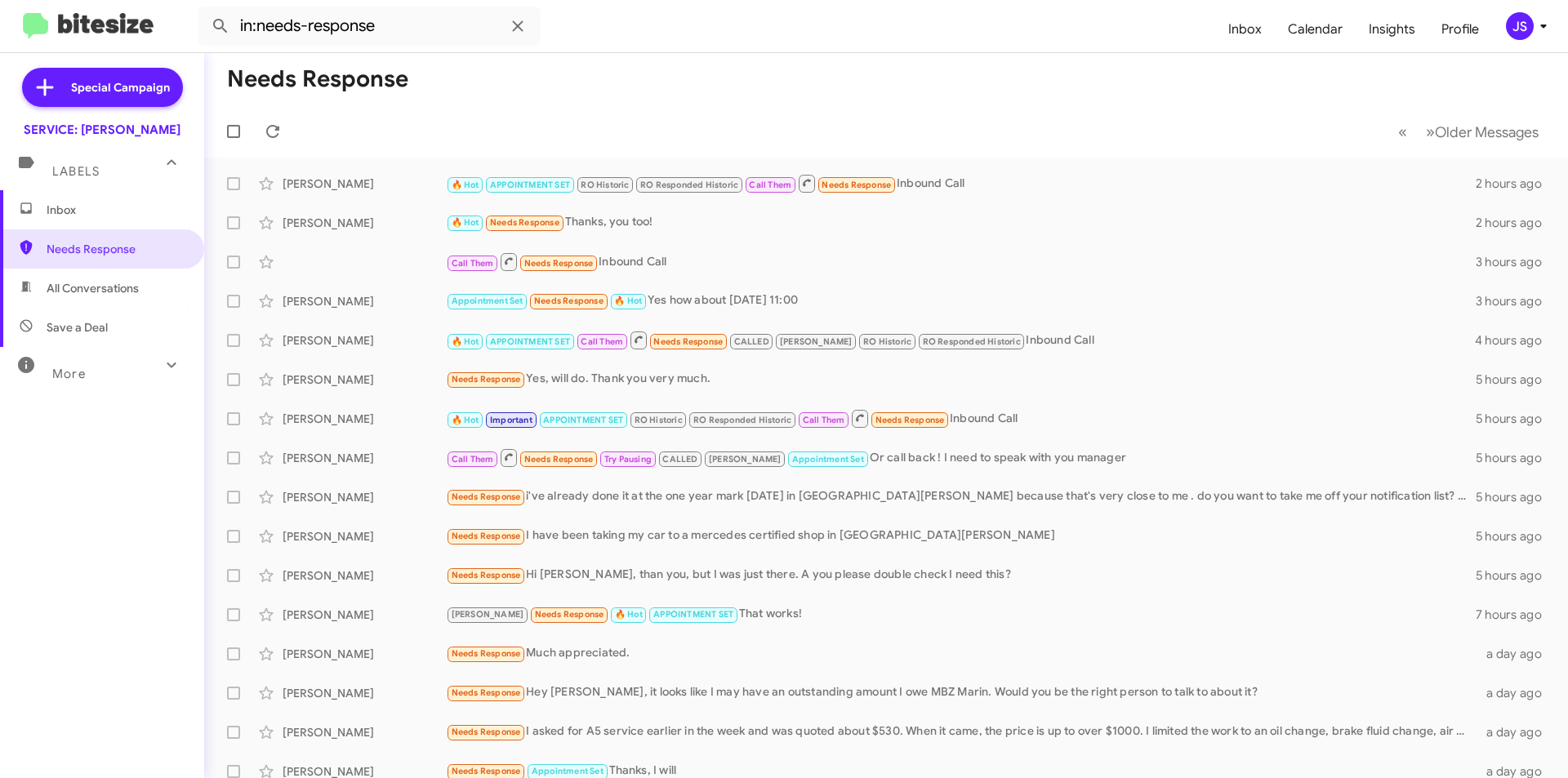
click span "Save a Deal"
type input "in:not-interested"
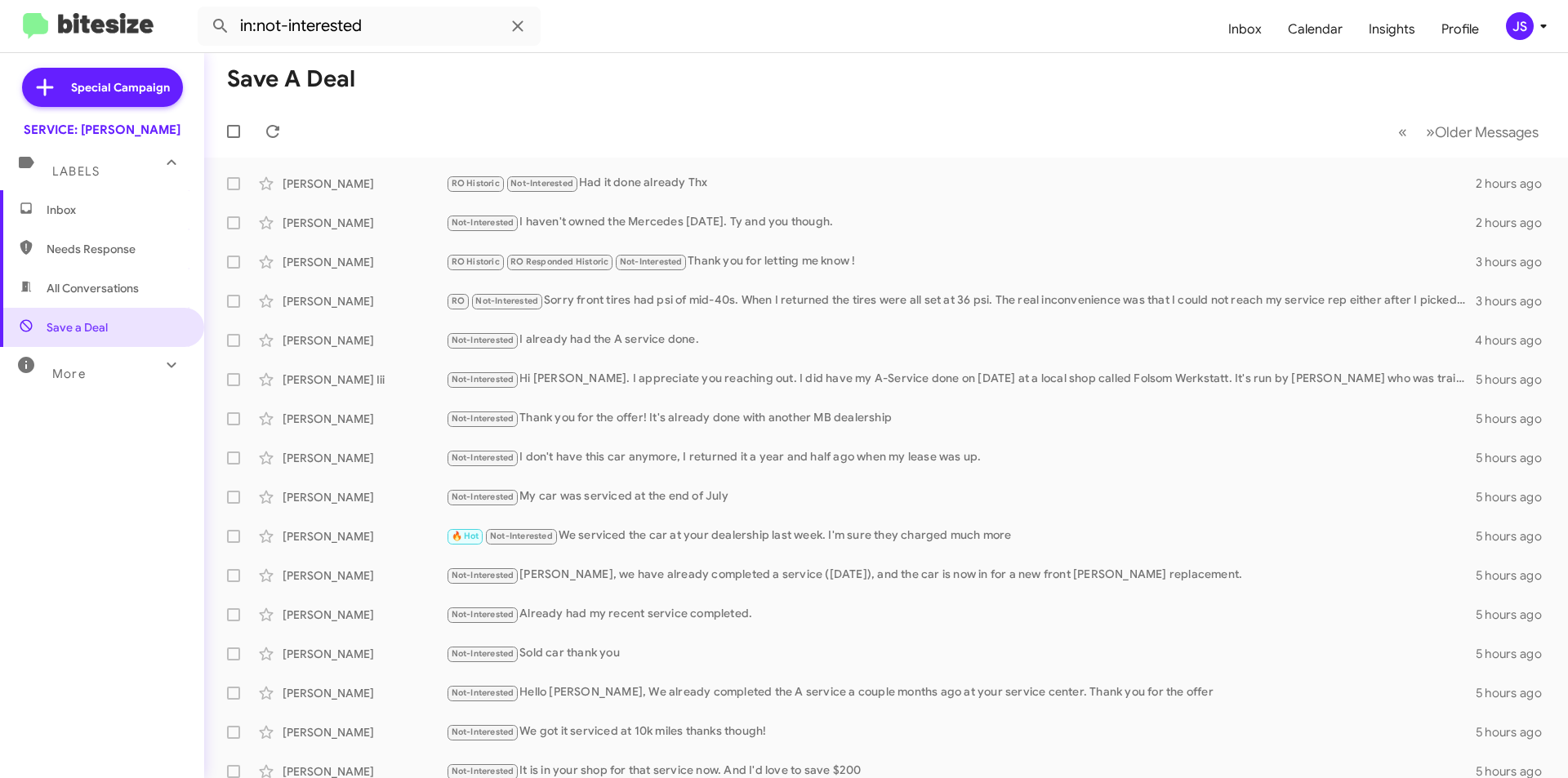
click span "Inbox"
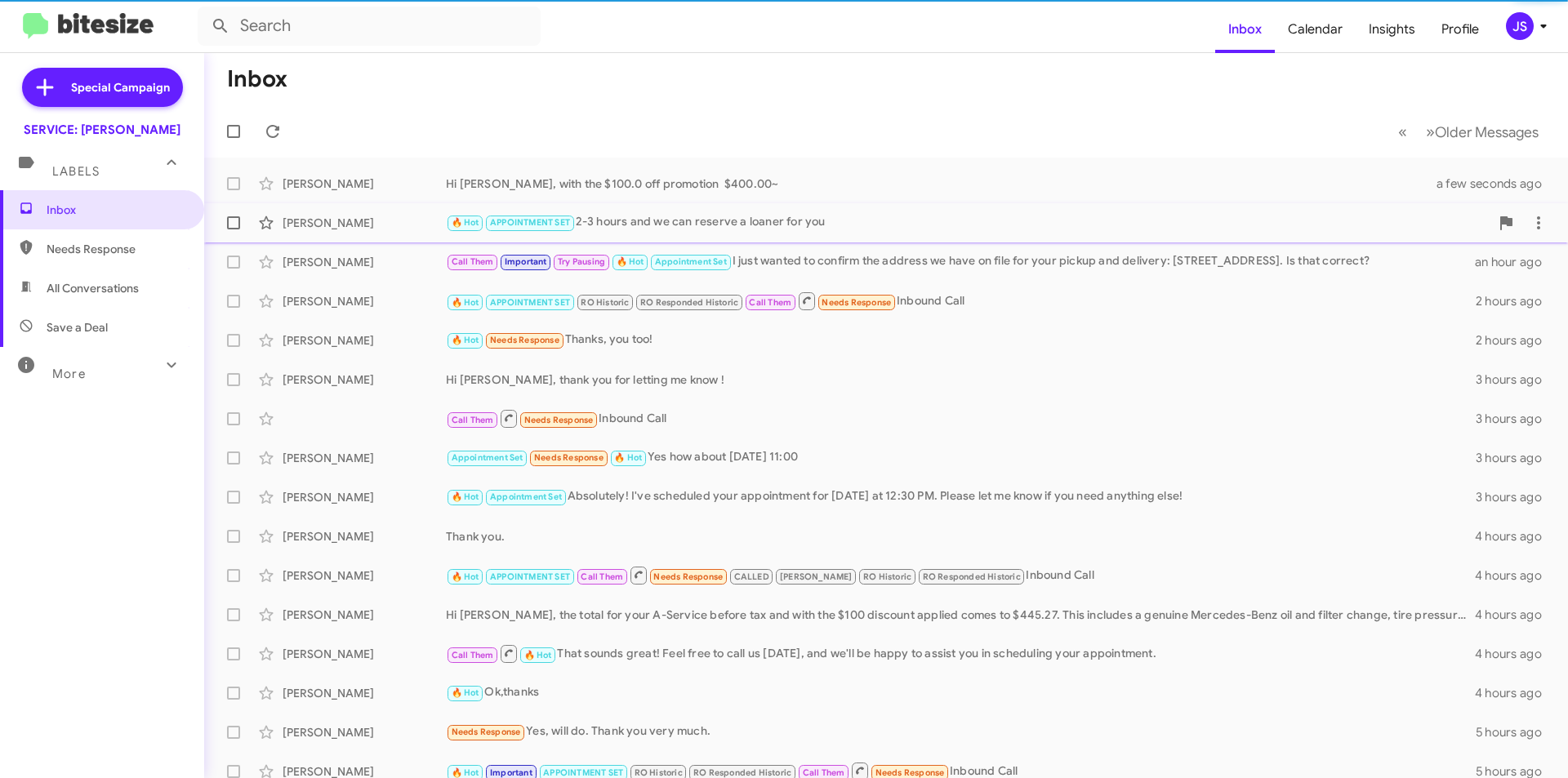
click at [812, 231] on div "🔥 Hot APPOINTMENT SET 2-3 hours and we can reserve a loaner for you" at bounding box center [967, 222] width 1044 height 19
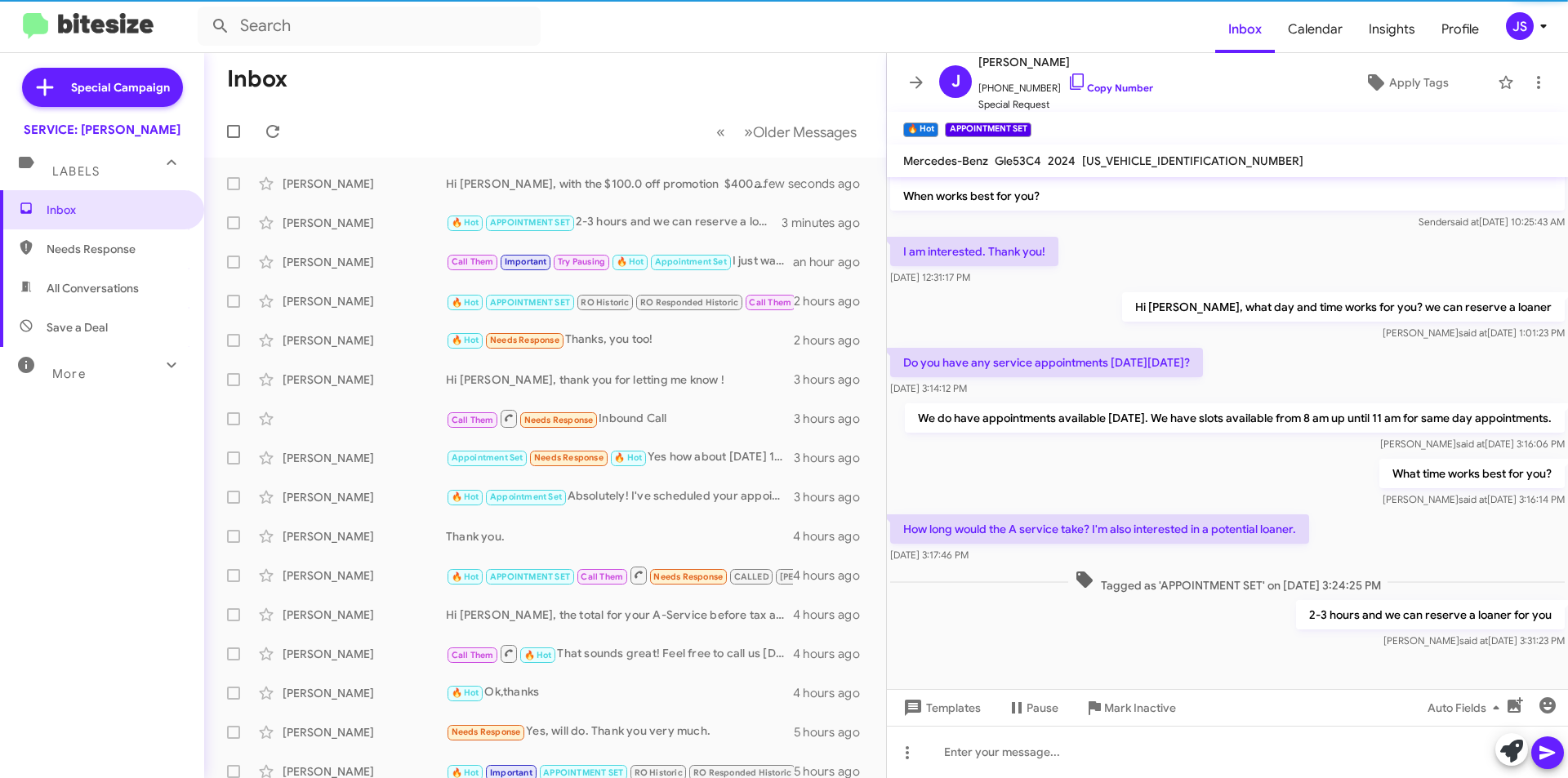
scroll to position [114, 0]
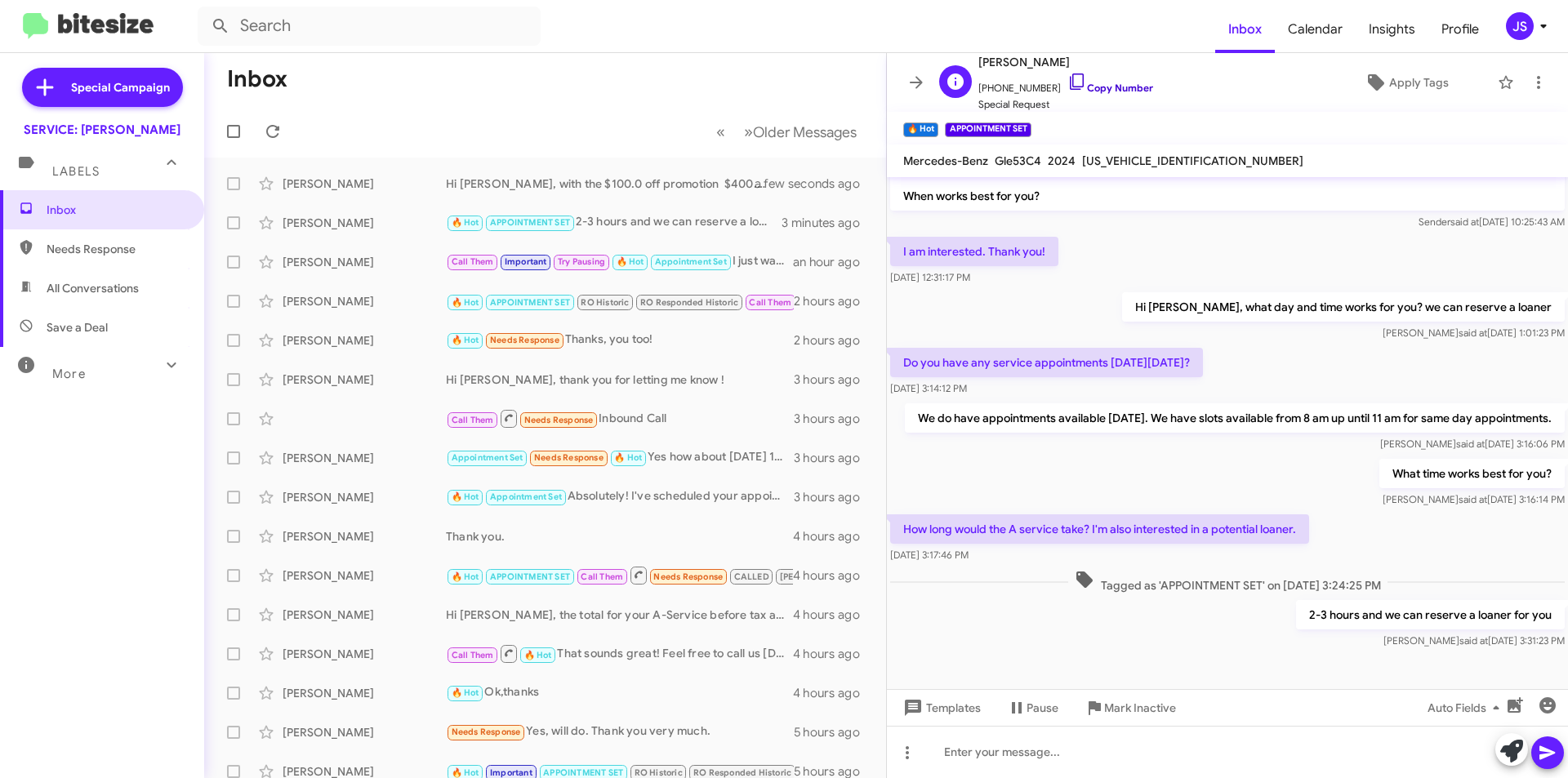
click at [1070, 91] on link "Copy Number" at bounding box center [1111, 88] width 86 height 13
click at [387, 418] on div "Call Them Needs Response Inbound Call 3 hours ago" at bounding box center [545, 419] width 656 height 32
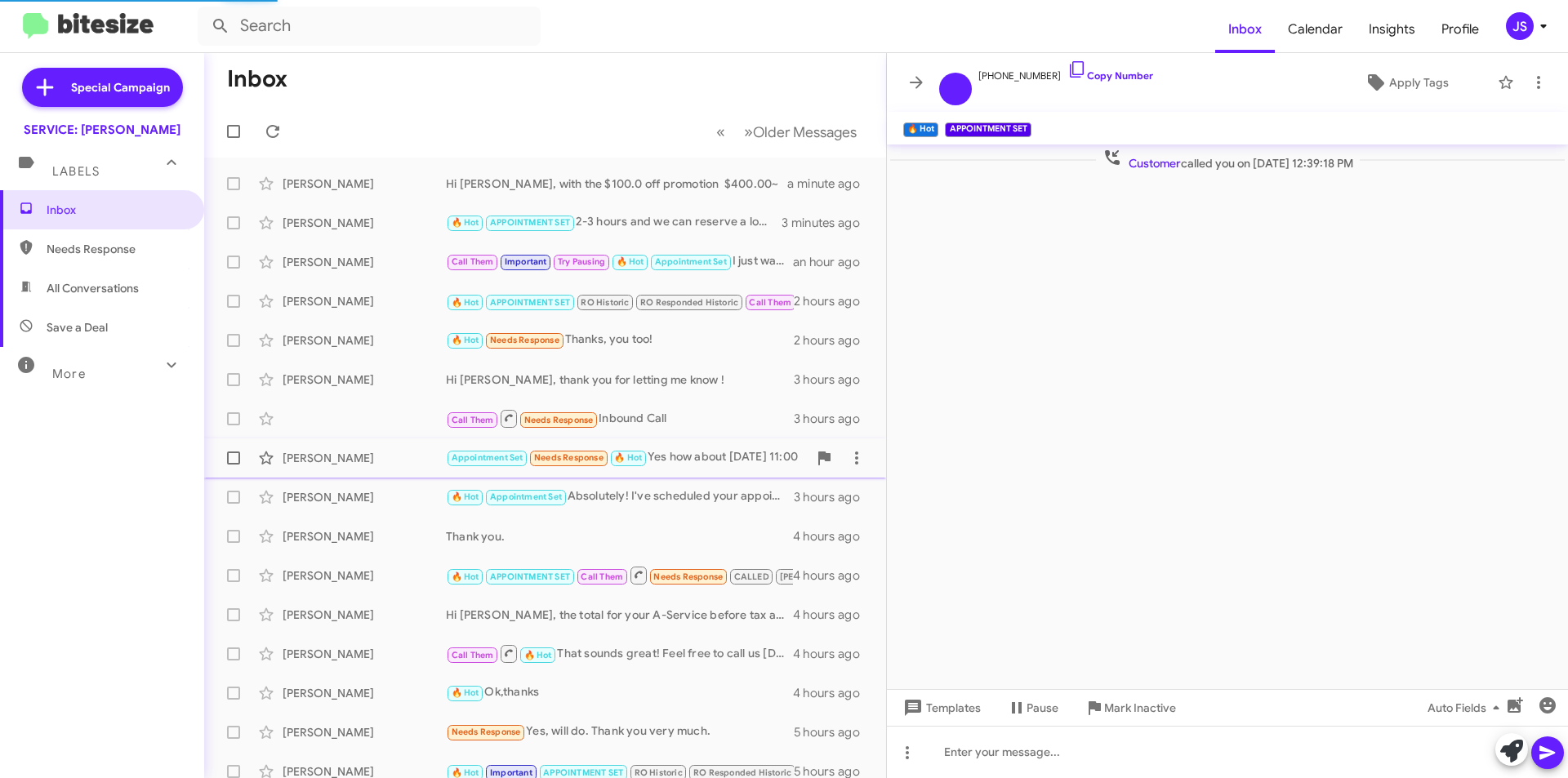
click at [413, 456] on div "[PERSON_NAME]" at bounding box center [364, 458] width 163 height 16
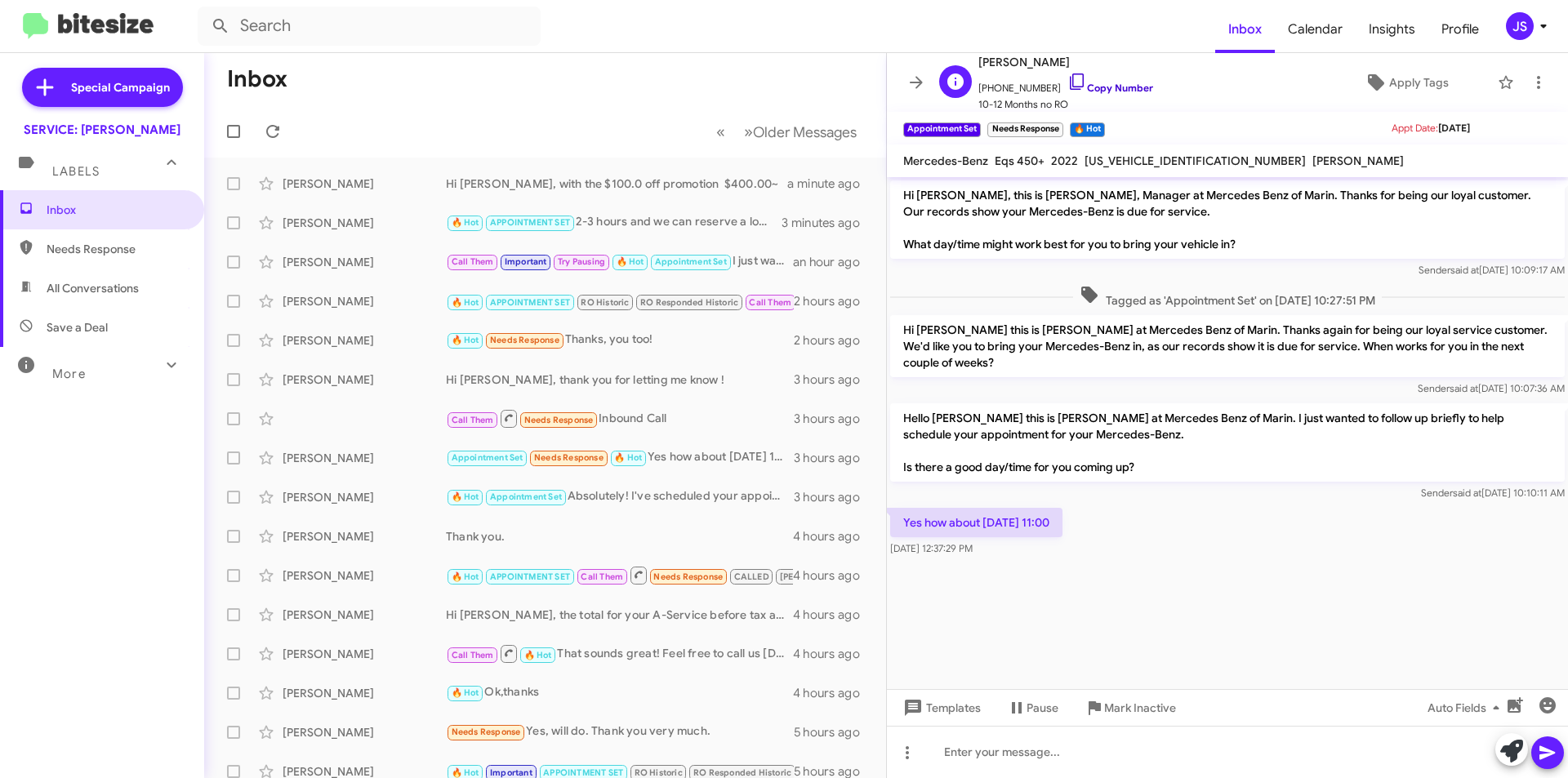
click at [1068, 74] on icon at bounding box center [1078, 82] width 20 height 20
click at [1374, 74] on icon at bounding box center [1376, 82] width 20 height 20
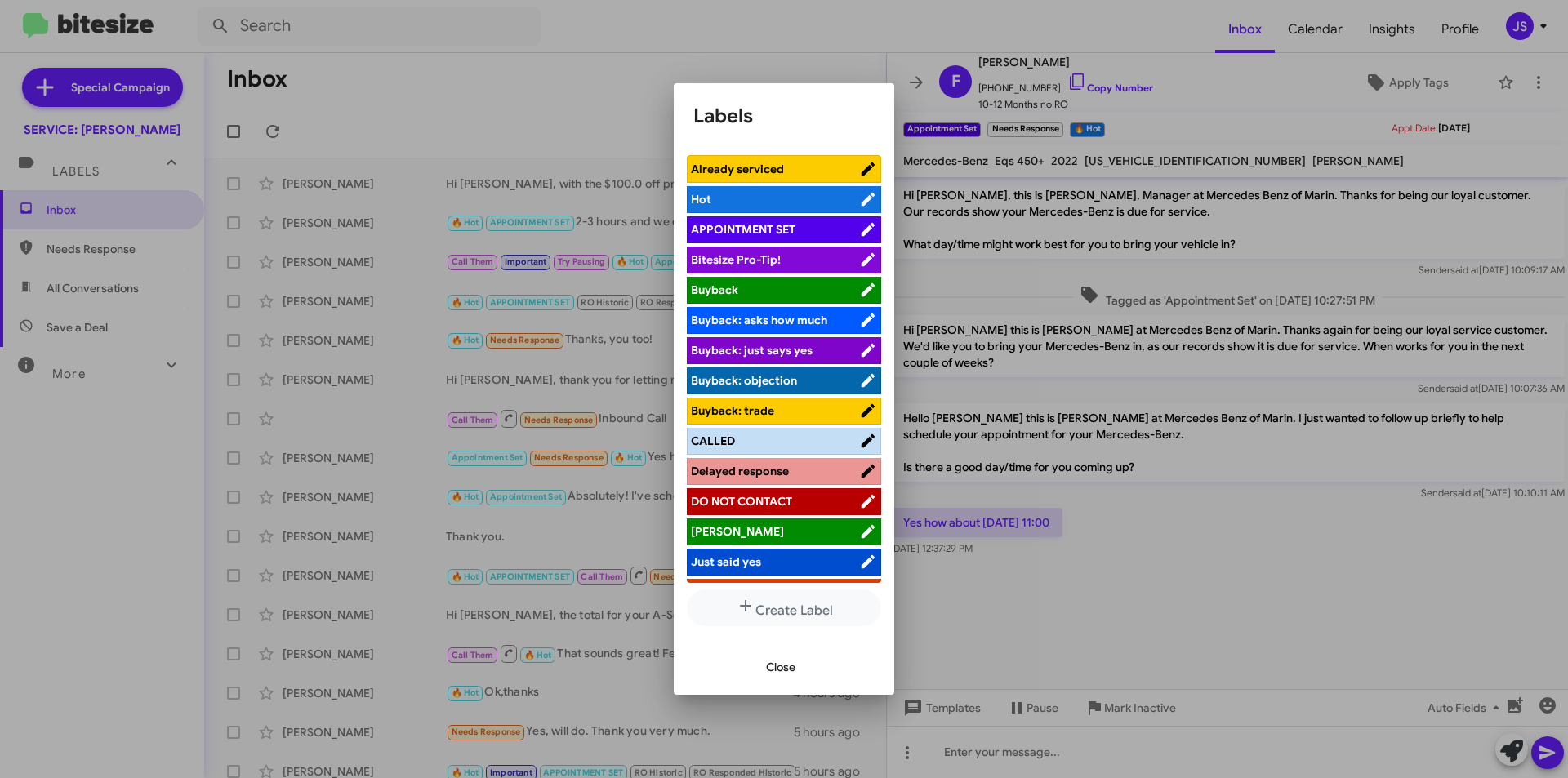
click at [801, 656] on button "Close" at bounding box center [781, 667] width 56 height 30
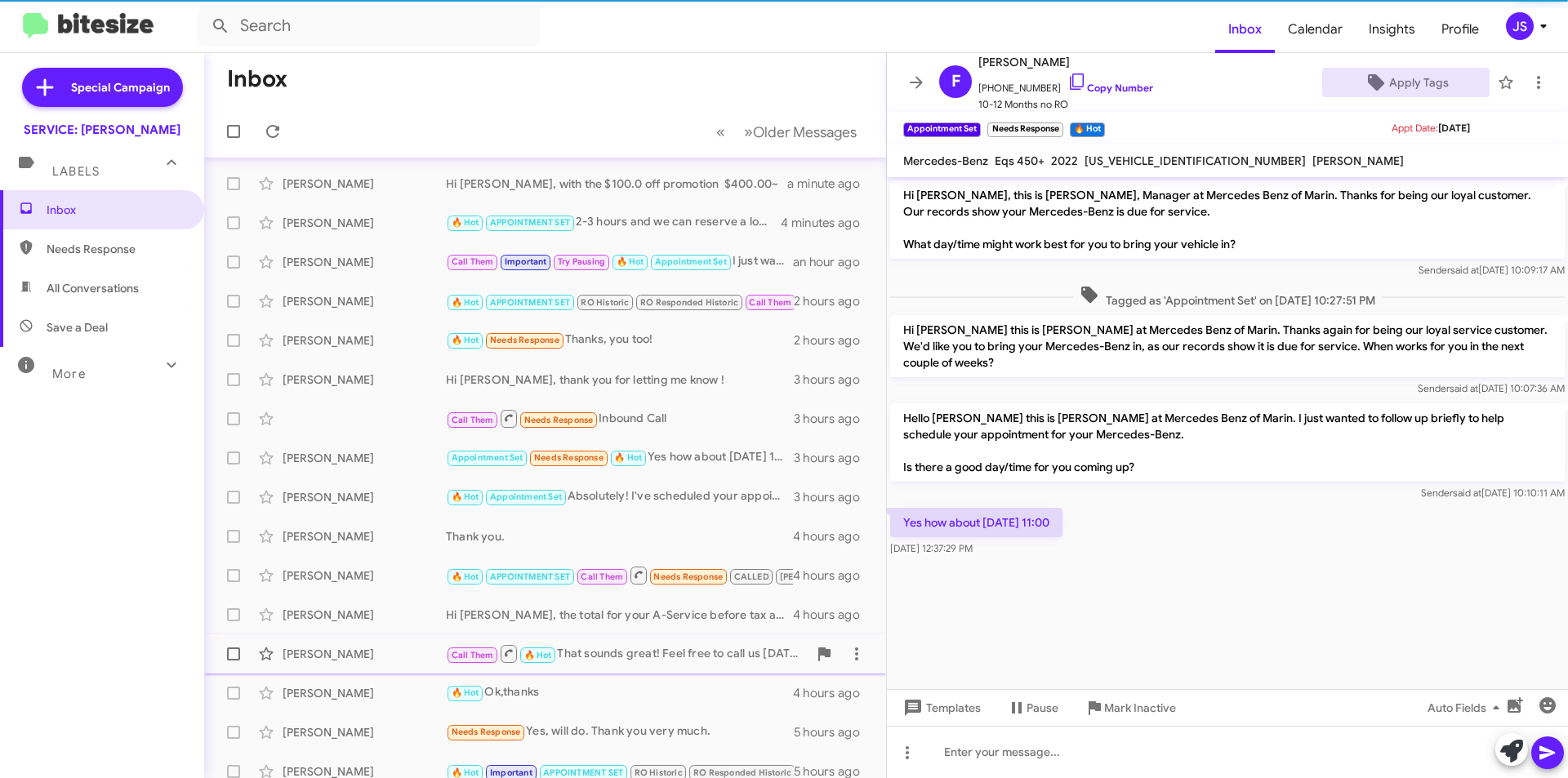
scroll to position [82, 0]
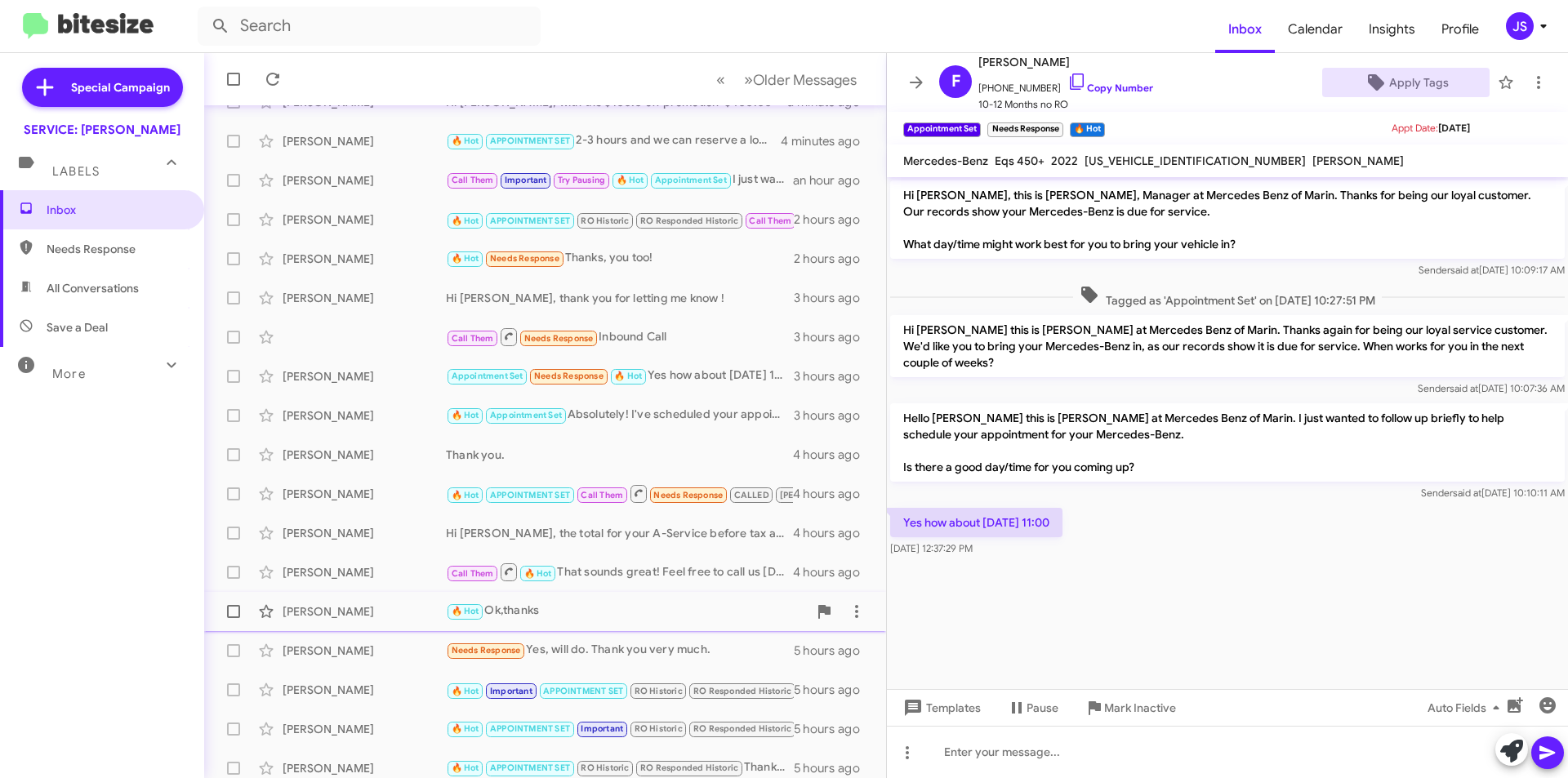
click at [348, 594] on span "Ming Xu 🔥 Hot Ok,thanks 4 hours ago" at bounding box center [545, 611] width 682 height 39
click at [348, 570] on div "[PERSON_NAME]" at bounding box center [364, 573] width 163 height 16
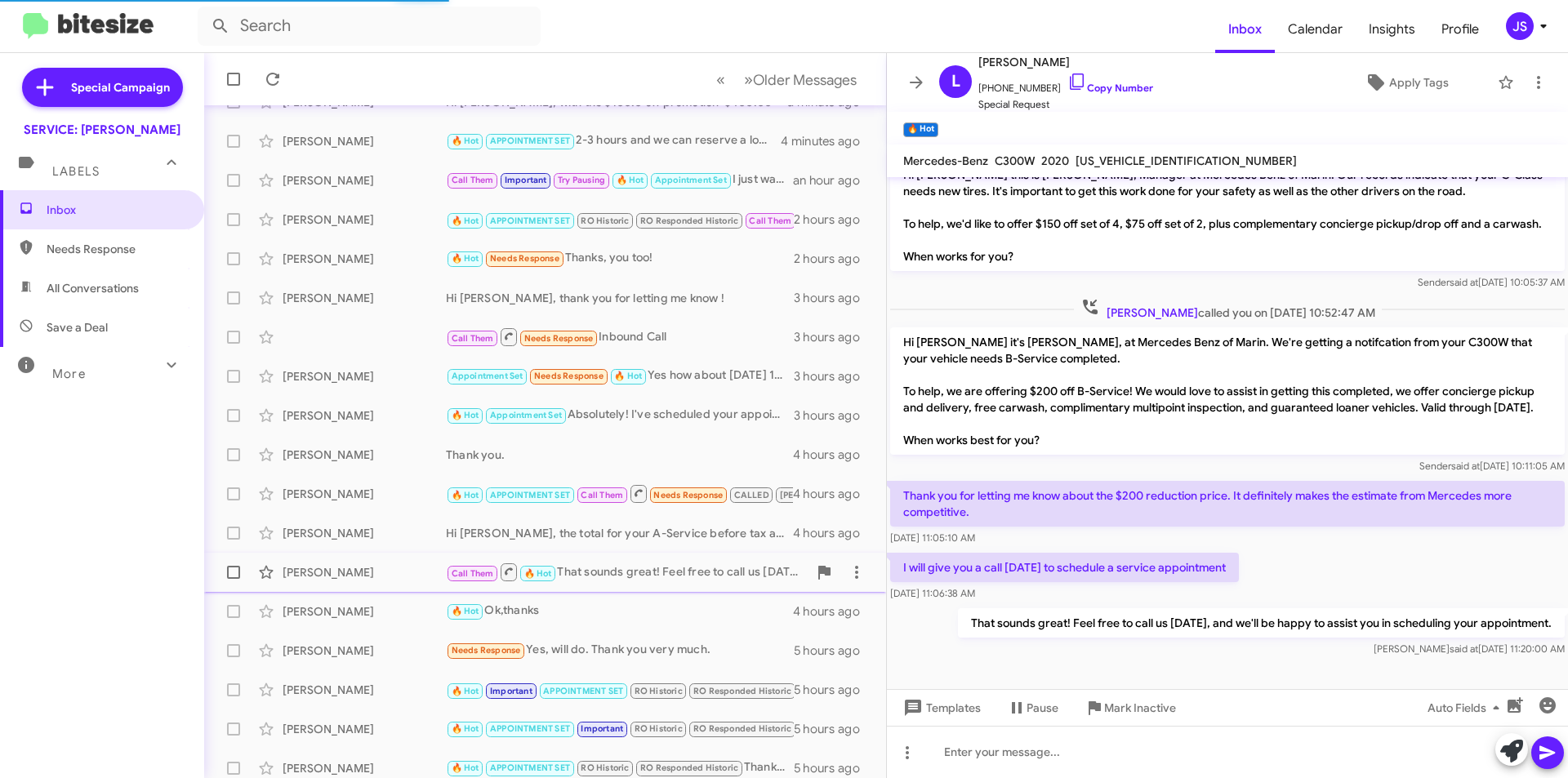
scroll to position [158, 0]
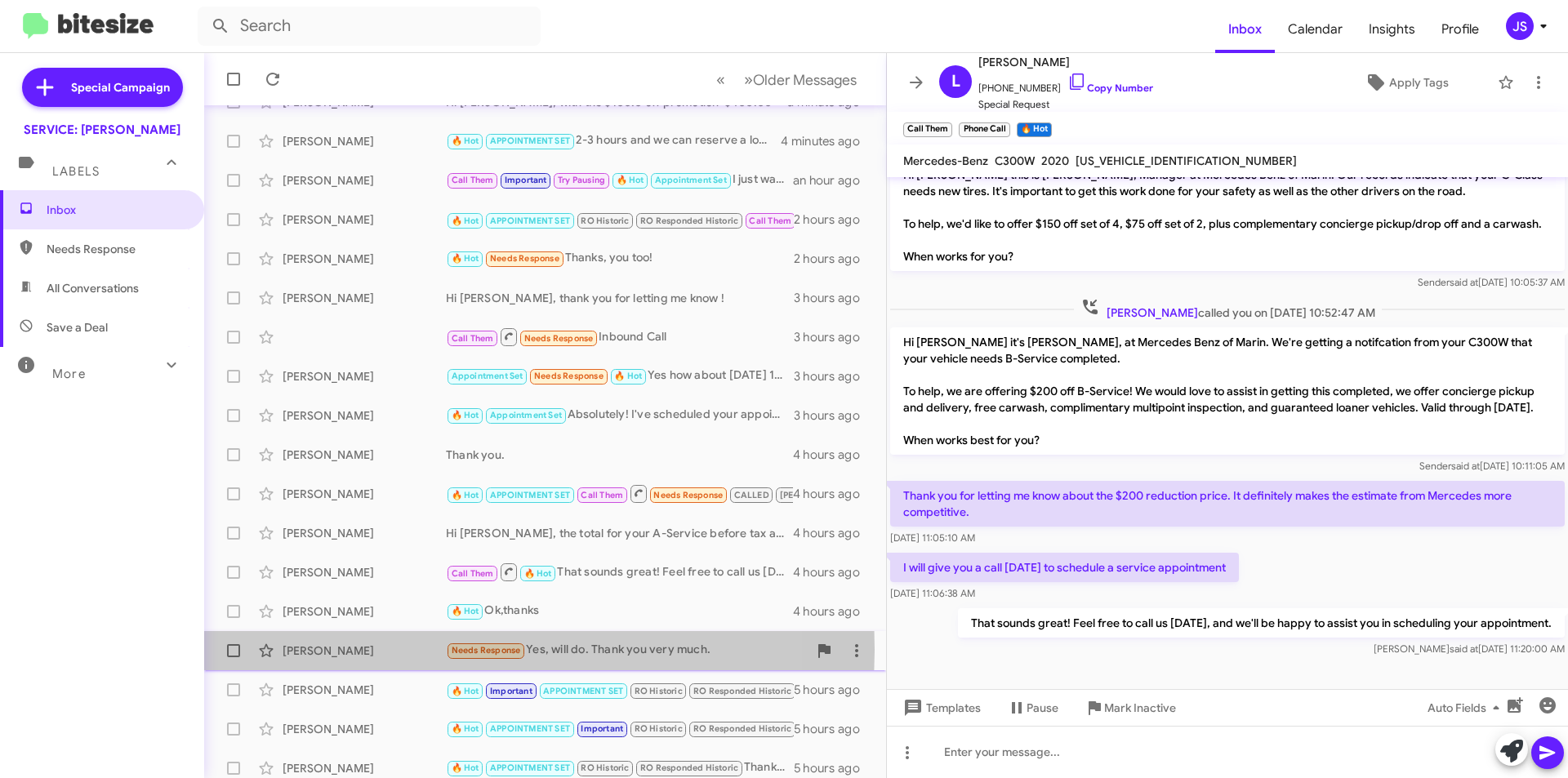
click at [423, 649] on div "[PERSON_NAME]" at bounding box center [364, 651] width 163 height 16
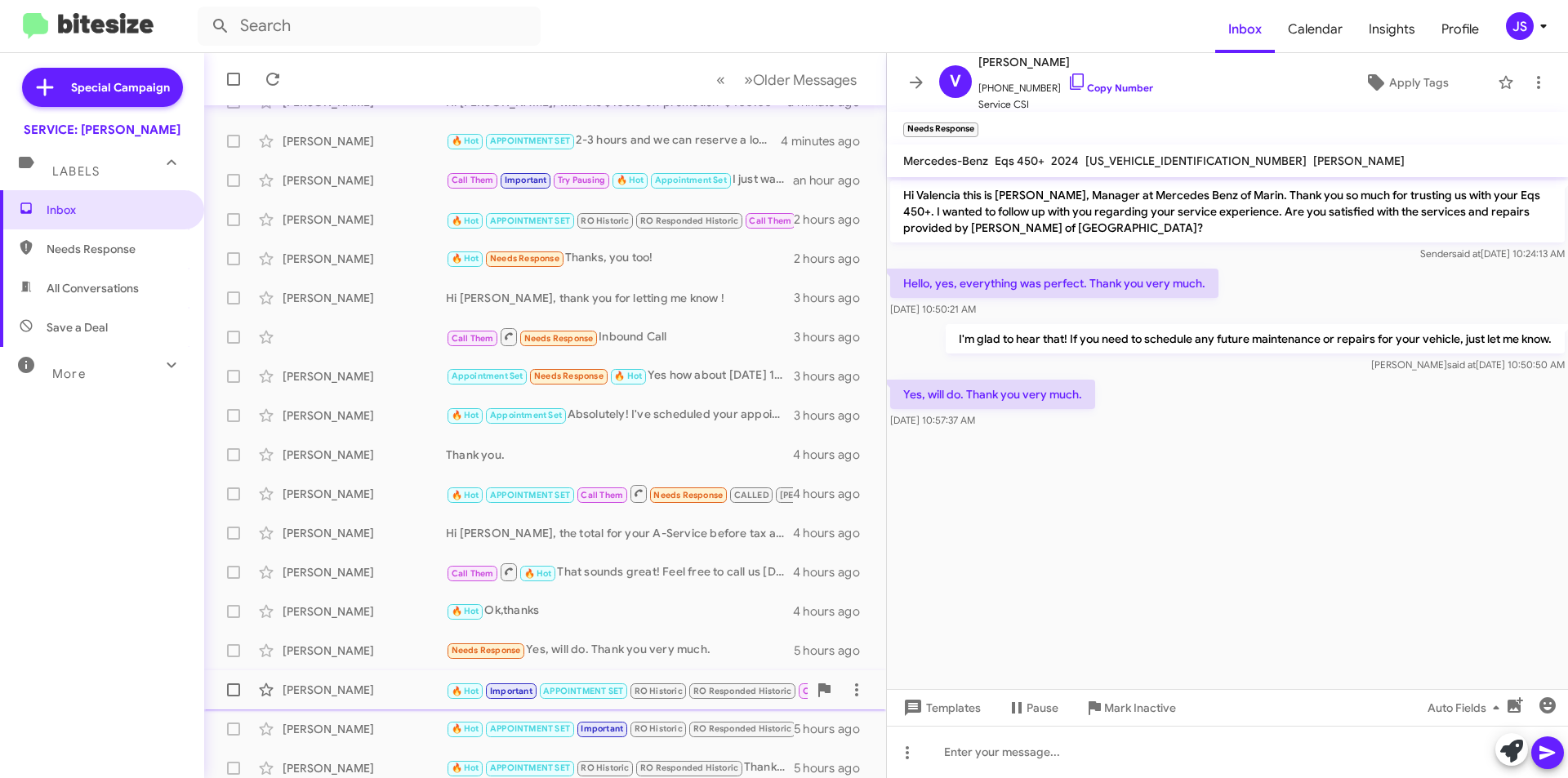
click at [389, 685] on div "[PERSON_NAME]" at bounding box center [364, 690] width 163 height 16
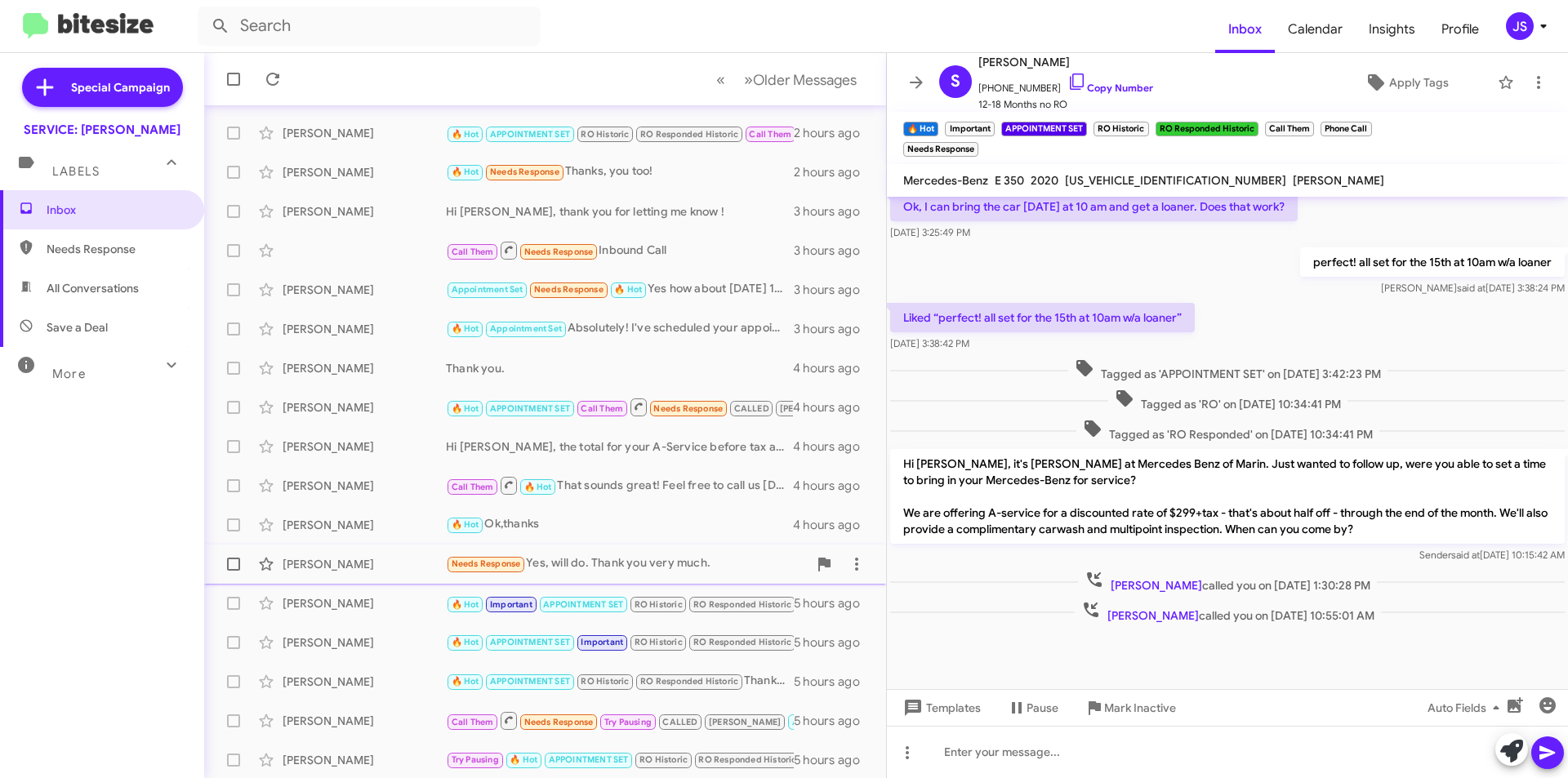
scroll to position [169, 0]
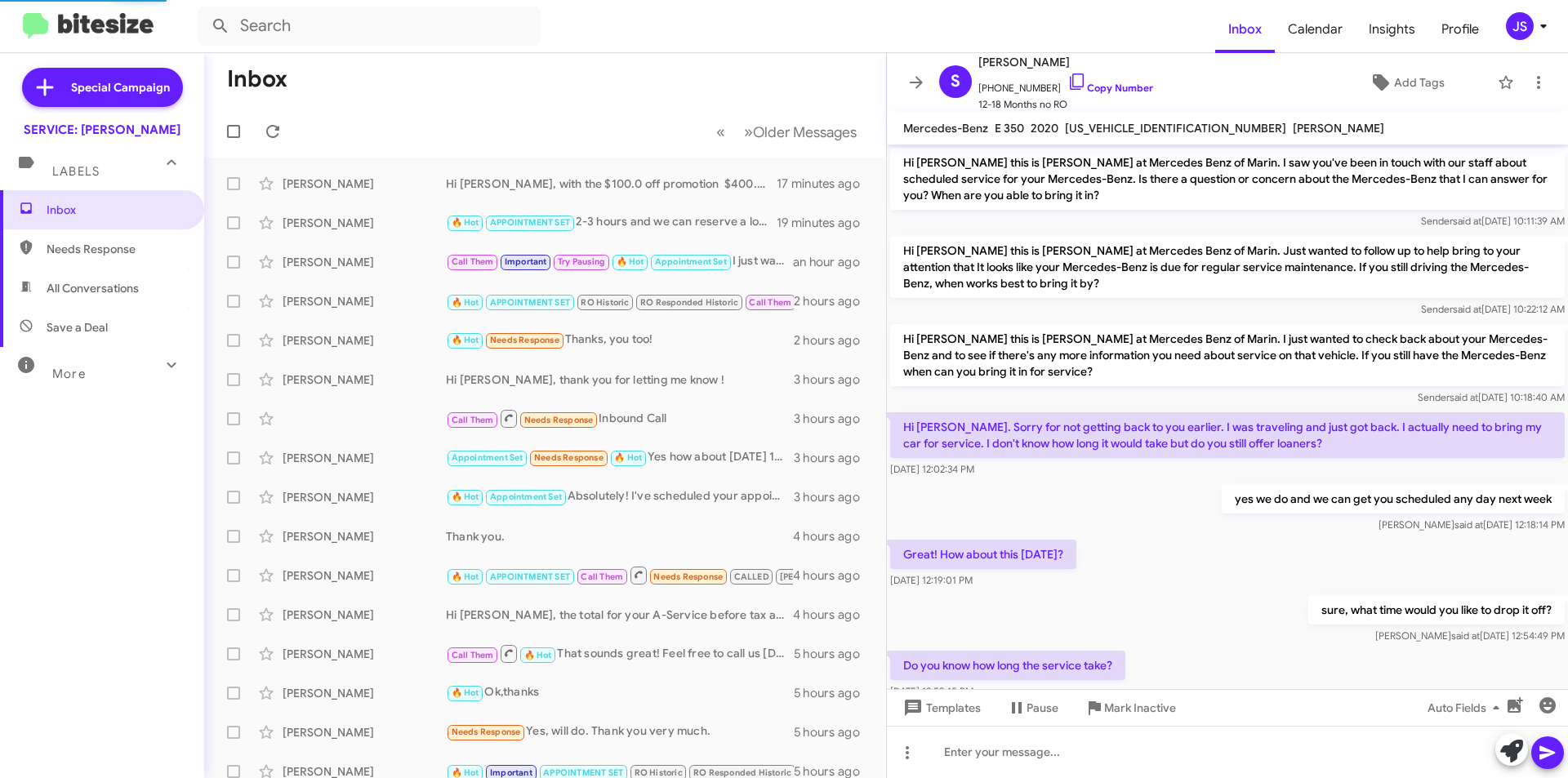
scroll to position [701, 0]
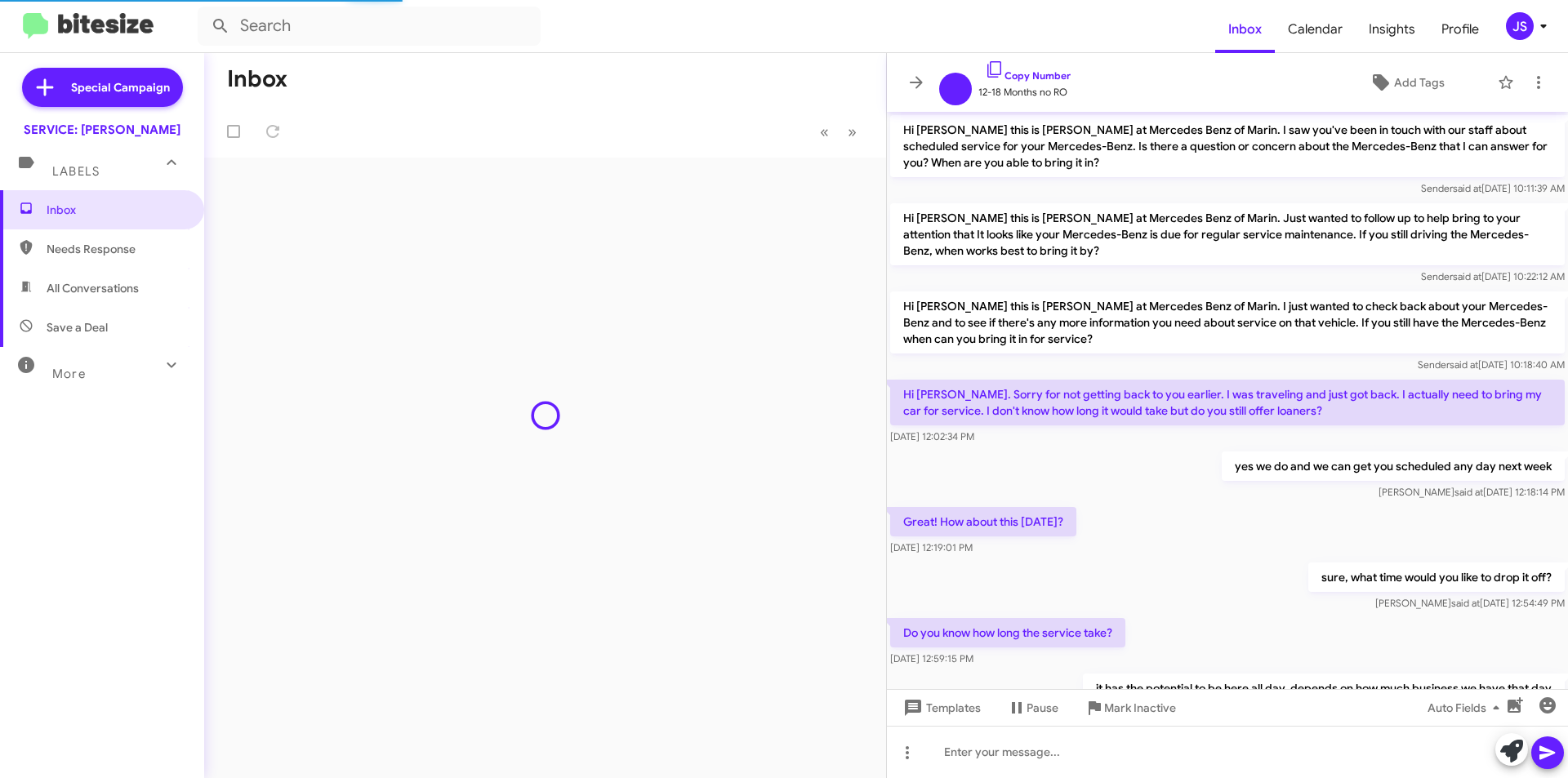
scroll to position [668, 0]
